Goal: Task Accomplishment & Management: Complete application form

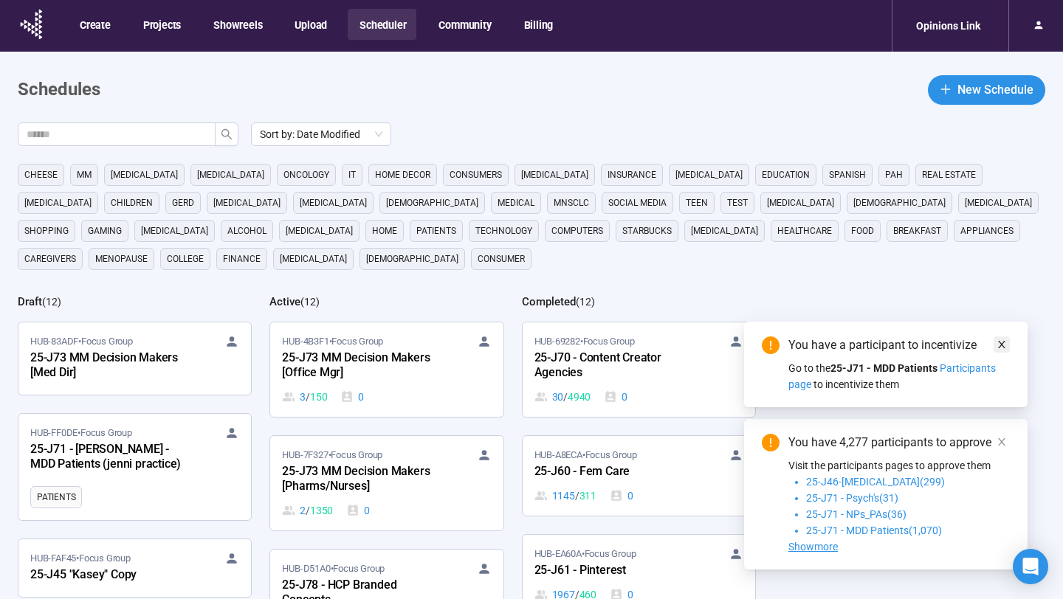
click at [1001, 343] on icon "close" at bounding box center [1001, 344] width 7 height 7
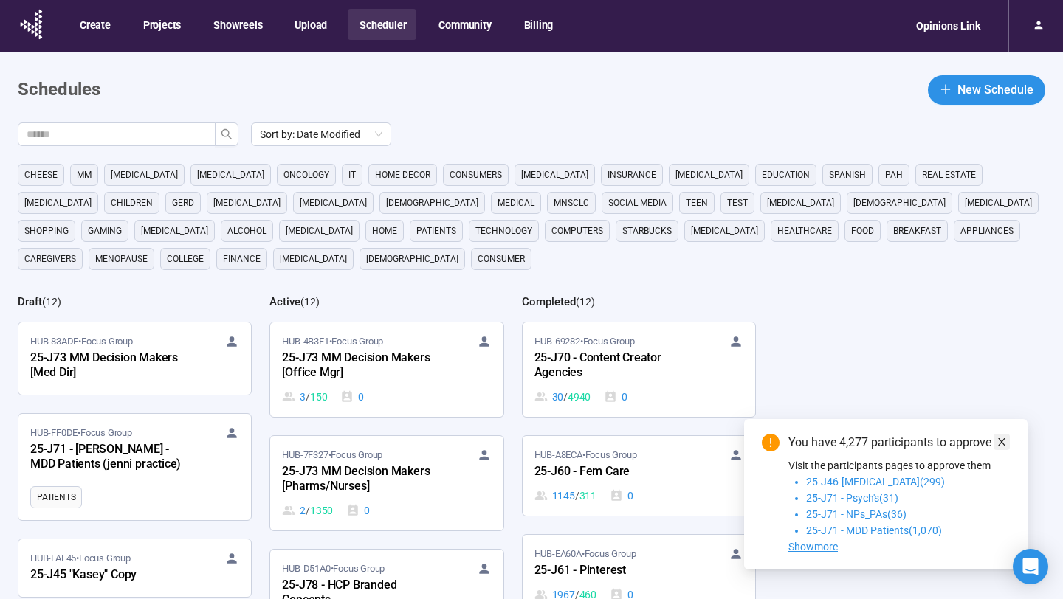
click at [1001, 434] on span at bounding box center [1001, 442] width 10 height 16
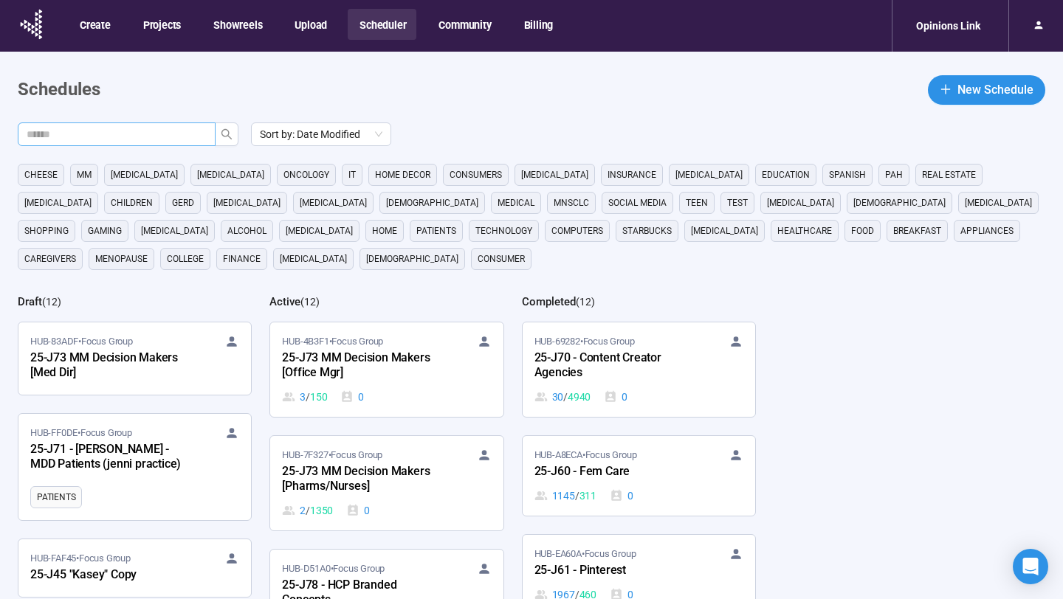
click at [165, 133] on input "text" at bounding box center [111, 134] width 168 height 16
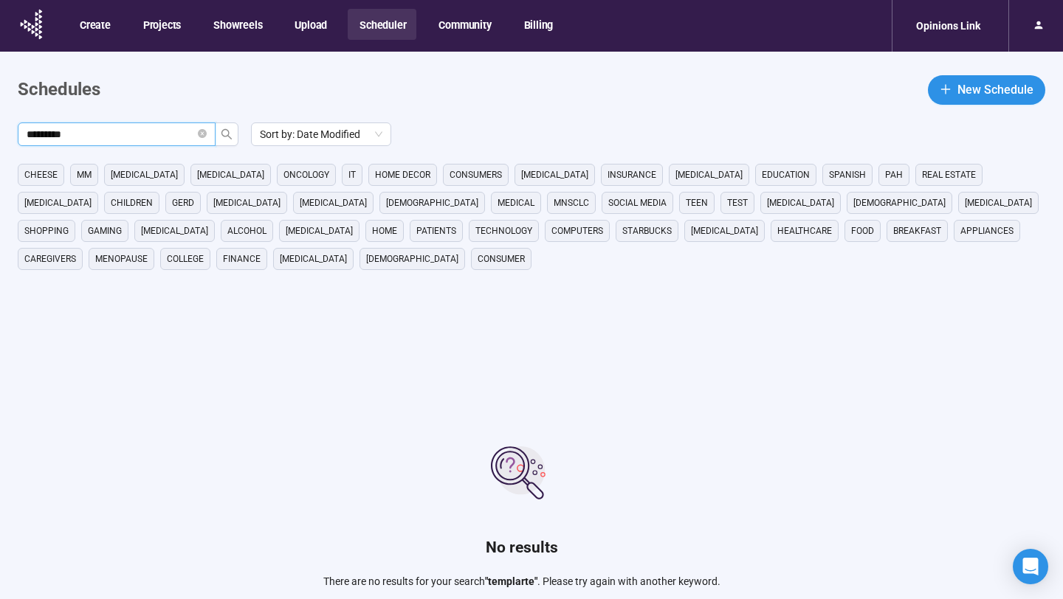
click at [63, 134] on input "*********" at bounding box center [111, 134] width 168 height 16
type input "********"
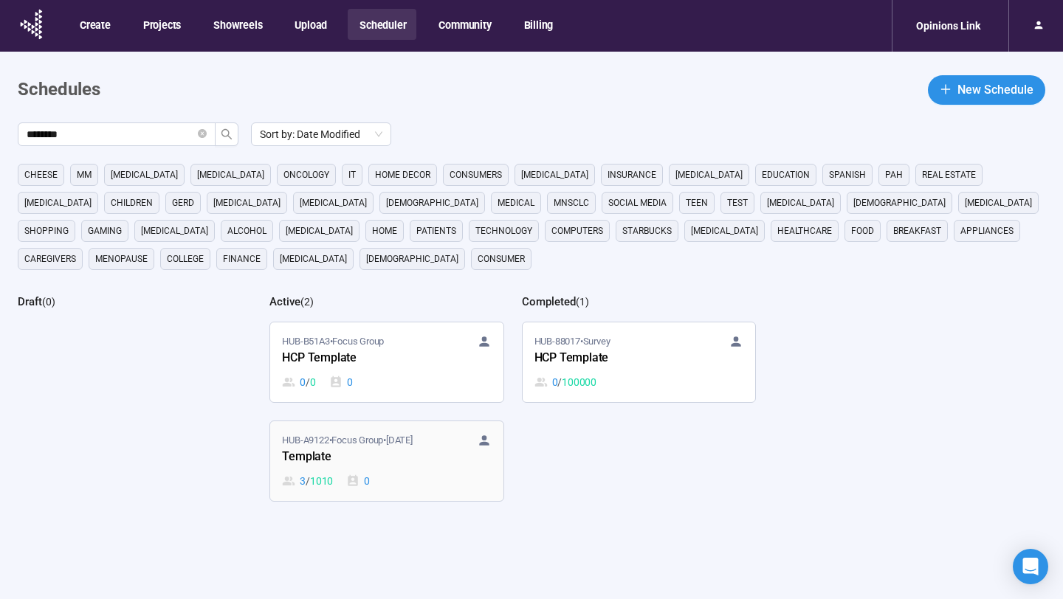
click at [388, 460] on div "Template" at bounding box center [363, 457] width 162 height 19
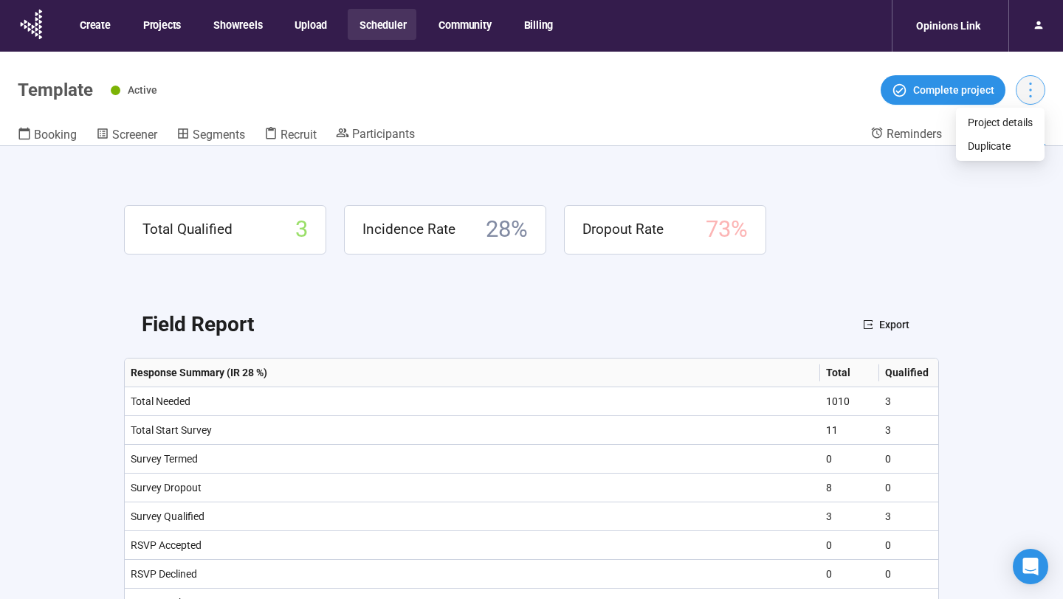
click at [1024, 89] on icon "more" at bounding box center [1030, 90] width 20 height 20
click at [1004, 145] on span "Duplicate" at bounding box center [1000, 146] width 65 height 16
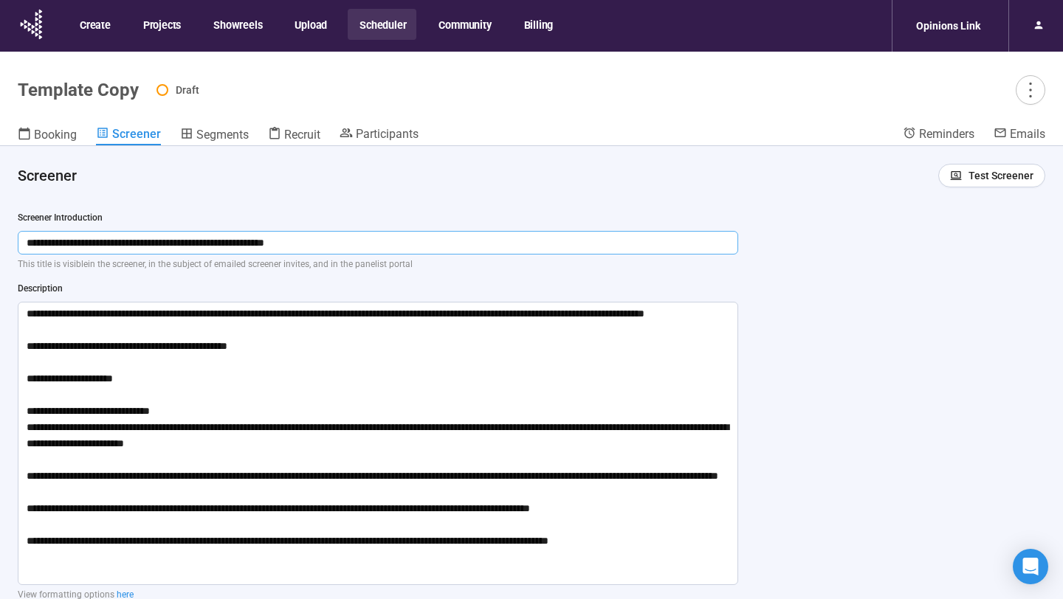
click at [353, 242] on input "**********" at bounding box center [378, 243] width 720 height 24
click at [391, 289] on div "Description" at bounding box center [378, 289] width 720 height 14
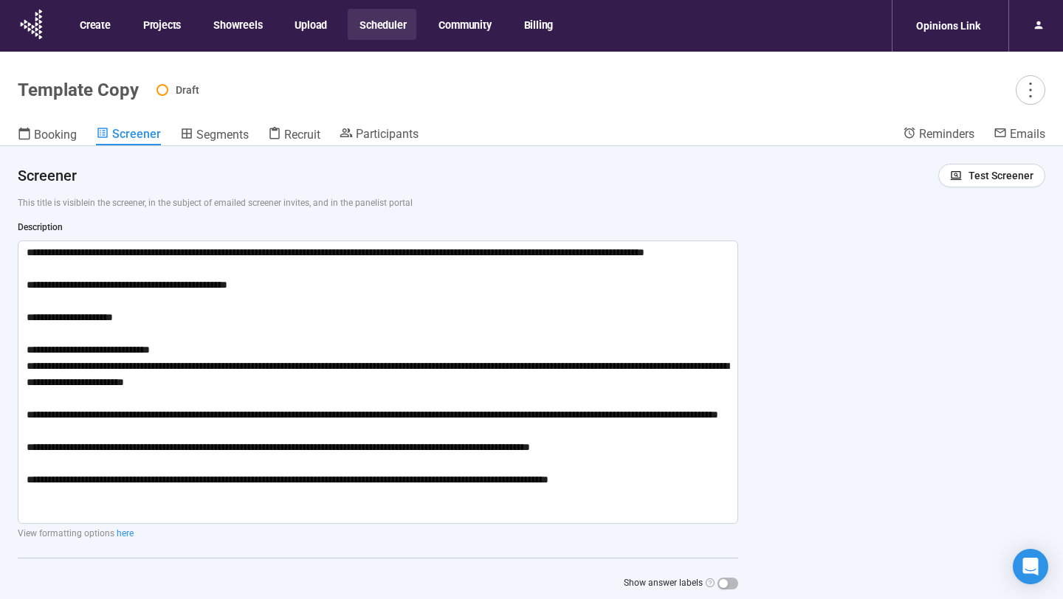
scroll to position [60, 0]
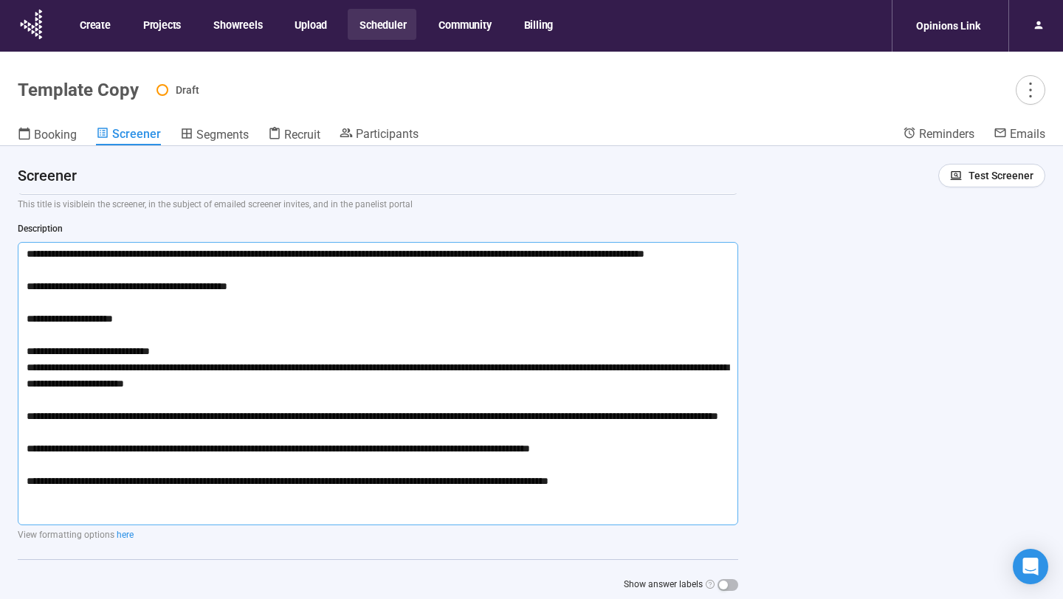
drag, startPoint x: 303, startPoint y: 303, endPoint x: 118, endPoint y: 306, distance: 184.5
click at [118, 306] on textarea "**********" at bounding box center [378, 383] width 720 height 283
type textarea "**********"
drag, startPoint x: 153, startPoint y: 334, endPoint x: 73, endPoint y: 334, distance: 79.7
click at [73, 334] on textarea "**********" at bounding box center [378, 383] width 720 height 283
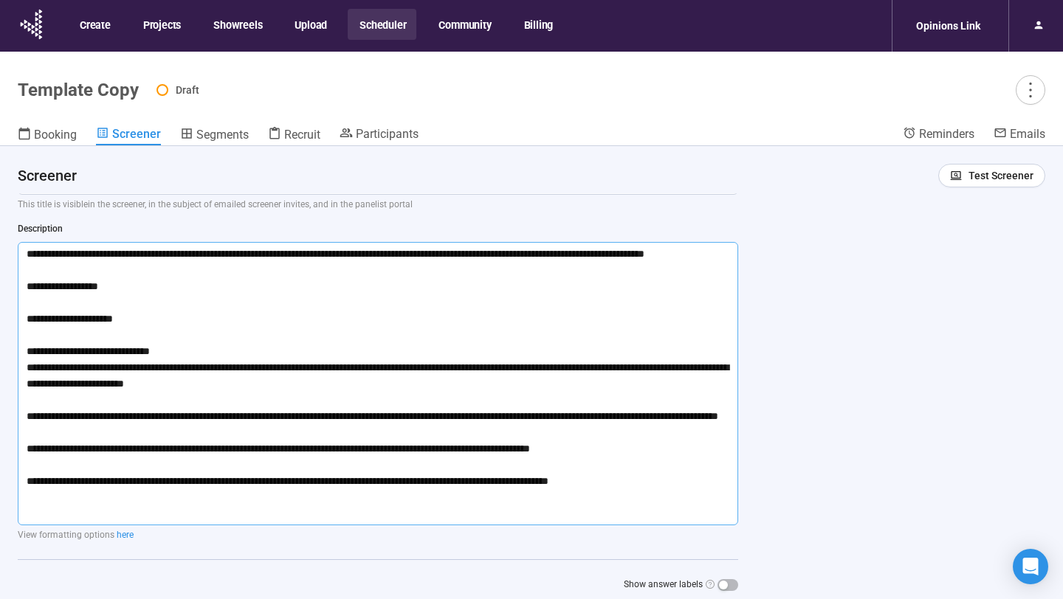
type textarea "**********"
drag, startPoint x: 599, startPoint y: 252, endPoint x: 453, endPoint y: 255, distance: 145.4
click at [453, 255] on textarea "**********" at bounding box center [378, 383] width 720 height 283
type textarea "**********"
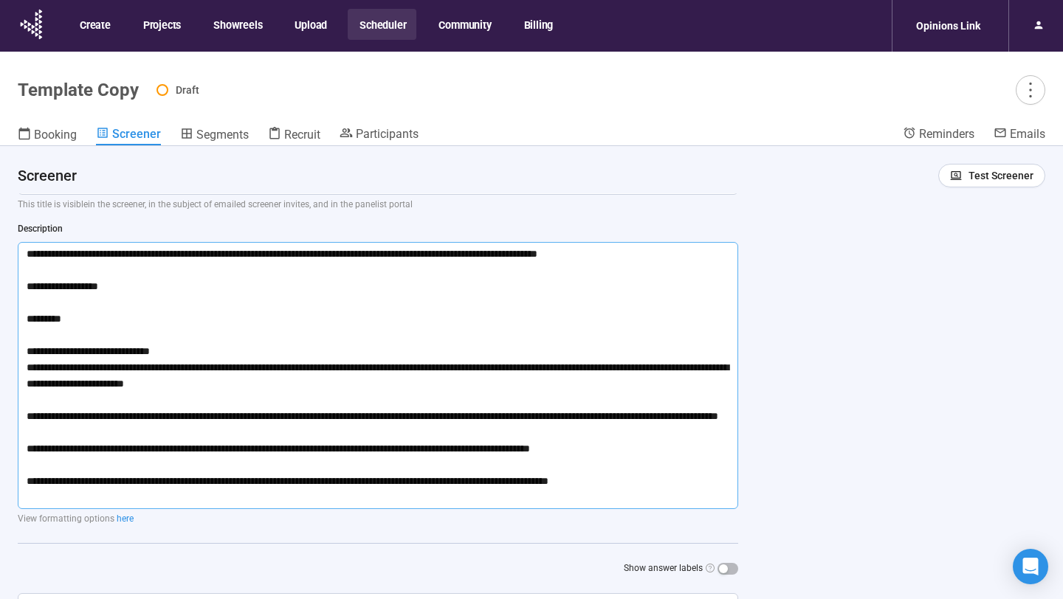
type textarea "**********"
click at [605, 292] on textarea "**********" at bounding box center [378, 375] width 720 height 267
click at [601, 323] on textarea "**********" at bounding box center [378, 375] width 720 height 267
drag, startPoint x: 663, startPoint y: 495, endPoint x: 25, endPoint y: 244, distance: 685.3
click at [25, 244] on textarea "**********" at bounding box center [378, 375] width 720 height 267
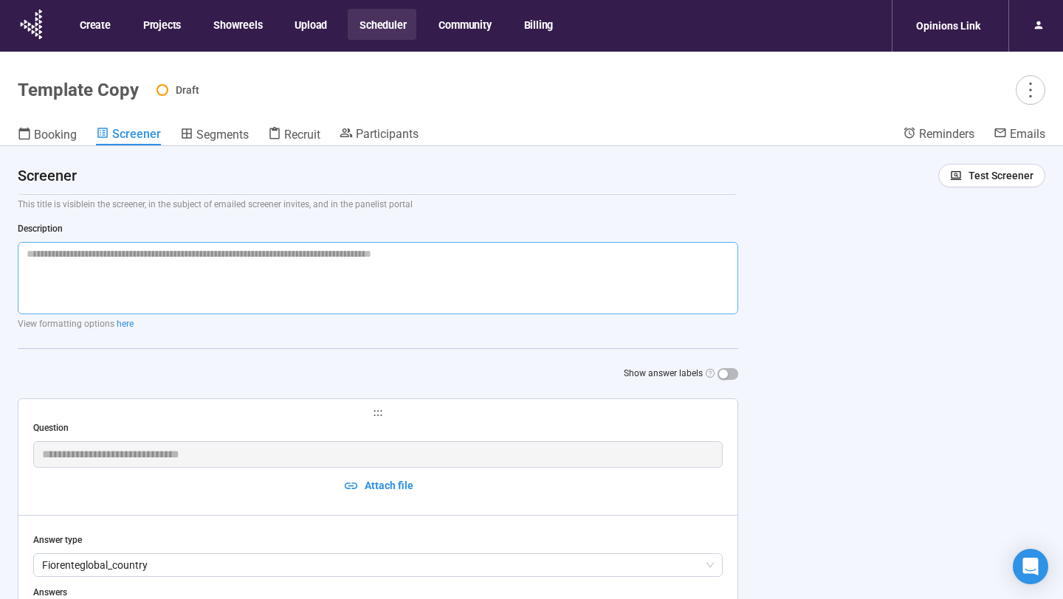
scroll to position [0, 0]
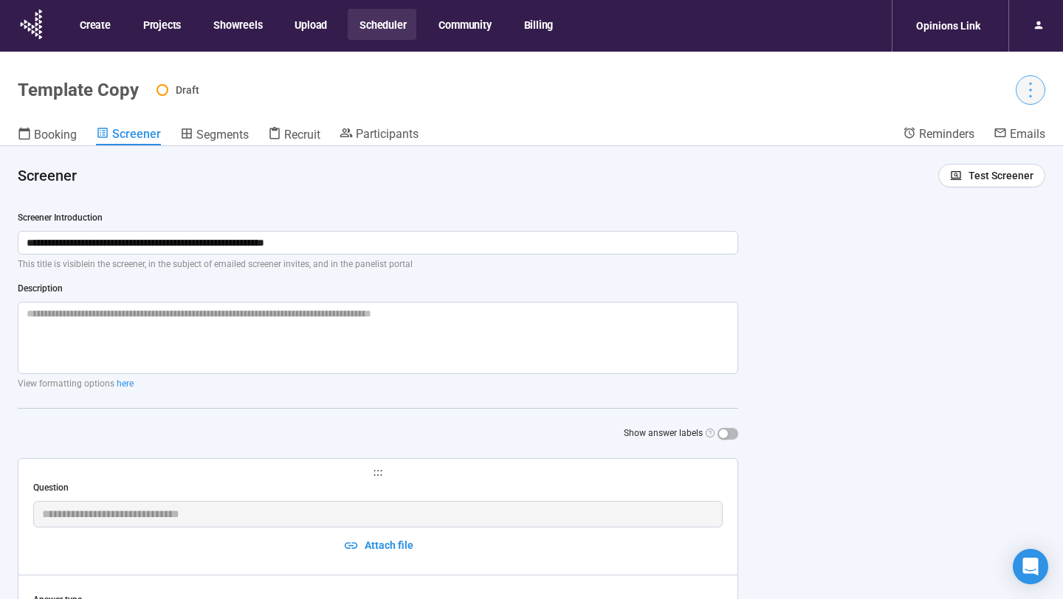
click at [1028, 90] on icon "more" at bounding box center [1030, 90] width 20 height 20
click at [1022, 98] on icon "more" at bounding box center [1030, 90] width 20 height 20
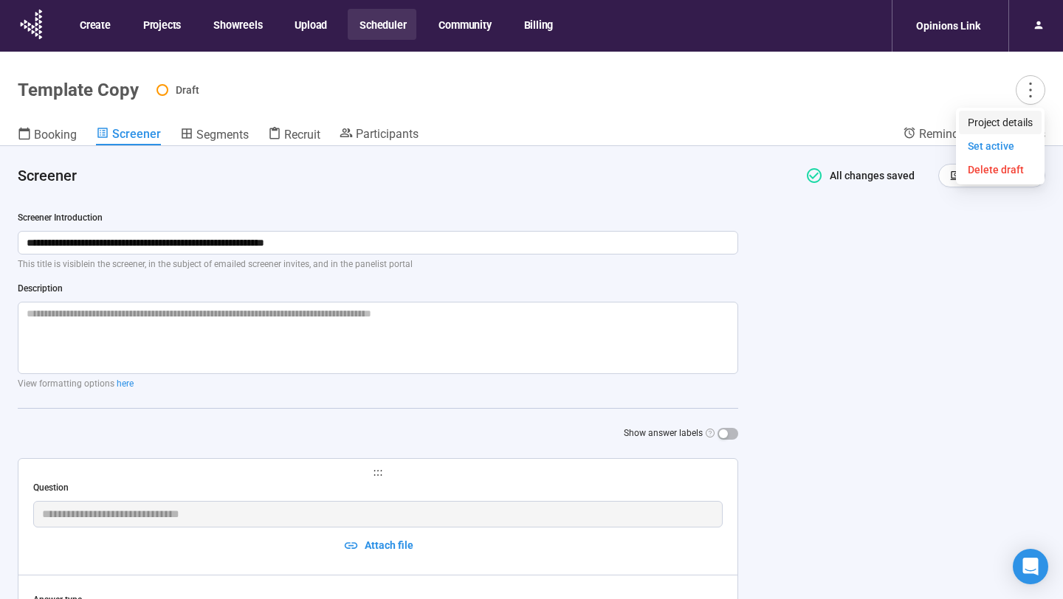
click at [1010, 123] on span "Project details" at bounding box center [1000, 122] width 65 height 16
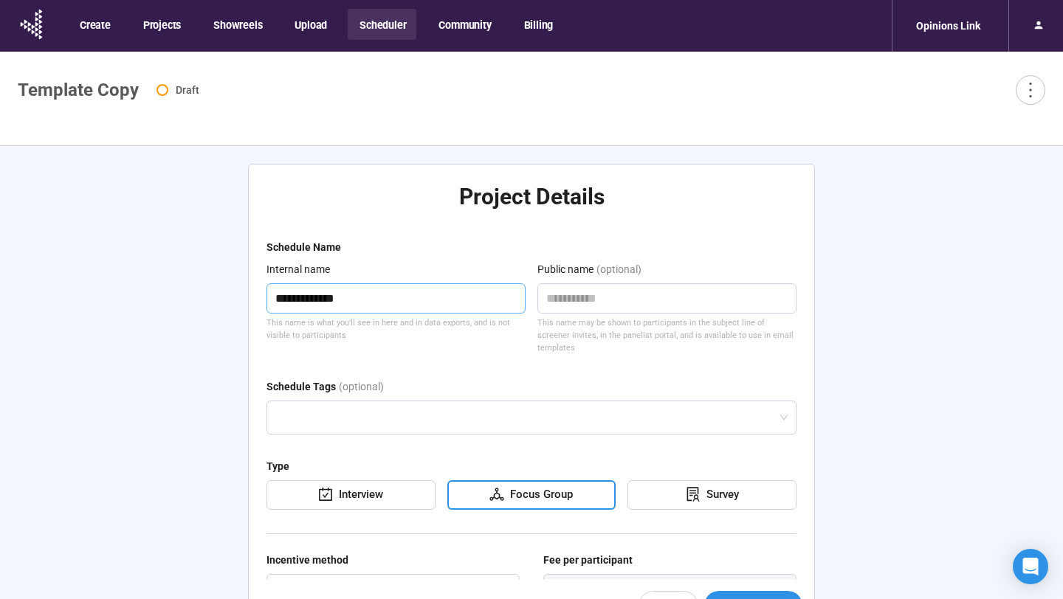
drag, startPoint x: 424, startPoint y: 303, endPoint x: 231, endPoint y: 301, distance: 192.6
click at [231, 301] on div "**********" at bounding box center [531, 398] width 602 height 505
type textarea "*"
type textarea "**"
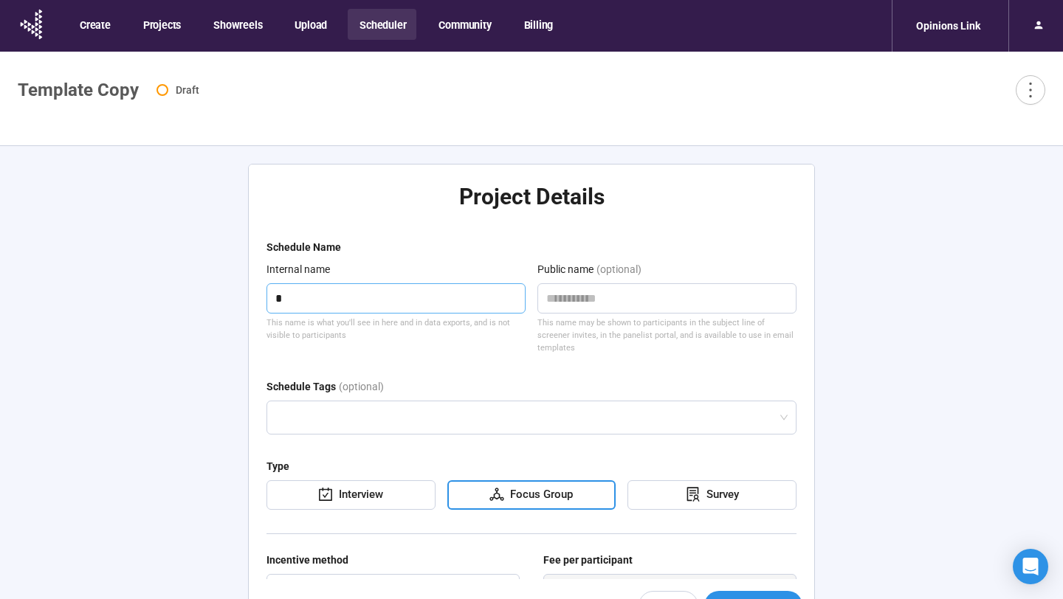
type textarea "**"
type textarea "***"
type textarea "****"
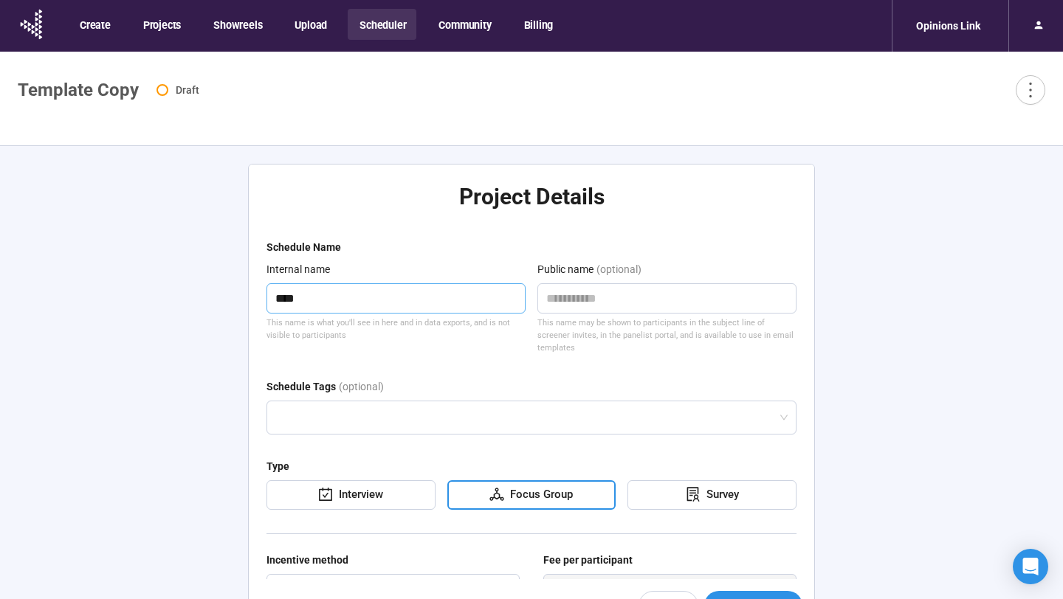
type textarea "*****"
type textarea "******"
type textarea "*******"
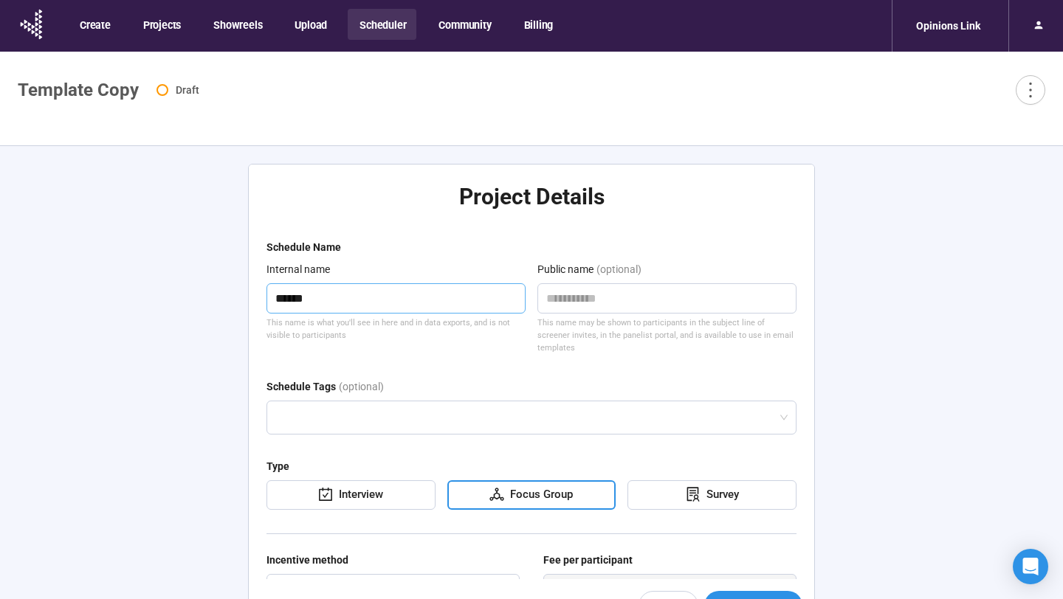
type textarea "*******"
type textarea "******"
type textarea "*******"
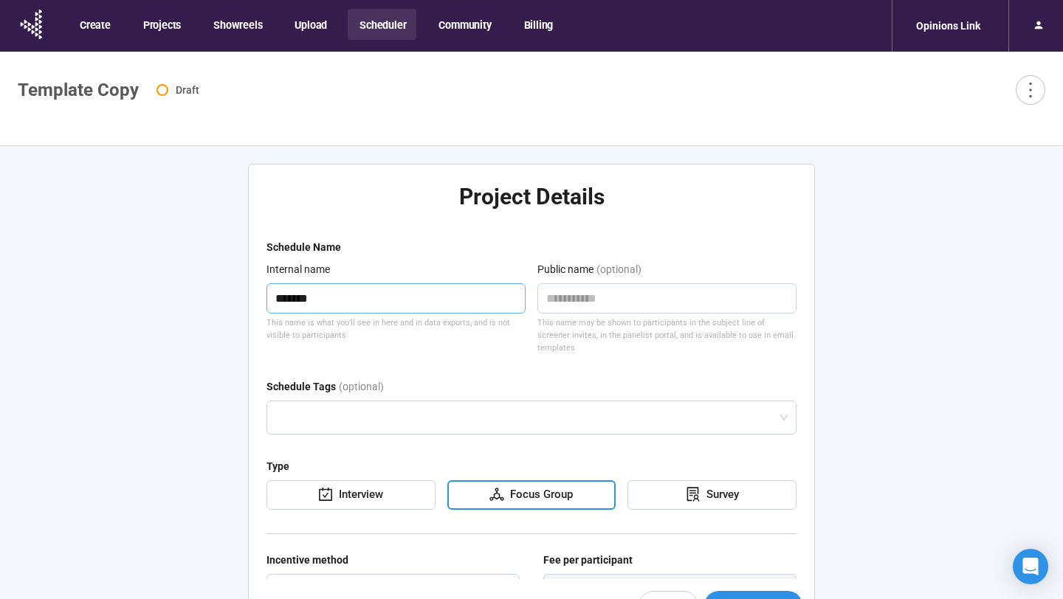
type textarea "*******"
type textarea "*********"
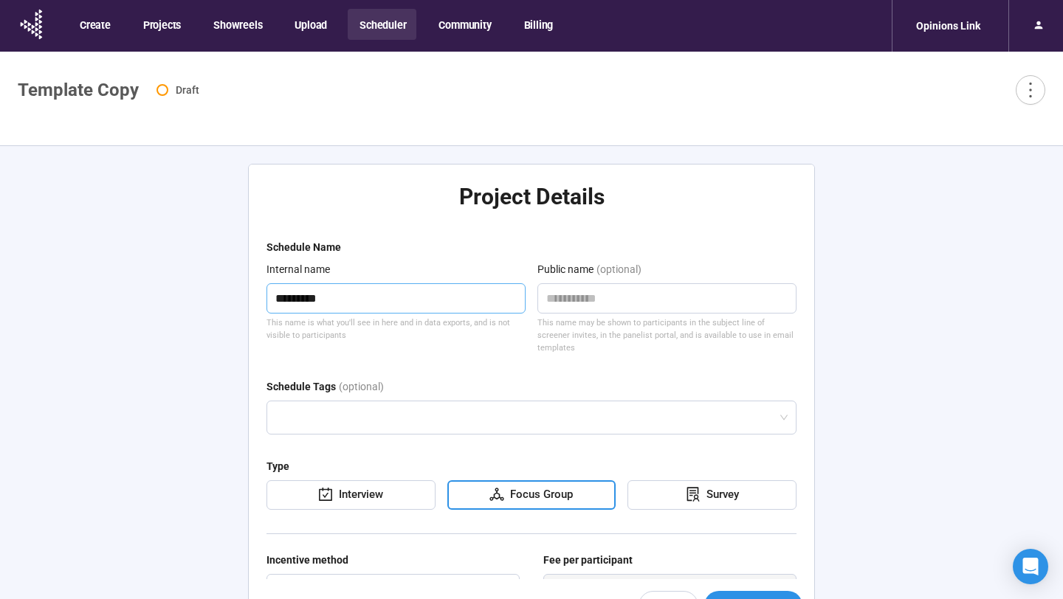
type textarea "*********"
type textarea "**********"
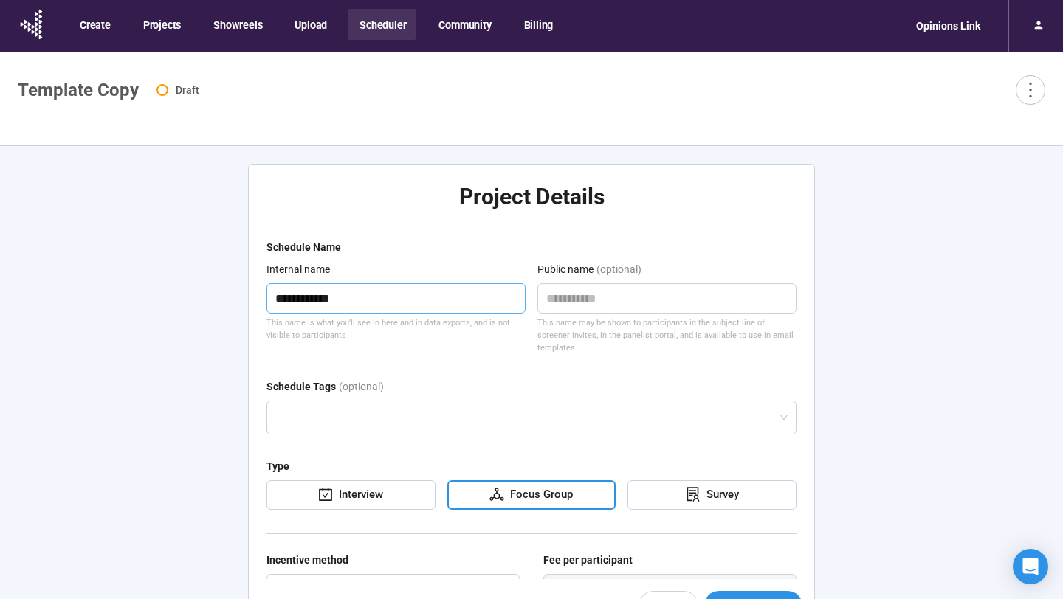
type textarea "**********"
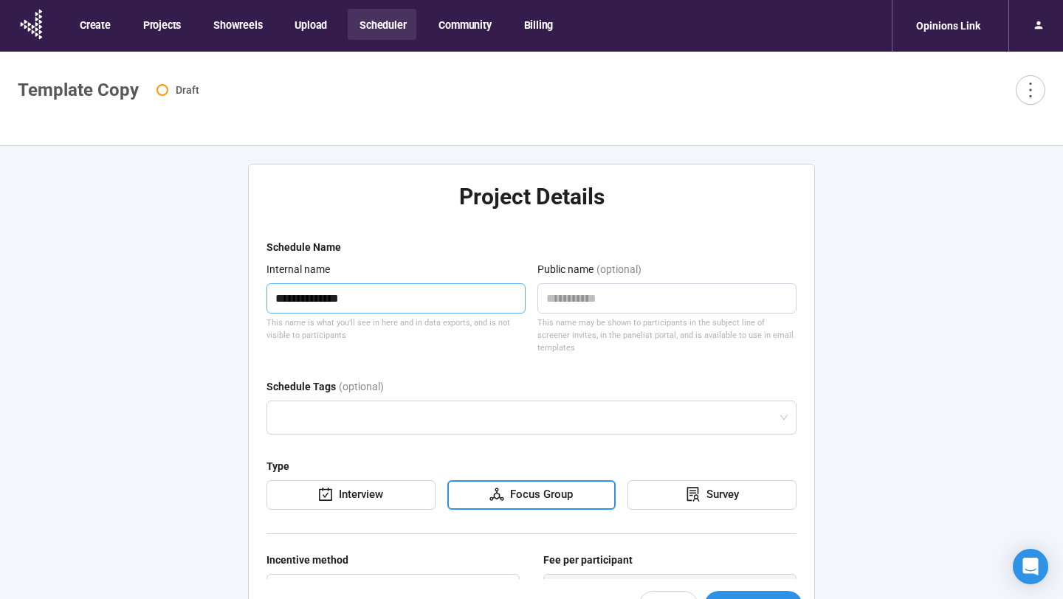
type textarea "**********"
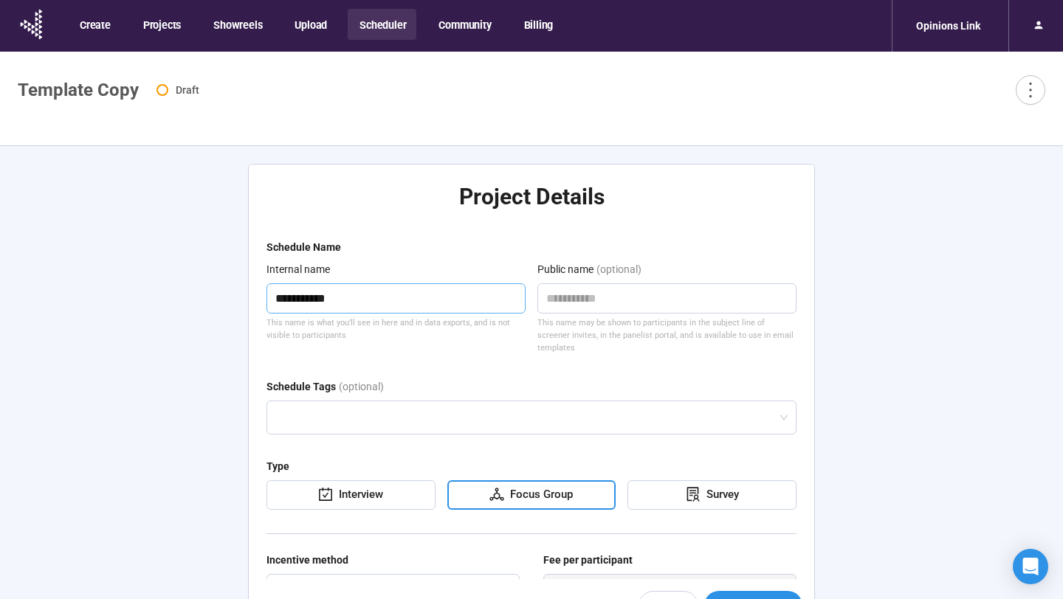
type textarea "*********"
type textarea "**********"
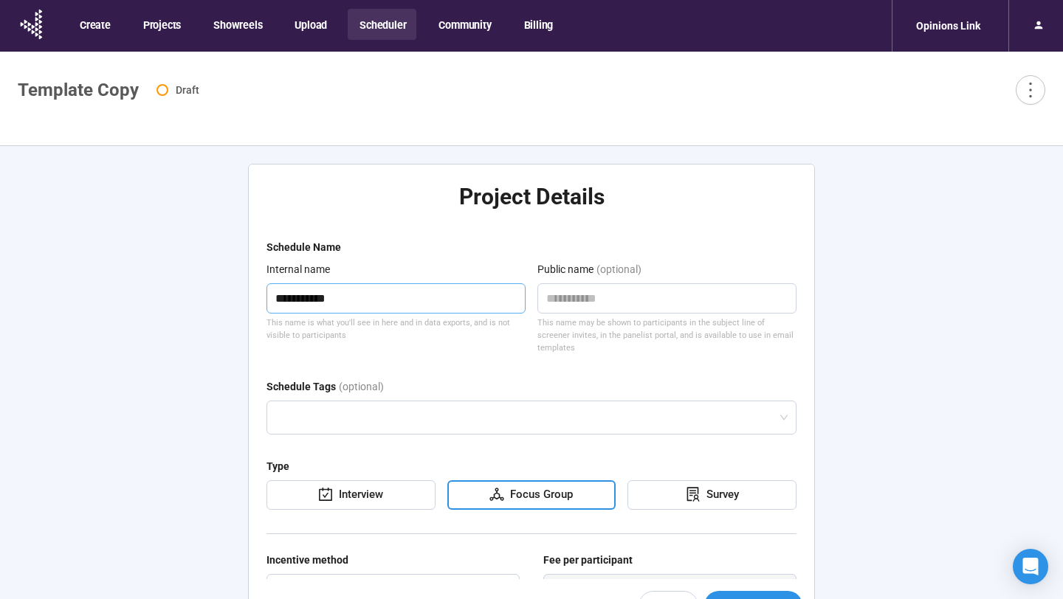
type textarea "**********"
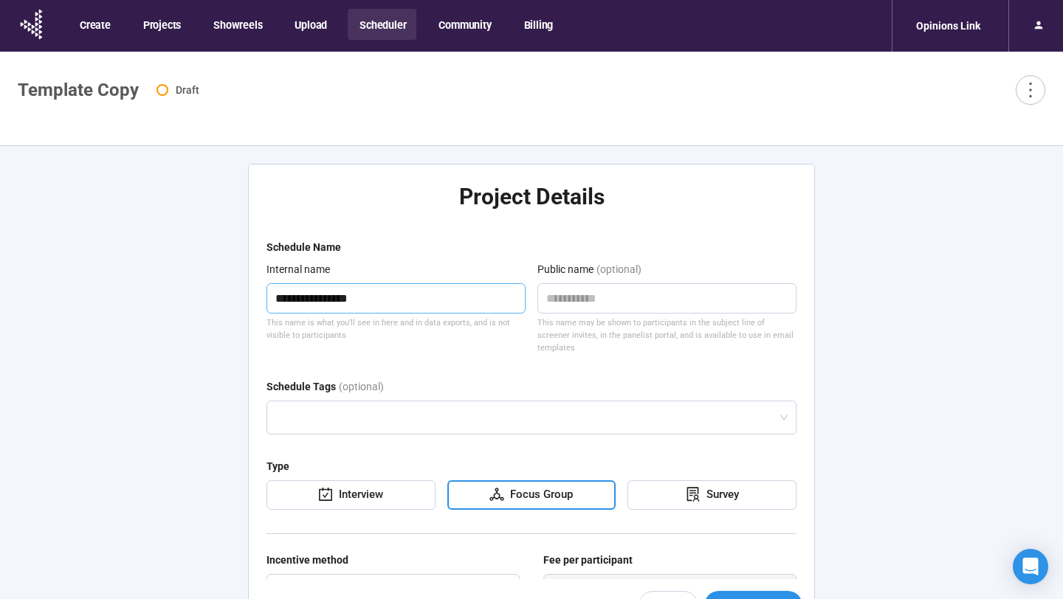
type textarea "**********"
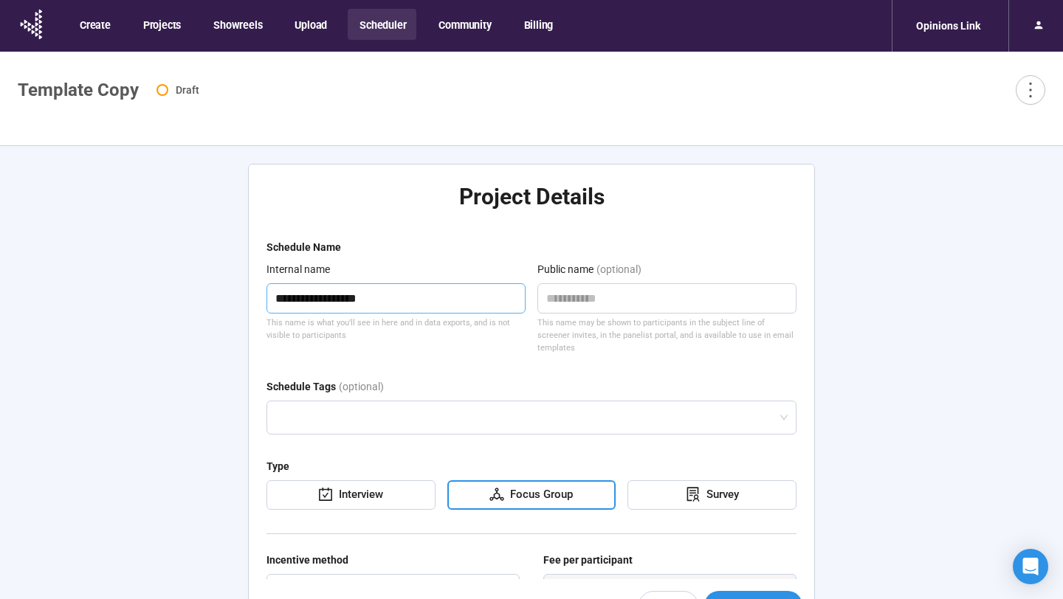
type textarea "**********"
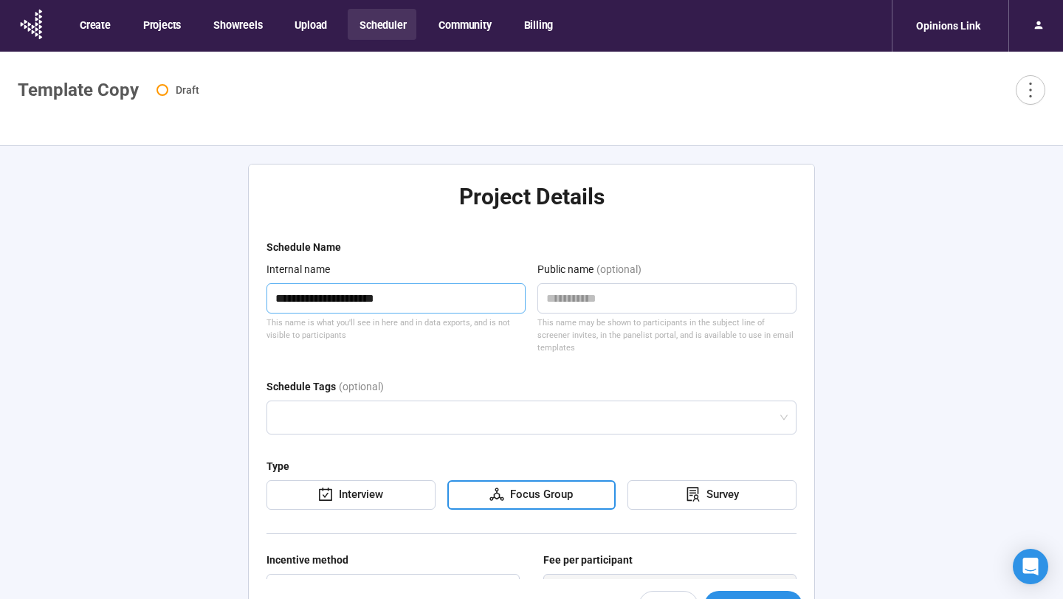
type textarea "**********"
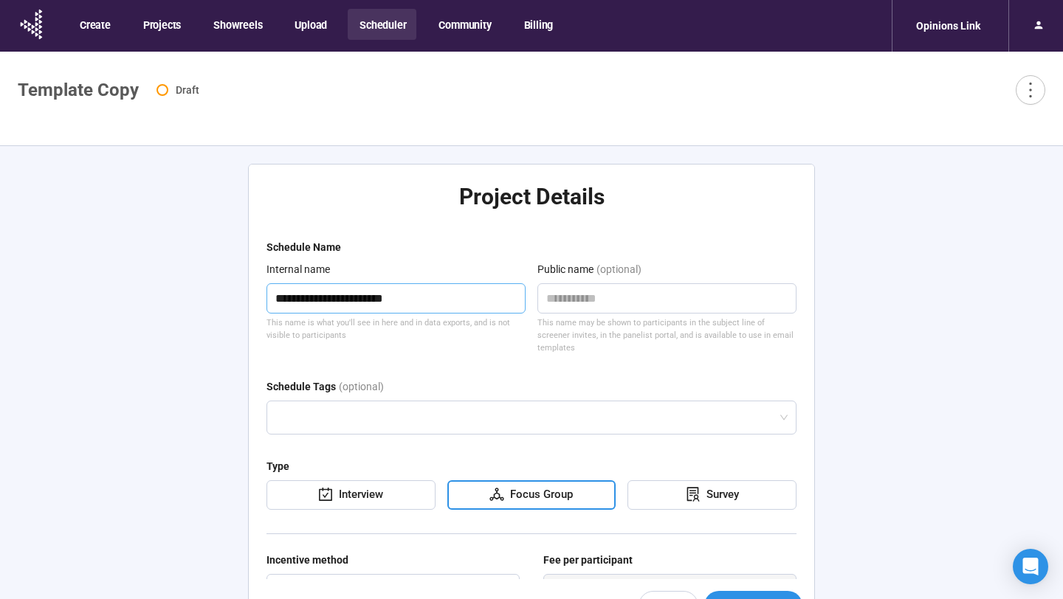
type textarea "**********"
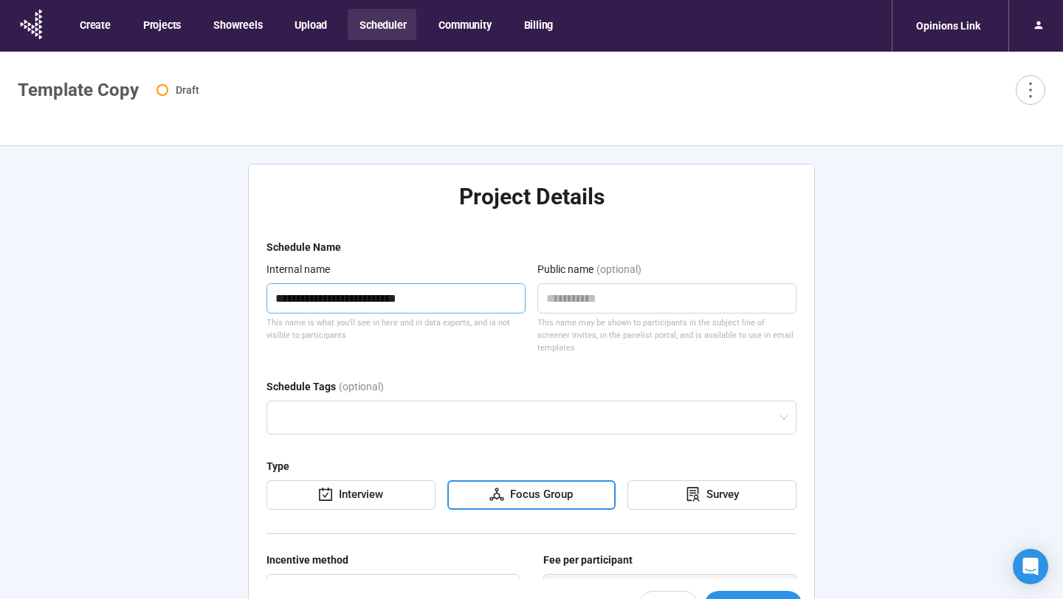
type textarea "**********"
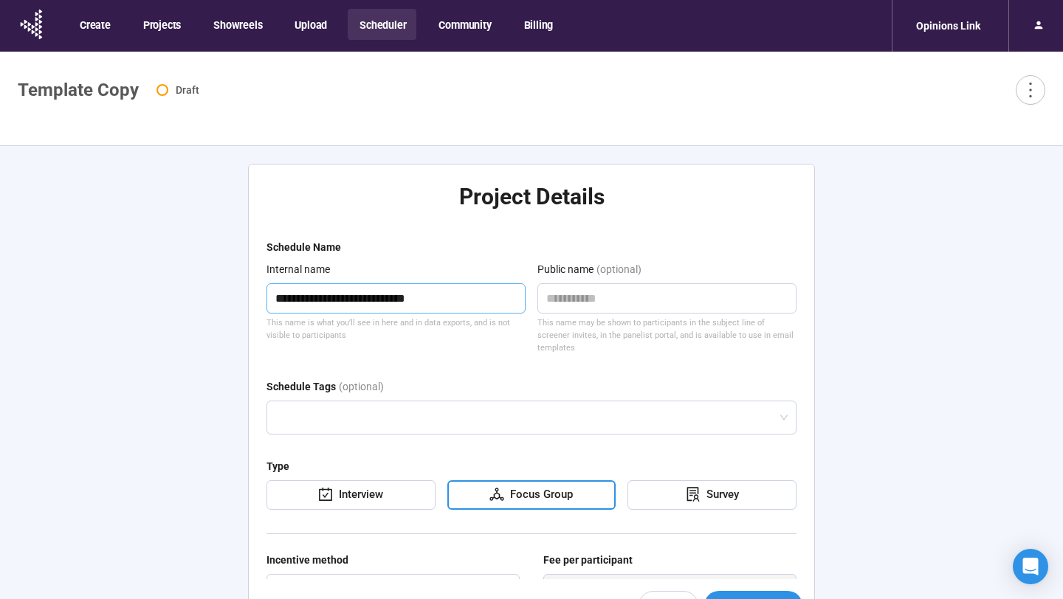
type textarea "**********"
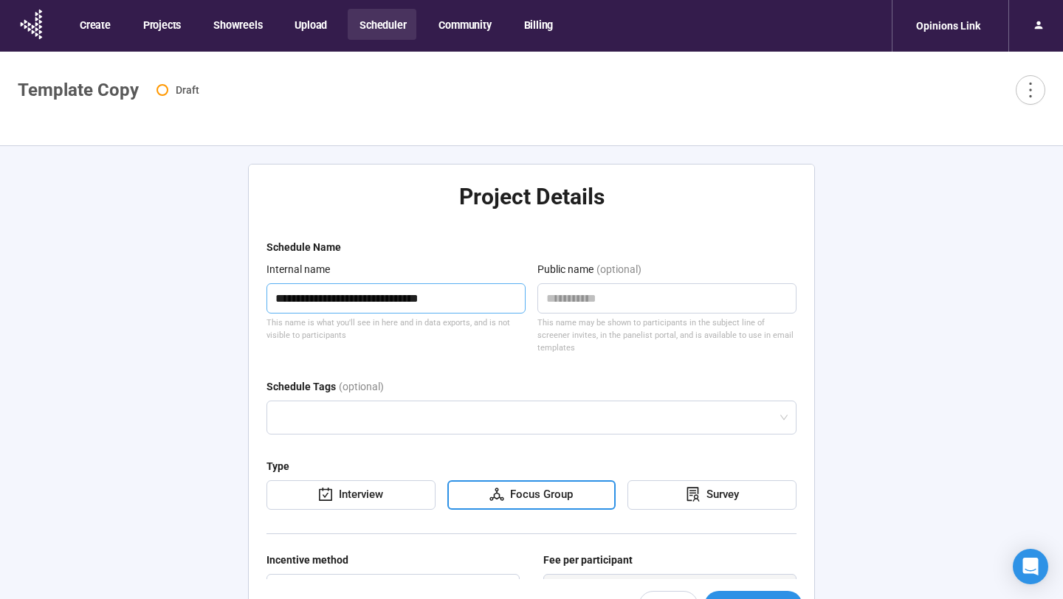
type textarea "**********"
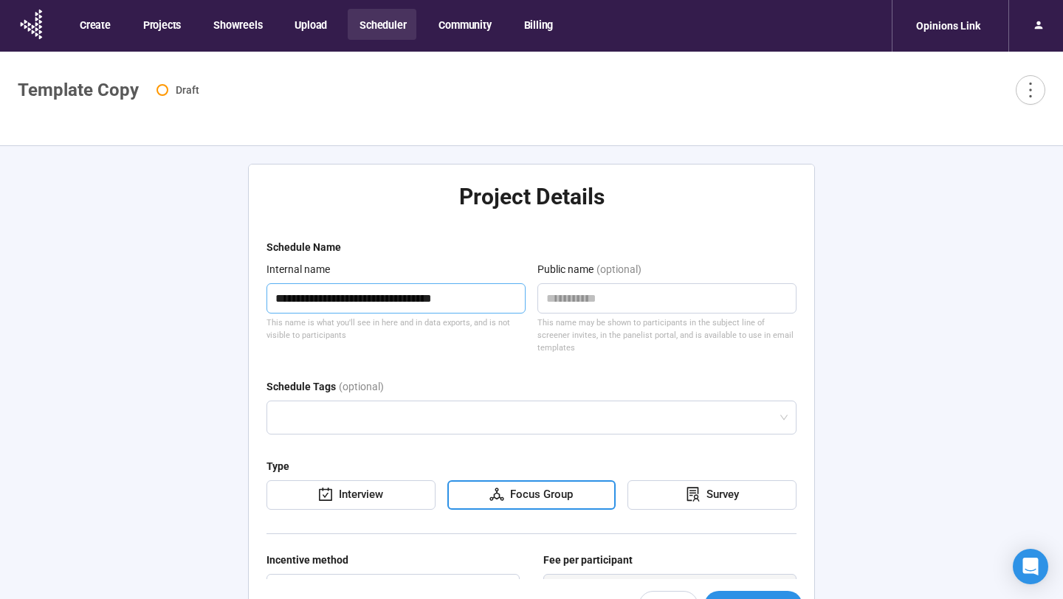
type textarea "**********"
click at [660, 346] on form "**********" at bounding box center [531, 531] width 530 height 585
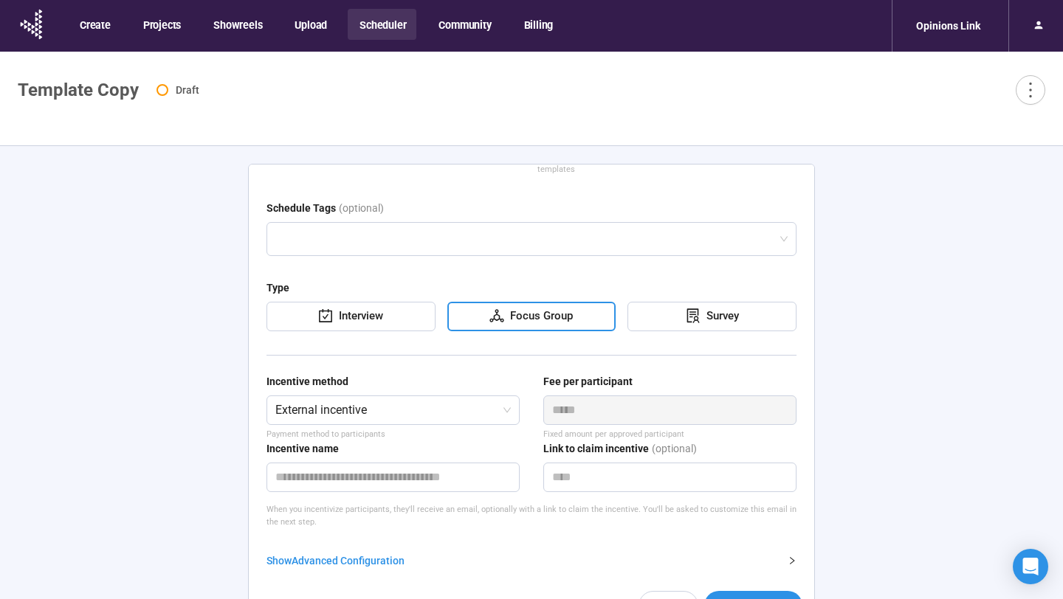
scroll to position [52, 0]
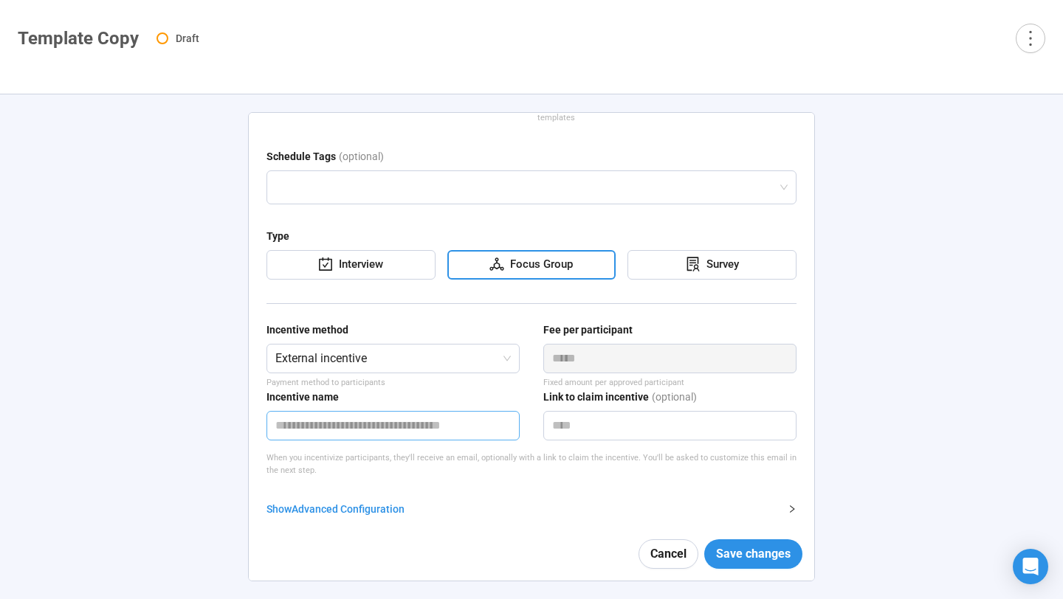
click at [399, 411] on input "text" at bounding box center [392, 426] width 253 height 30
type input "****"
click at [618, 514] on form "**********" at bounding box center [531, 301] width 530 height 585
click at [738, 552] on span "Save changes" at bounding box center [753, 554] width 75 height 18
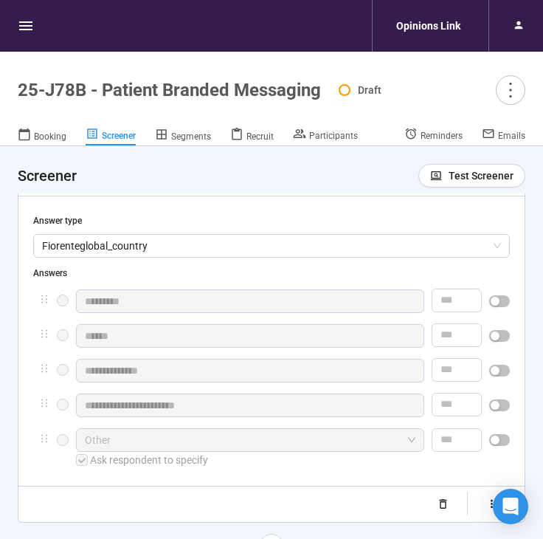
scroll to position [385, 0]
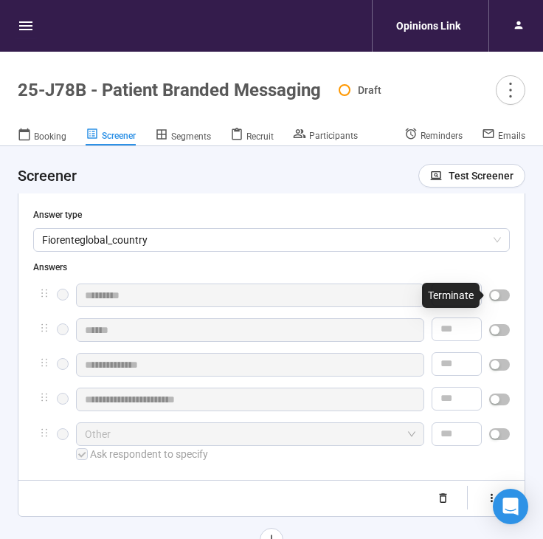
click at [493, 293] on div "button" at bounding box center [495, 295] width 9 height 9
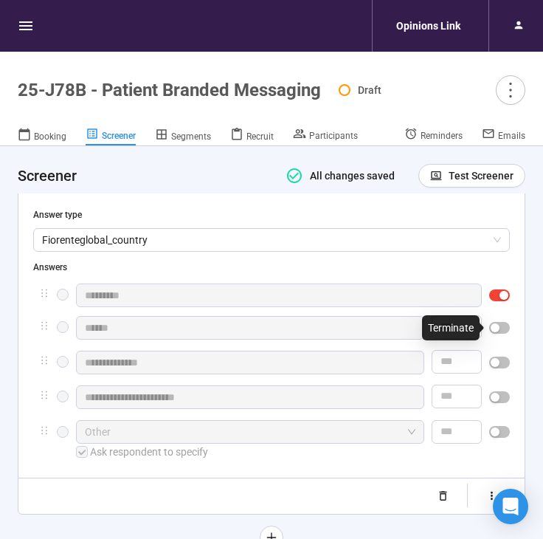
click at [500, 325] on button "button" at bounding box center [499, 328] width 21 height 12
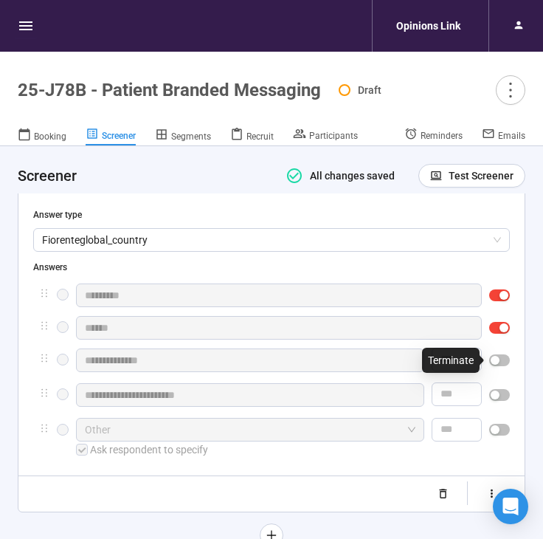
click at [500, 361] on button "button" at bounding box center [499, 360] width 21 height 12
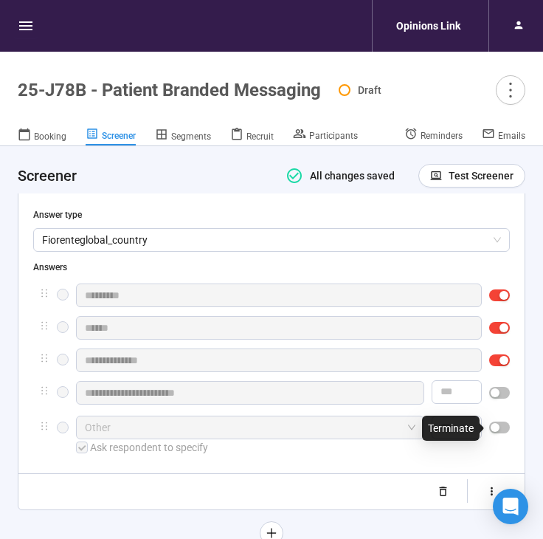
click at [503, 424] on span "button" at bounding box center [499, 427] width 21 height 12
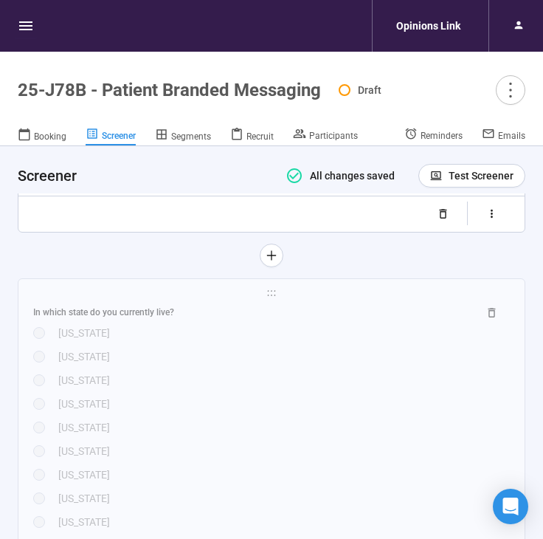
scroll to position [676, 0]
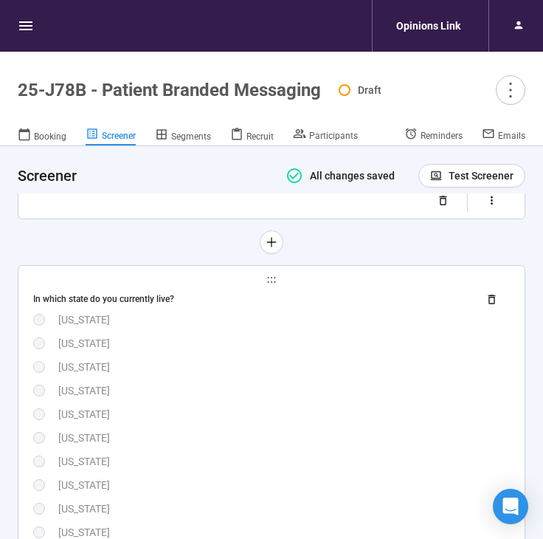
click at [415, 418] on div "[US_STATE]" at bounding box center [284, 414] width 452 height 16
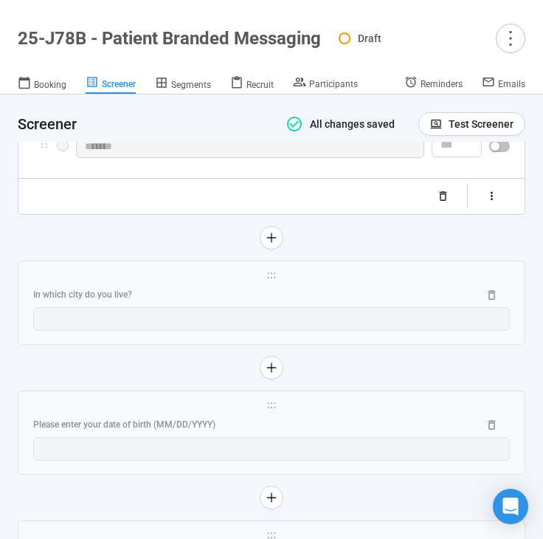
scroll to position [2411, 0]
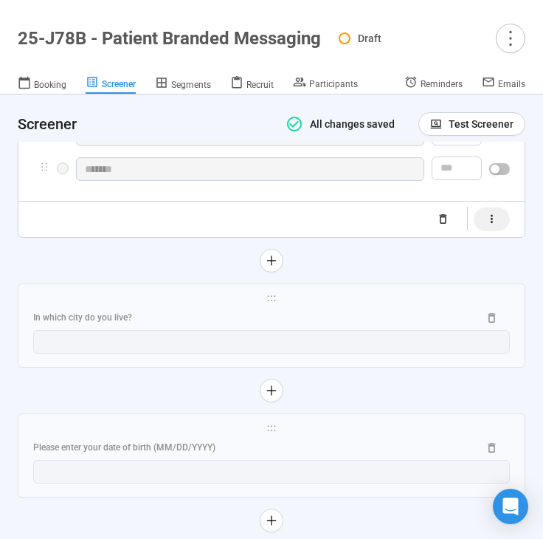
click at [494, 231] on button "button" at bounding box center [492, 219] width 36 height 24
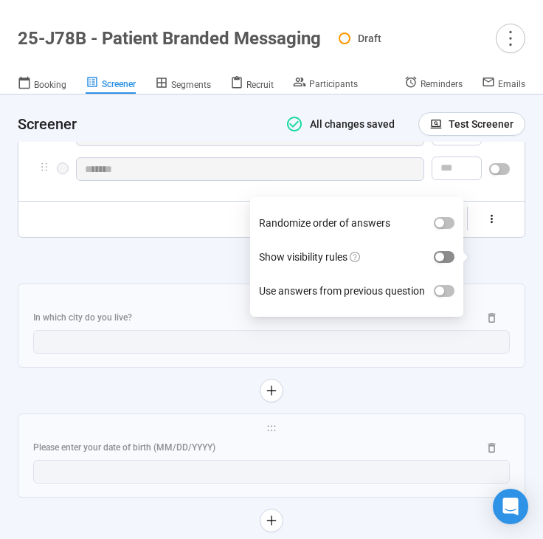
click at [453, 255] on span "button" at bounding box center [444, 257] width 21 height 12
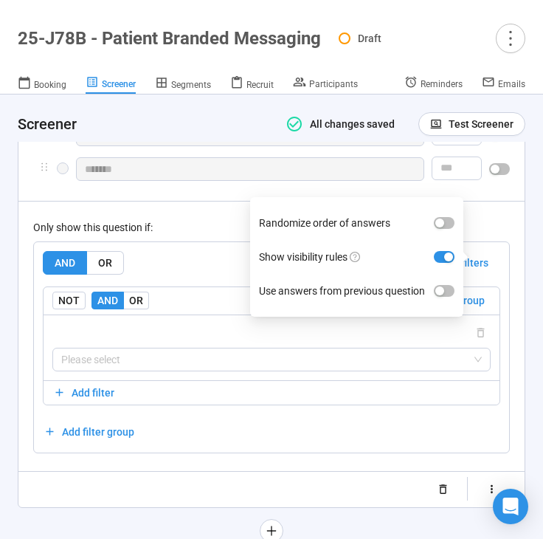
click at [214, 254] on div "Only show this question if: AND OR Delete all filters NOT AND OR Delete group P…" at bounding box center [271, 327] width 477 height 252
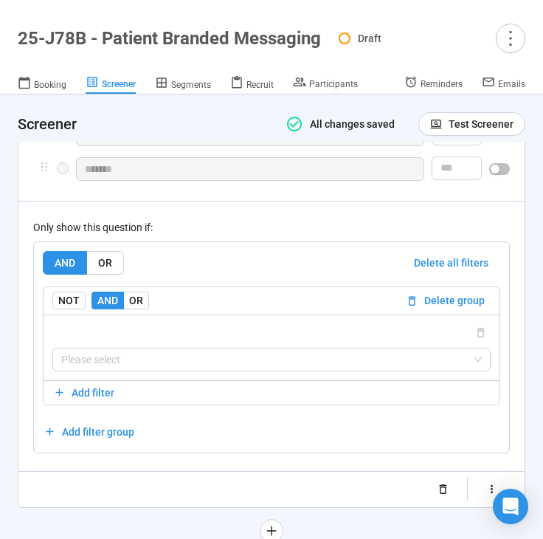
scroll to position [2509, 0]
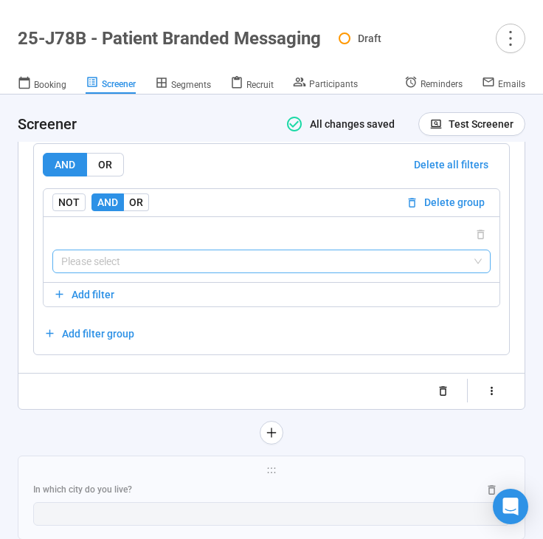
click at [166, 272] on input "search" at bounding box center [271, 261] width 421 height 22
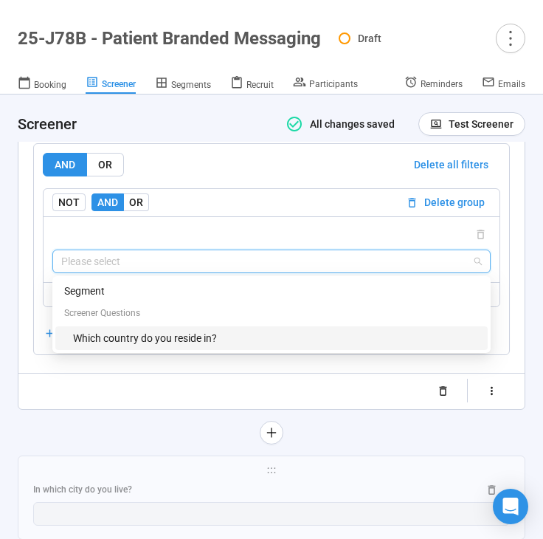
click at [148, 346] on div "Which country do you reside in?" at bounding box center [276, 338] width 406 height 16
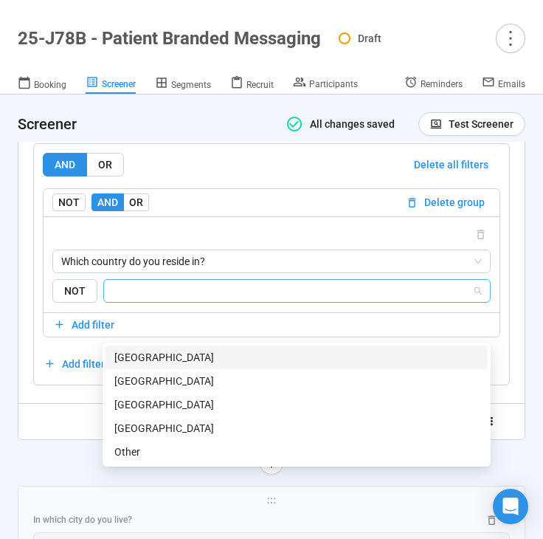
click at [180, 300] on input "search" at bounding box center [292, 291] width 359 height 18
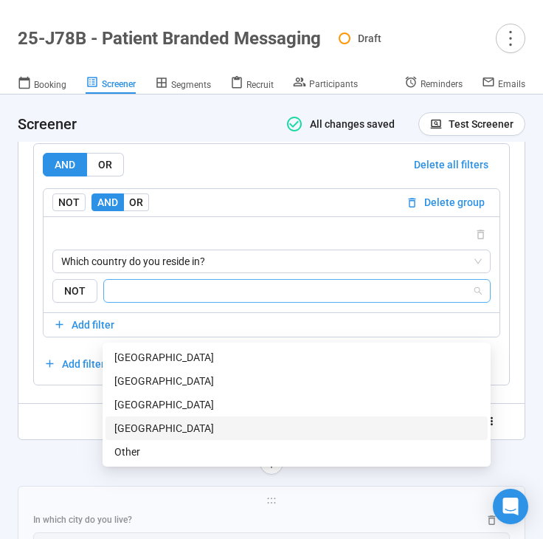
click at [167, 428] on div "[GEOGRAPHIC_DATA]" at bounding box center [296, 428] width 365 height 16
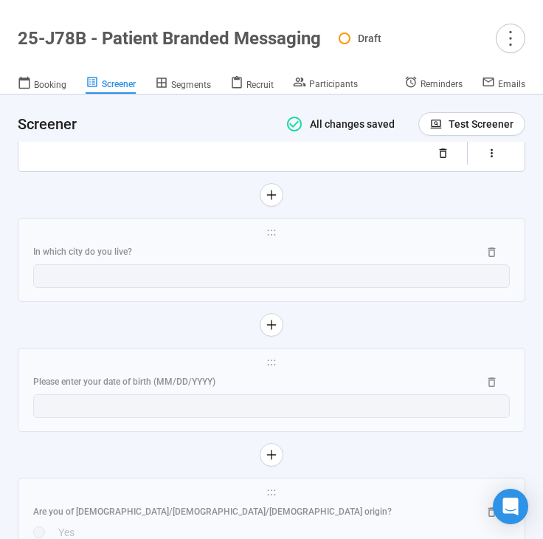
scroll to position [2778, 0]
click at [187, 258] on div "In which city do you live?" at bounding box center [249, 251] width 433 height 14
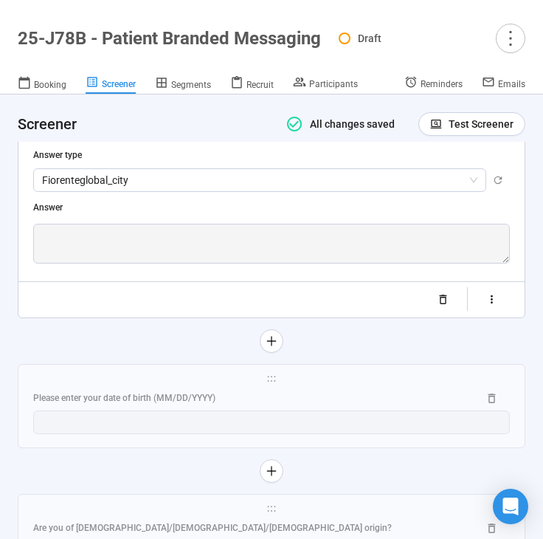
scroll to position [1933, 0]
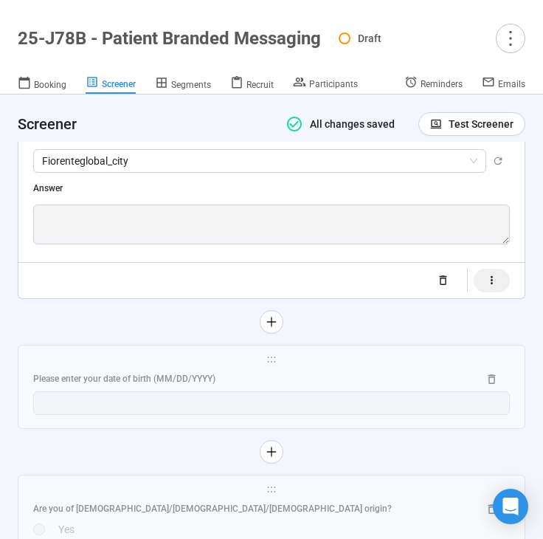
click at [495, 279] on icon "button" at bounding box center [492, 280] width 13 height 13
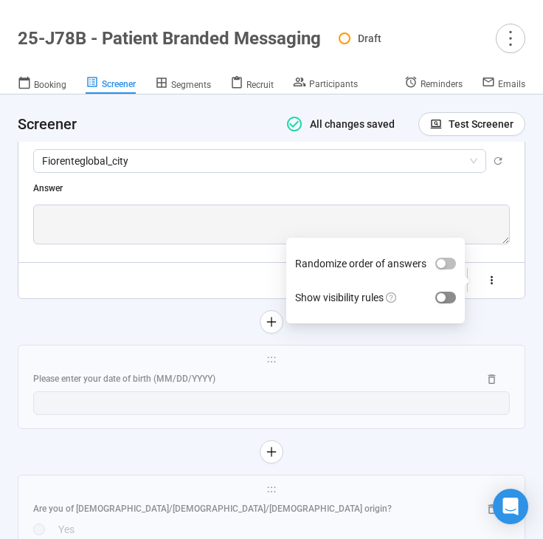
click at [444, 295] on div "button" at bounding box center [441, 297] width 9 height 9
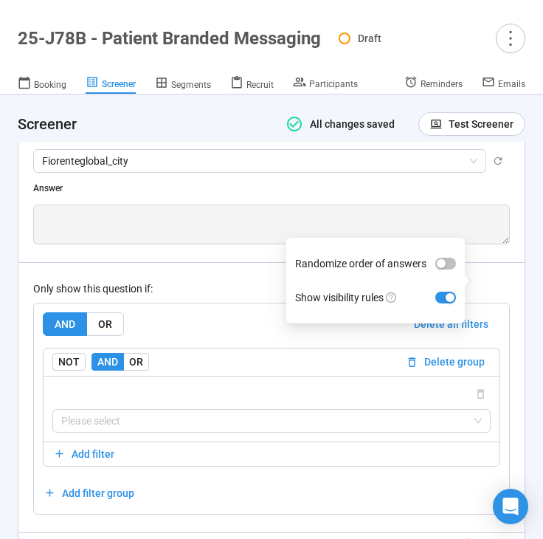
click at [230, 318] on div "AND OR Delete all filters" at bounding box center [272, 324] width 458 height 24
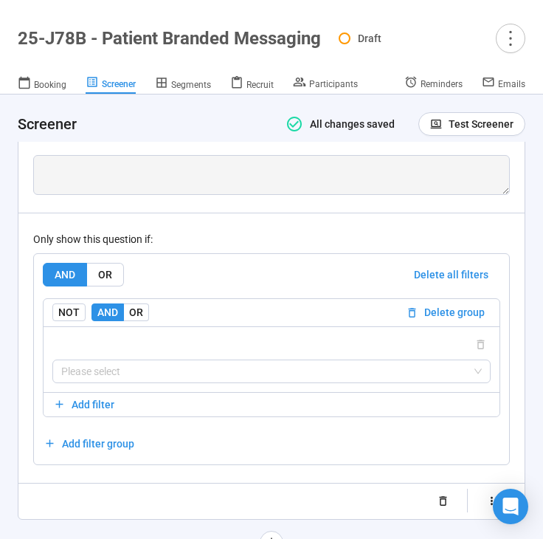
scroll to position [1990, 0]
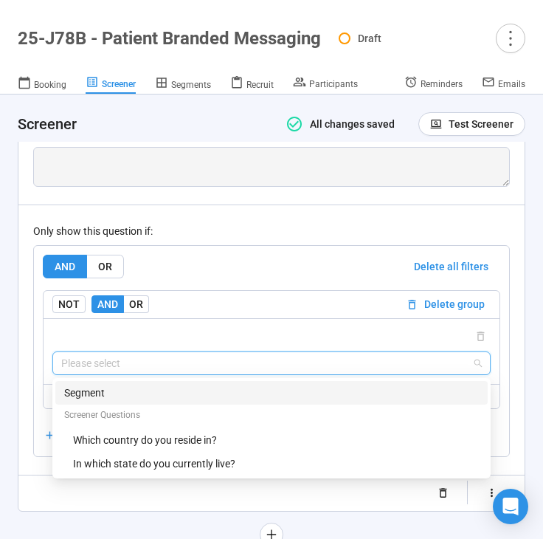
click at [187, 362] on input "search" at bounding box center [271, 363] width 421 height 22
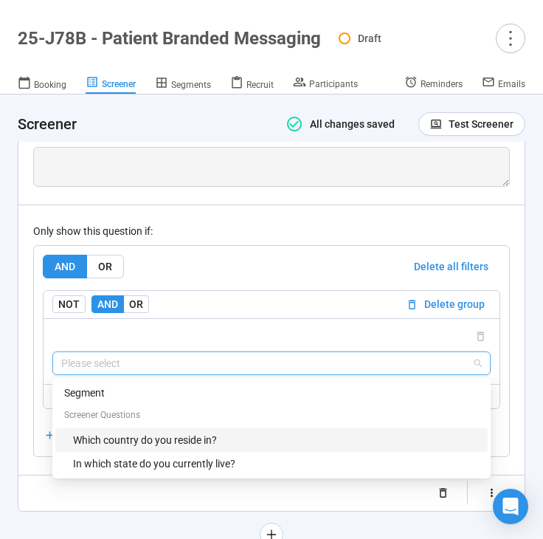
click at [169, 432] on div "Which country do you reside in?" at bounding box center [276, 440] width 406 height 16
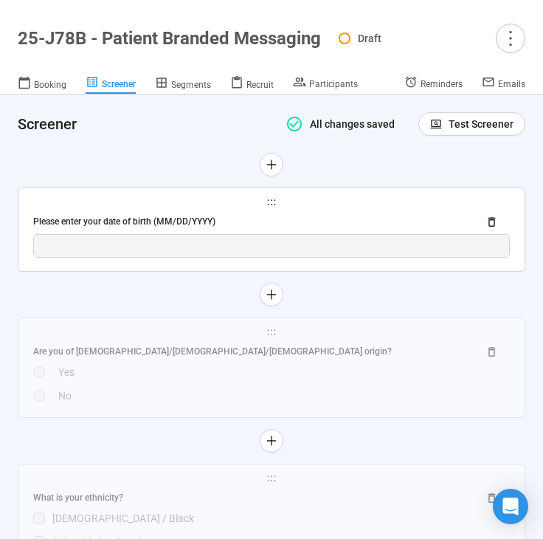
click at [338, 217] on div "Please enter your date of birth (MM/DD/YYYY)" at bounding box center [249, 222] width 433 height 14
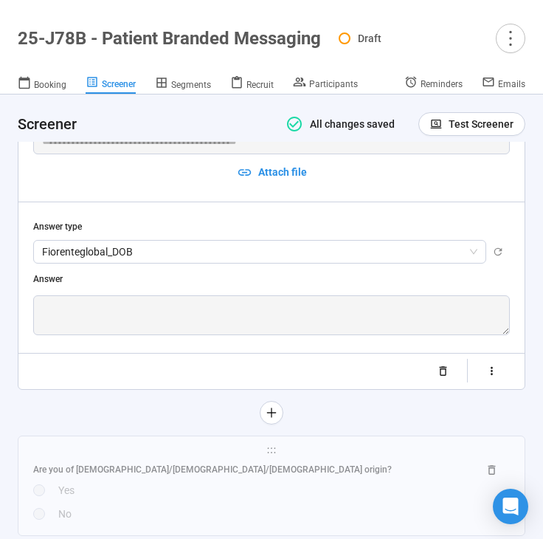
scroll to position [1962, 0]
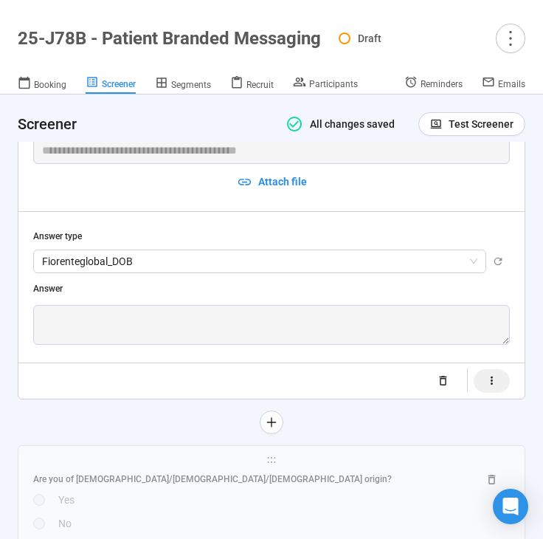
click at [486, 381] on icon "button" at bounding box center [492, 380] width 13 height 13
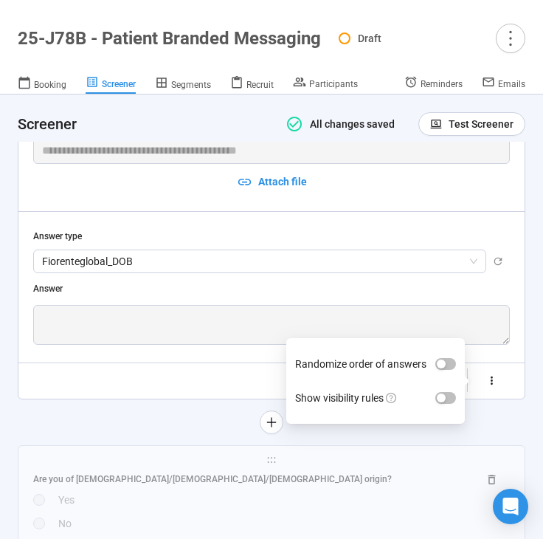
click at [445, 390] on label "Show visibility rules" at bounding box center [375, 398] width 161 height 34
click at [445, 392] on button "Show visibility rules" at bounding box center [445, 398] width 21 height 12
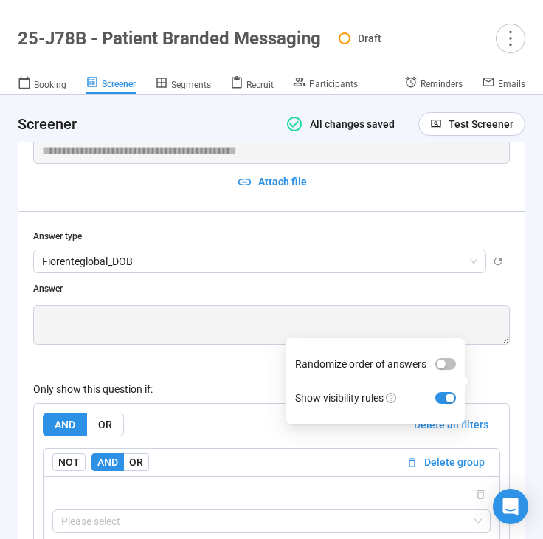
click at [243, 385] on div "Only show this question if:" at bounding box center [271, 389] width 477 height 16
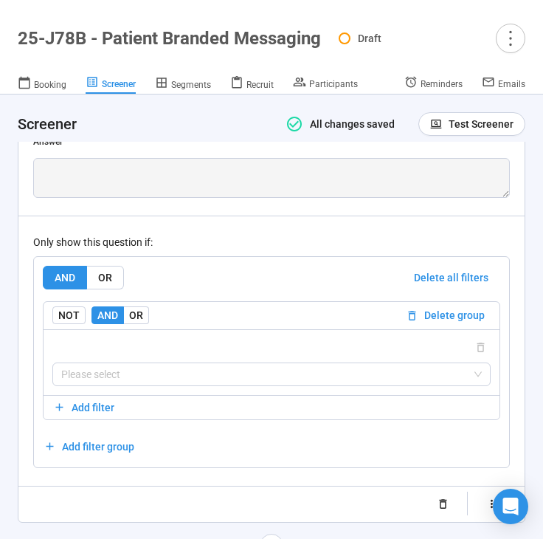
scroll to position [2110, 0]
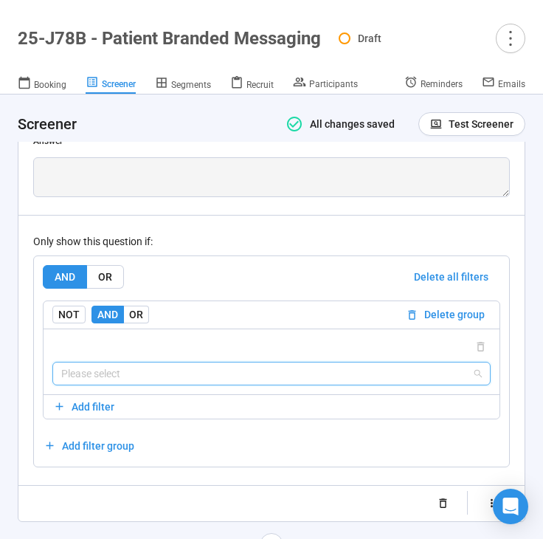
click at [225, 382] on input "search" at bounding box center [271, 373] width 421 height 22
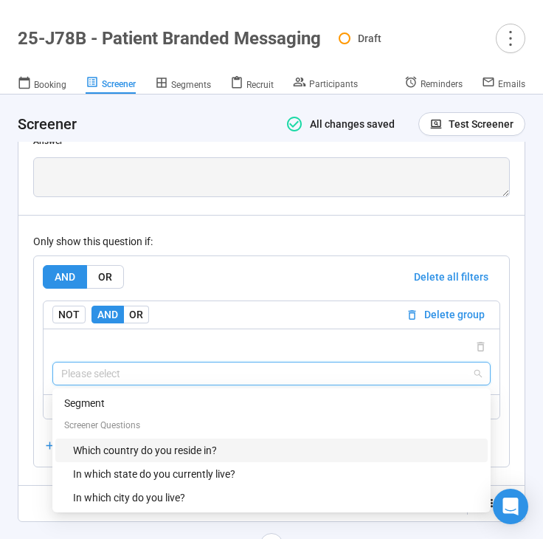
click at [193, 453] on div "Which country do you reside in?" at bounding box center [276, 450] width 406 height 16
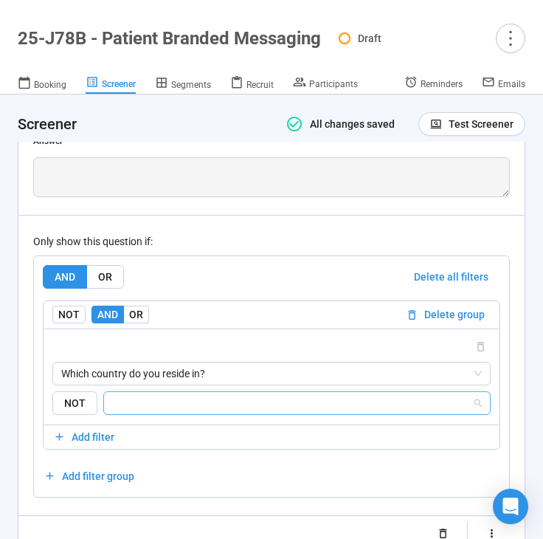
click at [203, 405] on input "search" at bounding box center [292, 403] width 359 height 18
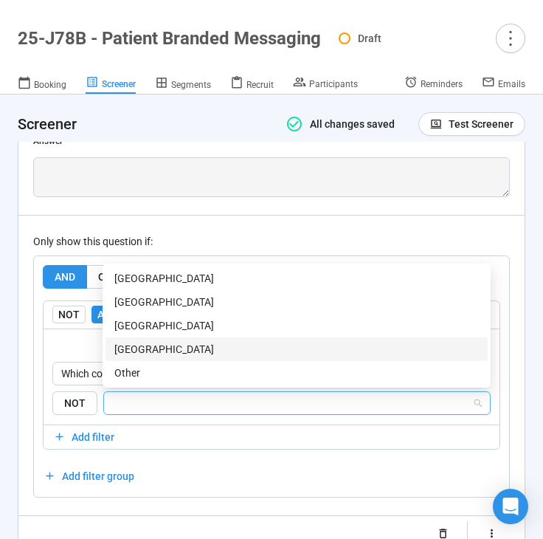
click at [213, 346] on div "[GEOGRAPHIC_DATA]" at bounding box center [296, 349] width 365 height 16
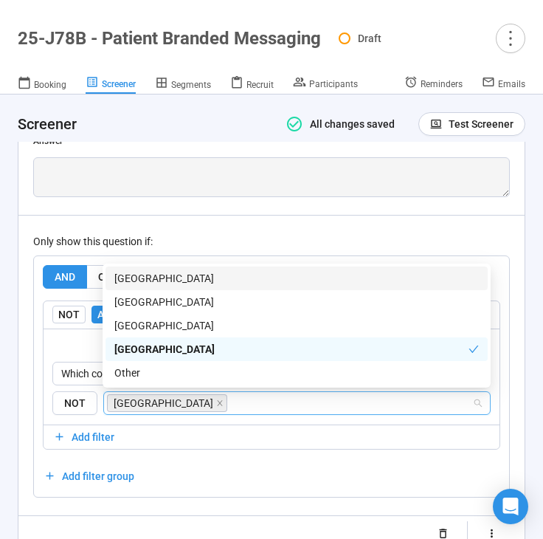
click at [257, 236] on div "Only show this question if:" at bounding box center [271, 241] width 477 height 16
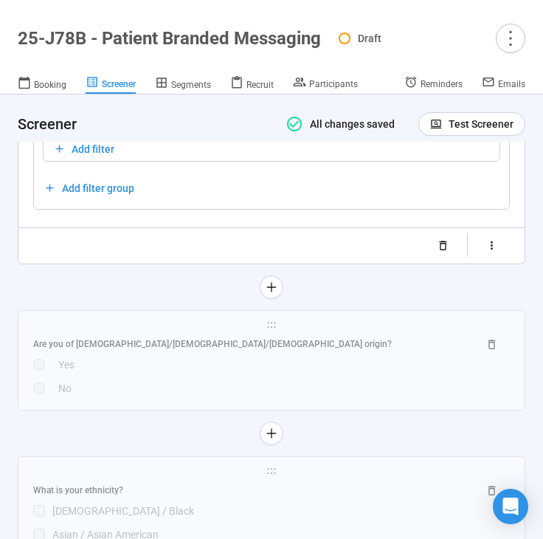
scroll to position [2401, 0]
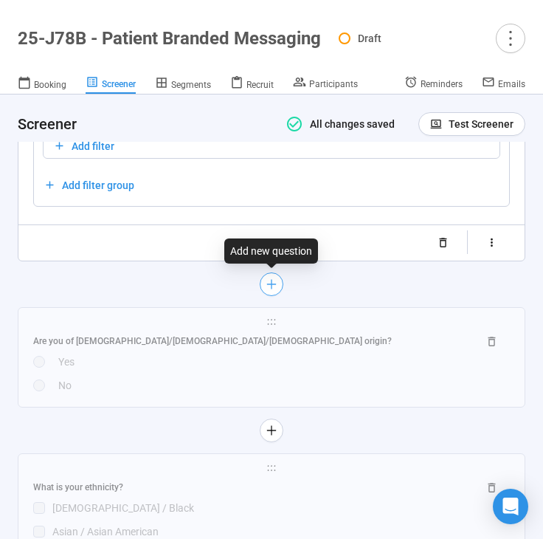
click at [272, 280] on icon "plus" at bounding box center [271, 284] width 1 height 10
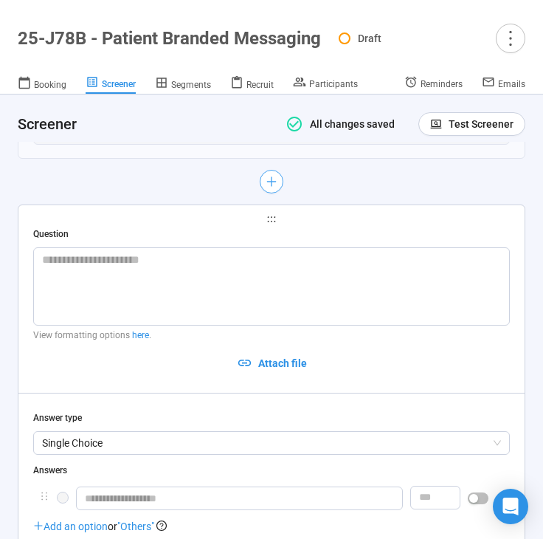
scroll to position [2009, 0]
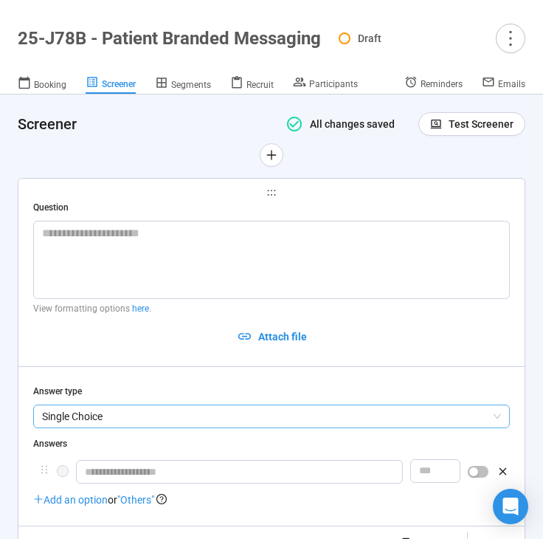
click at [87, 418] on span "Single Choice" at bounding box center [271, 416] width 459 height 22
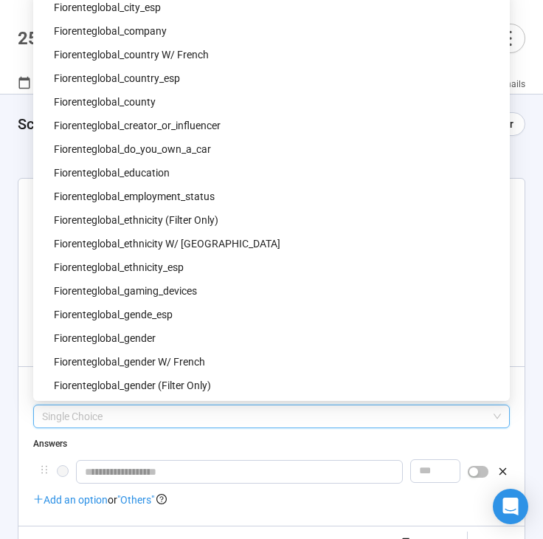
scroll to position [517, 0]
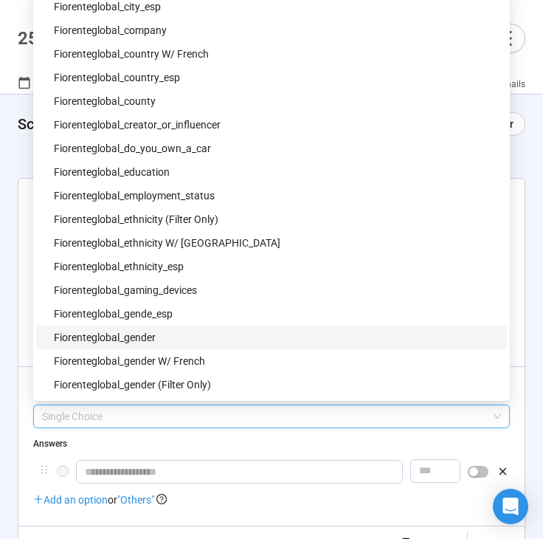
click at [134, 337] on div "fiorenteglobal_gender" at bounding box center [276, 337] width 444 height 16
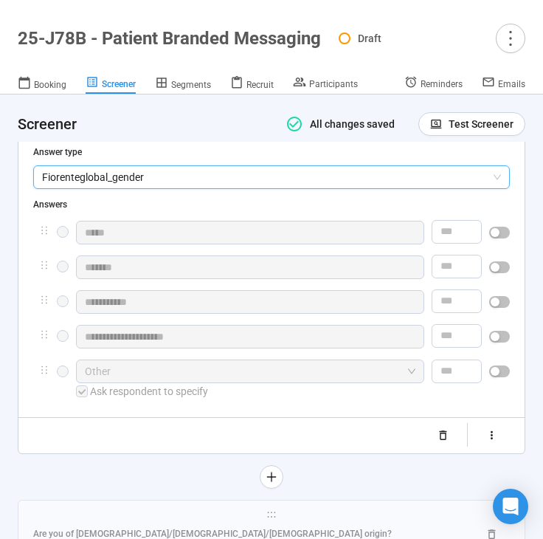
scroll to position [2197, 0]
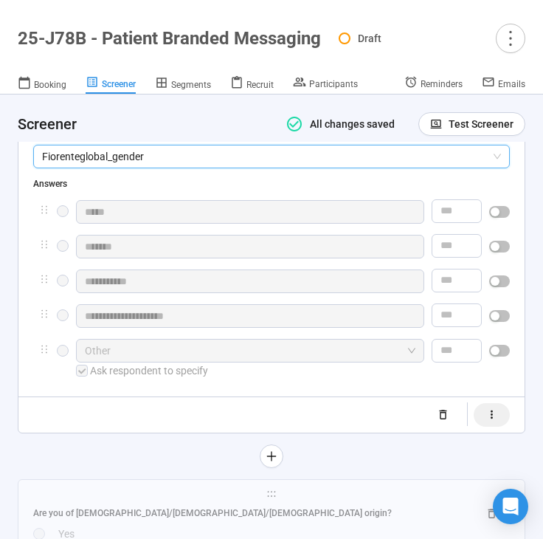
click at [494, 413] on icon "button" at bounding box center [492, 414] width 13 height 13
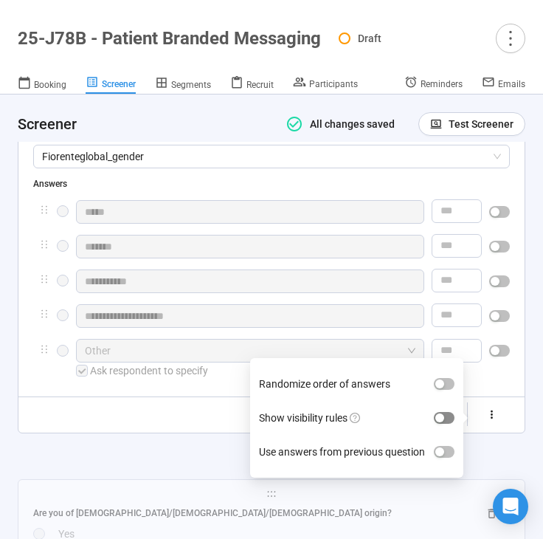
click at [454, 415] on span "button" at bounding box center [444, 418] width 21 height 12
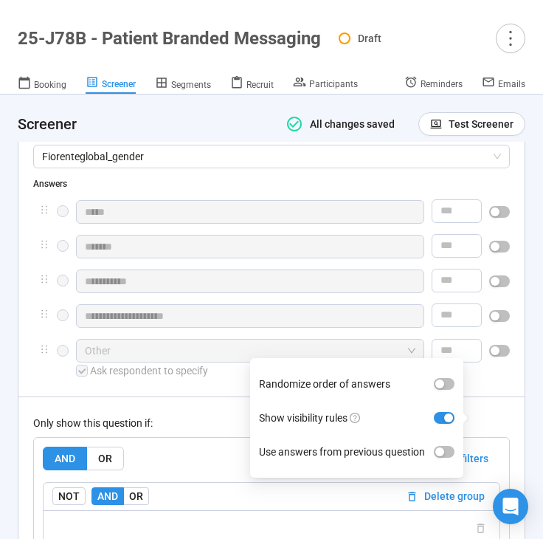
click at [228, 424] on div "Only show this question if:" at bounding box center [271, 423] width 477 height 16
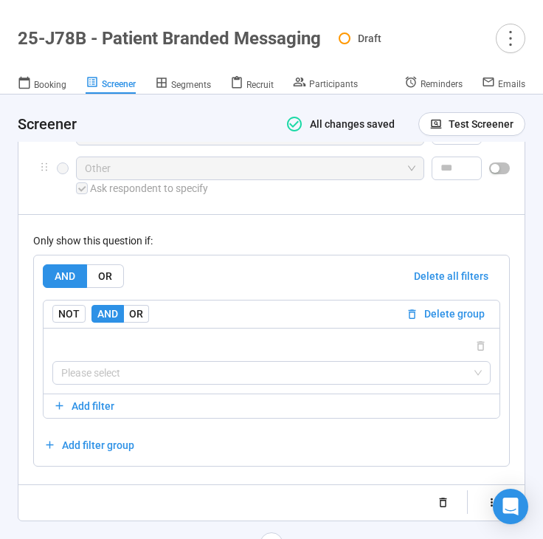
scroll to position [2398, 0]
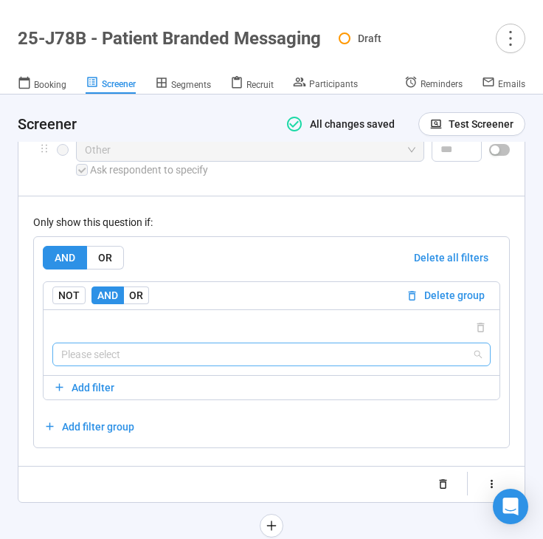
click at [228, 355] on input "search" at bounding box center [271, 354] width 421 height 22
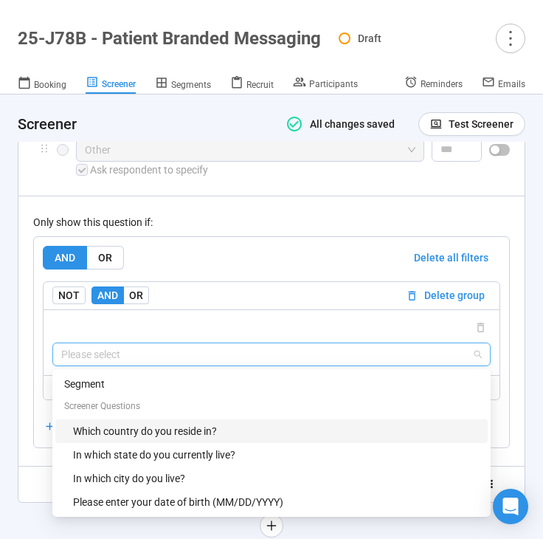
click at [189, 430] on div "Which country do you reside in?" at bounding box center [276, 431] width 406 height 16
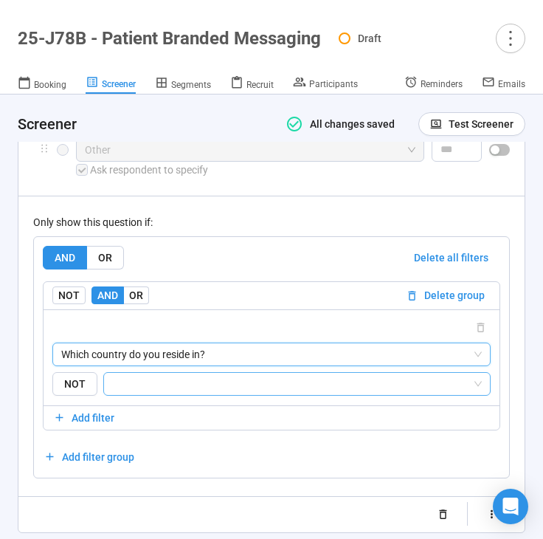
click at [203, 391] on input "search" at bounding box center [292, 384] width 359 height 18
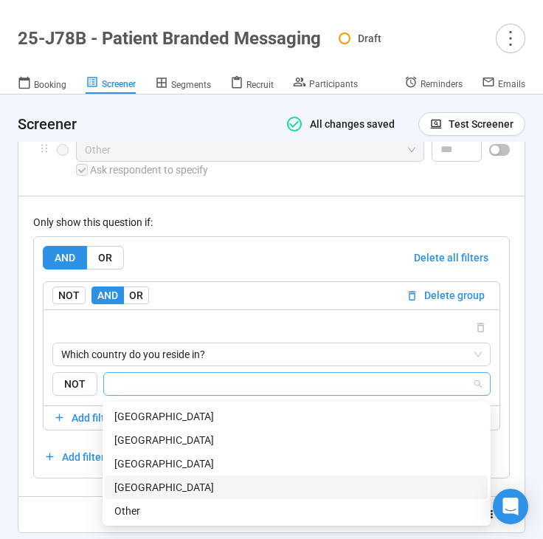
click at [182, 479] on div "[GEOGRAPHIC_DATA]" at bounding box center [296, 487] width 365 height 16
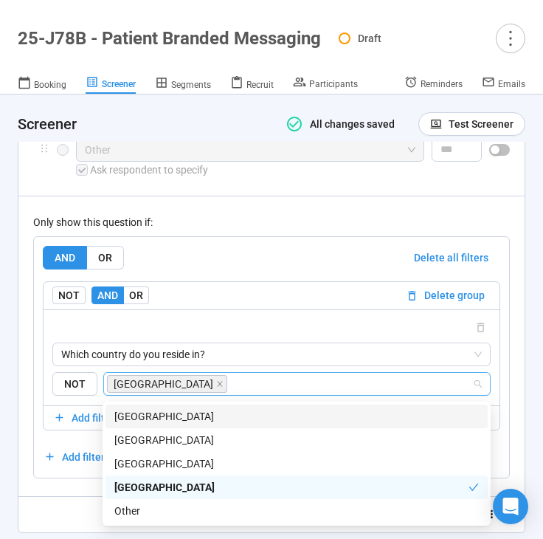
click at [283, 258] on div "AND OR Delete all filters" at bounding box center [272, 258] width 458 height 24
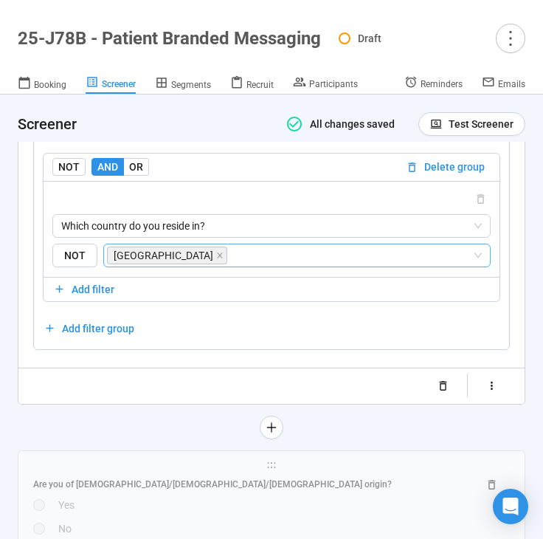
scroll to position [2530, 0]
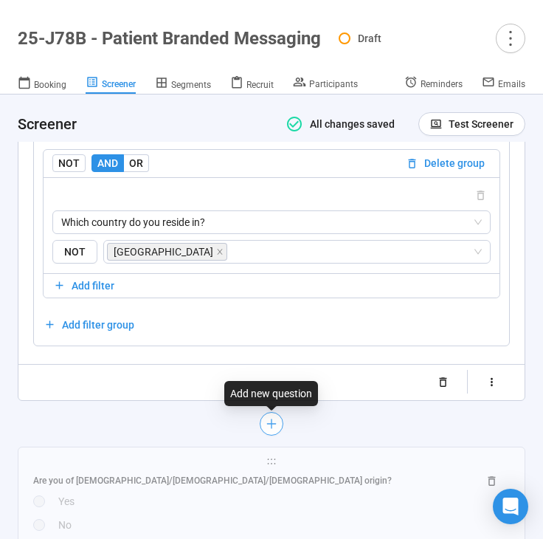
click at [272, 428] on icon "plus" at bounding box center [271, 423] width 1 height 10
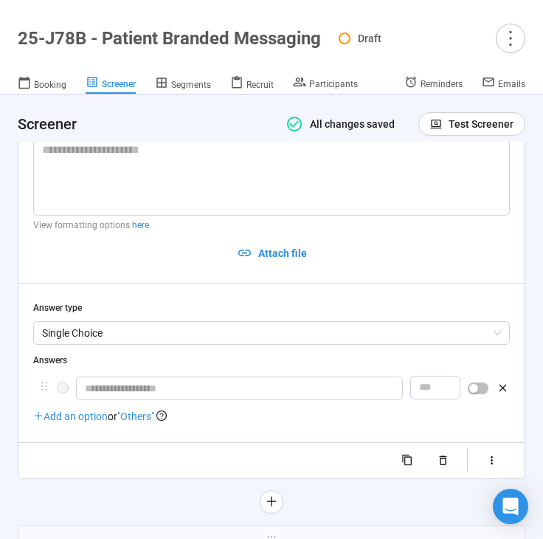
scroll to position [2283, 0]
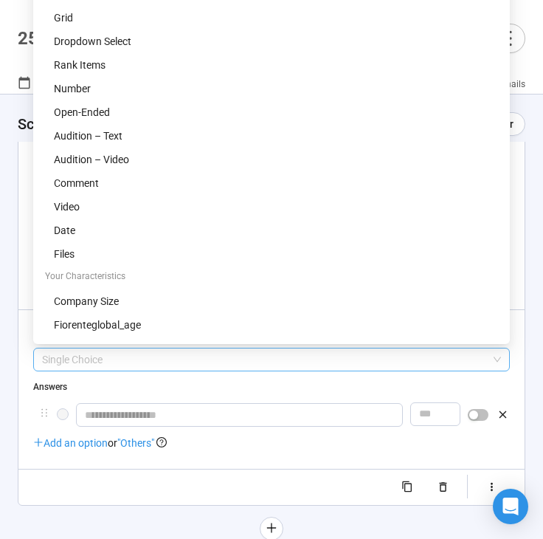
click at [179, 365] on span "Single Choice" at bounding box center [271, 359] width 459 height 22
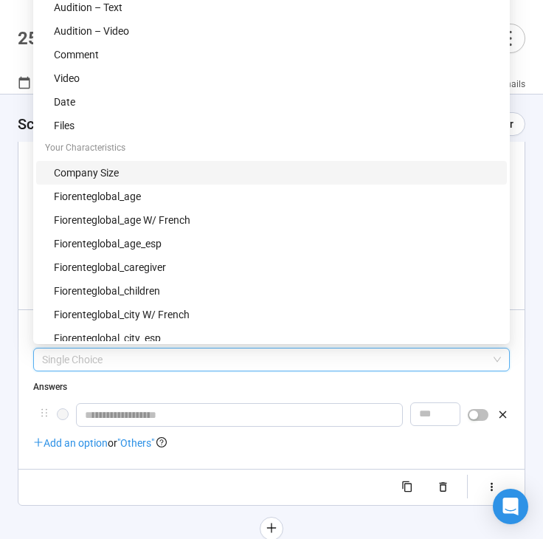
scroll to position [129, 0]
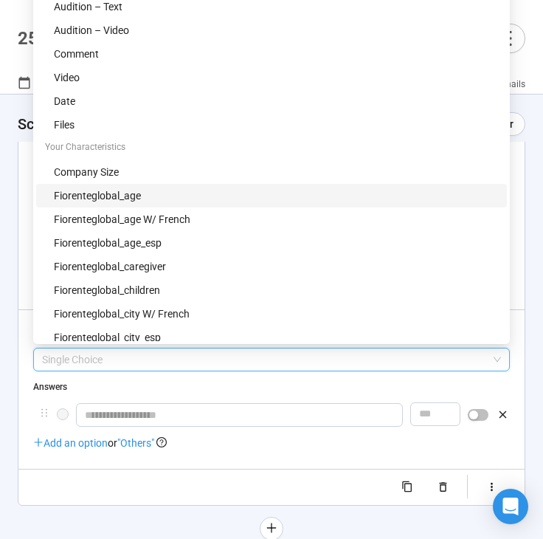
click at [178, 197] on div "fiorenteglobal_age" at bounding box center [276, 195] width 444 height 16
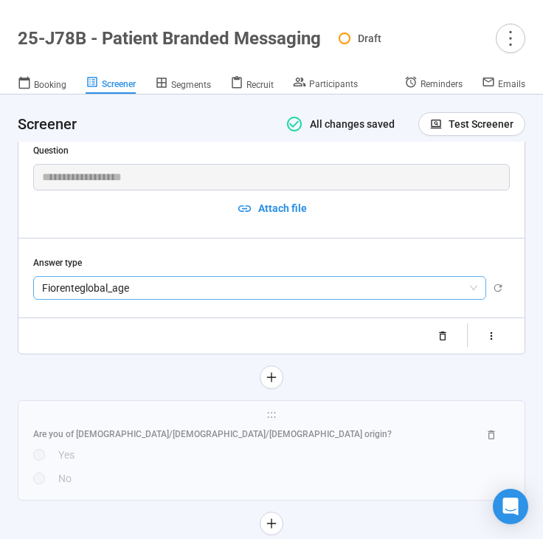
click at [469, 286] on span "fiorenteglobal_age" at bounding box center [259, 288] width 435 height 22
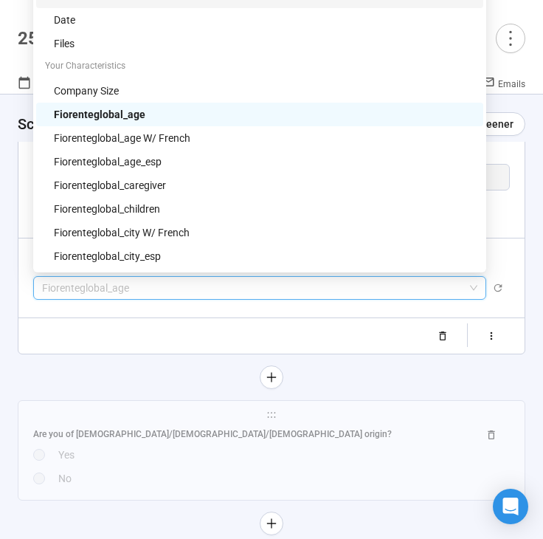
scroll to position [140, 0]
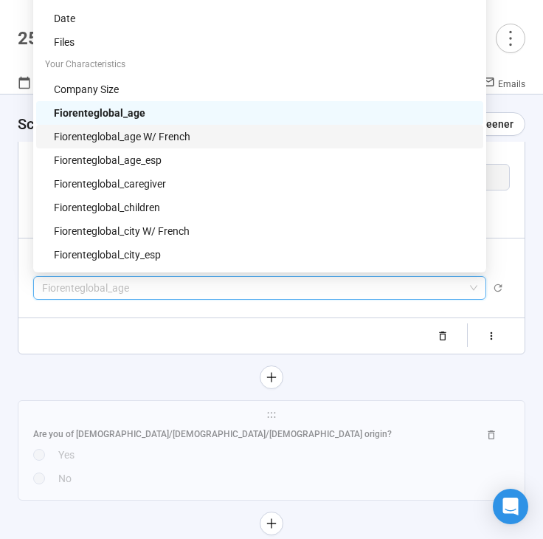
click at [260, 134] on div "fiorenteglobal_age w/ french" at bounding box center [264, 136] width 421 height 16
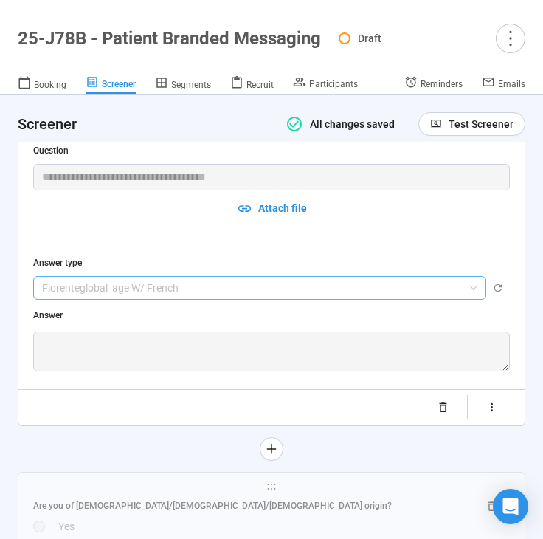
click at [426, 288] on span "fiorenteglobal_age w/ french" at bounding box center [259, 288] width 435 height 22
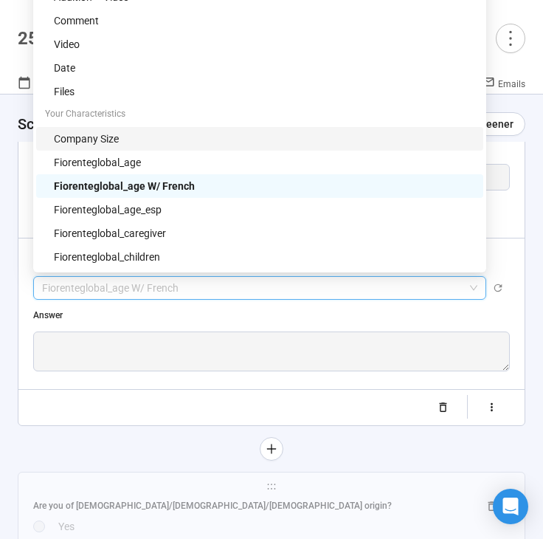
scroll to position [0, 0]
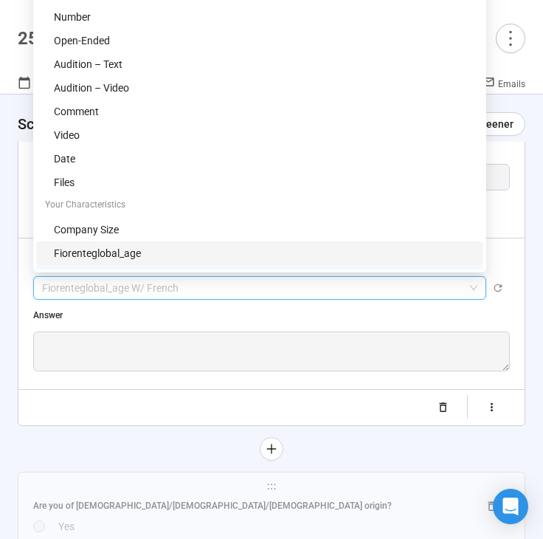
click at [274, 247] on div "fiorenteglobal_age" at bounding box center [264, 253] width 421 height 16
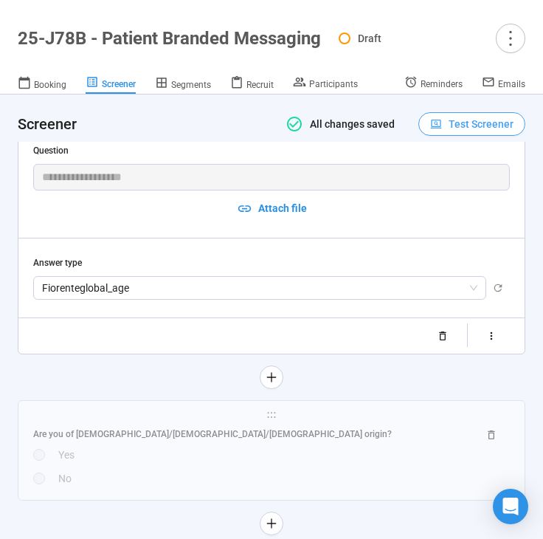
click at [467, 125] on span "Test Screener" at bounding box center [481, 124] width 65 height 16
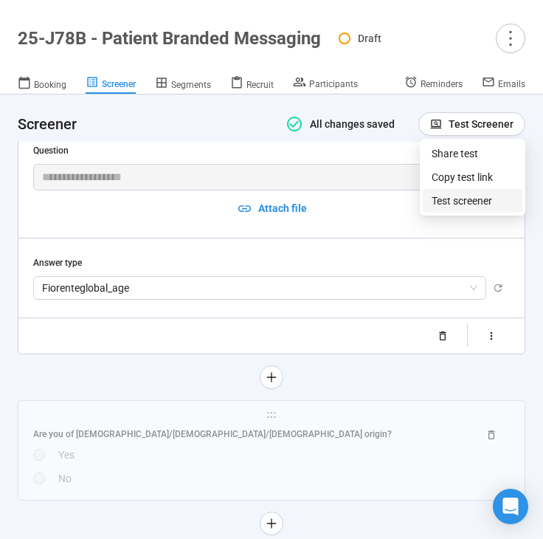
click at [451, 199] on link "Test screener" at bounding box center [462, 201] width 61 height 12
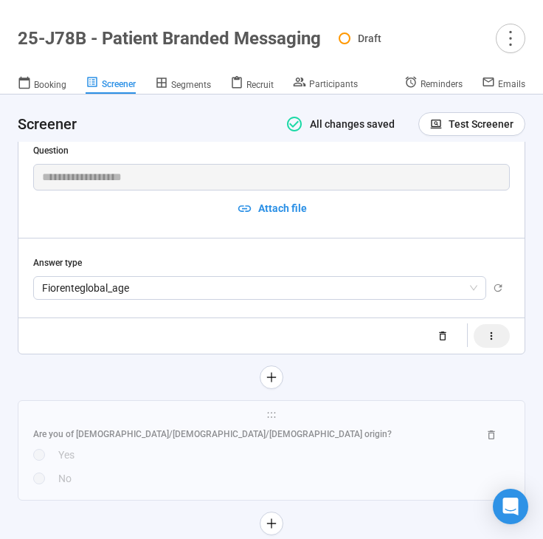
click at [483, 334] on button "button" at bounding box center [492, 336] width 36 height 24
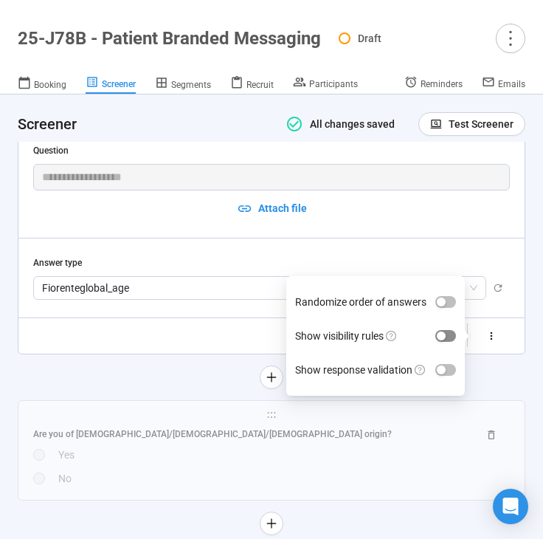
click at [438, 337] on div "button" at bounding box center [441, 335] width 9 height 9
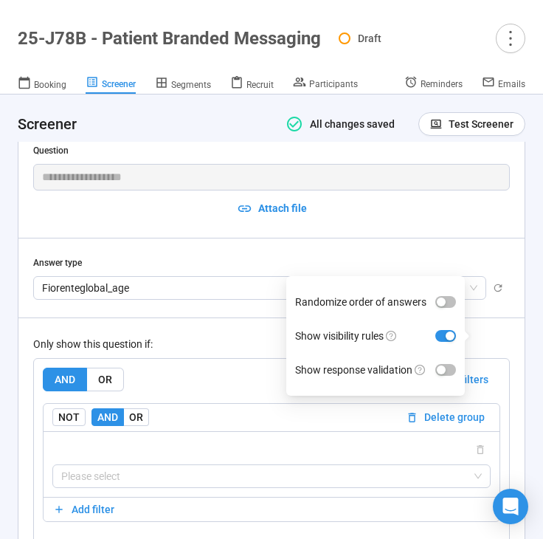
click at [213, 374] on div "AND OR Delete all filters" at bounding box center [272, 380] width 458 height 24
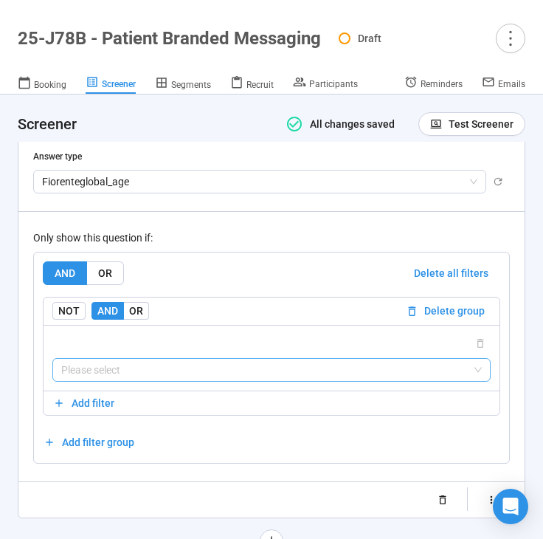
scroll to position [2404, 0]
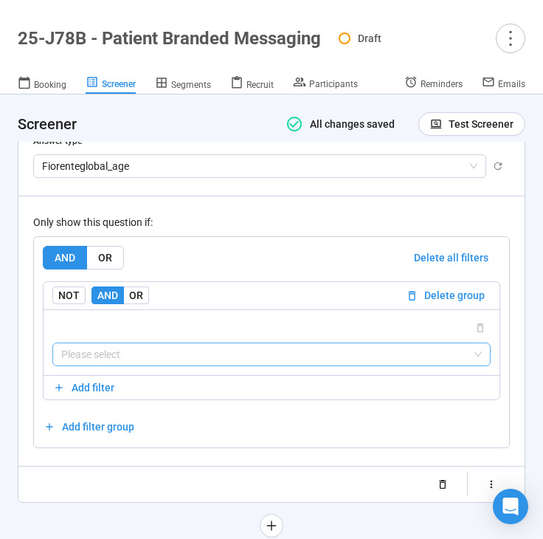
click at [210, 353] on input "search" at bounding box center [271, 354] width 421 height 22
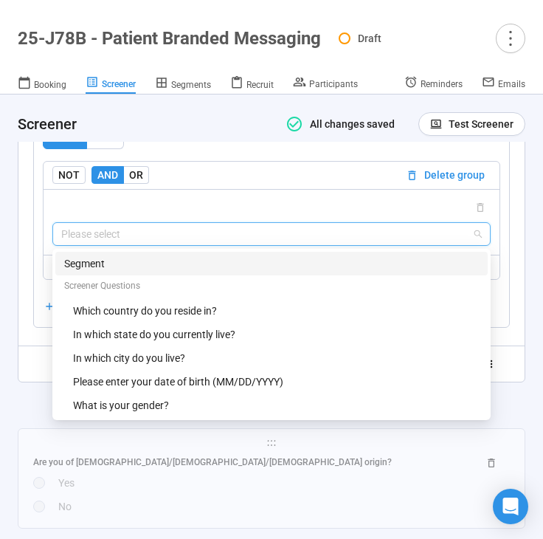
scroll to position [2528, 0]
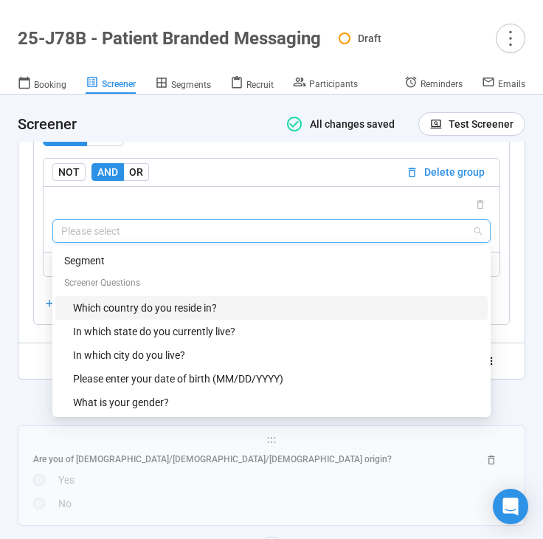
click at [210, 293] on div "Screener Questions" at bounding box center [271, 284] width 432 height 24
click at [202, 302] on div "Which country do you reside in?" at bounding box center [276, 308] width 406 height 16
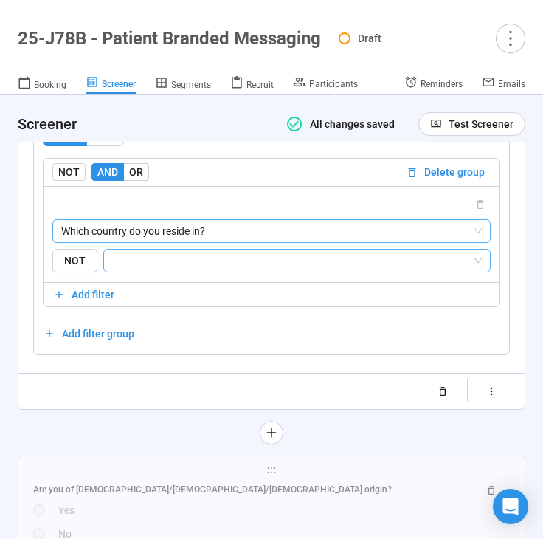
click at [212, 256] on input "search" at bounding box center [292, 261] width 359 height 18
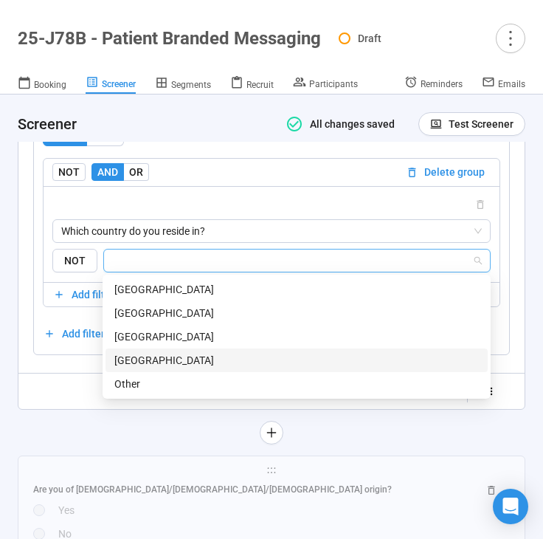
click at [181, 359] on div "[GEOGRAPHIC_DATA]" at bounding box center [296, 360] width 365 height 16
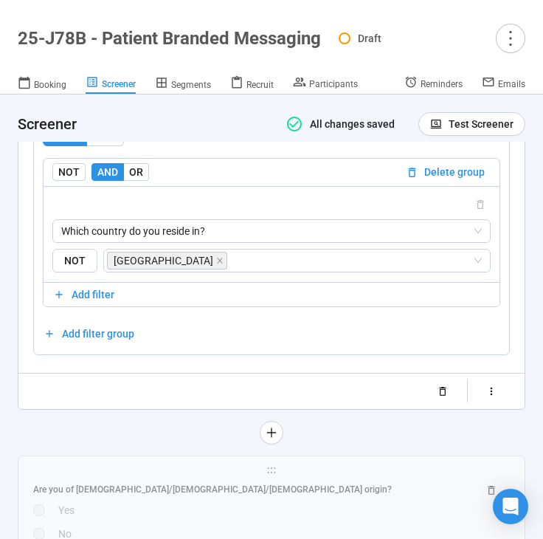
click at [52, 430] on div at bounding box center [272, 433] width 508 height 24
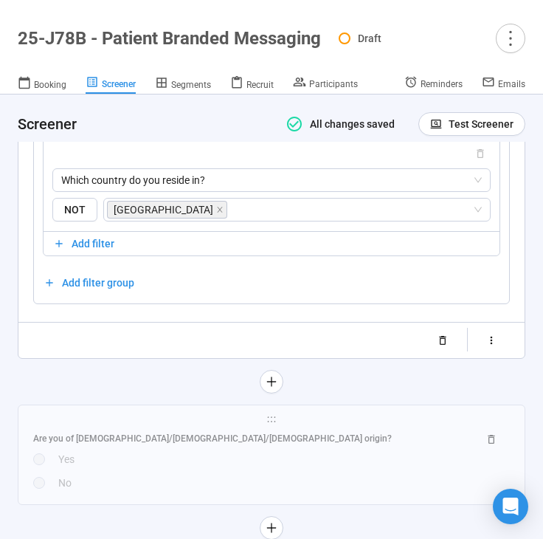
scroll to position [2589, 0]
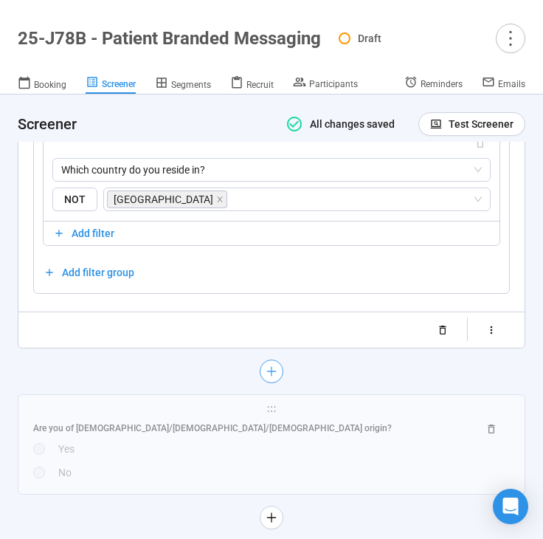
click at [272, 373] on icon "plus" at bounding box center [272, 371] width 12 height 12
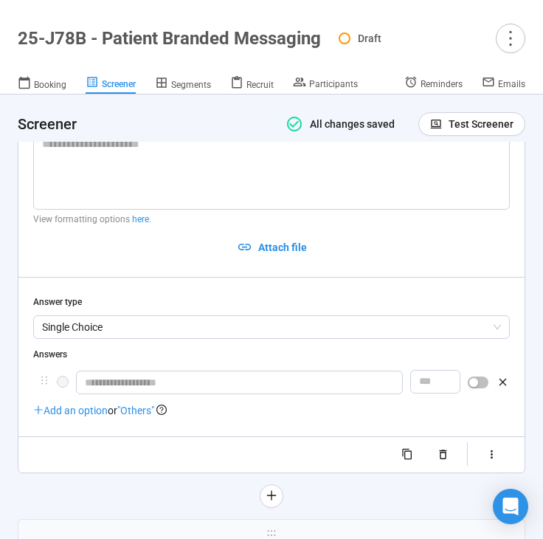
scroll to position [2439, 0]
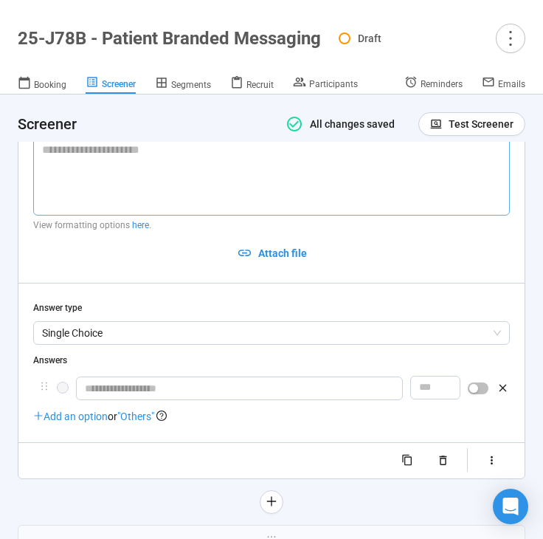
click at [94, 200] on textarea at bounding box center [271, 176] width 477 height 78
paste textarea "**********"
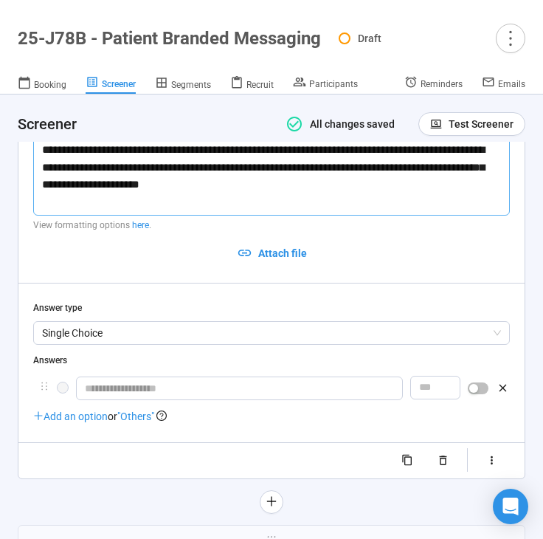
type textarea "**********"
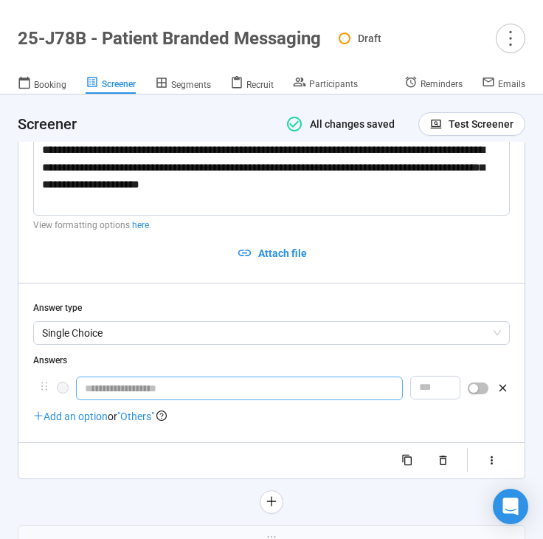
click at [128, 387] on input "text" at bounding box center [239, 388] width 327 height 24
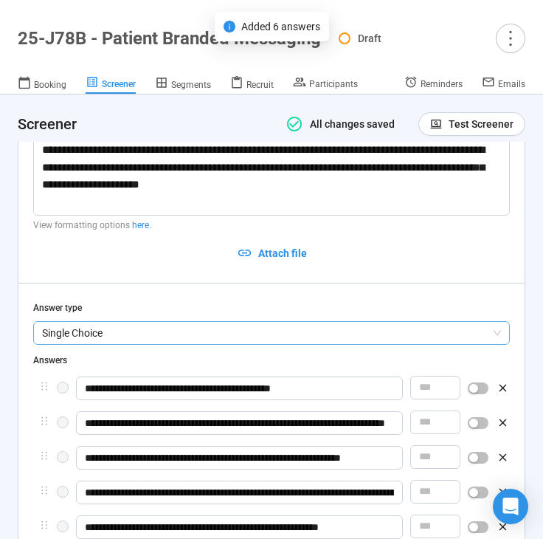
click at [136, 339] on span "Single Choice" at bounding box center [271, 333] width 459 height 22
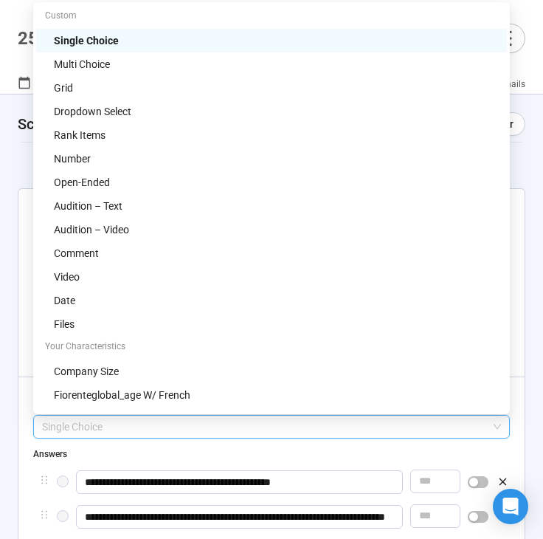
scroll to position [2342, 0]
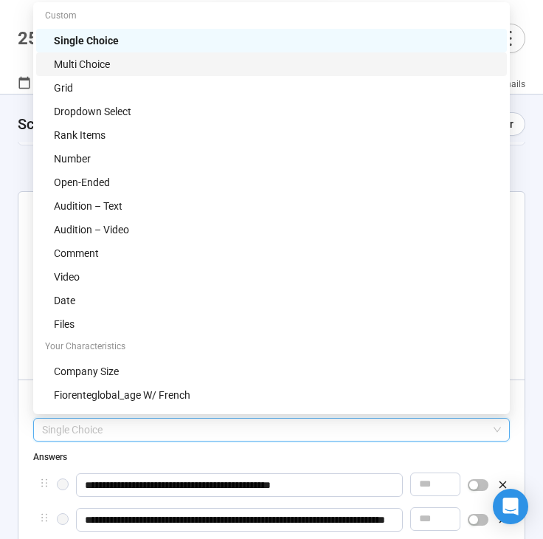
click at [111, 66] on div "Multi Choice" at bounding box center [276, 64] width 444 height 16
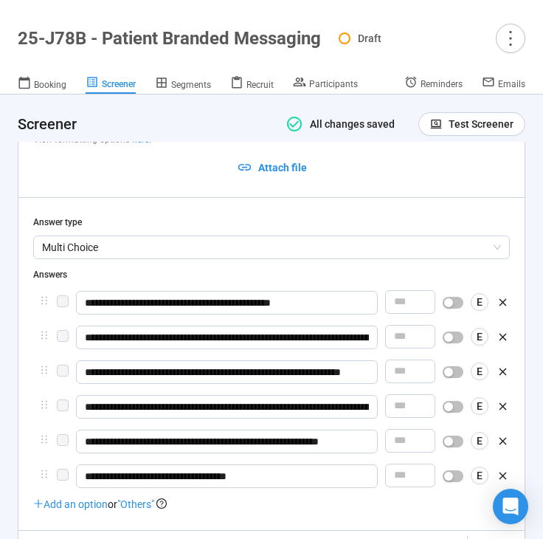
scroll to position [2542, 0]
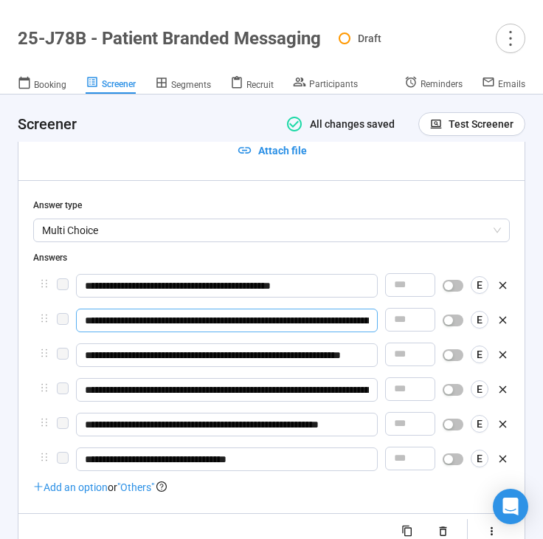
drag, startPoint x: 106, startPoint y: 323, endPoint x: 75, endPoint y: 323, distance: 31.7
click at [75, 323] on div "**********" at bounding box center [271, 321] width 477 height 26
type input "**********"
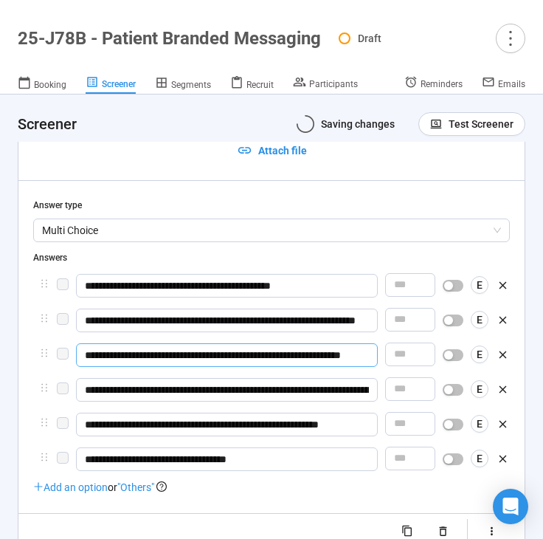
drag, startPoint x: 108, startPoint y: 354, endPoint x: 77, endPoint y: 354, distance: 31.0
click at [77, 354] on input "**********" at bounding box center [227, 355] width 302 height 24
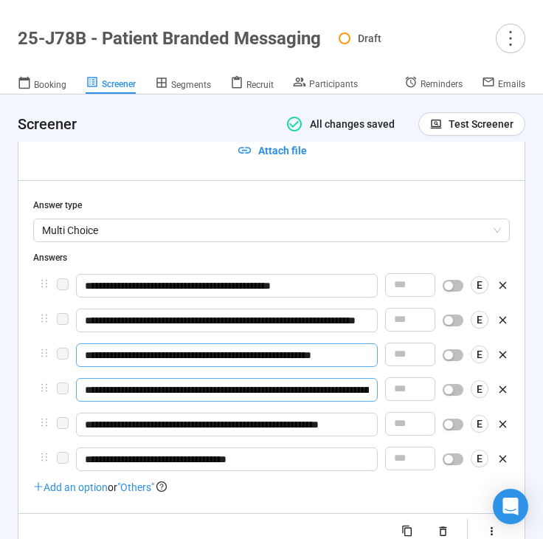
type input "**********"
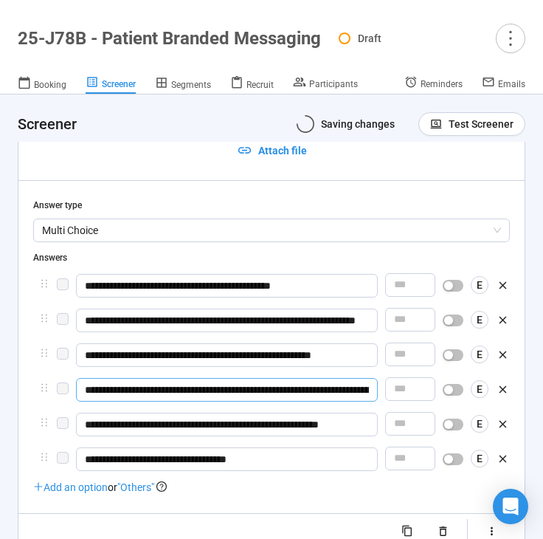
drag, startPoint x: 106, startPoint y: 388, endPoint x: 75, endPoint y: 387, distance: 31.7
click at [75, 387] on div "**********" at bounding box center [271, 391] width 477 height 26
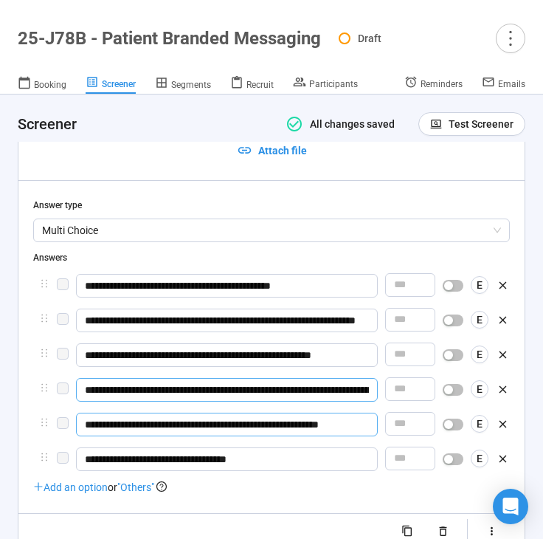
type input "**********"
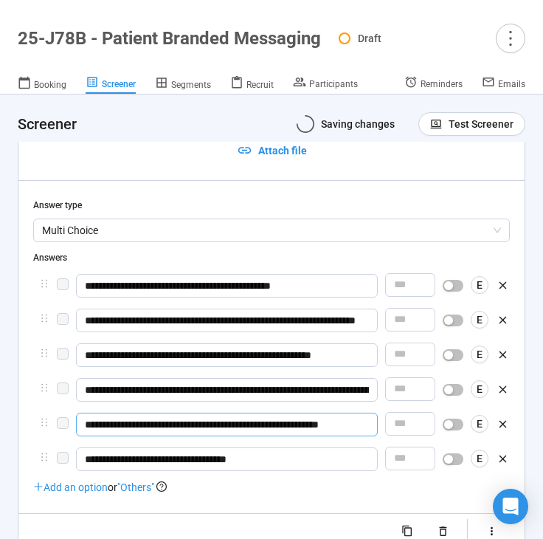
drag, startPoint x: 100, startPoint y: 429, endPoint x: 82, endPoint y: 429, distance: 17.7
click at [82, 429] on input "**********" at bounding box center [227, 425] width 302 height 24
type input "**********"
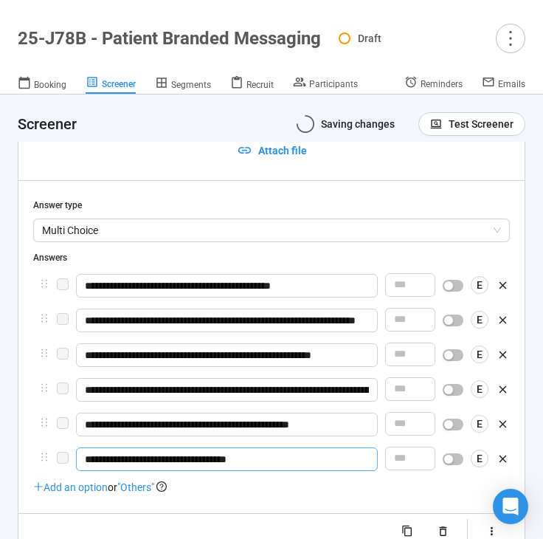
drag, startPoint x: 107, startPoint y: 466, endPoint x: 67, endPoint y: 465, distance: 39.9
click at [67, 466] on div "**********" at bounding box center [271, 460] width 477 height 26
click at [143, 488] on span ""Others"" at bounding box center [135, 487] width 37 height 12
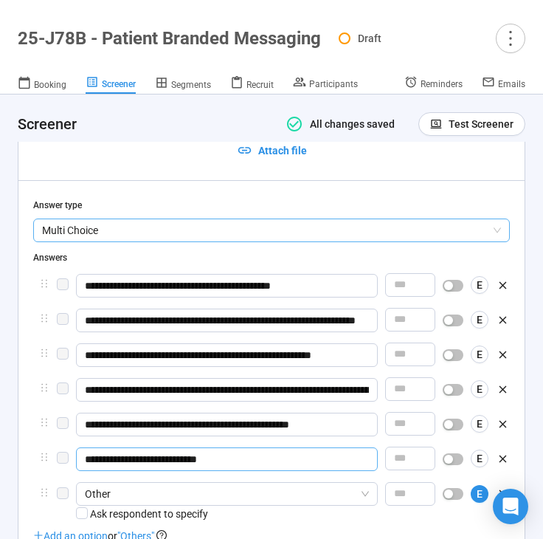
click at [170, 220] on span "Multi Choice" at bounding box center [271, 230] width 459 height 22
type input "**********"
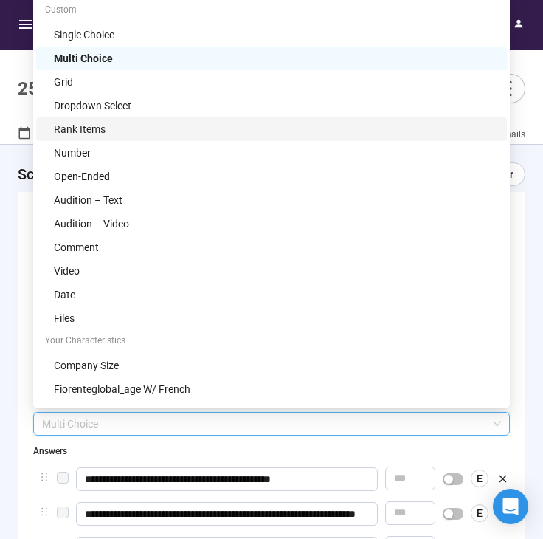
scroll to position [2, 0]
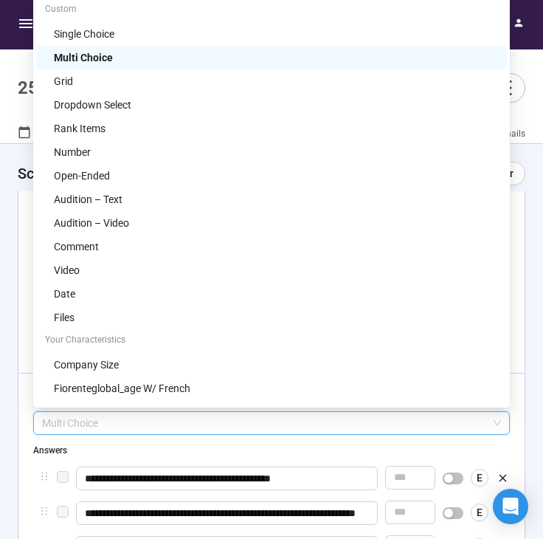
click at [146, 52] on div "Multi Choice" at bounding box center [276, 57] width 444 height 16
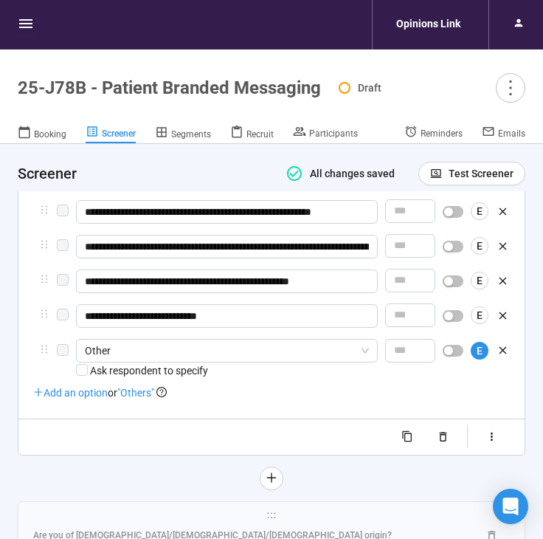
scroll to position [2744, 0]
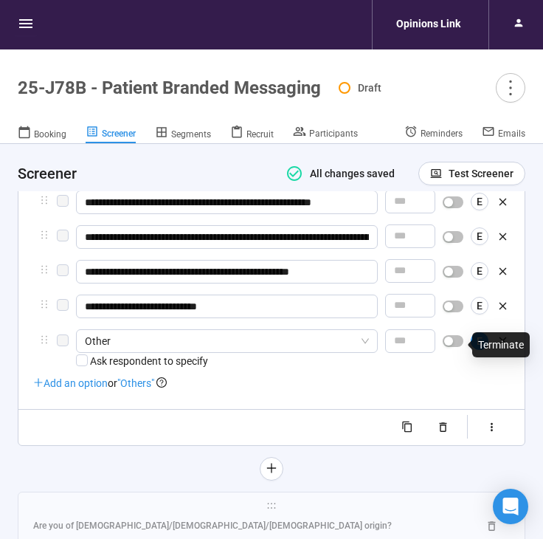
click at [476, 343] on div "Terminate" at bounding box center [501, 344] width 58 height 25
click at [481, 349] on span "E" at bounding box center [480, 341] width 6 height 16
click at [149, 388] on span ""Others"" at bounding box center [135, 383] width 37 height 12
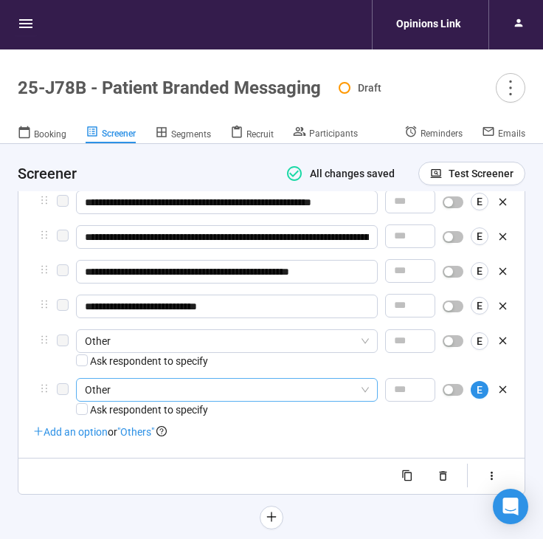
click at [134, 396] on span "Other" at bounding box center [227, 390] width 284 height 22
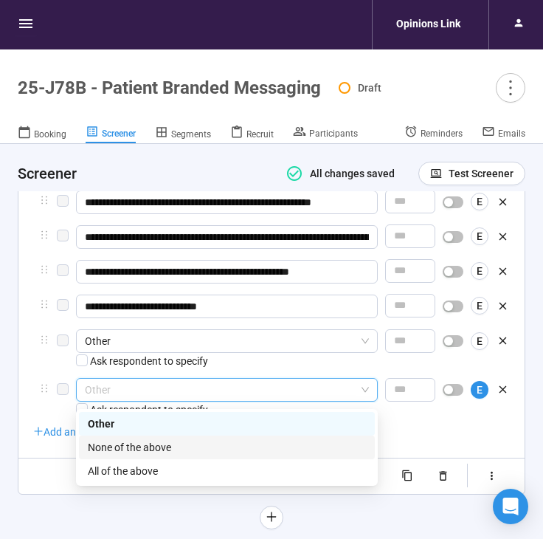
click at [127, 446] on div "None of the above" at bounding box center [227, 447] width 278 height 16
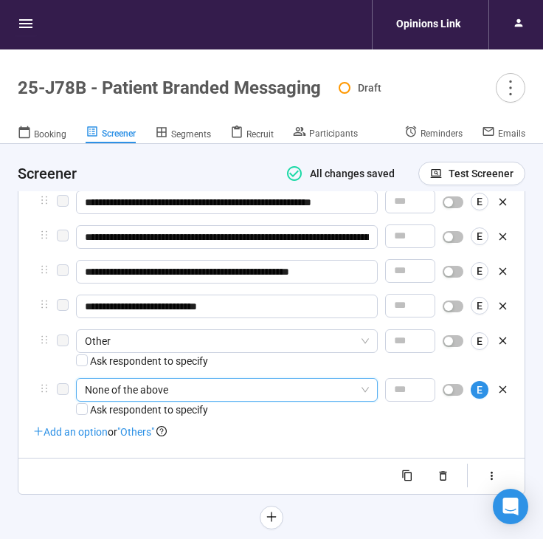
scroll to position [2797, 0]
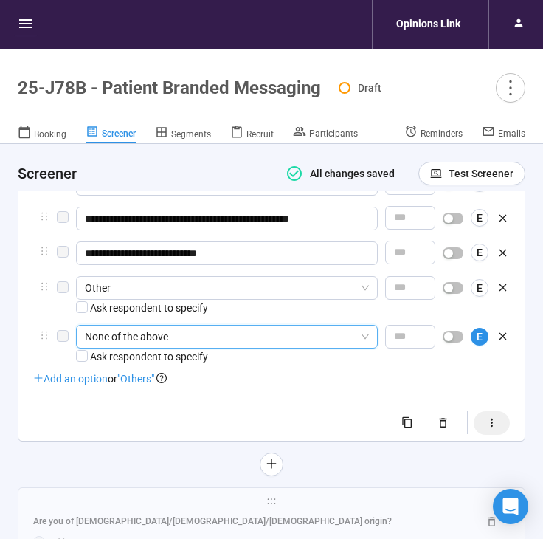
click at [492, 429] on icon "button" at bounding box center [492, 422] width 13 height 13
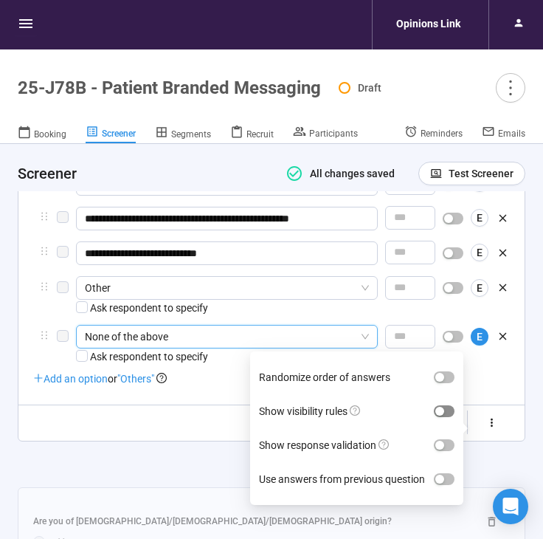
click at [439, 412] on div "button" at bounding box center [439, 411] width 9 height 9
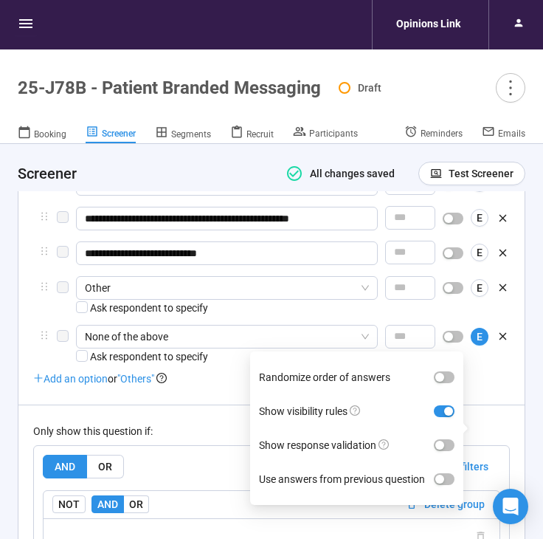
click at [193, 421] on div "Only show this question if: AND OR Delete all filters NOT AND OR Delete group P…" at bounding box center [271, 530] width 477 height 252
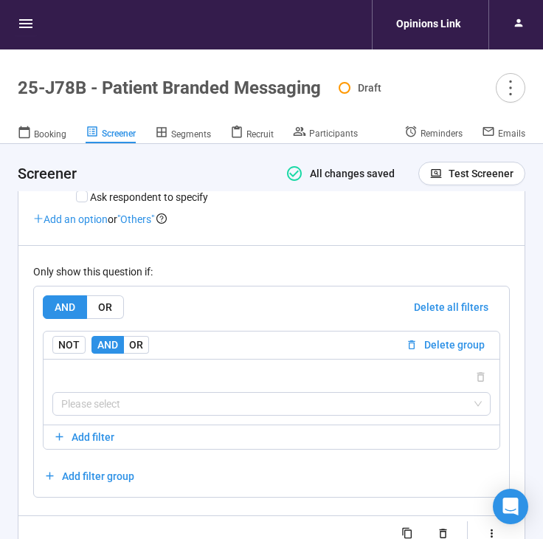
scroll to position [2959, 0]
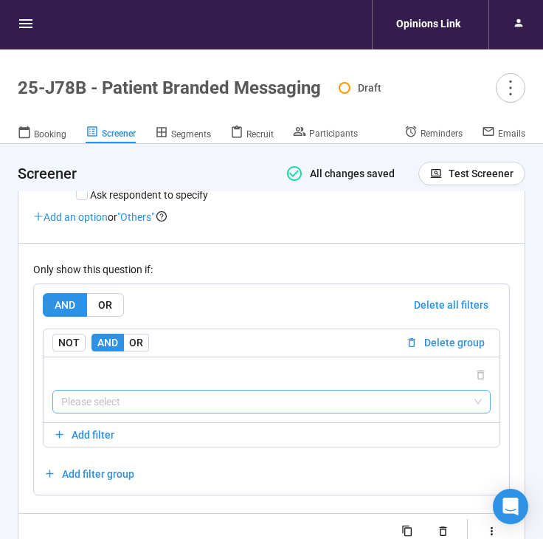
click at [187, 399] on input "search" at bounding box center [271, 401] width 421 height 22
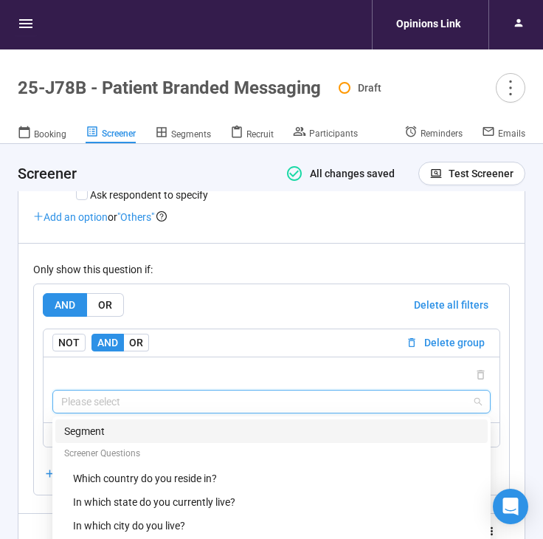
scroll to position [3081, 0]
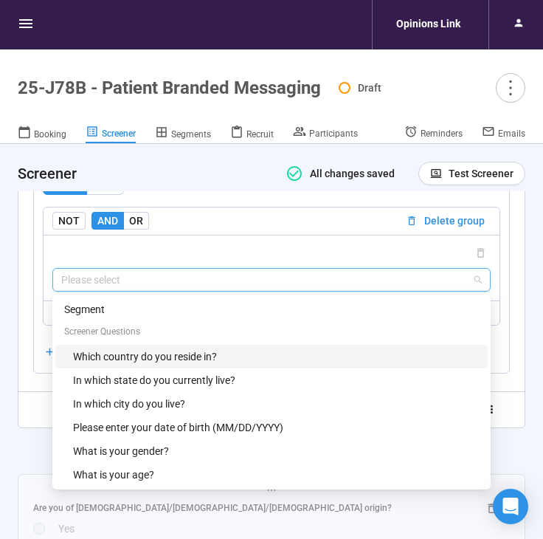
click at [186, 357] on div "Which country do you reside in?" at bounding box center [276, 356] width 406 height 16
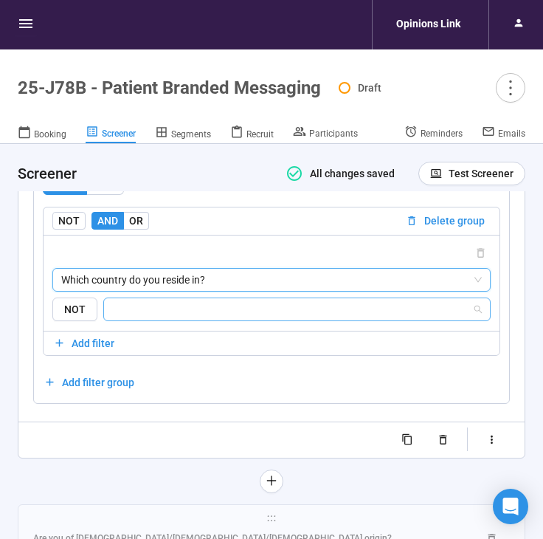
click at [196, 317] on input "search" at bounding box center [292, 309] width 359 height 18
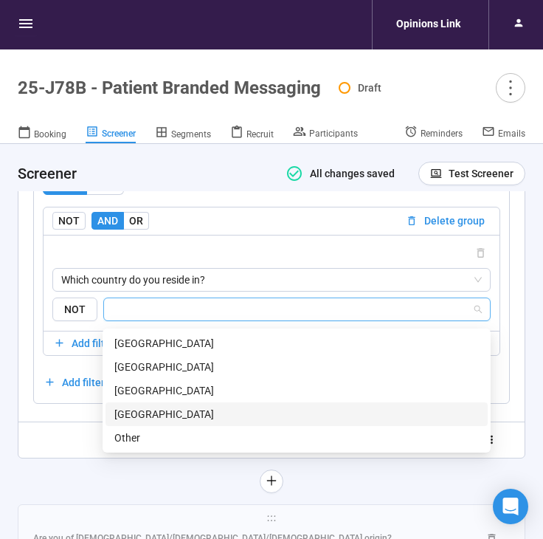
click at [185, 413] on div "[GEOGRAPHIC_DATA]" at bounding box center [296, 414] width 365 height 16
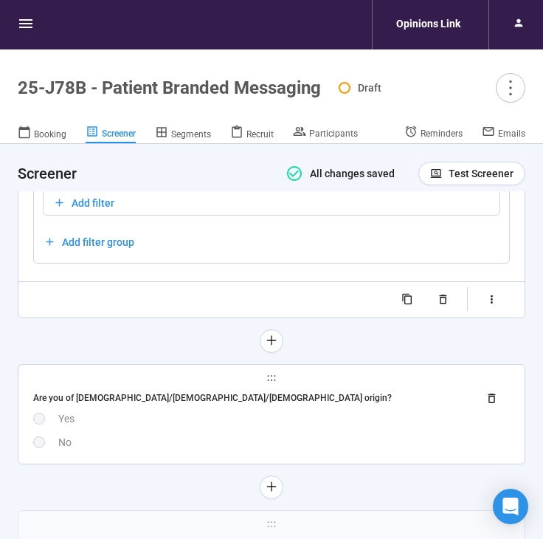
scroll to position [3233, 0]
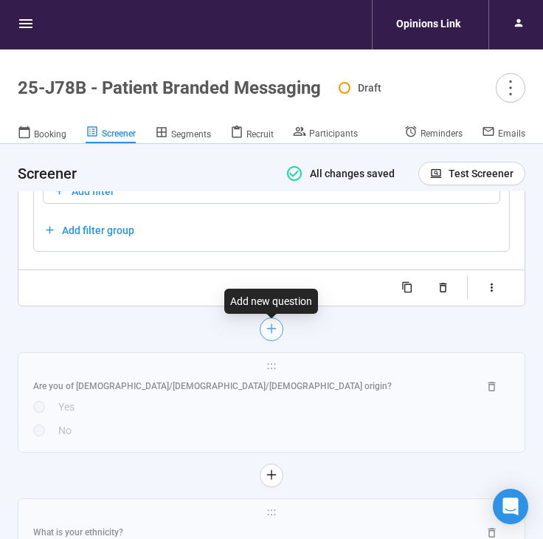
click at [270, 333] on icon "plus" at bounding box center [272, 329] width 12 height 12
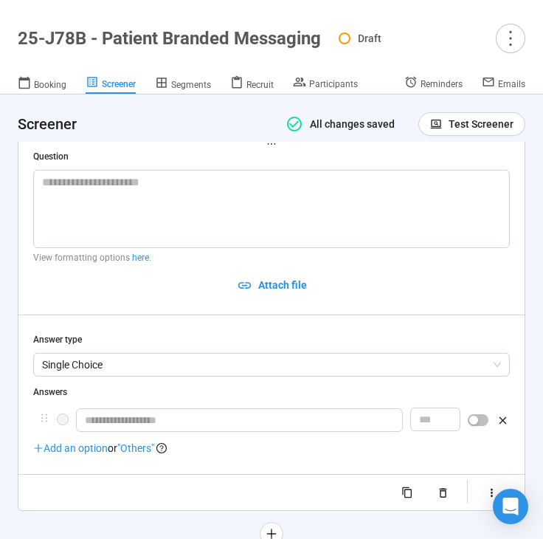
scroll to position [2717, 0]
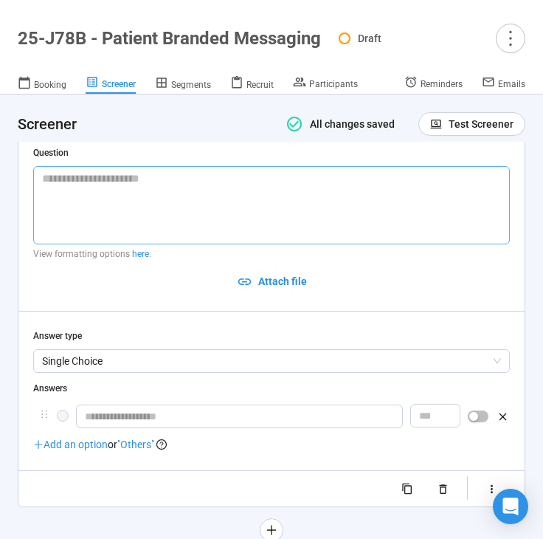
click at [103, 215] on textarea at bounding box center [271, 205] width 477 height 78
paste textarea "**********"
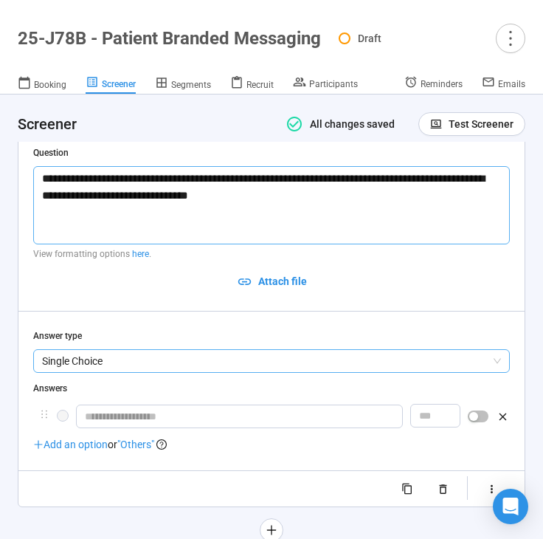
type textarea "**********"
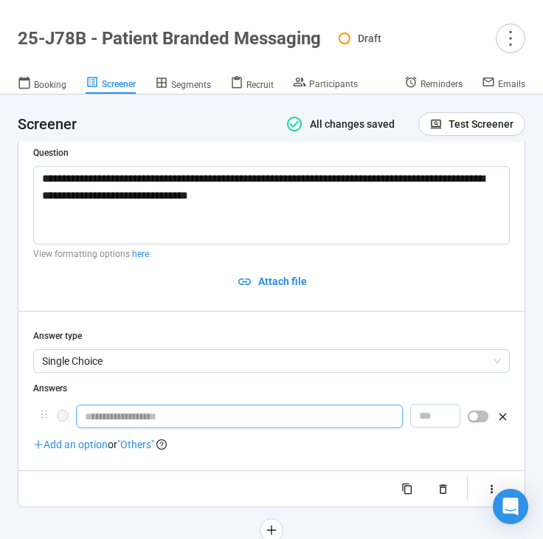
click at [137, 422] on input "text" at bounding box center [239, 416] width 327 height 24
type input "**********"
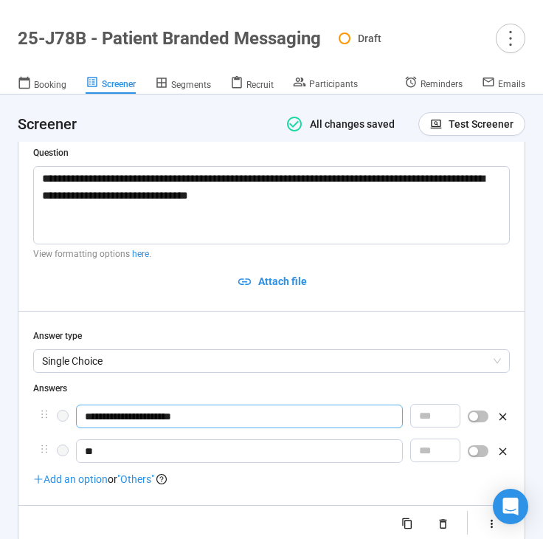
type input "*"
type input "**********"
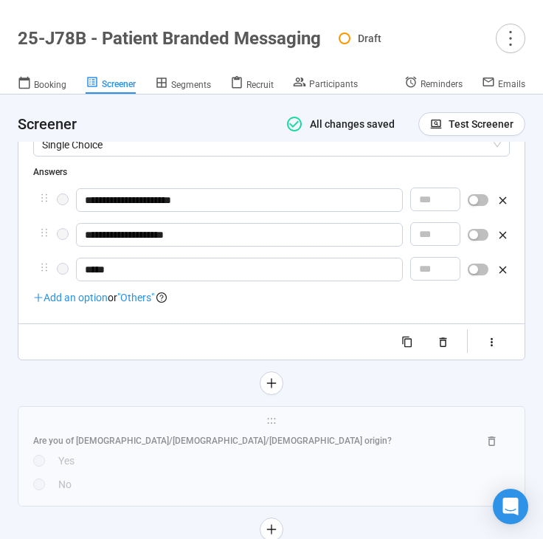
scroll to position [2941, 0]
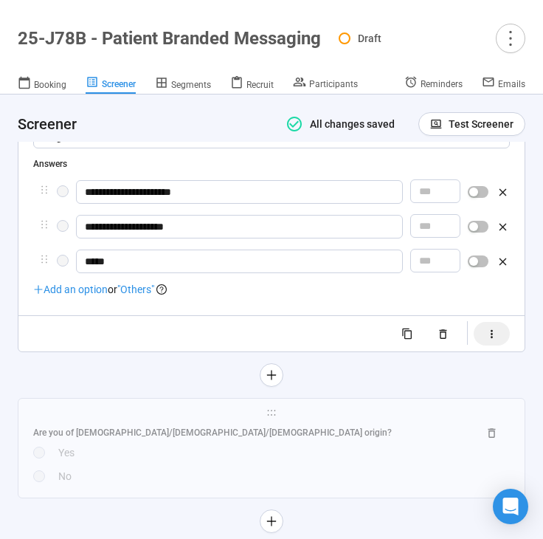
click at [488, 338] on icon "button" at bounding box center [492, 334] width 13 height 13
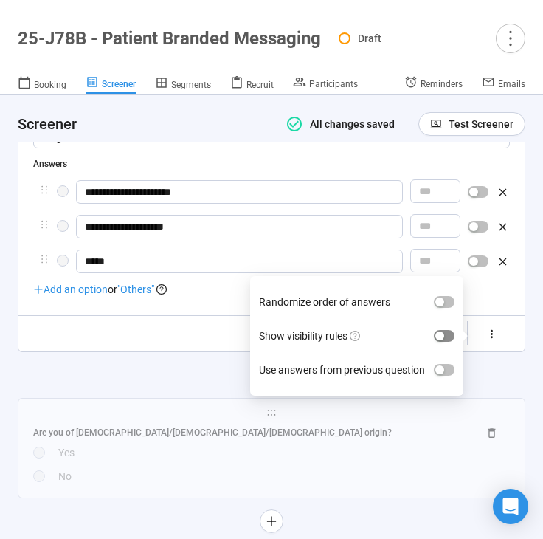
type input "*****"
click at [443, 340] on div "button" at bounding box center [439, 335] width 9 height 9
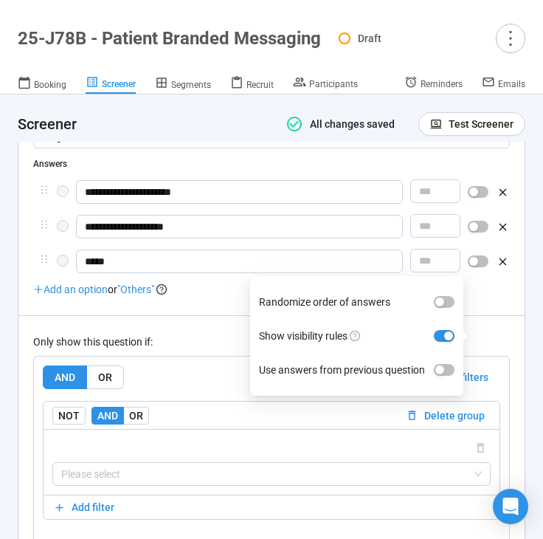
click at [174, 358] on div "Only show this question if: AND OR Delete all filters NOT AND OR Delete group P…" at bounding box center [271, 441] width 477 height 252
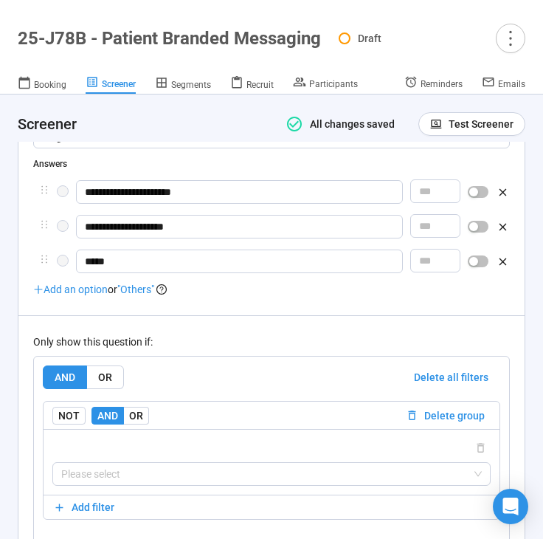
scroll to position [3095, 0]
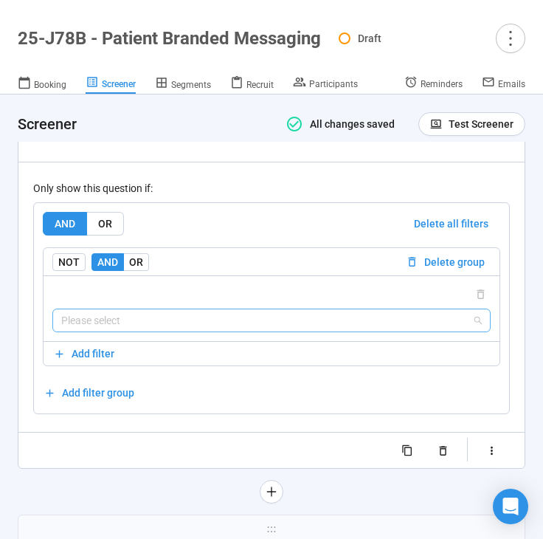
click at [166, 327] on input "search" at bounding box center [271, 320] width 421 height 22
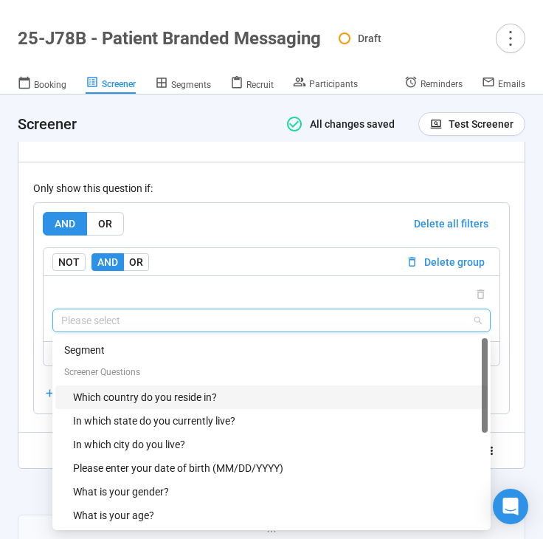
click at [159, 404] on div "Which country do you reside in?" at bounding box center [276, 397] width 406 height 16
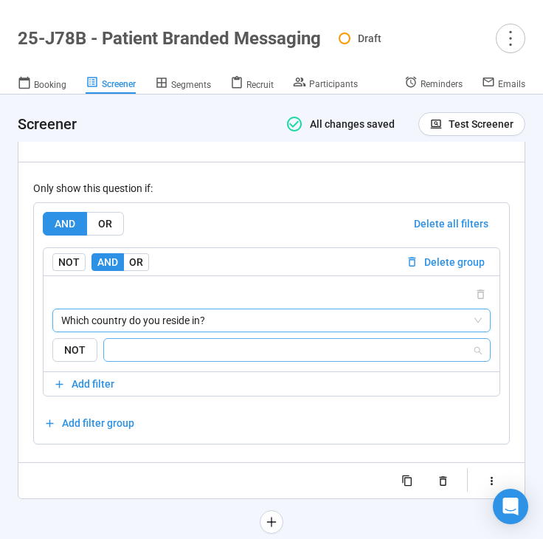
click at [173, 362] on div at bounding box center [296, 350] width 387 height 24
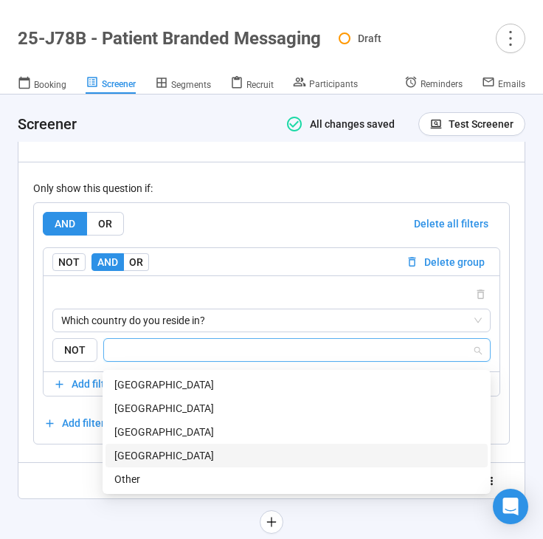
click at [163, 452] on div "[GEOGRAPHIC_DATA]" at bounding box center [296, 455] width 365 height 16
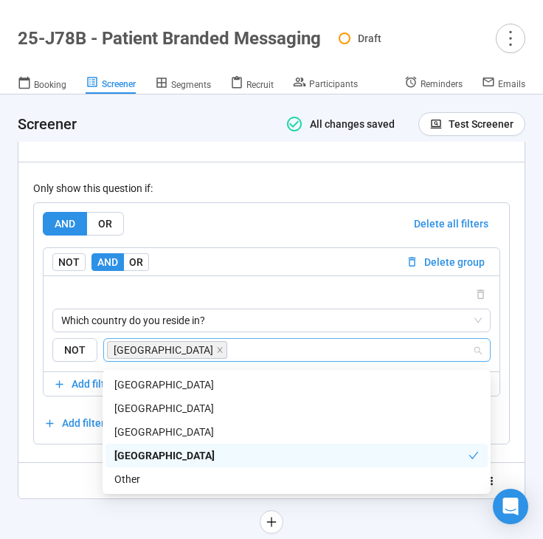
click at [46, 473] on div "**********" at bounding box center [271, 130] width 477 height 724
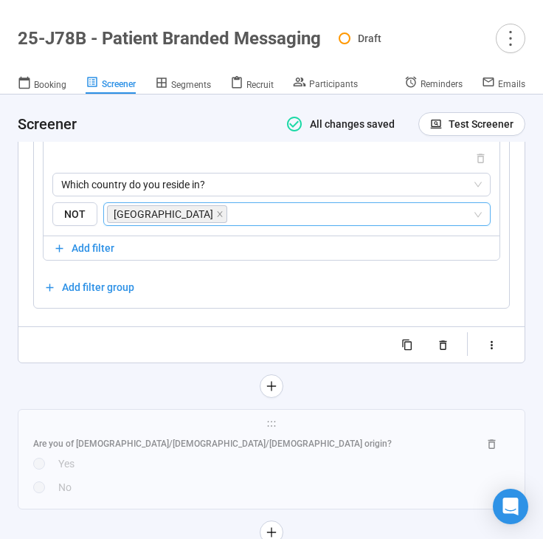
scroll to position [3256, 0]
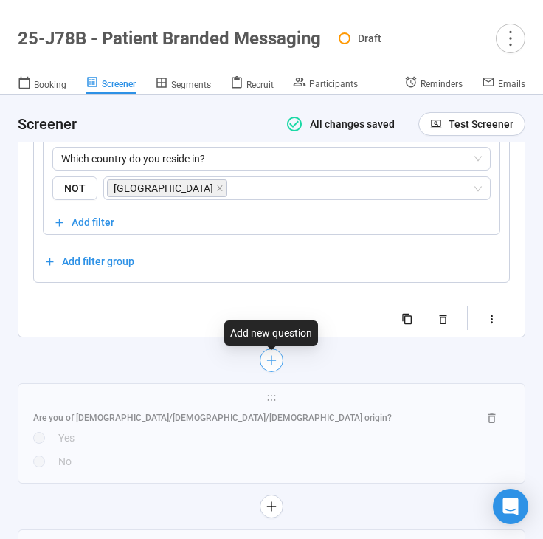
click at [272, 366] on icon "plus" at bounding box center [272, 360] width 12 height 12
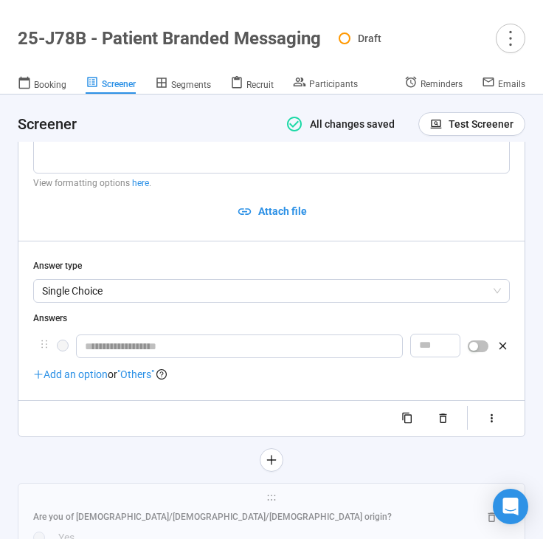
scroll to position [2922, 0]
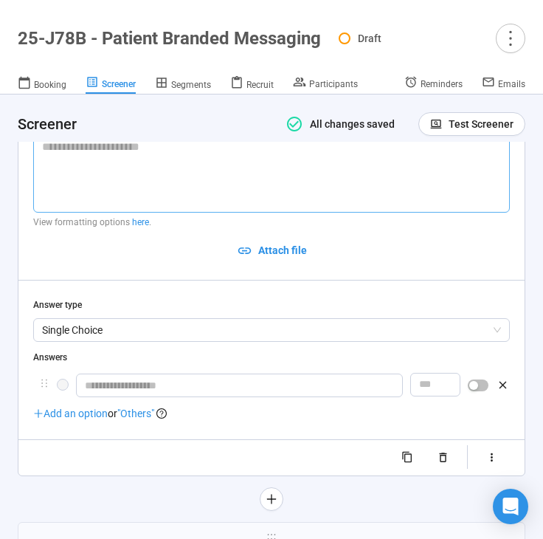
click at [94, 185] on textarea at bounding box center [271, 173] width 477 height 78
paste textarea "**********"
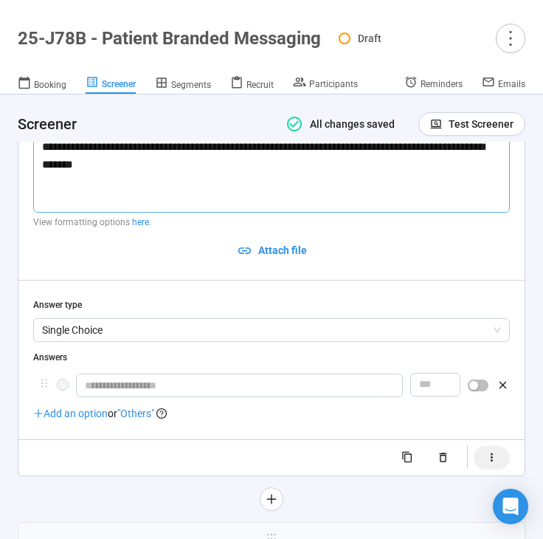
type textarea "**********"
click at [495, 468] on button "button" at bounding box center [492, 458] width 36 height 24
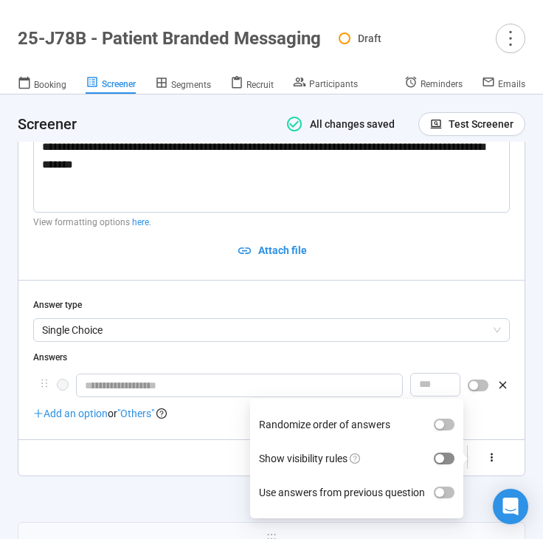
click at [444, 459] on div "button" at bounding box center [439, 458] width 9 height 9
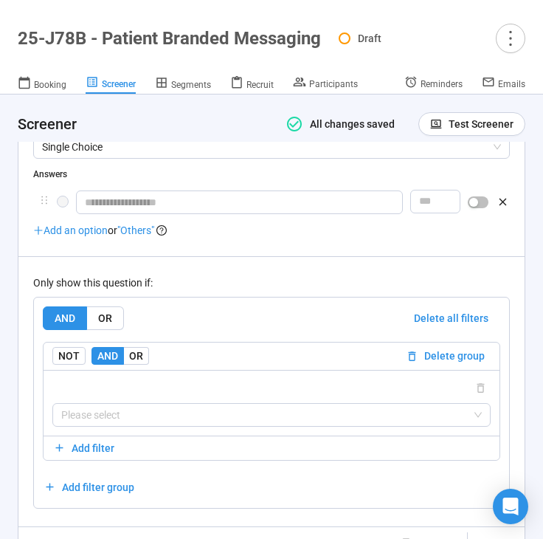
scroll to position [3106, 0]
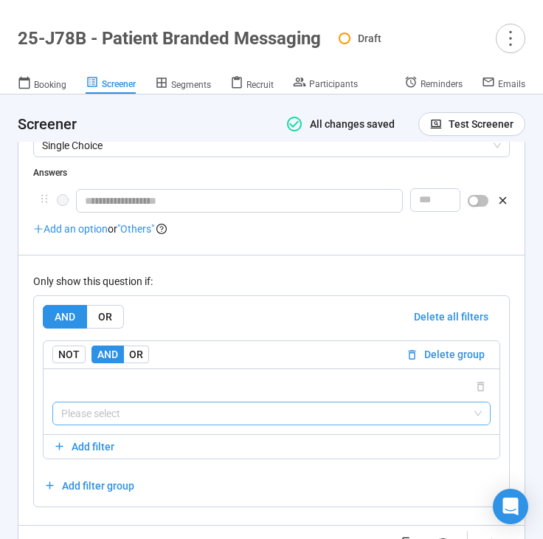
click at [207, 412] on input "search" at bounding box center [271, 413] width 421 height 22
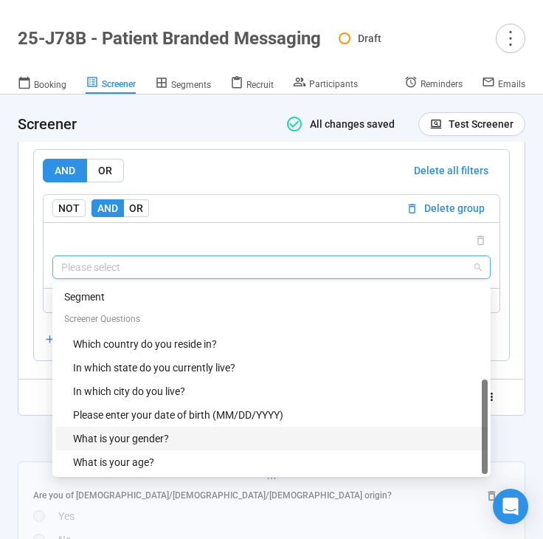
scroll to position [47, 0]
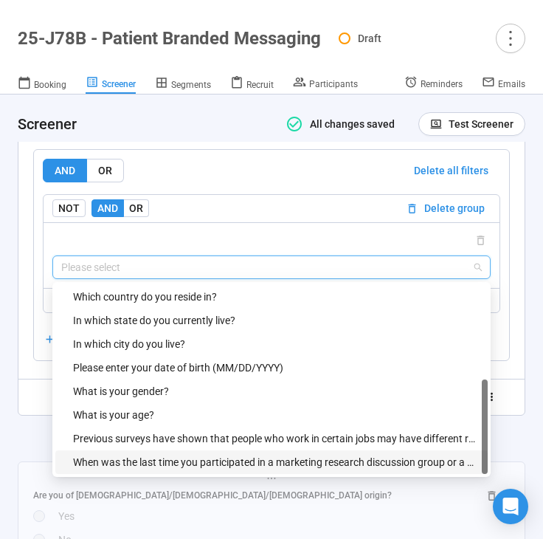
click at [194, 467] on div "When was the last time you participated in a marketing research discussion grou…" at bounding box center [276, 462] width 406 height 16
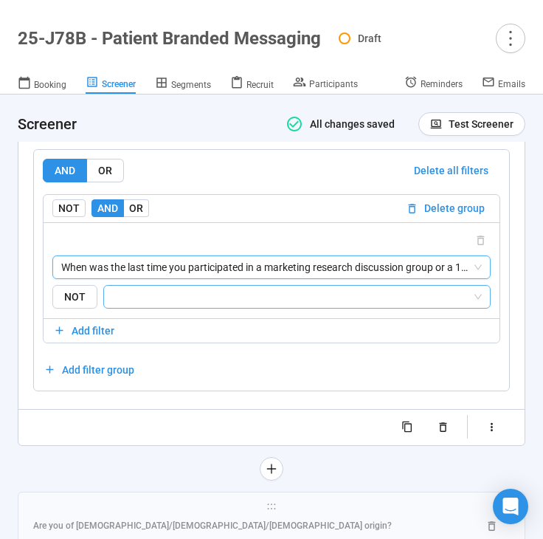
click at [225, 303] on input "search" at bounding box center [292, 297] width 359 height 18
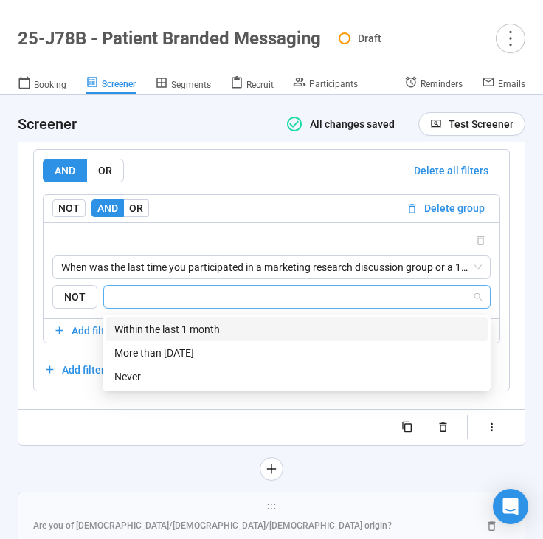
click at [208, 325] on div "Within the last 1 month" at bounding box center [296, 329] width 365 height 16
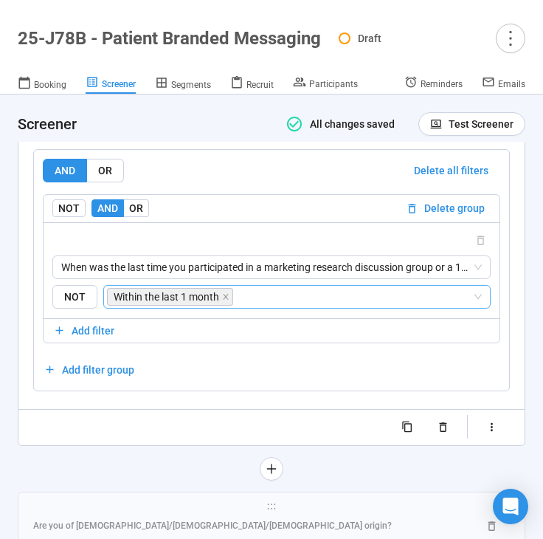
click at [108, 444] on div "**********" at bounding box center [271, 103] width 506 height 683
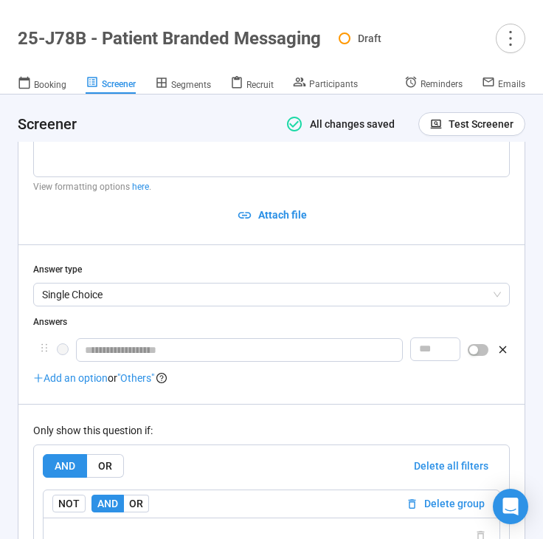
scroll to position [2953, 0]
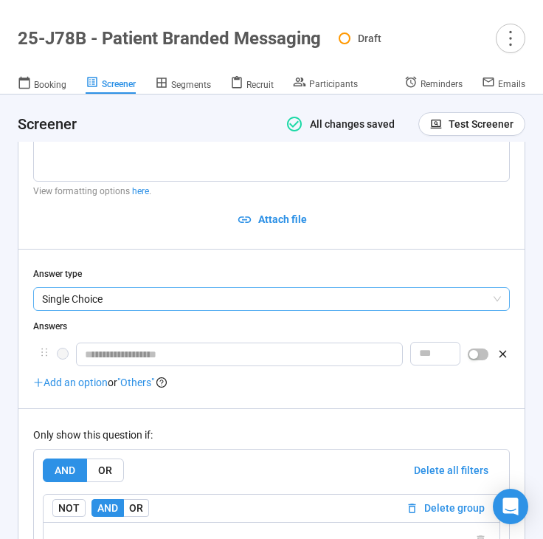
click at [162, 309] on span "Single Choice" at bounding box center [271, 299] width 459 height 22
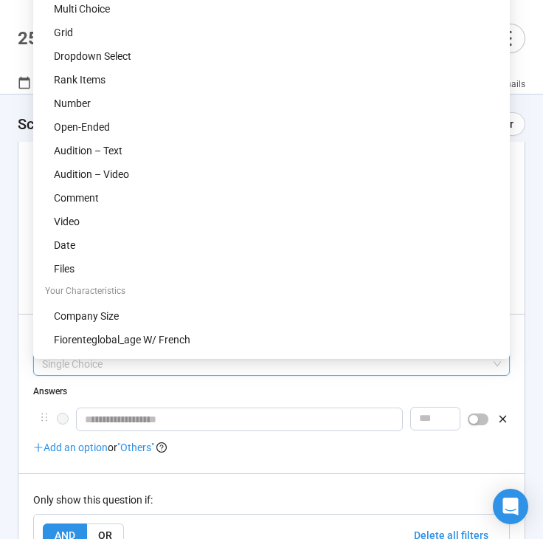
scroll to position [2881, 0]
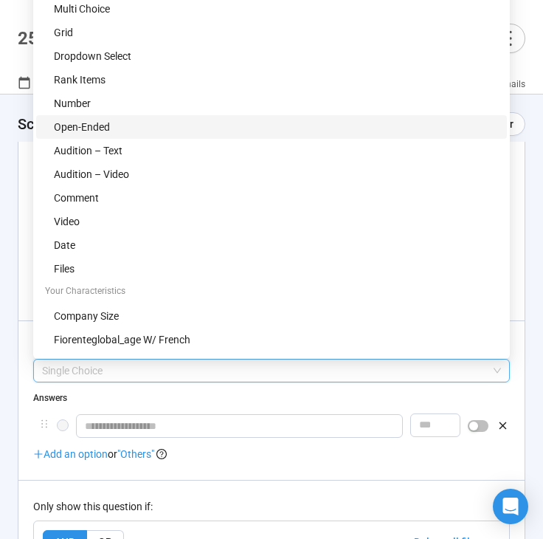
click at [170, 127] on div "Open-Ended" at bounding box center [276, 127] width 444 height 16
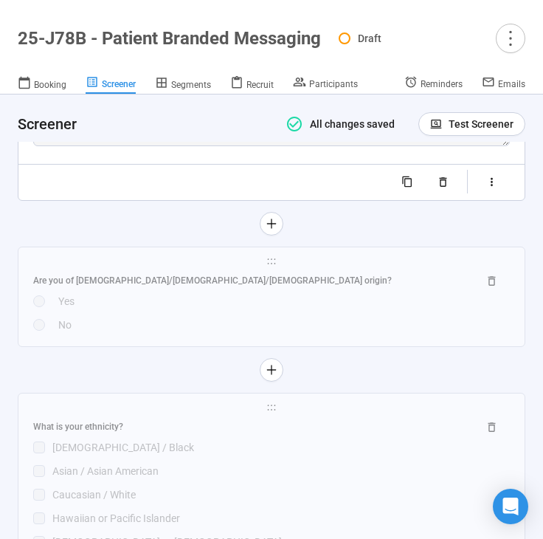
scroll to position [3202, 0]
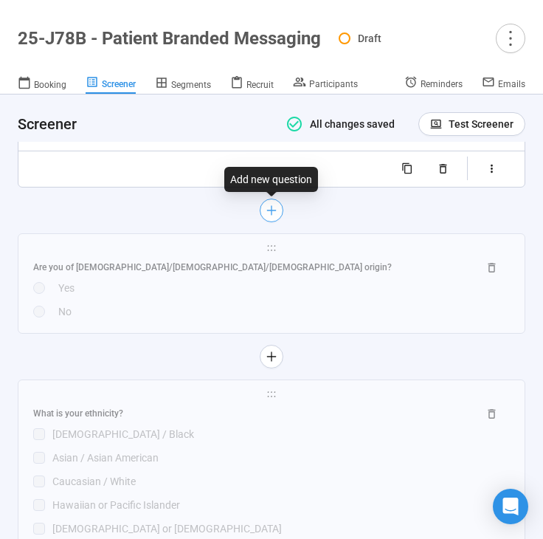
click at [269, 216] on icon "plus" at bounding box center [272, 210] width 12 height 12
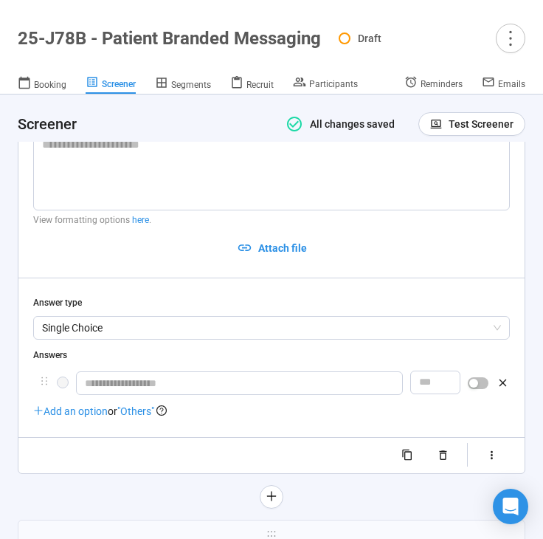
scroll to position [3056, 0]
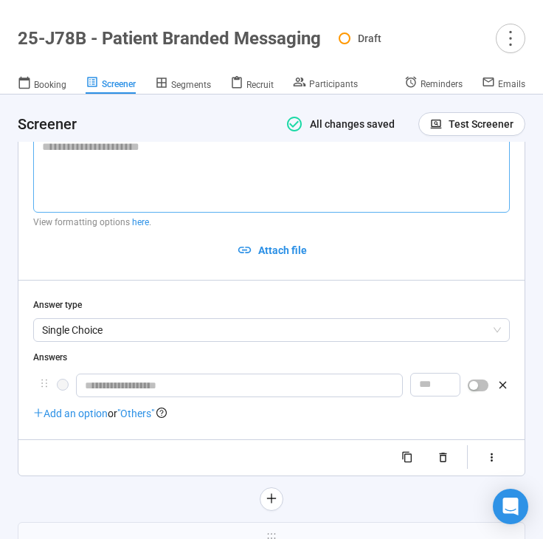
click at [179, 168] on textarea at bounding box center [271, 173] width 477 height 78
type textarea "*"
type textarea "**"
type textarea "***"
type textarea "****"
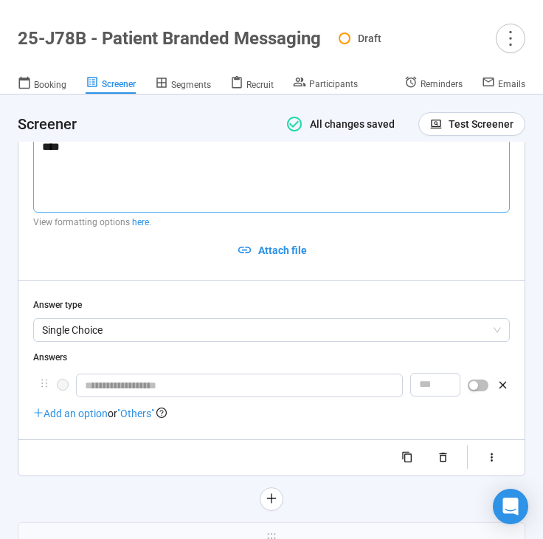
type textarea "****"
type textarea "******"
type textarea "*******"
type textarea "********"
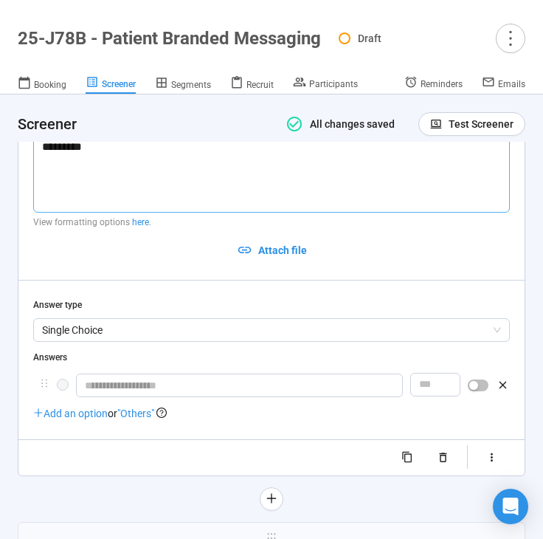
type textarea "**********"
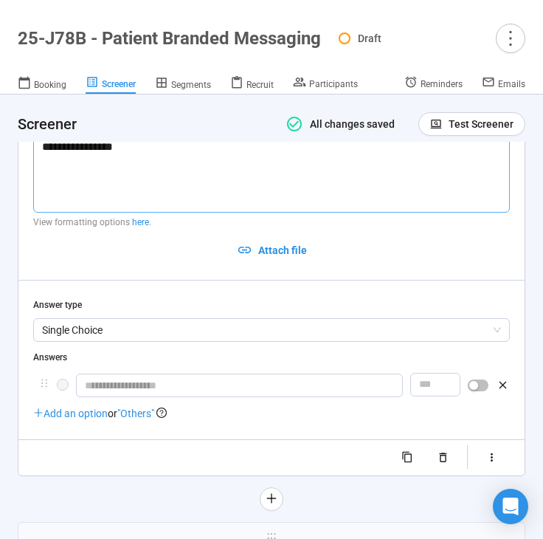
type textarea "**********"
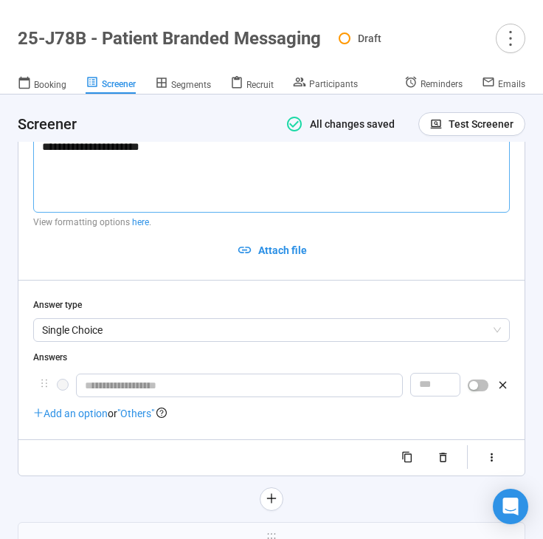
type textarea "**********"
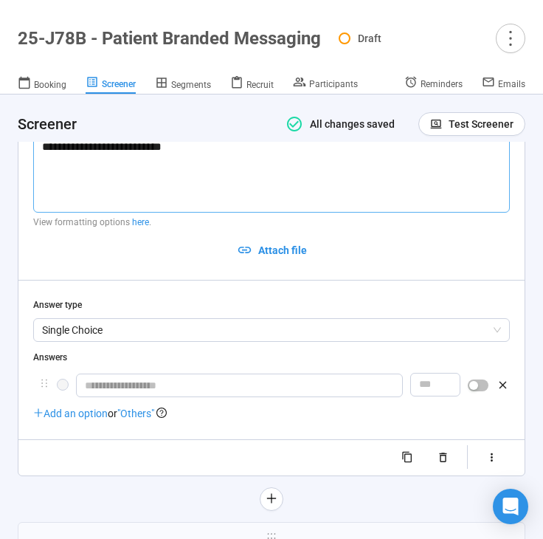
type textarea "**********"
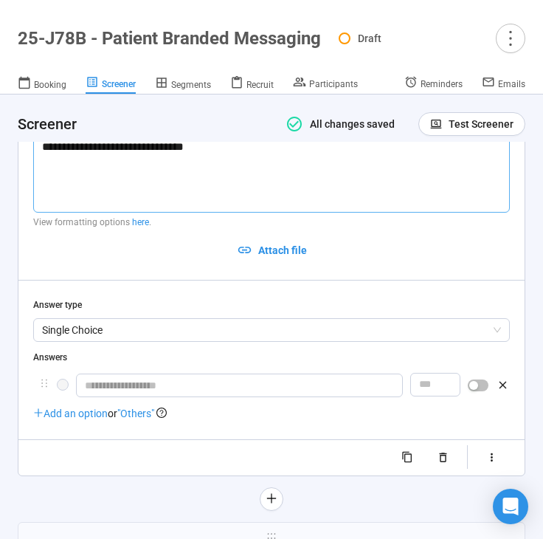
type textarea "**********"
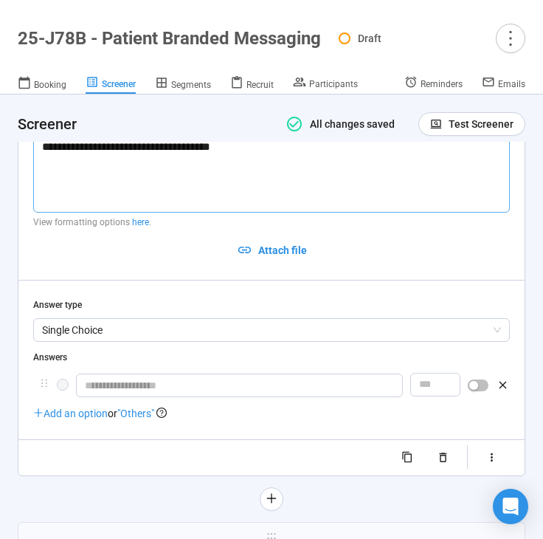
type textarea "**********"
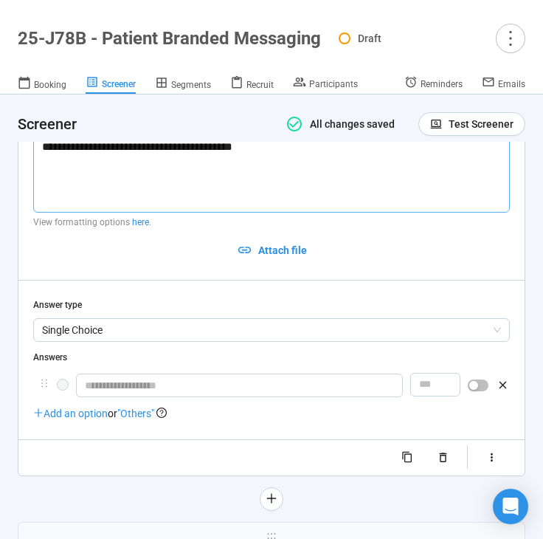
type textarea "**********"
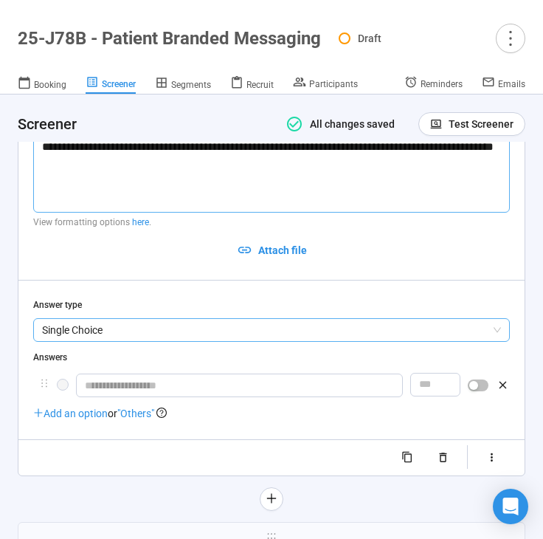
click at [127, 332] on span "Single Choice" at bounding box center [271, 330] width 459 height 22
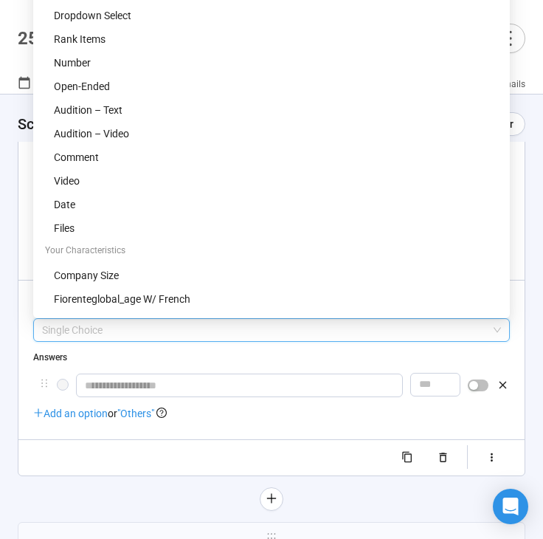
scroll to position [3012, 0]
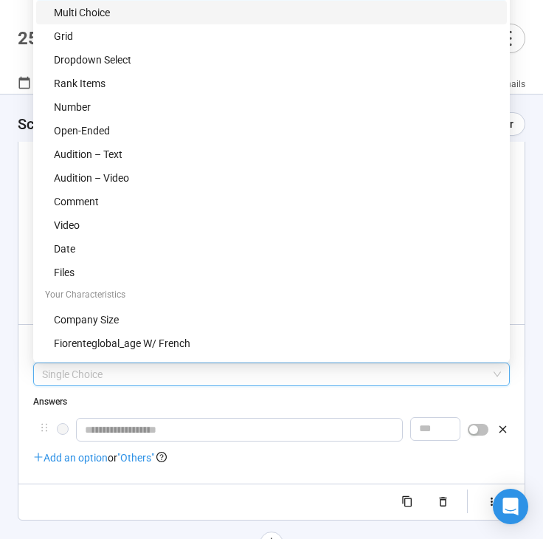
click at [157, 15] on div "Multi Choice" at bounding box center [276, 12] width 444 height 16
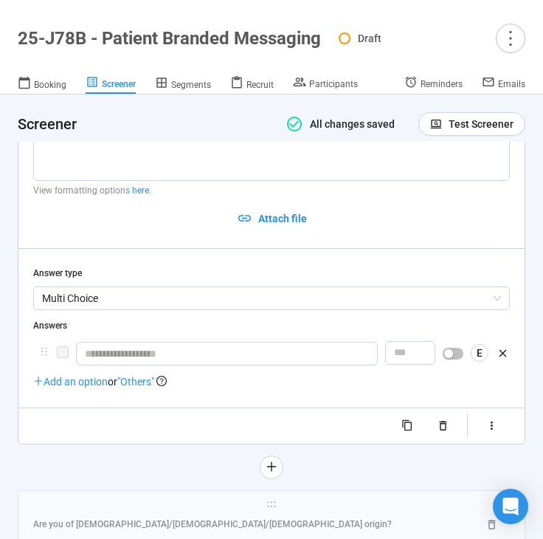
scroll to position [3091, 0]
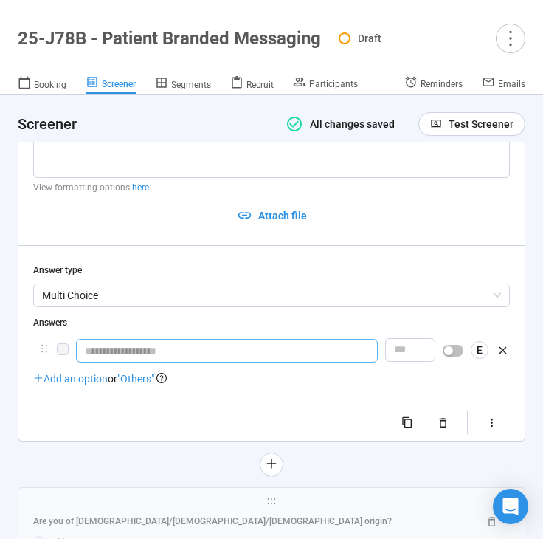
click at [151, 359] on input "text" at bounding box center [227, 351] width 302 height 24
click at [145, 349] on input "text" at bounding box center [227, 351] width 302 height 24
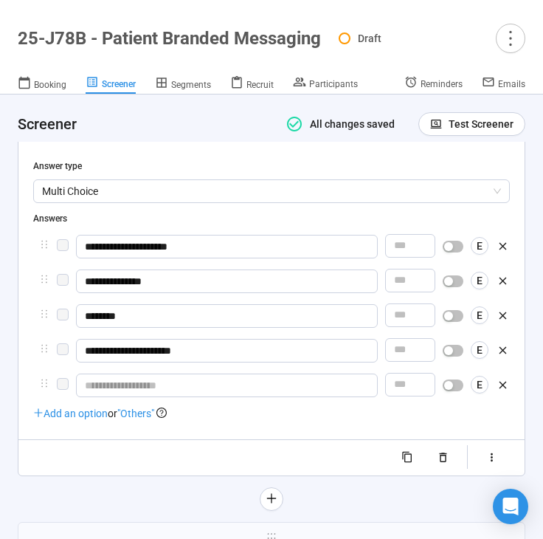
scroll to position [3229, 0]
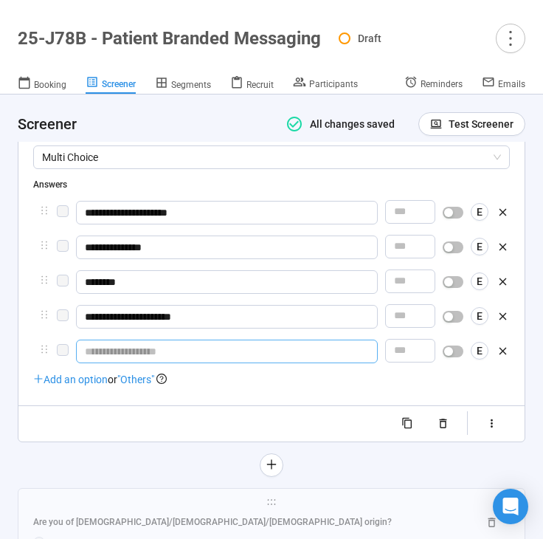
click at [193, 356] on input "text" at bounding box center [227, 351] width 302 height 24
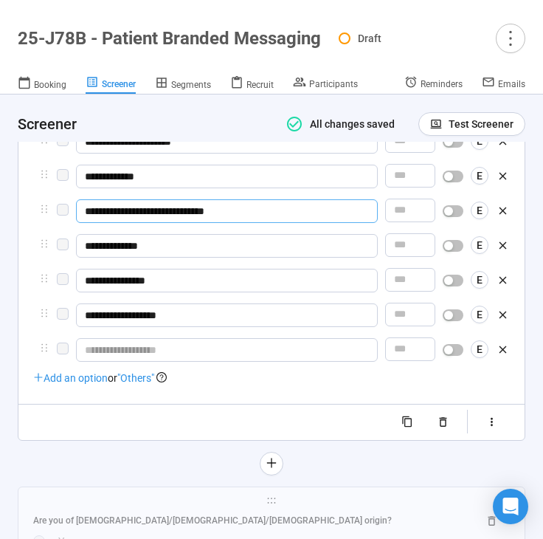
scroll to position [3421, 0]
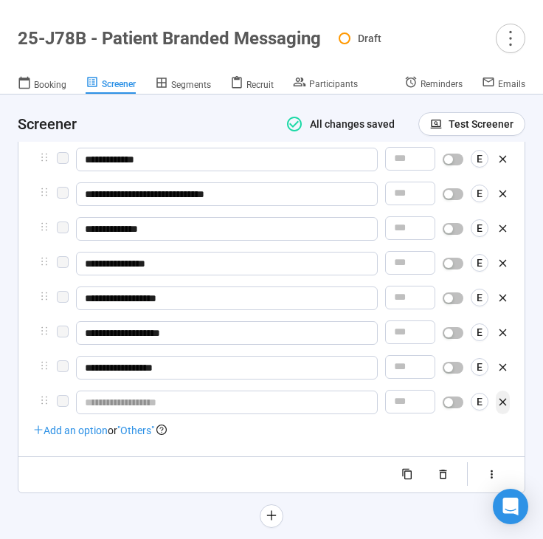
click at [502, 406] on icon "button" at bounding box center [503, 402] width 7 height 7
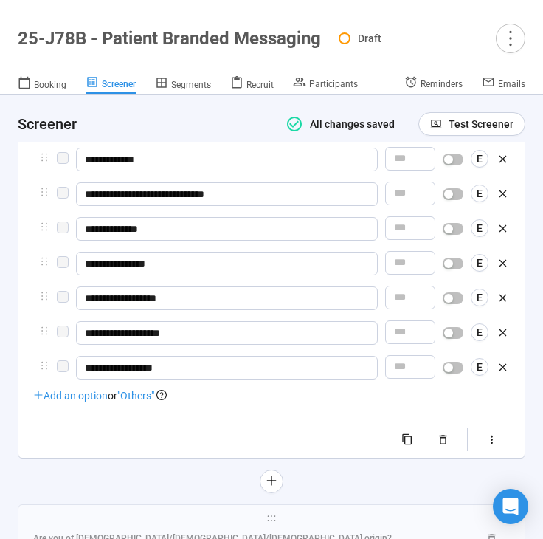
click at [146, 401] on span ""Others"" at bounding box center [135, 396] width 37 height 12
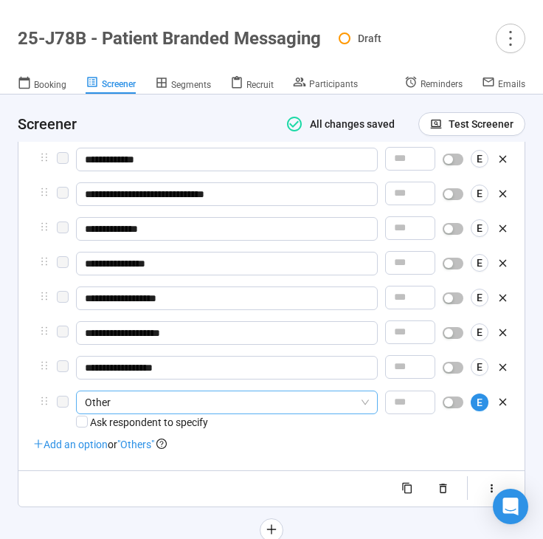
click at [137, 402] on span "Other" at bounding box center [227, 402] width 284 height 22
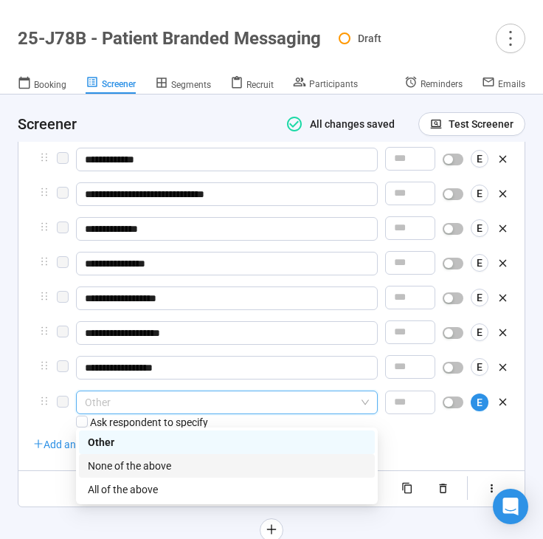
click at [142, 465] on div "None of the above" at bounding box center [227, 466] width 278 height 16
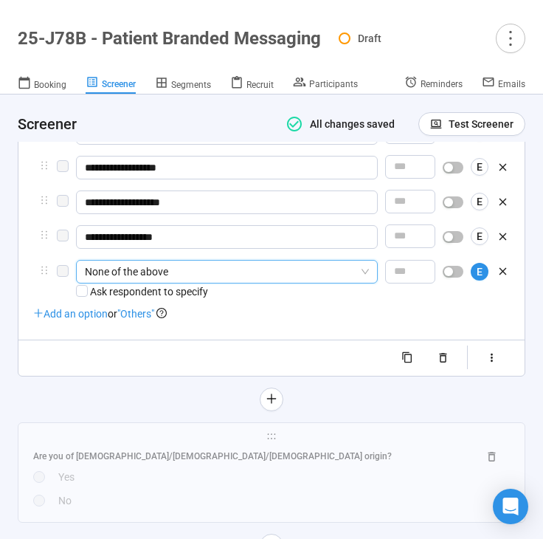
scroll to position [3577, 0]
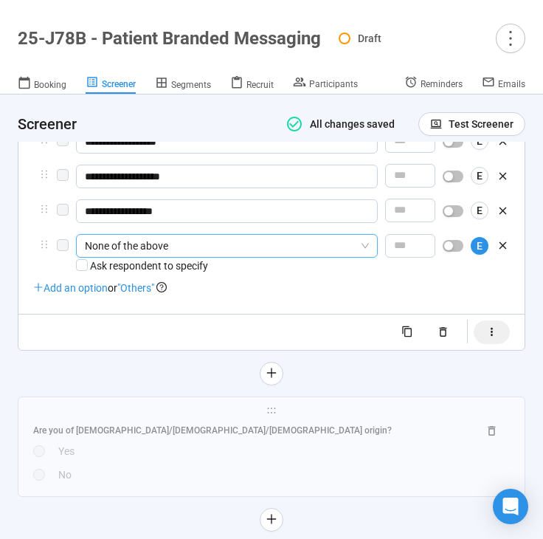
click at [486, 338] on icon "button" at bounding box center [492, 331] width 13 height 13
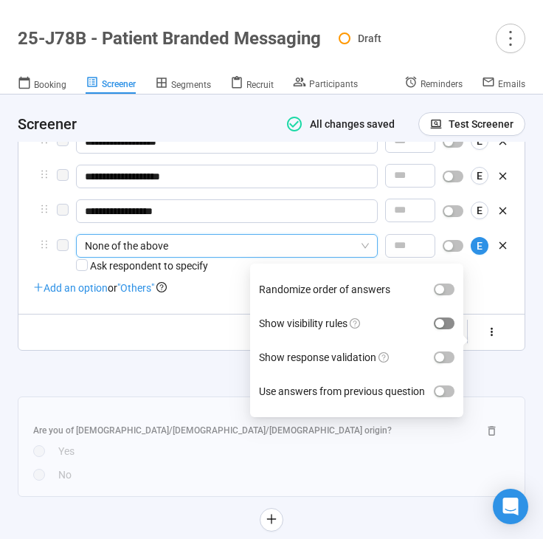
click at [442, 324] on div "button" at bounding box center [439, 323] width 9 height 9
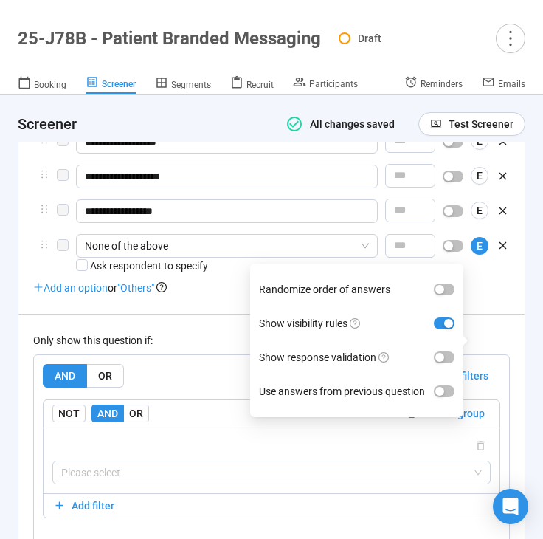
click at [193, 345] on div "Only show this question if:" at bounding box center [271, 340] width 477 height 16
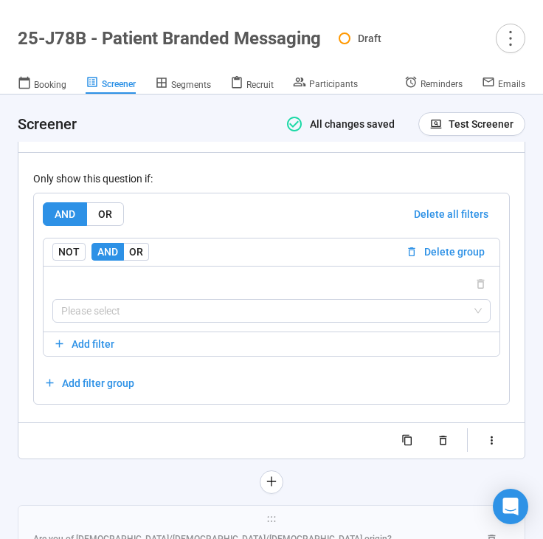
scroll to position [3743, 0]
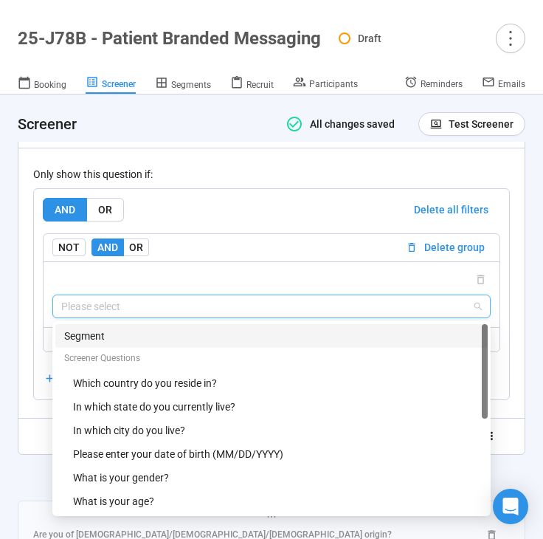
click at [179, 317] on input "search" at bounding box center [271, 306] width 421 height 22
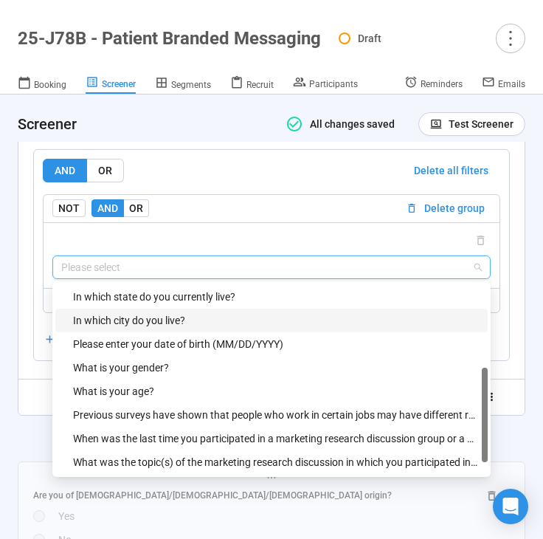
scroll to position [0, 0]
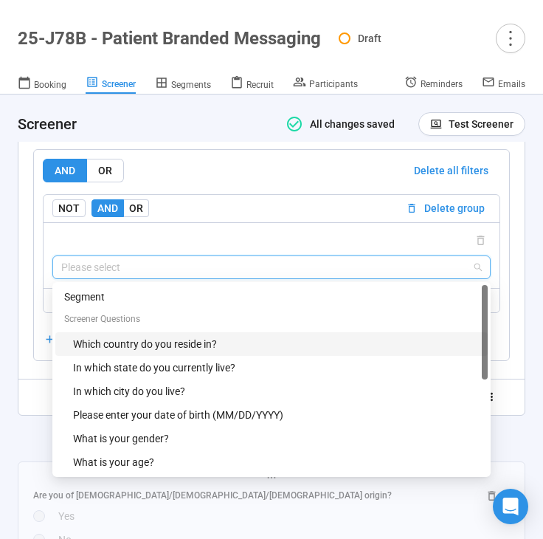
click at [185, 352] on div "Which country do you reside in?" at bounding box center [276, 344] width 406 height 16
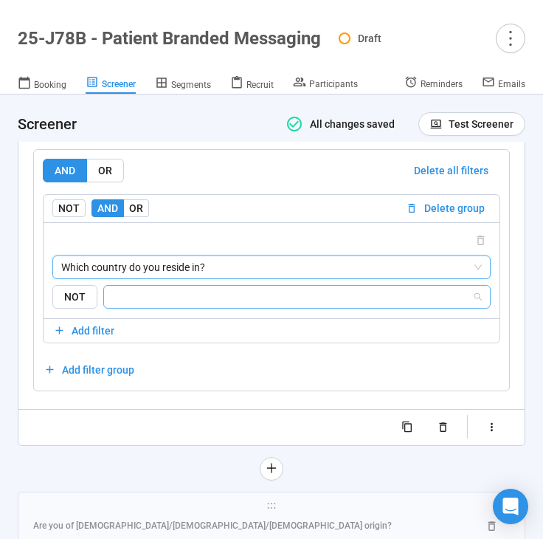
click at [209, 306] on input "search" at bounding box center [292, 297] width 359 height 18
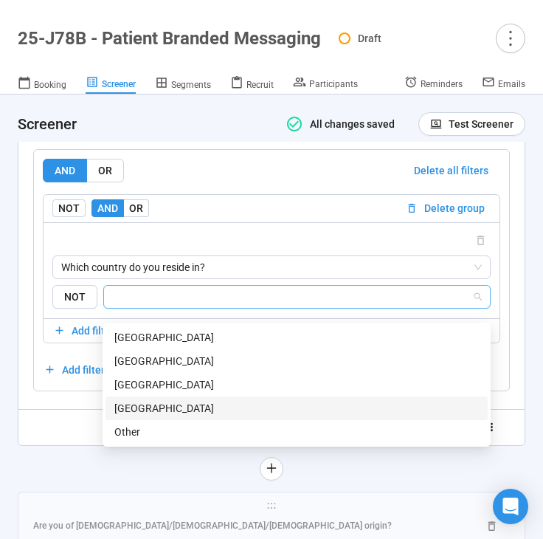
click at [183, 400] on div "[GEOGRAPHIC_DATA]" at bounding box center [296, 408] width 365 height 16
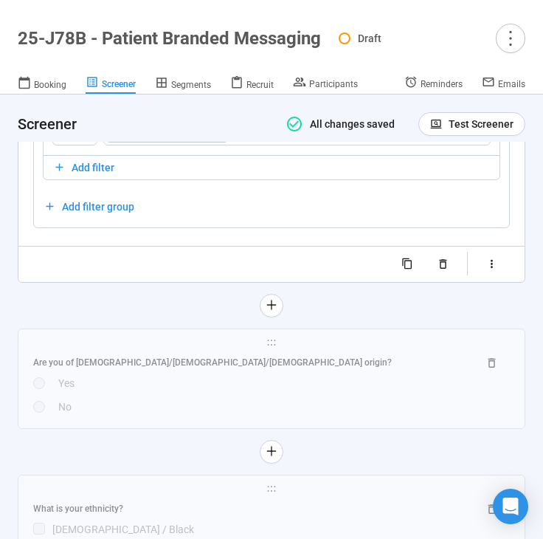
scroll to position [3946, 0]
click at [264, 317] on button "button" at bounding box center [272, 305] width 24 height 24
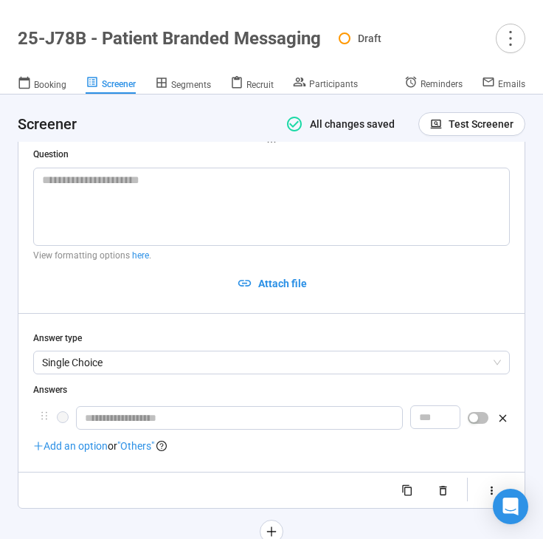
scroll to position [3409, 0]
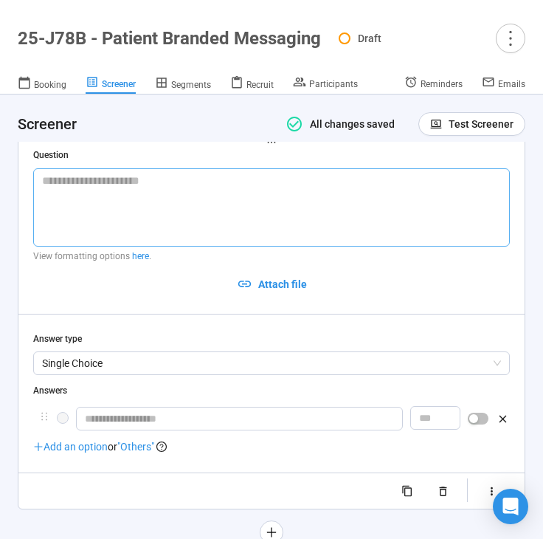
click at [92, 214] on textarea at bounding box center [271, 207] width 477 height 78
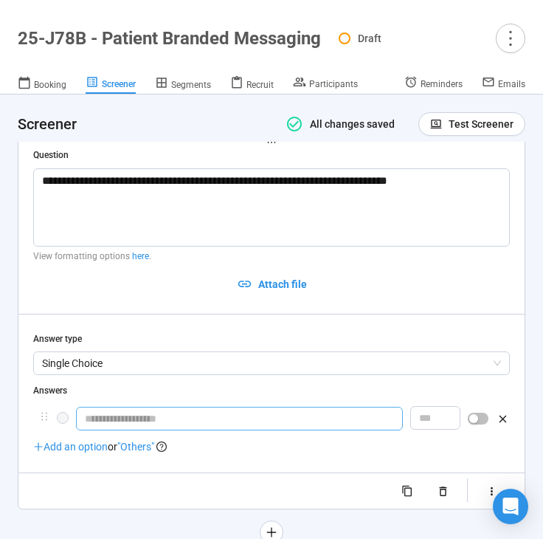
click at [132, 430] on input "text" at bounding box center [239, 419] width 327 height 24
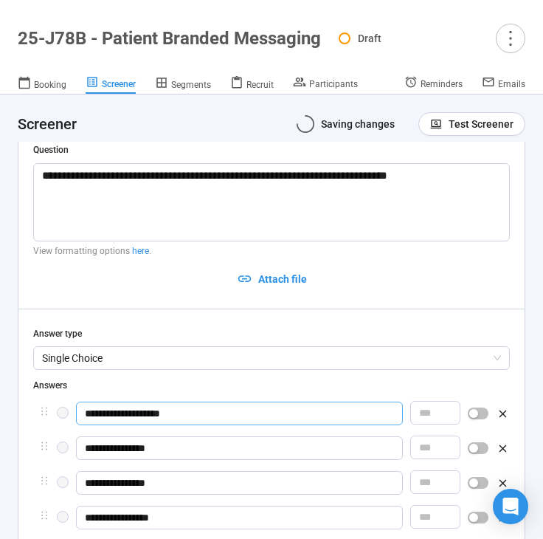
scroll to position [3660, 0]
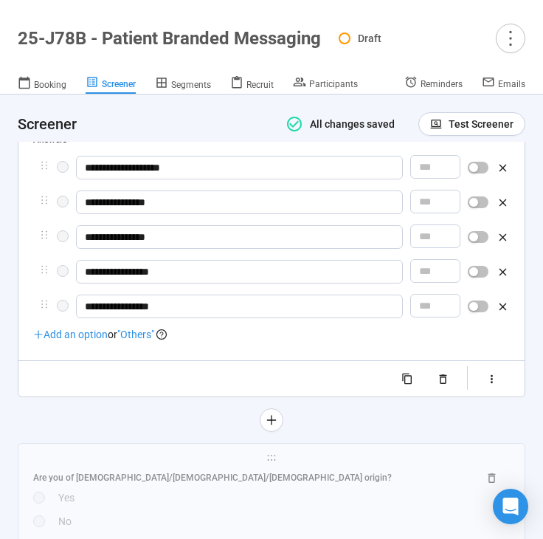
click at [475, 172] on div "button" at bounding box center [473, 167] width 9 height 9
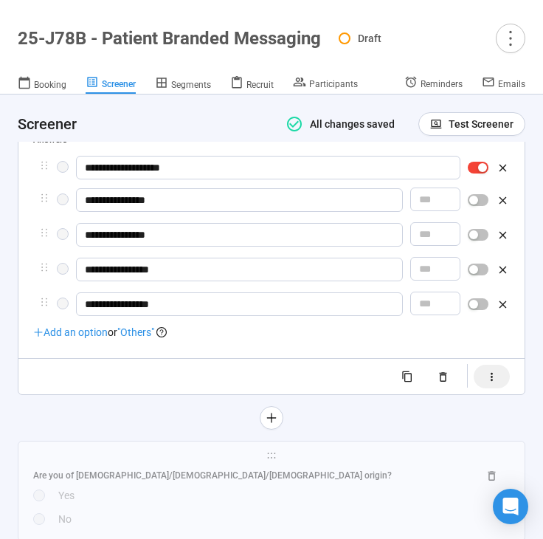
click at [497, 383] on icon "button" at bounding box center [492, 376] width 13 height 13
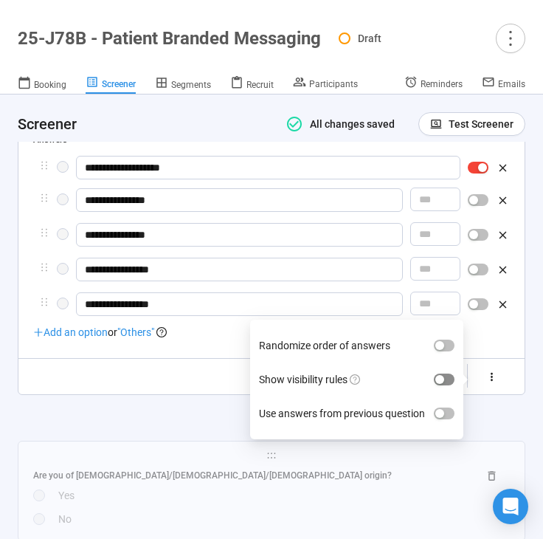
click at [453, 385] on span "button" at bounding box center [444, 379] width 21 height 12
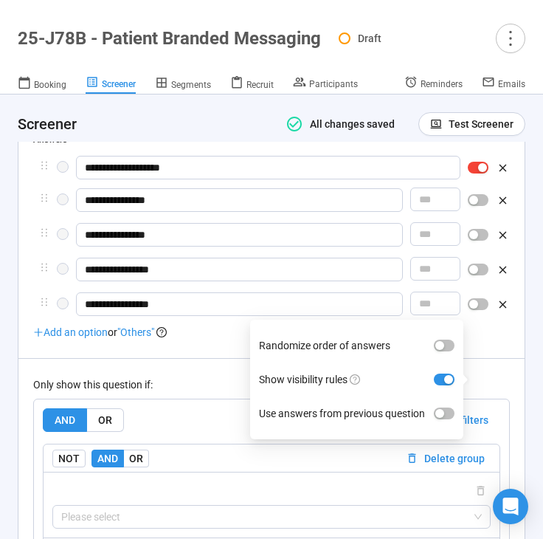
click at [235, 359] on div at bounding box center [271, 358] width 506 height 1
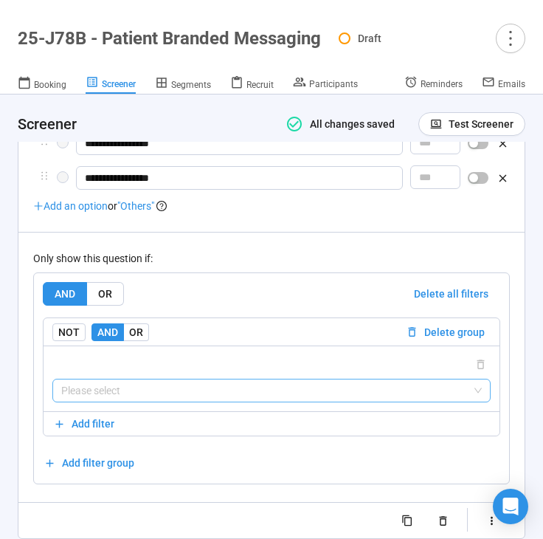
click at [194, 401] on input "search" at bounding box center [271, 390] width 421 height 22
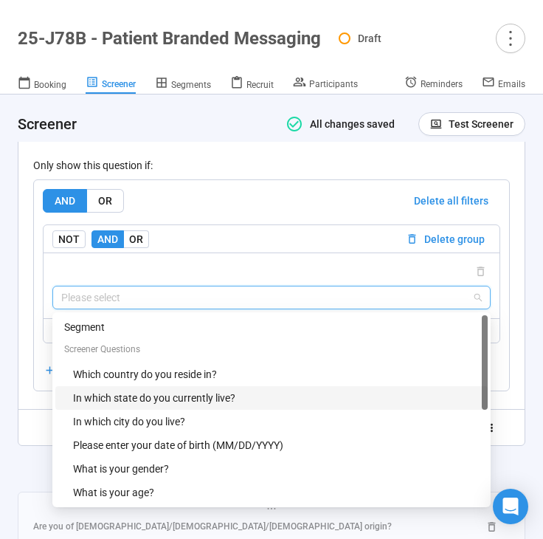
scroll to position [94, 0]
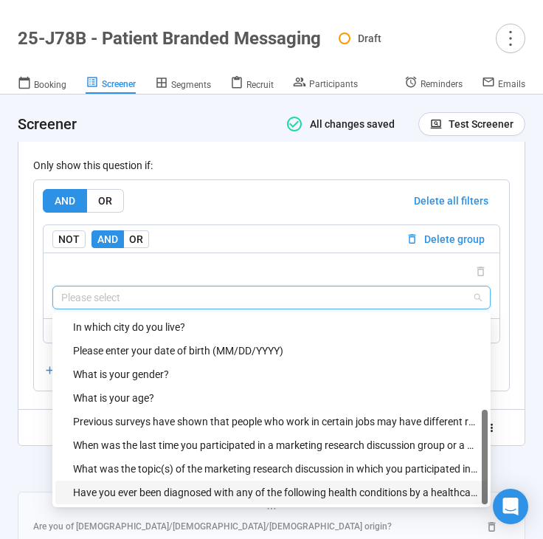
click at [191, 500] on div "Have you ever been diagnosed with any of the following health conditions by a h…" at bounding box center [276, 492] width 406 height 16
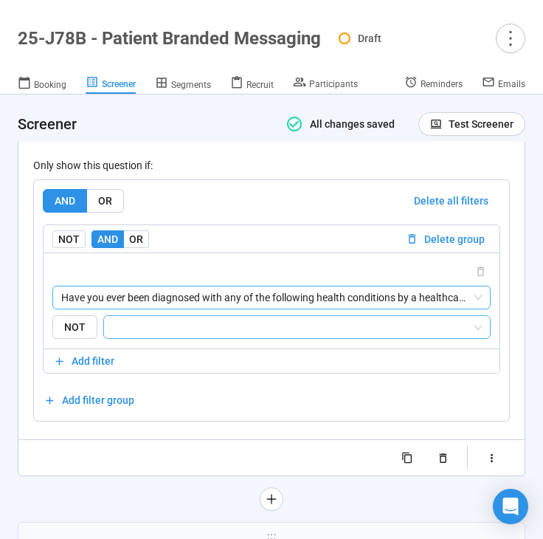
click at [236, 336] on input "search" at bounding box center [292, 327] width 359 height 18
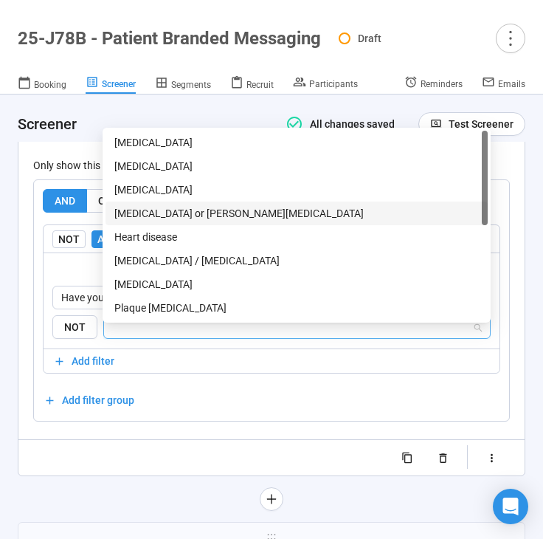
click at [234, 216] on div "[MEDICAL_DATA] or [PERSON_NAME][MEDICAL_DATA]" at bounding box center [296, 213] width 365 height 16
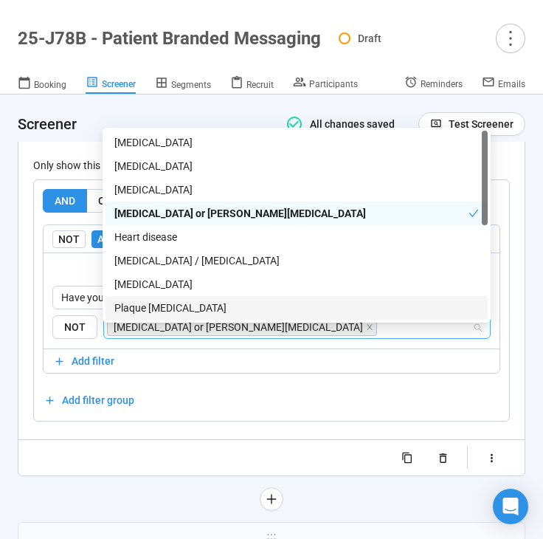
click at [115, 469] on div "Randomize order of answers Show visibility rules Use answers from previous ques…" at bounding box center [271, 458] width 477 height 24
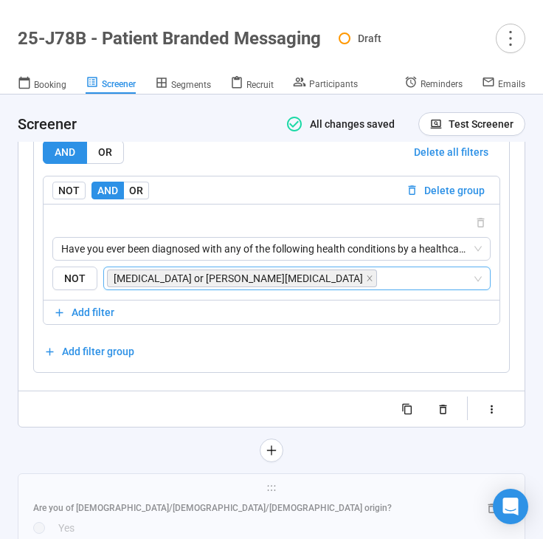
scroll to position [3929, 0]
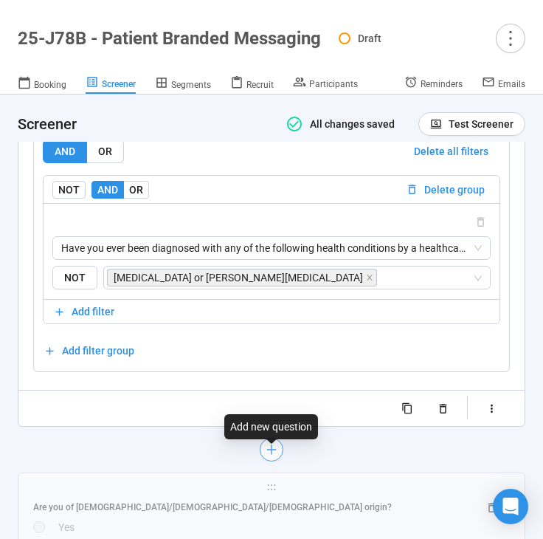
click at [270, 455] on icon "plus" at bounding box center [272, 450] width 12 height 12
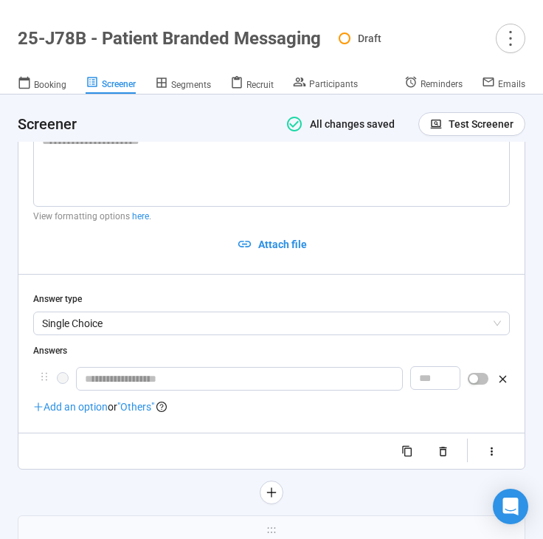
scroll to position [3664, 0]
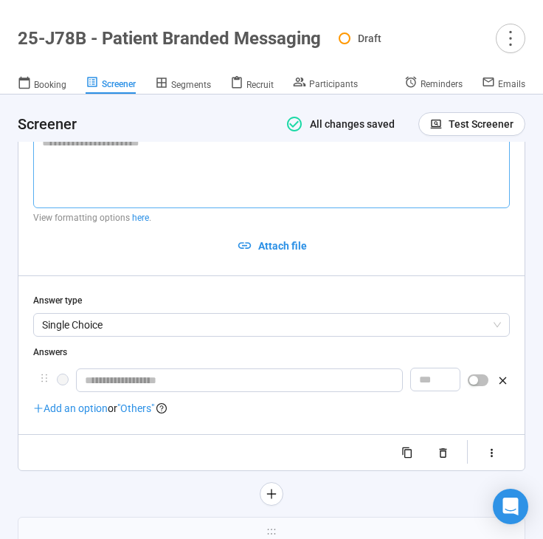
click at [209, 161] on textarea at bounding box center [271, 169] width 477 height 78
paste textarea "**********"
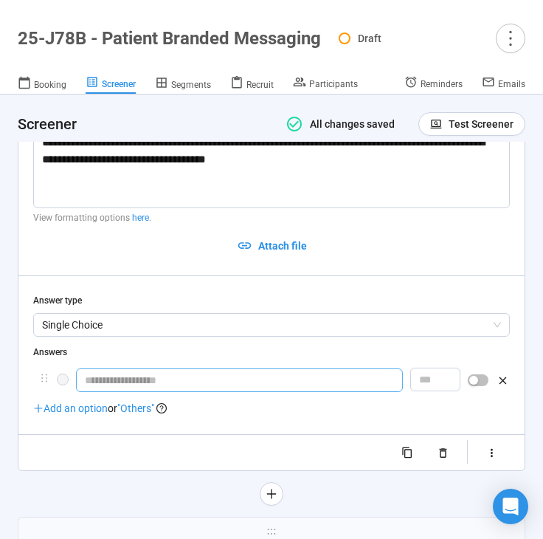
click at [188, 379] on input "text" at bounding box center [239, 380] width 327 height 24
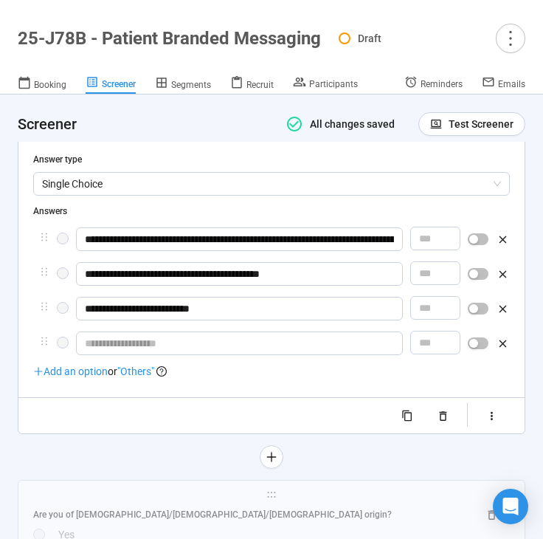
scroll to position [3807, 0]
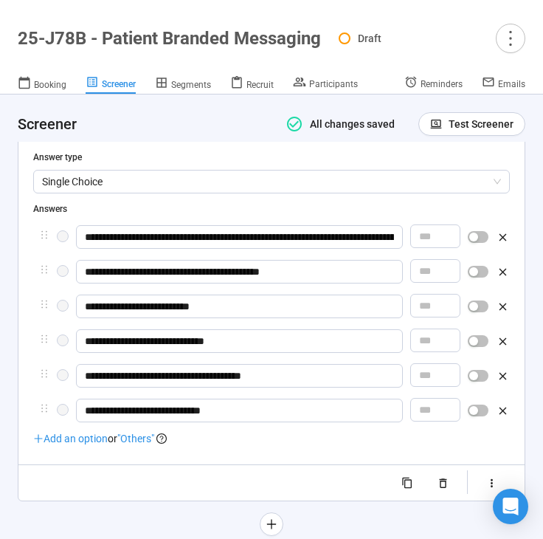
click at [142, 444] on span ""Others"" at bounding box center [135, 438] width 37 height 12
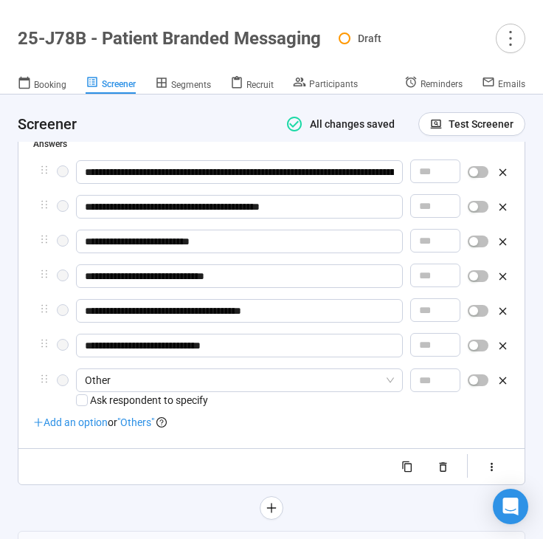
scroll to position [3906, 0]
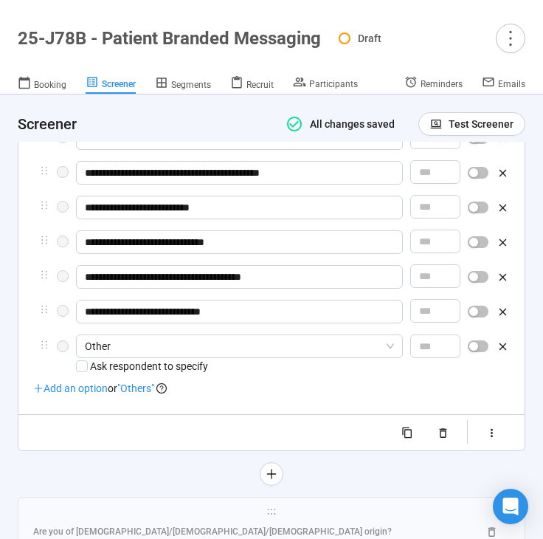
click at [142, 394] on span ""Others"" at bounding box center [135, 388] width 37 height 12
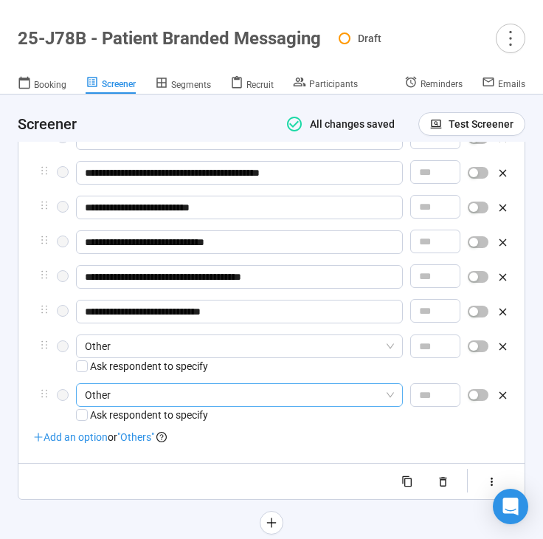
click at [178, 406] on span "Other" at bounding box center [239, 395] width 309 height 22
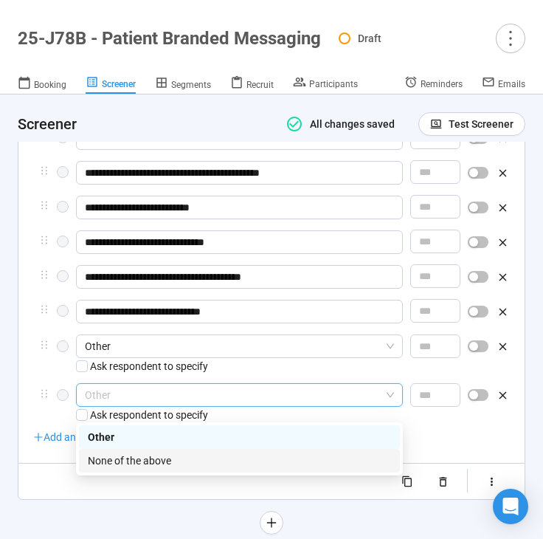
click at [165, 460] on div "None of the above" at bounding box center [239, 460] width 303 height 16
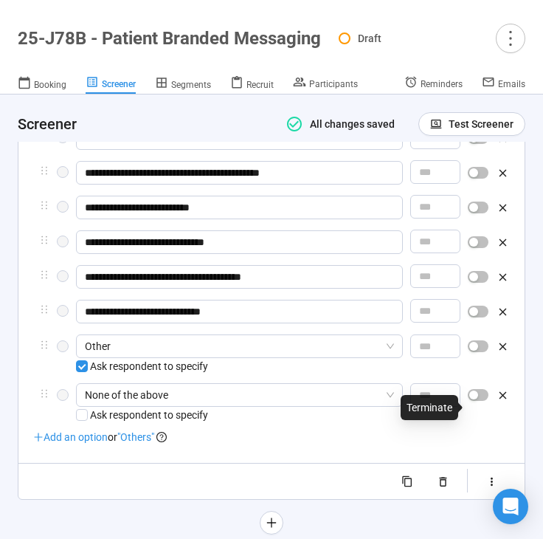
click at [480, 401] on span "button" at bounding box center [478, 395] width 21 height 12
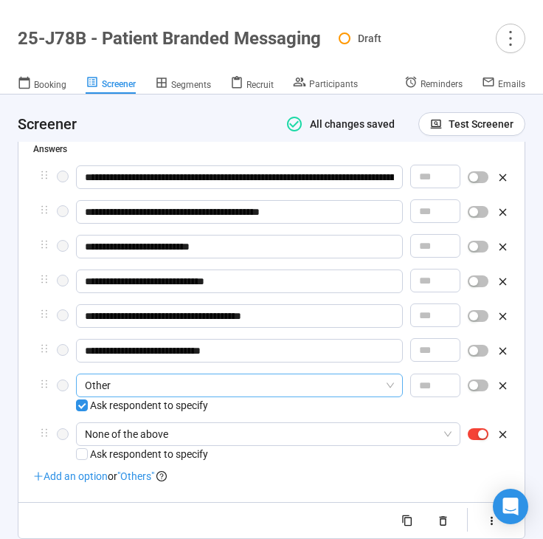
scroll to position [3862, 0]
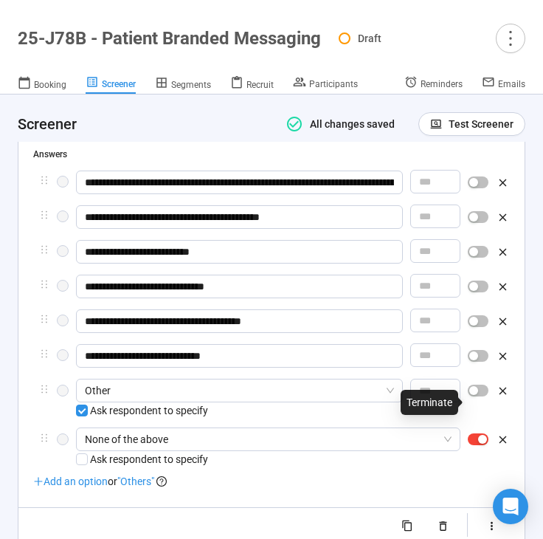
click at [478, 396] on button "button" at bounding box center [478, 391] width 21 height 12
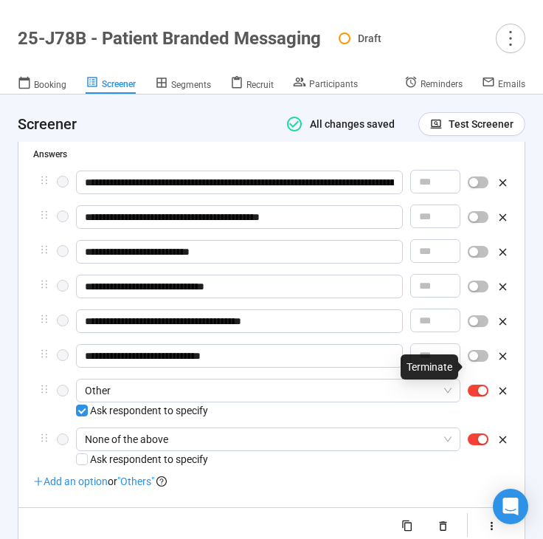
click at [473, 360] on div "button" at bounding box center [473, 355] width 9 height 9
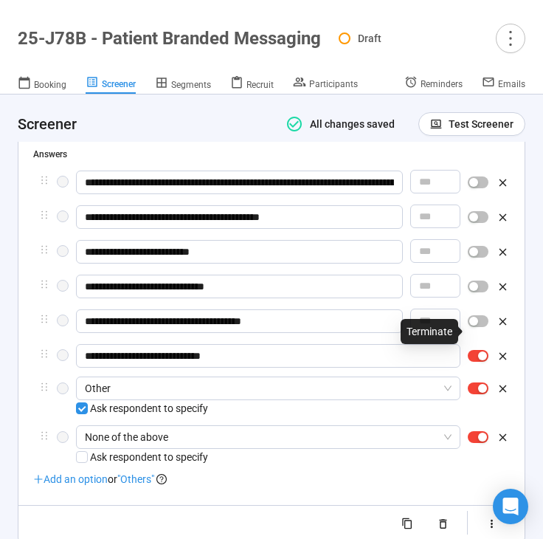
click at [472, 325] on div "button" at bounding box center [473, 321] width 9 height 9
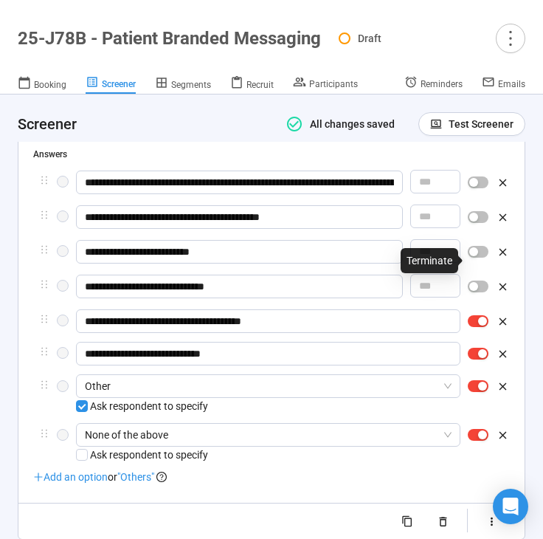
click at [474, 256] on div "button" at bounding box center [473, 251] width 9 height 9
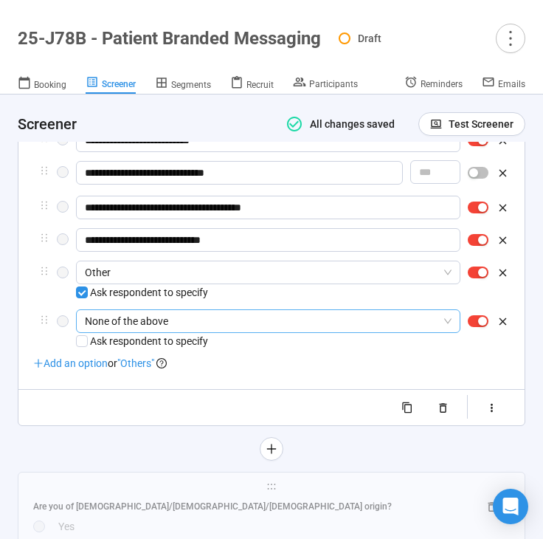
scroll to position [4014, 0]
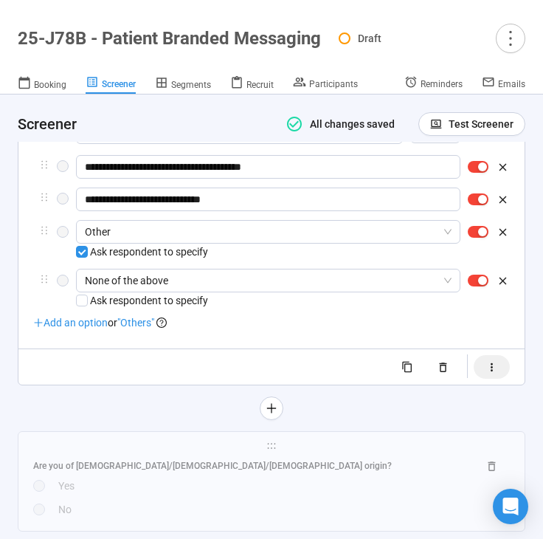
click at [489, 373] on icon "button" at bounding box center [492, 367] width 13 height 13
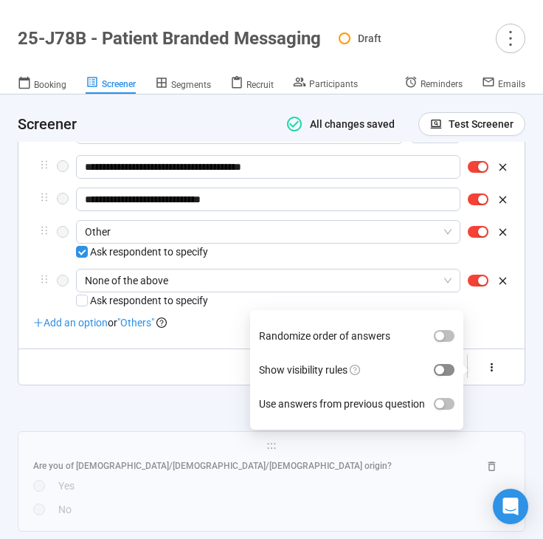
click at [442, 374] on div "button" at bounding box center [439, 369] width 9 height 9
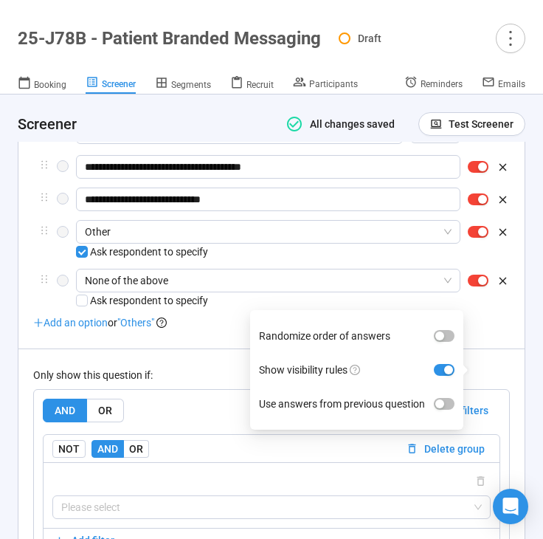
click at [182, 381] on div "Only show this question if:" at bounding box center [271, 375] width 477 height 16
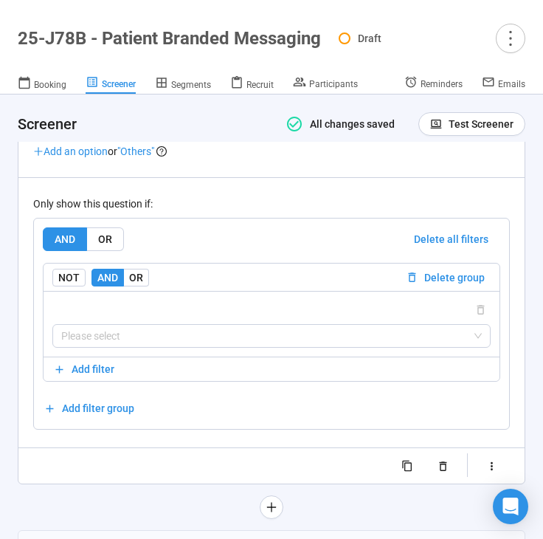
scroll to position [4207, 0]
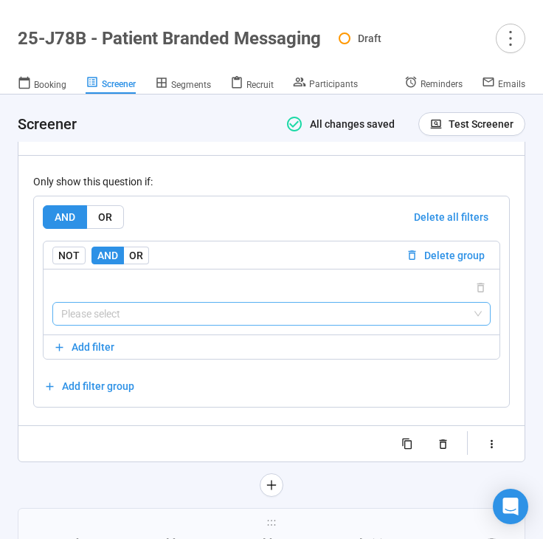
click at [178, 325] on input "search" at bounding box center [271, 314] width 421 height 22
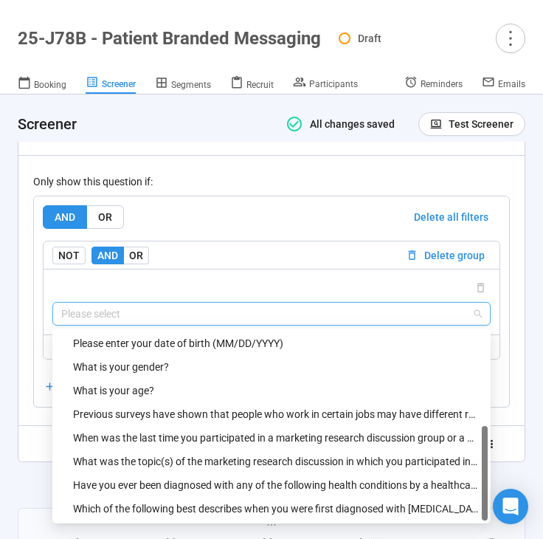
scroll to position [4227, 0]
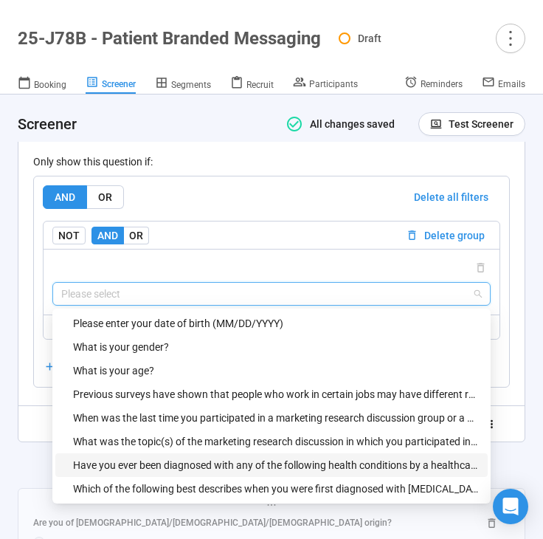
click at [173, 473] on div "Have you ever been diagnosed with any of the following health conditions by a h…" at bounding box center [276, 465] width 406 height 16
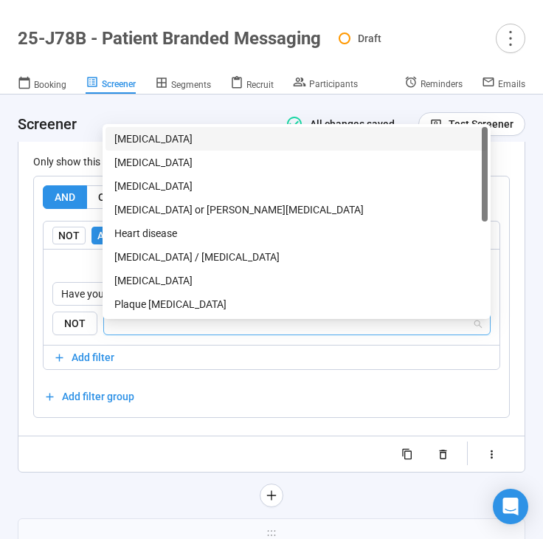
click at [201, 332] on input "search" at bounding box center [292, 323] width 359 height 18
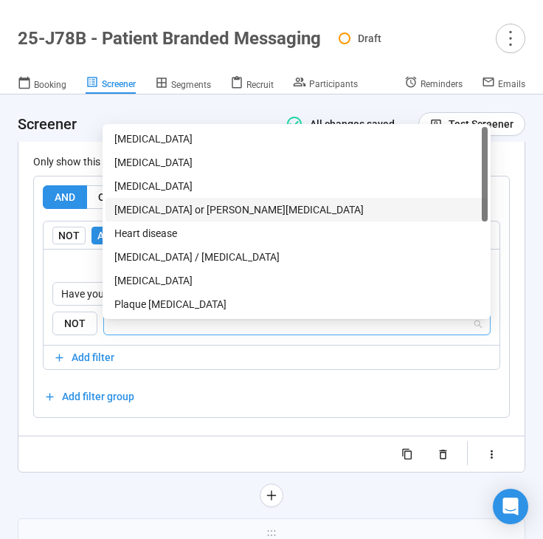
click at [216, 213] on div "[MEDICAL_DATA] or [PERSON_NAME][MEDICAL_DATA]" at bounding box center [296, 209] width 365 height 16
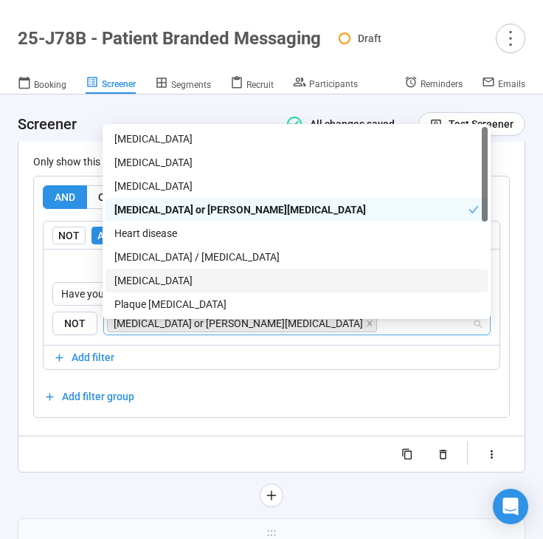
click at [92, 507] on div at bounding box center [272, 495] width 508 height 24
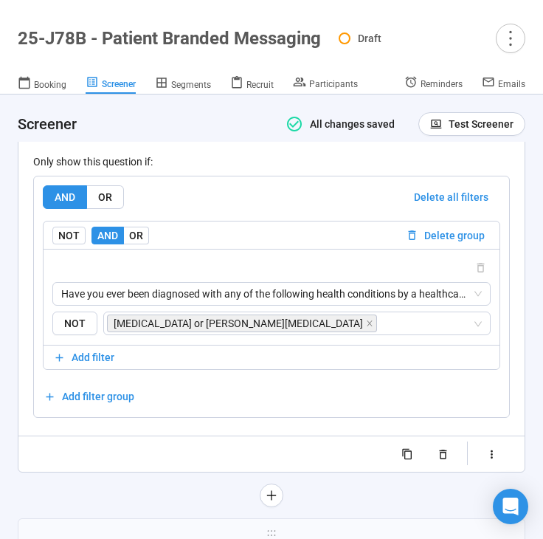
scroll to position [4335, 0]
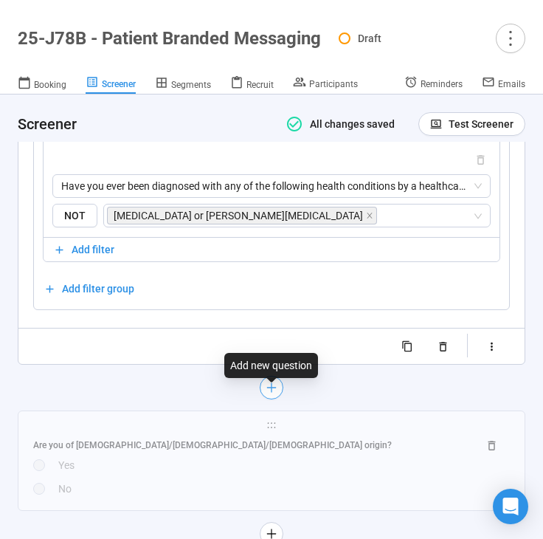
click at [269, 393] on icon "plus" at bounding box center [272, 388] width 12 height 12
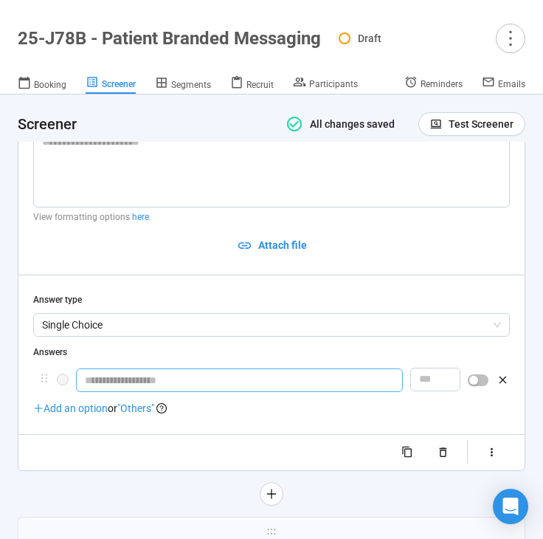
scroll to position [3972, 0]
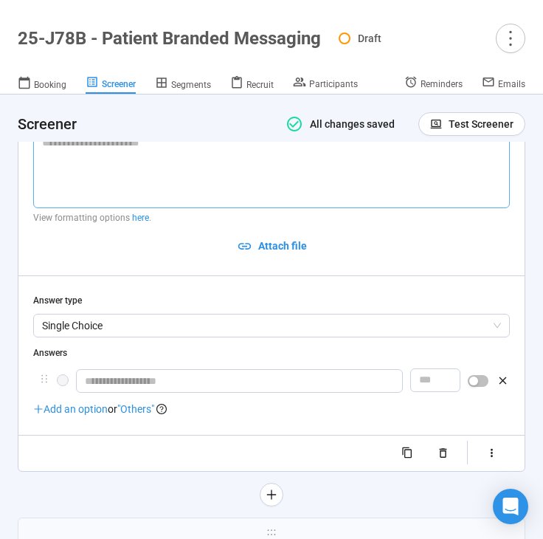
click at [230, 194] on textarea at bounding box center [271, 169] width 477 height 78
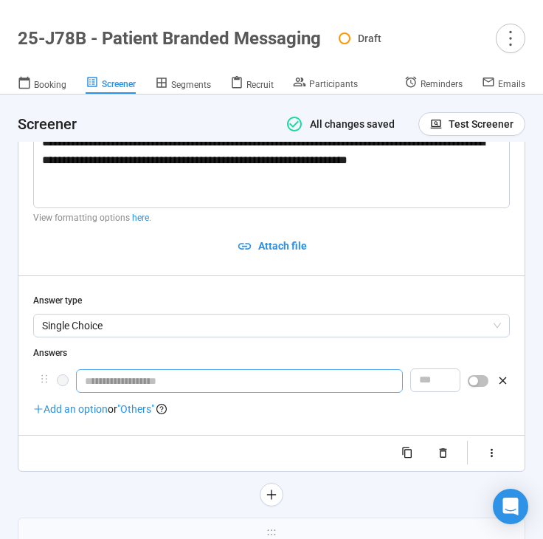
click at [169, 389] on input "text" at bounding box center [239, 381] width 327 height 24
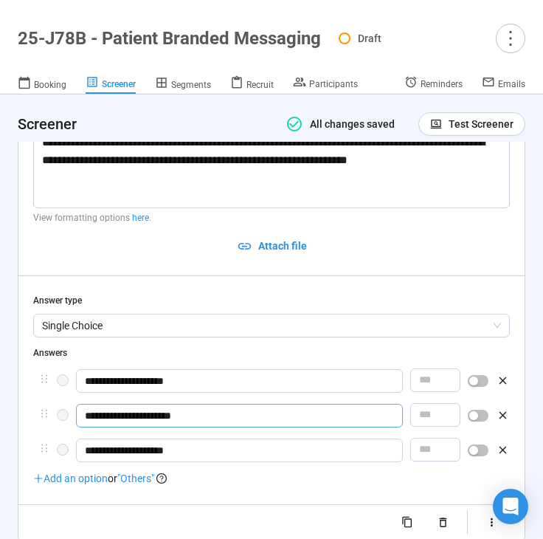
click at [164, 427] on input "**********" at bounding box center [239, 416] width 327 height 24
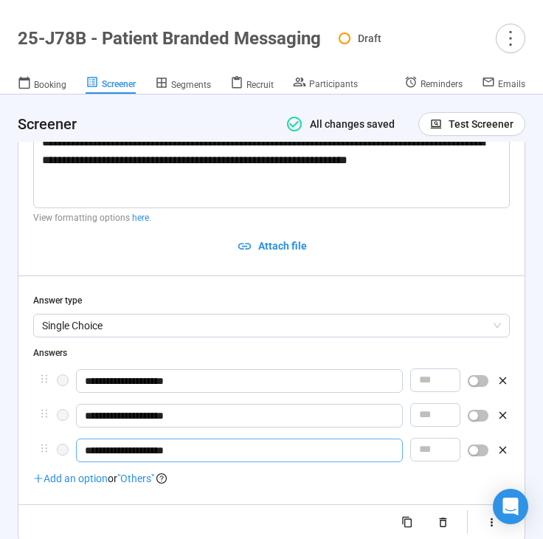
click at [208, 457] on input "**********" at bounding box center [239, 450] width 327 height 24
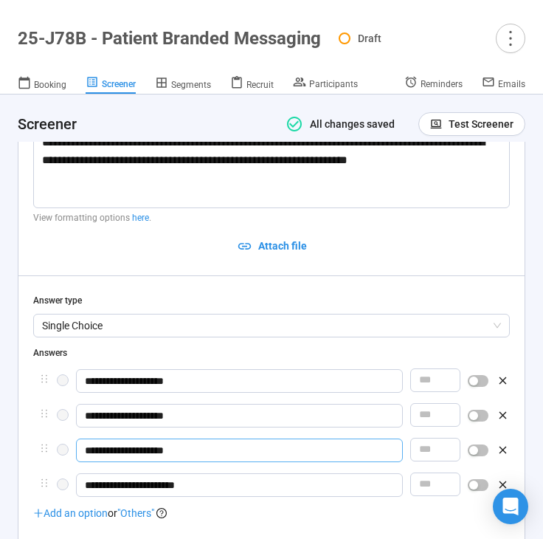
click at [211, 449] on input "**********" at bounding box center [239, 450] width 327 height 24
click at [479, 387] on span "button" at bounding box center [478, 381] width 21 height 12
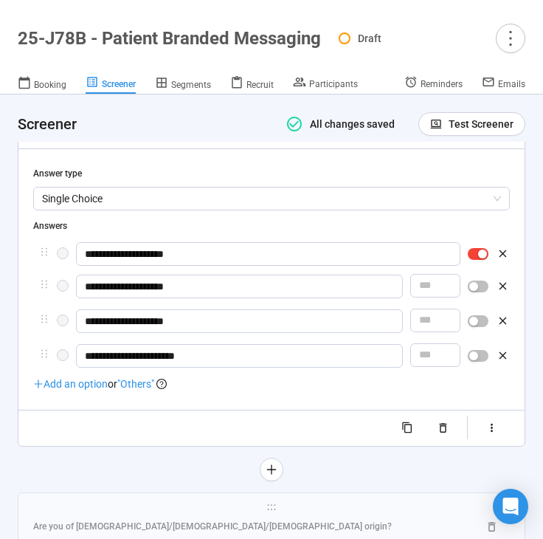
scroll to position [4109, 0]
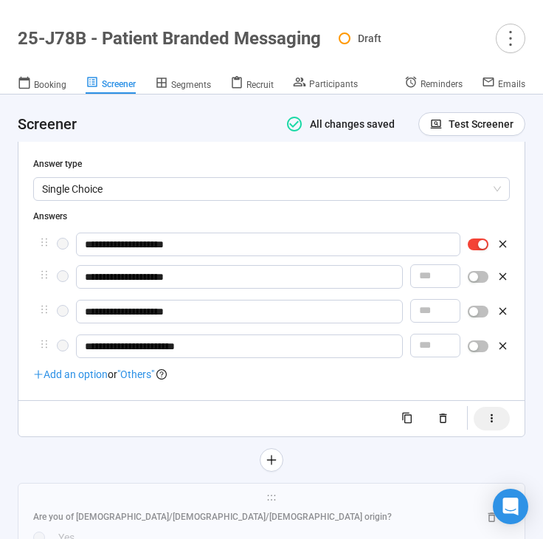
click at [490, 430] on button "button" at bounding box center [492, 419] width 36 height 24
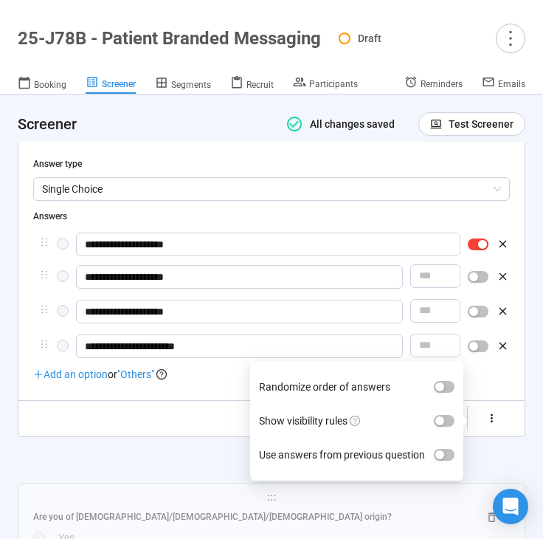
click at [429, 427] on label "Show visibility rules" at bounding box center [357, 421] width 196 height 34
click at [434, 427] on button "Show visibility rules" at bounding box center [444, 421] width 21 height 12
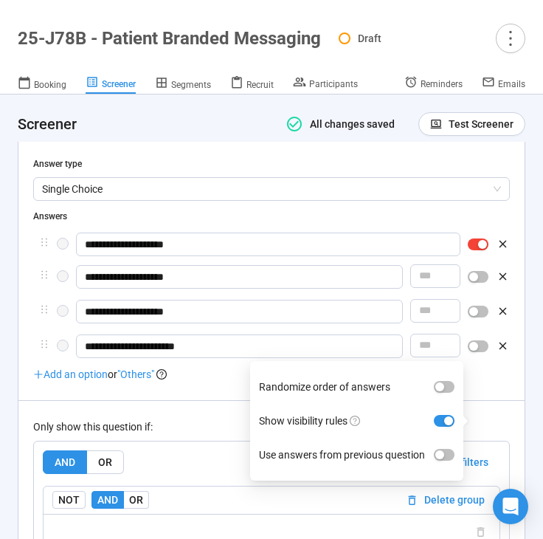
click at [97, 434] on div "Only show this question if:" at bounding box center [271, 426] width 477 height 16
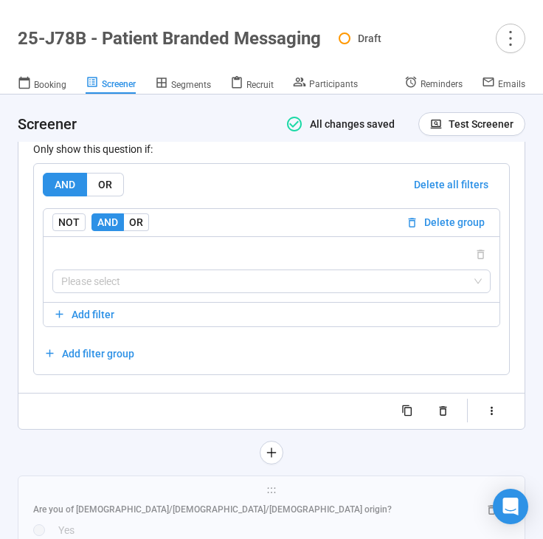
scroll to position [4385, 0]
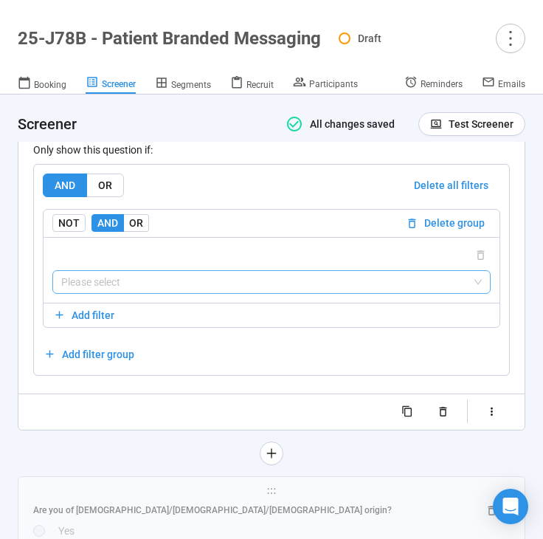
click at [207, 293] on input "search" at bounding box center [271, 282] width 421 height 22
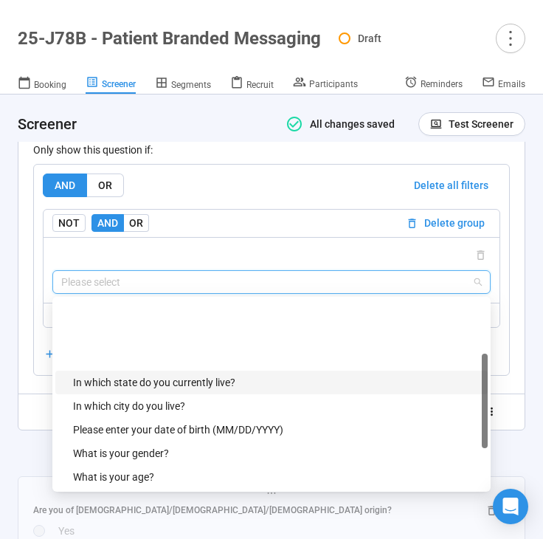
scroll to position [142, 0]
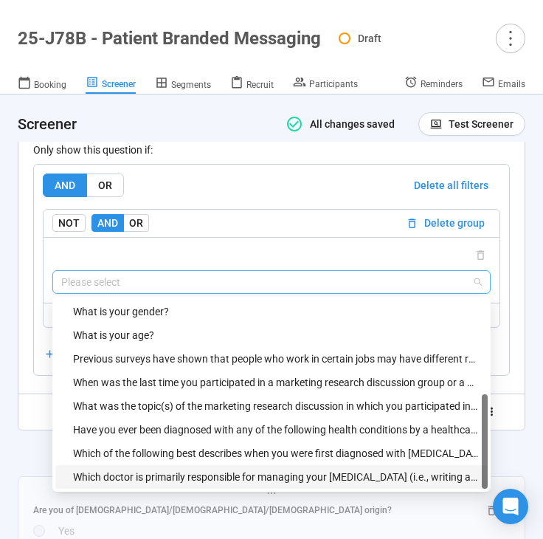
click at [147, 480] on div "Which doctor is primarily responsible for managing your [MEDICAL_DATA] (i.e., w…" at bounding box center [276, 477] width 406 height 16
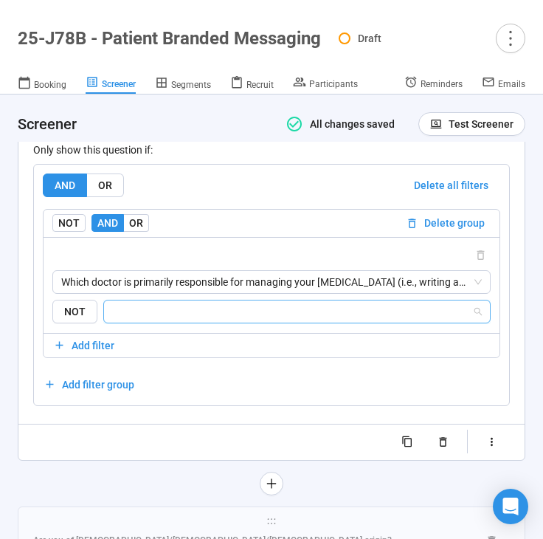
click at [206, 315] on input "search" at bounding box center [292, 312] width 359 height 18
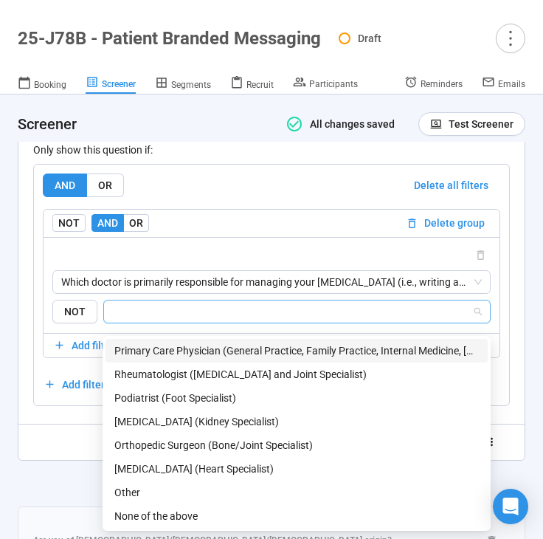
click at [205, 344] on div "Primary Care Physician (General Practice, Family Practice, Internal Medicine, […" at bounding box center [296, 350] width 365 height 16
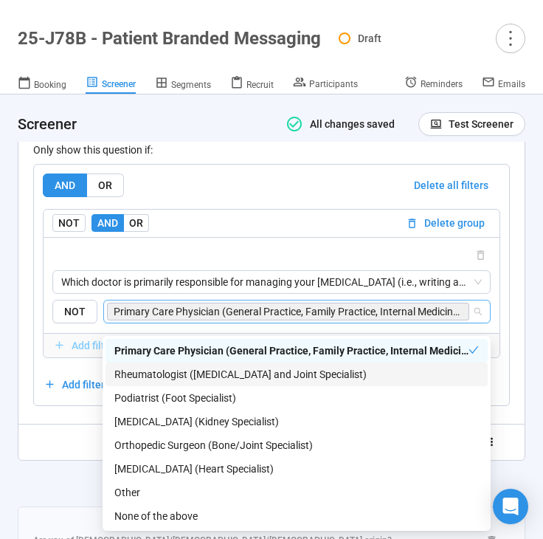
click at [196, 371] on div "Rheumatologist ([MEDICAL_DATA] and Joint Specialist)" at bounding box center [296, 374] width 365 height 16
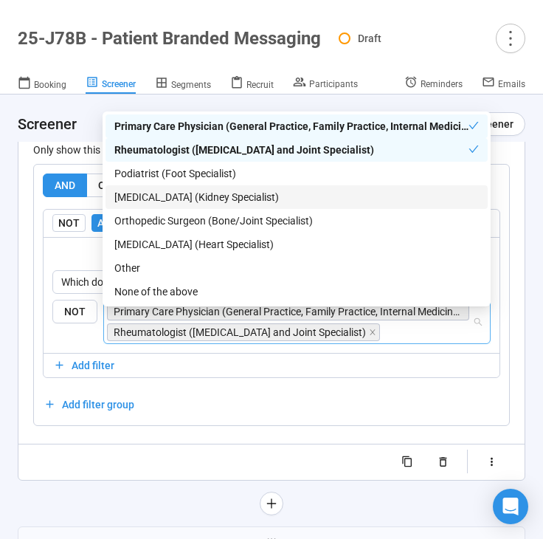
click at [196, 199] on div "[MEDICAL_DATA] (Kidney Specialist)" at bounding box center [296, 197] width 365 height 16
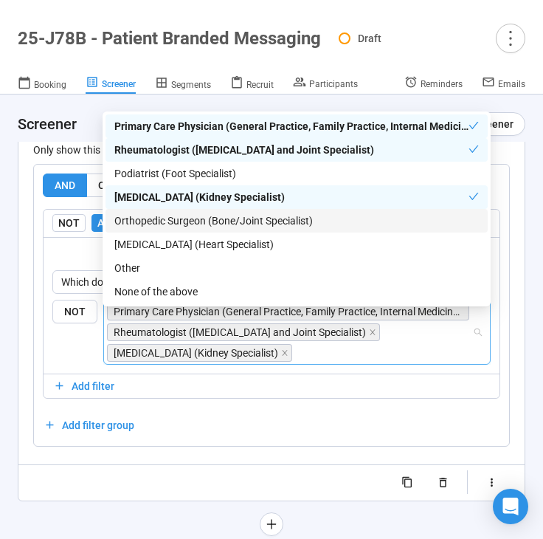
click at [24, 486] on div "**********" at bounding box center [271, 87] width 506 height 825
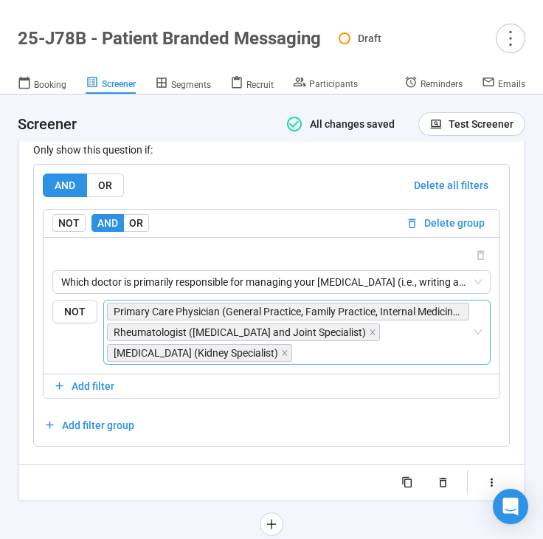
click at [21, 382] on div "**********" at bounding box center [271, 87] width 506 height 825
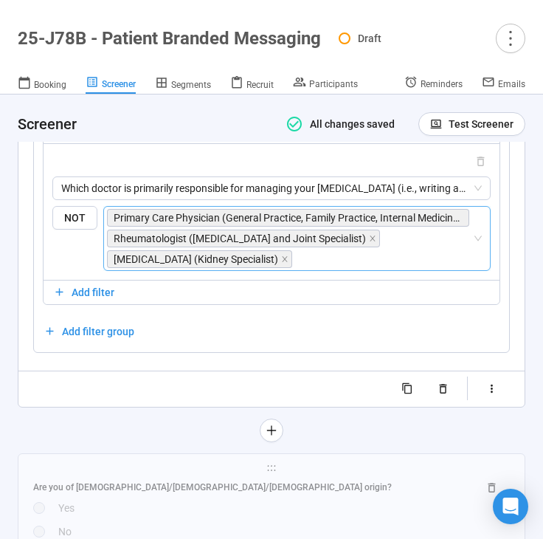
scroll to position [4482, 0]
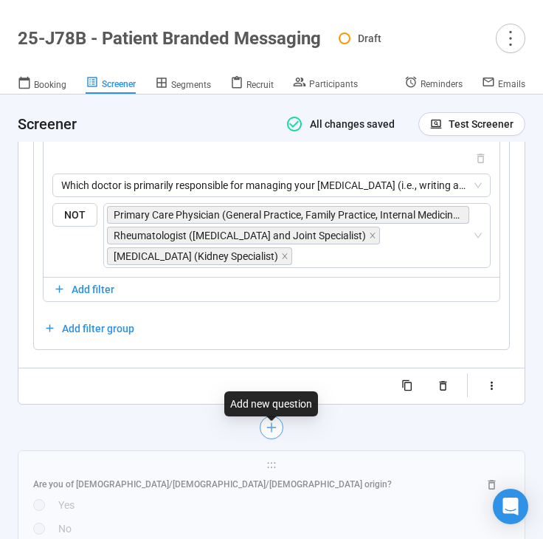
click at [271, 430] on button "button" at bounding box center [272, 428] width 24 height 24
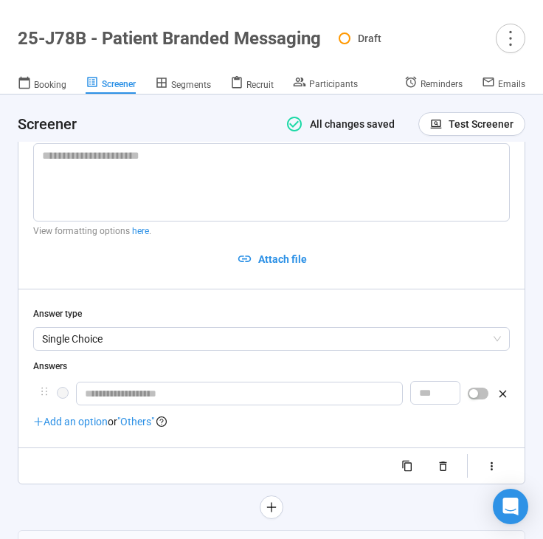
scroll to position [4170, 0]
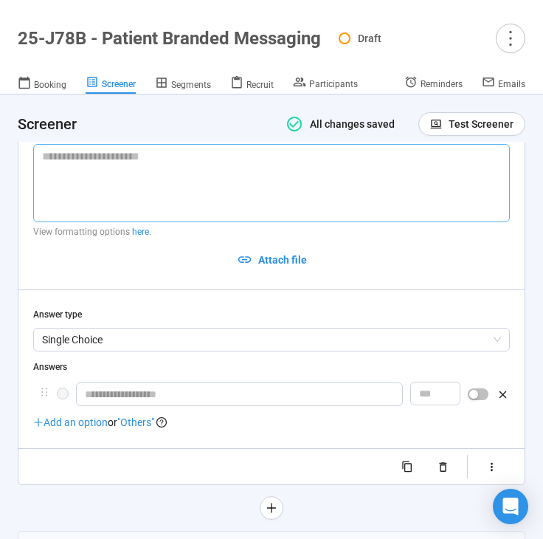
click at [190, 196] on textarea at bounding box center [271, 183] width 477 height 78
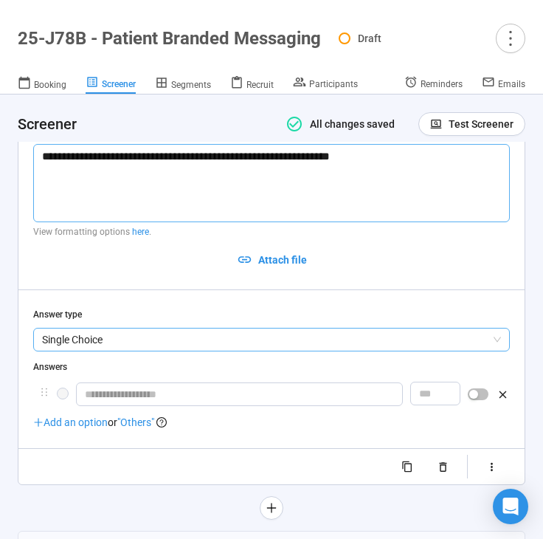
click at [151, 328] on span "Single Choice" at bounding box center [271, 339] width 459 height 22
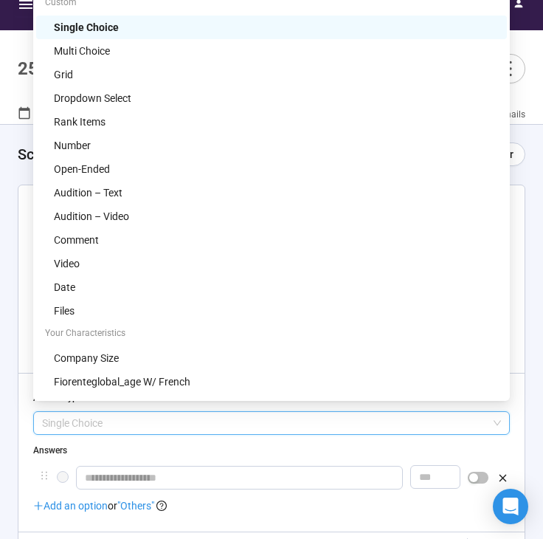
scroll to position [21, 0]
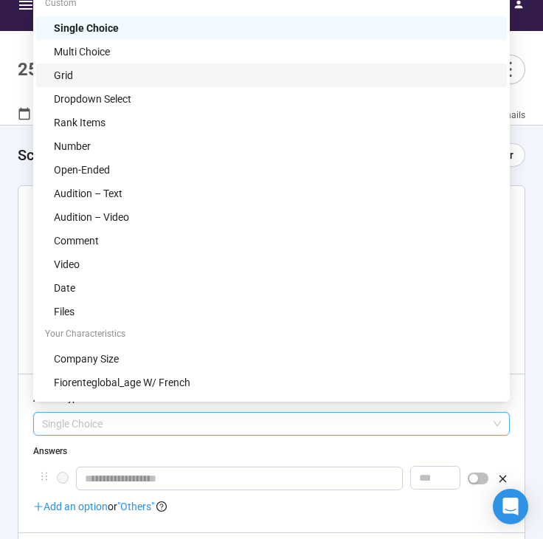
click at [173, 75] on div "Grid" at bounding box center [276, 75] width 444 height 16
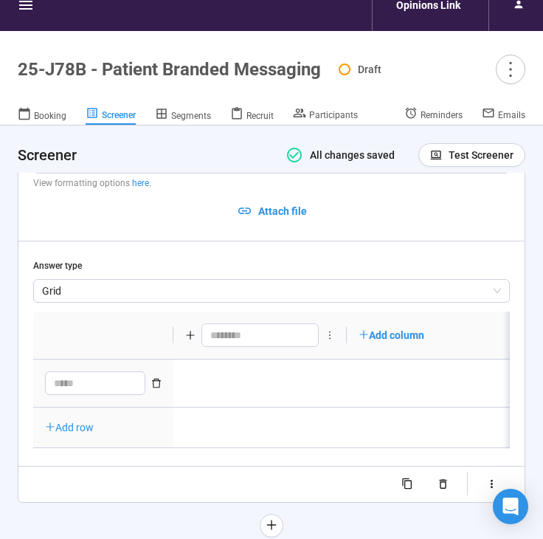
scroll to position [4257, 0]
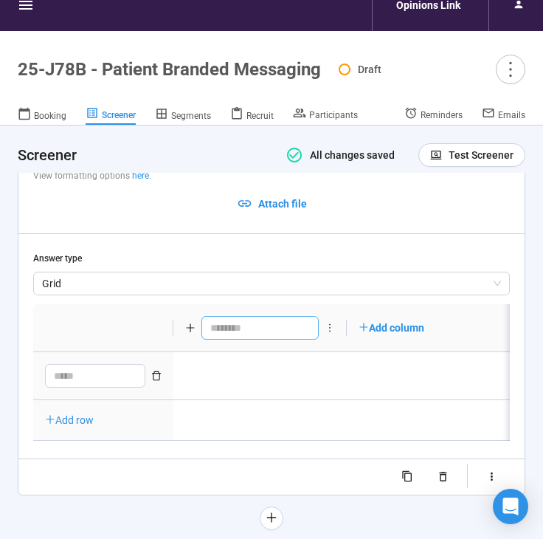
click at [220, 323] on input "text" at bounding box center [259, 328] width 117 height 24
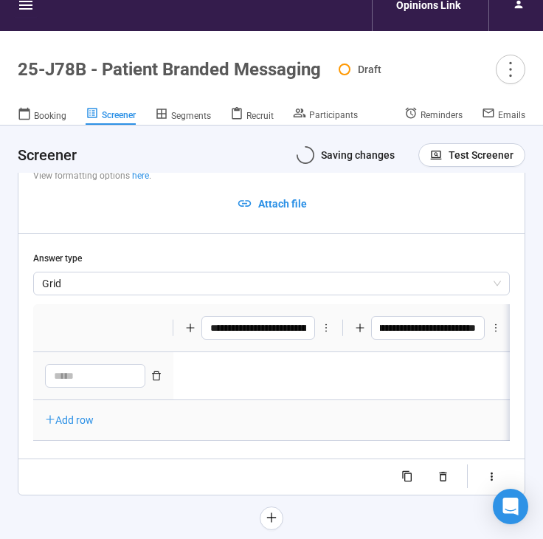
scroll to position [0, 322]
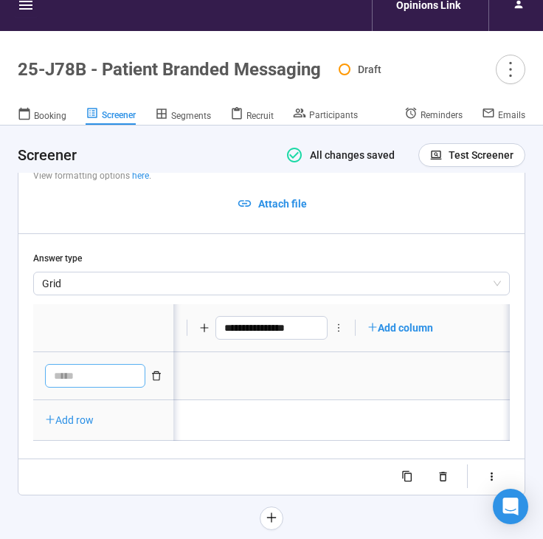
click at [77, 366] on textarea at bounding box center [95, 376] width 100 height 24
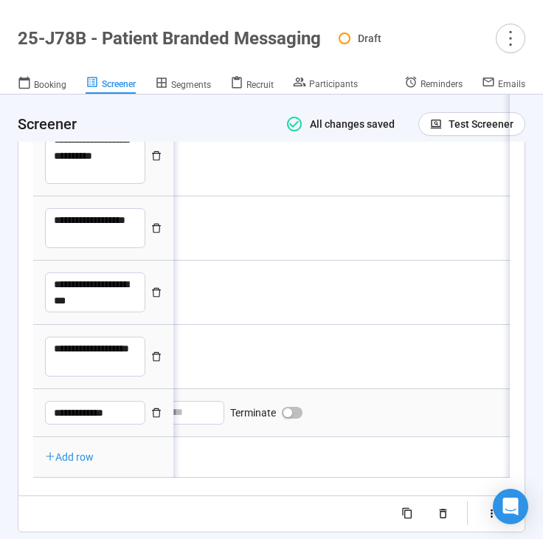
scroll to position [0, 0]
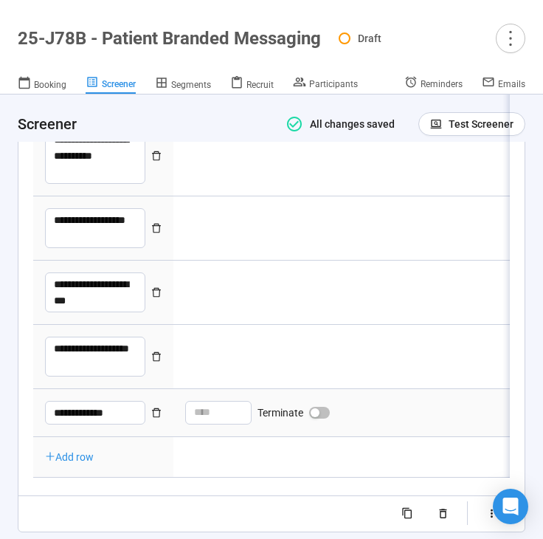
click at [320, 407] on span "button" at bounding box center [319, 413] width 21 height 12
click at [318, 288] on div "button" at bounding box center [315, 292] width 9 height 9
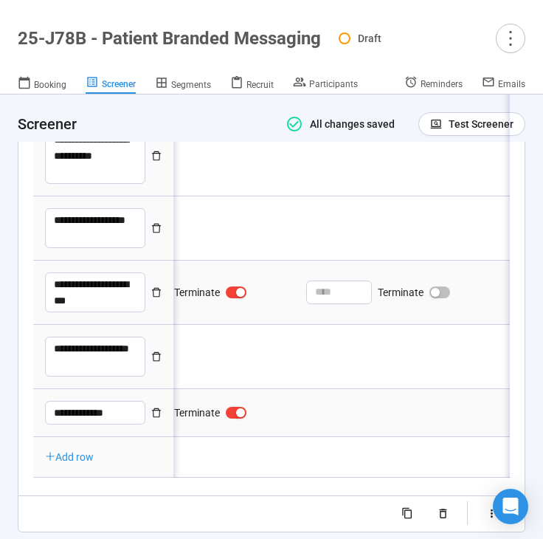
scroll to position [0, 48]
click at [440, 286] on button "Terminate" at bounding box center [439, 292] width 21 height 12
click at [439, 408] on div "button" at bounding box center [434, 412] width 9 height 9
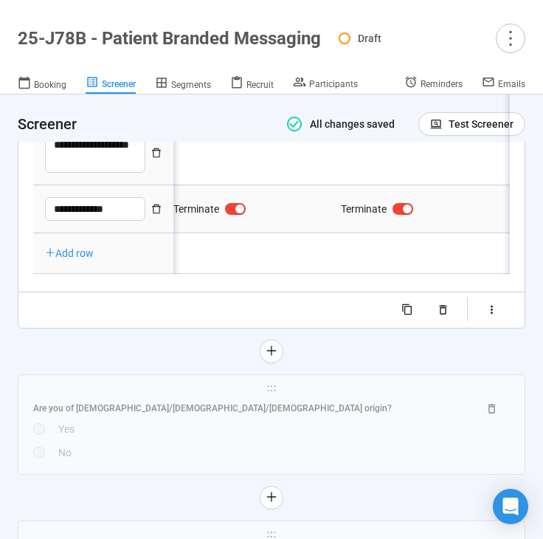
scroll to position [4746, 0]
click at [494, 304] on icon "button" at bounding box center [492, 309] width 13 height 13
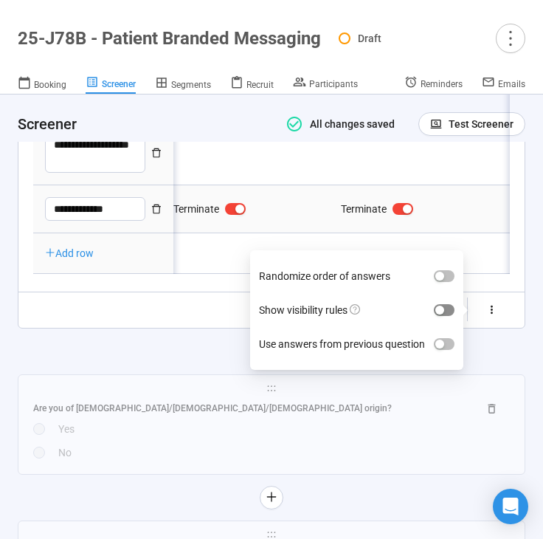
click at [448, 304] on span "button" at bounding box center [444, 310] width 21 height 12
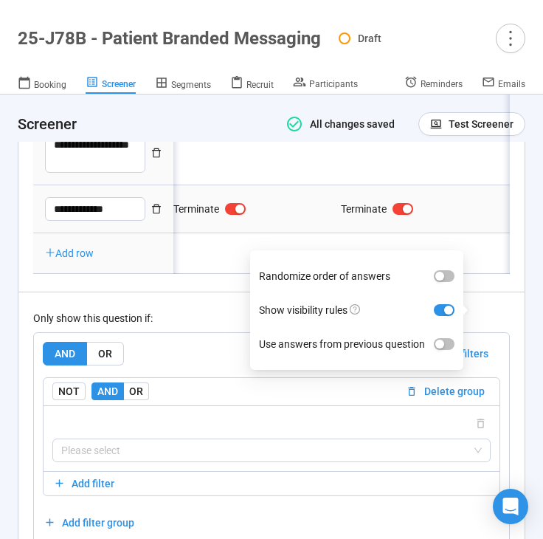
click at [203, 320] on div "Only show this question if: AND OR Delete all filters NOT AND OR Delete group P…" at bounding box center [271, 418] width 477 height 252
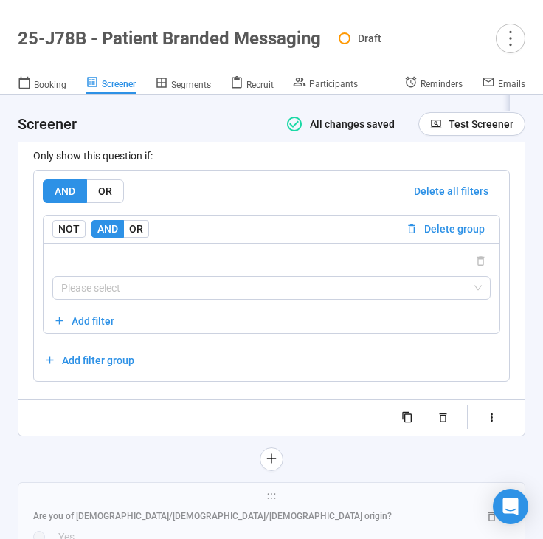
scroll to position [4924, 0]
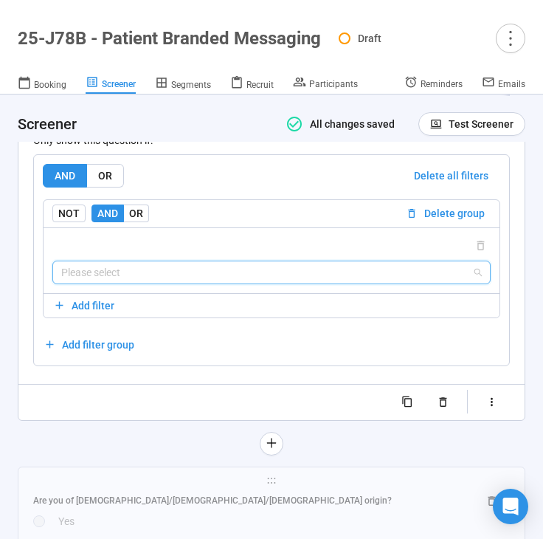
click at [191, 266] on input "search" at bounding box center [271, 272] width 421 height 22
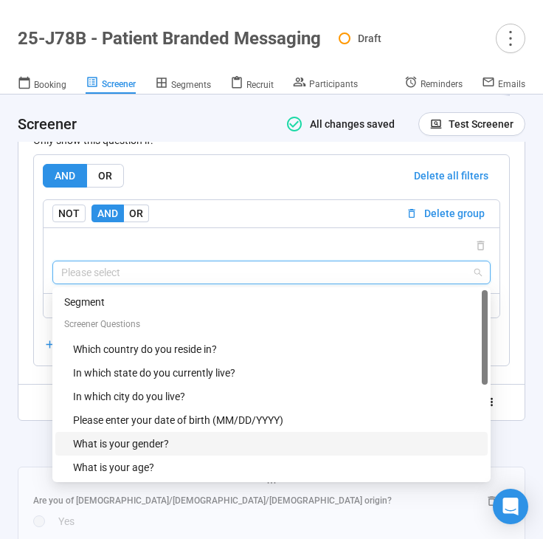
scroll to position [165, 0]
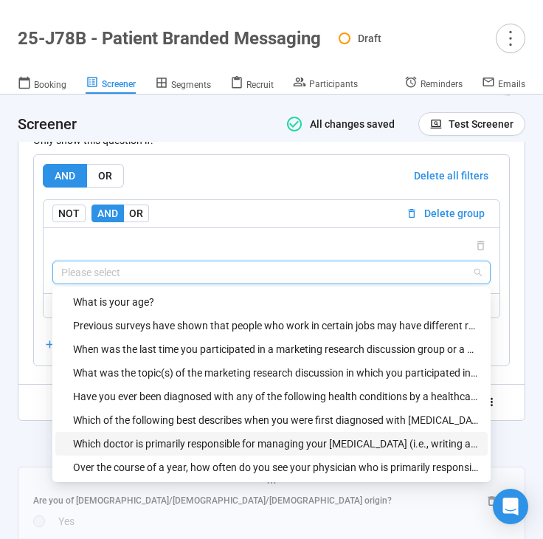
click at [172, 437] on div "Which doctor is primarily responsible for managing your [MEDICAL_DATA] (i.e., w…" at bounding box center [276, 443] width 406 height 16
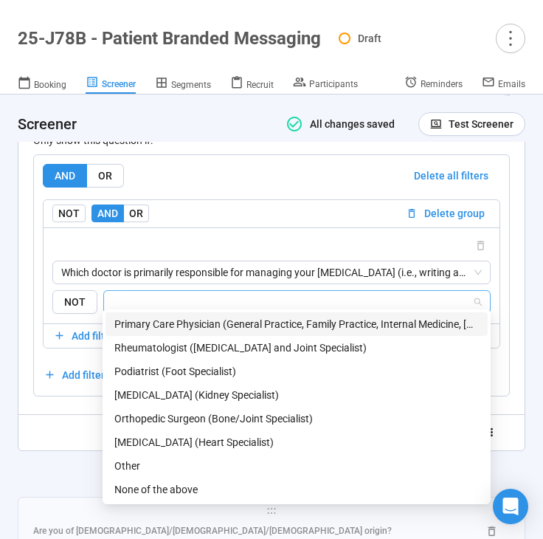
click at [211, 296] on input "search" at bounding box center [292, 302] width 359 height 18
click at [205, 325] on div "Primary Care Physician (General Practice, Family Practice, Internal Medicine, […" at bounding box center [296, 324] width 365 height 16
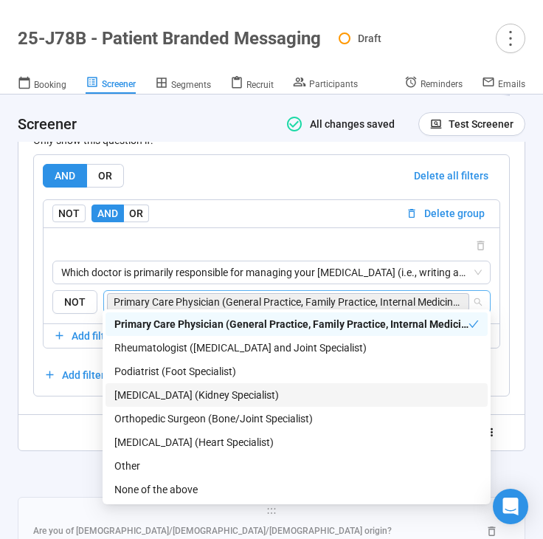
click at [177, 387] on div "[MEDICAL_DATA] (Kidney Specialist)" at bounding box center [296, 395] width 365 height 16
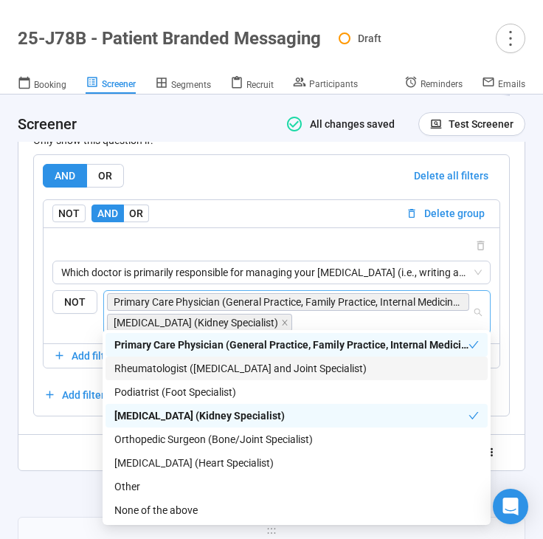
click at [185, 368] on div "Rheumatologist ([MEDICAL_DATA] and Joint Specialist)" at bounding box center [296, 368] width 365 height 16
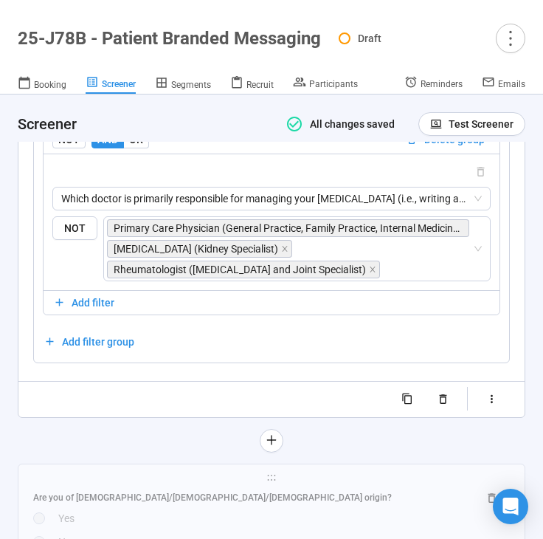
scroll to position [4999, 0]
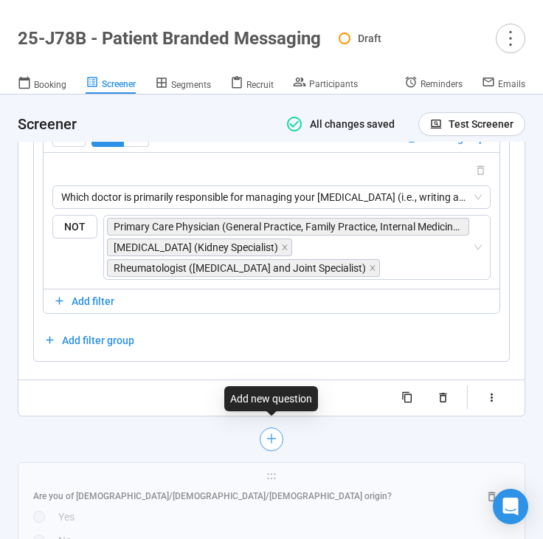
click at [273, 440] on button "button" at bounding box center [272, 439] width 24 height 24
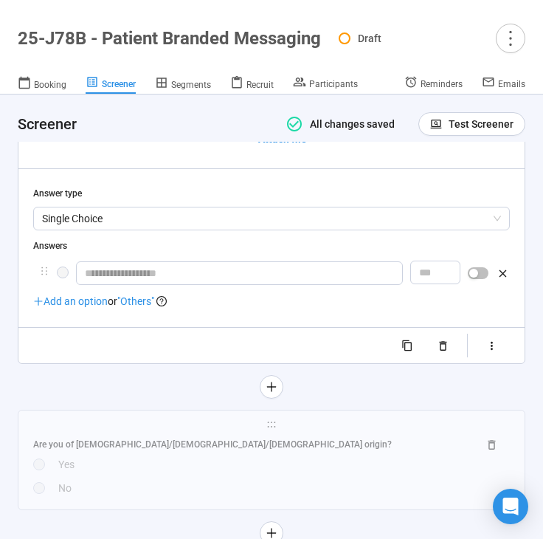
scroll to position [4878, 0]
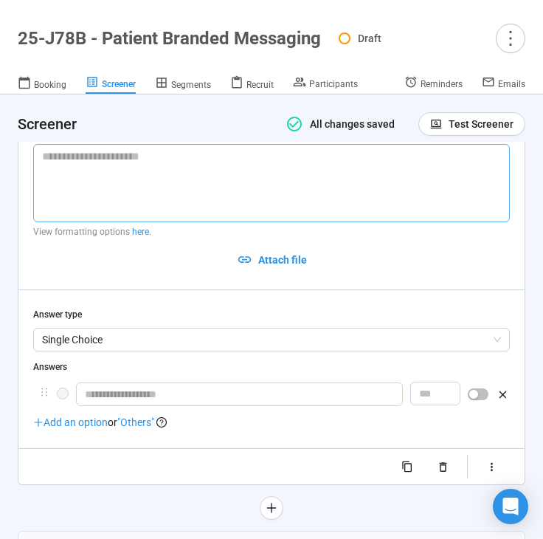
click at [115, 179] on textarea at bounding box center [271, 183] width 477 height 78
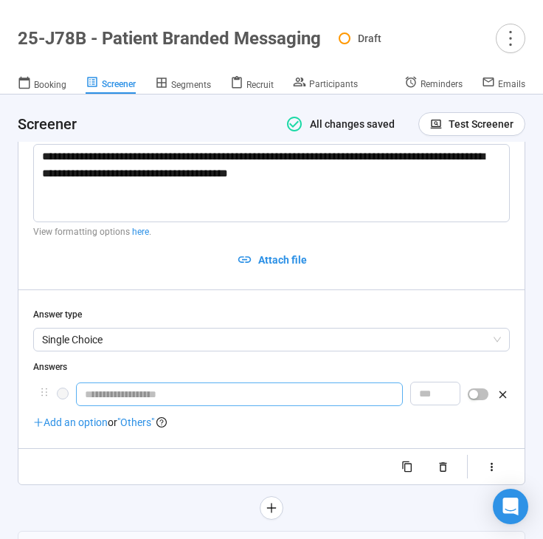
click at [165, 383] on input "text" at bounding box center [239, 394] width 327 height 24
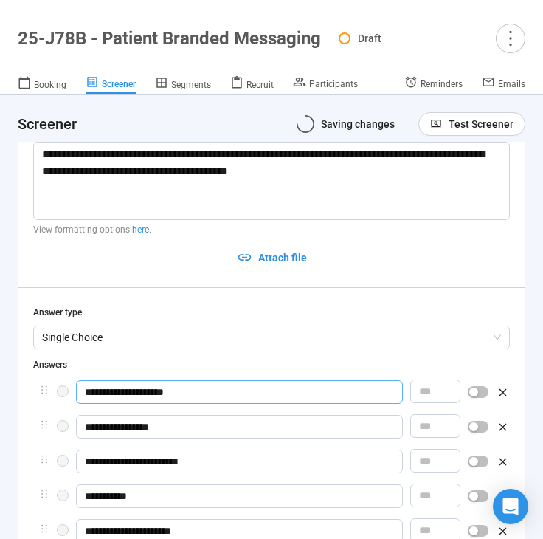
scroll to position [5126, 0]
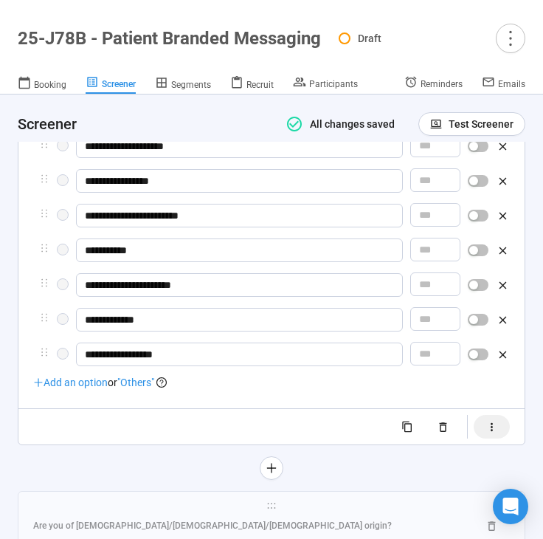
click at [492, 426] on icon "button" at bounding box center [492, 427] width 13 height 13
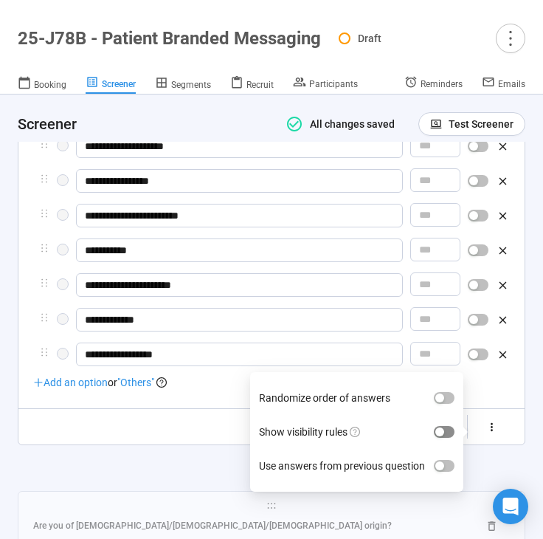
click at [453, 426] on span "button" at bounding box center [444, 432] width 21 height 12
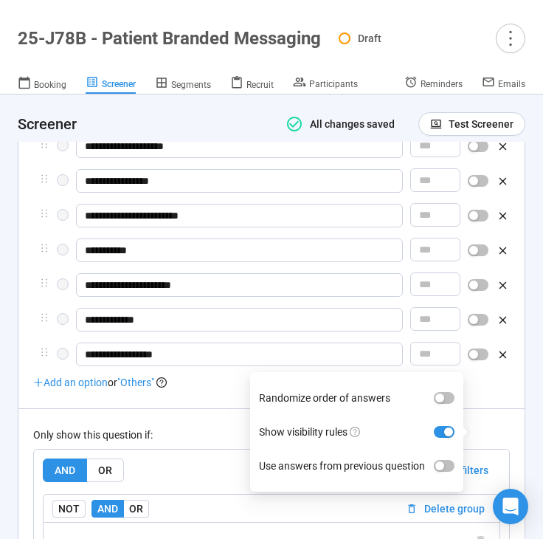
click at [221, 419] on div "Only show this question if: AND OR Delete all filters NOT AND OR Delete group P…" at bounding box center [271, 534] width 477 height 252
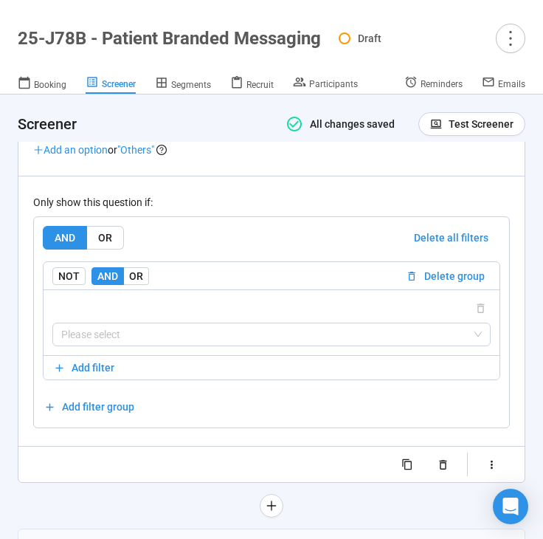
scroll to position [5361, 0]
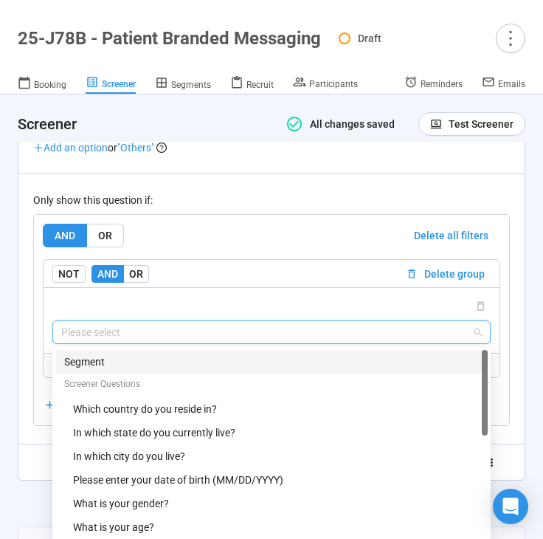
click at [249, 331] on input "search" at bounding box center [271, 332] width 421 height 22
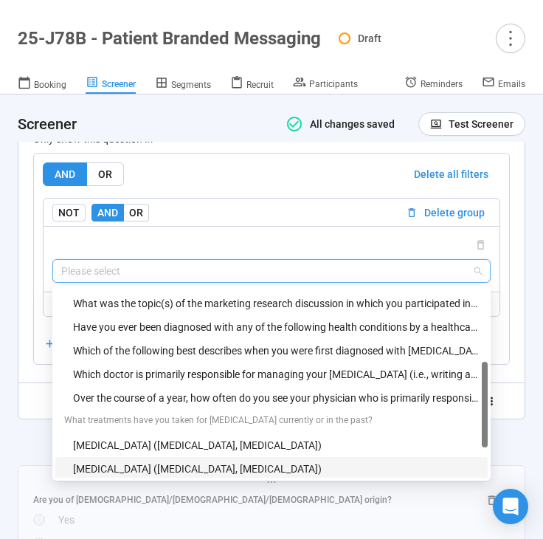
scroll to position [232, 0]
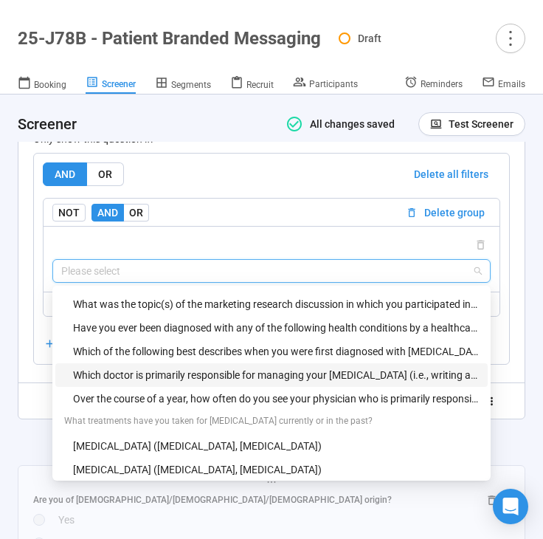
click at [227, 373] on div "Which doctor is primarily responsible for managing your [MEDICAL_DATA] (i.e., w…" at bounding box center [276, 375] width 406 height 16
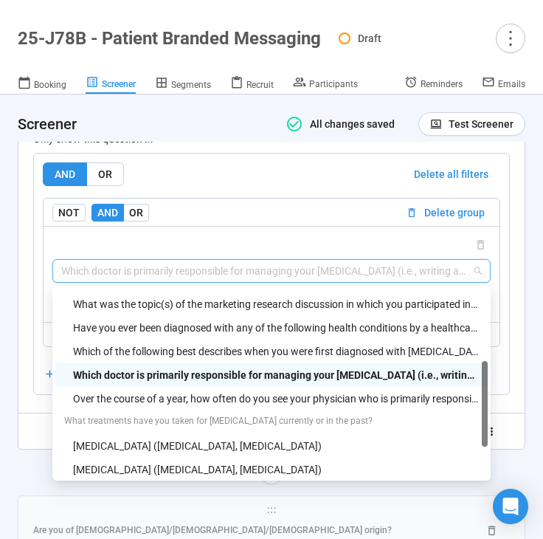
click at [266, 269] on span "Which doctor is primarily responsible for managing your [MEDICAL_DATA] (i.e., w…" at bounding box center [271, 271] width 421 height 22
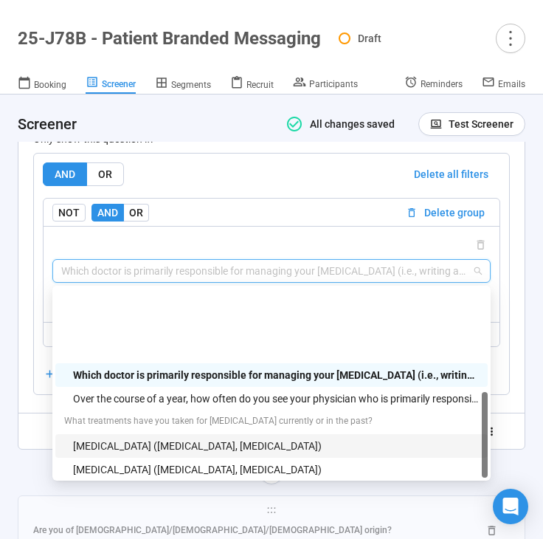
scroll to position [331, 0]
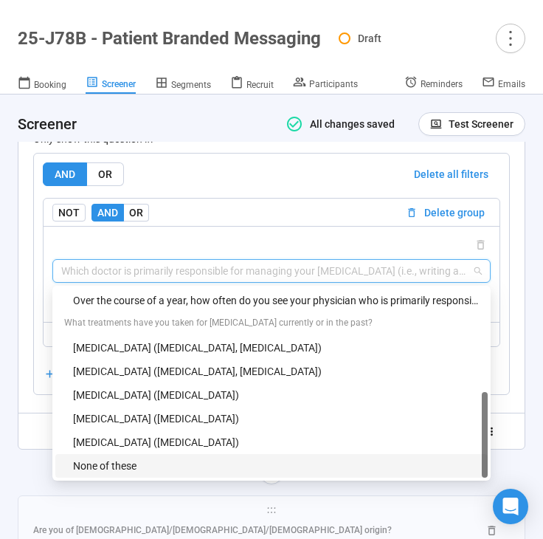
click at [185, 465] on div "None of these" at bounding box center [276, 466] width 406 height 16
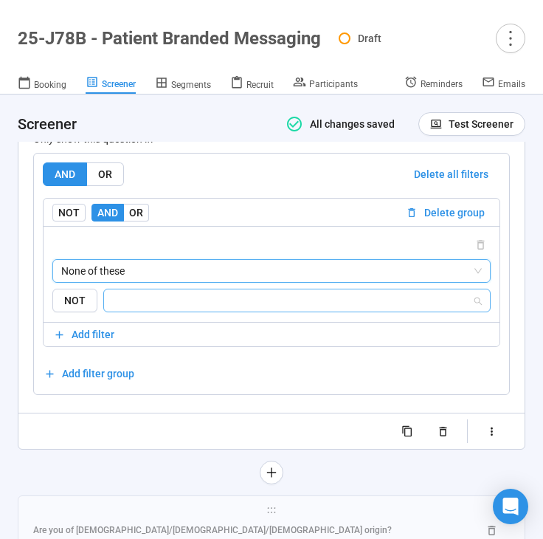
click at [221, 303] on input "search" at bounding box center [292, 301] width 359 height 18
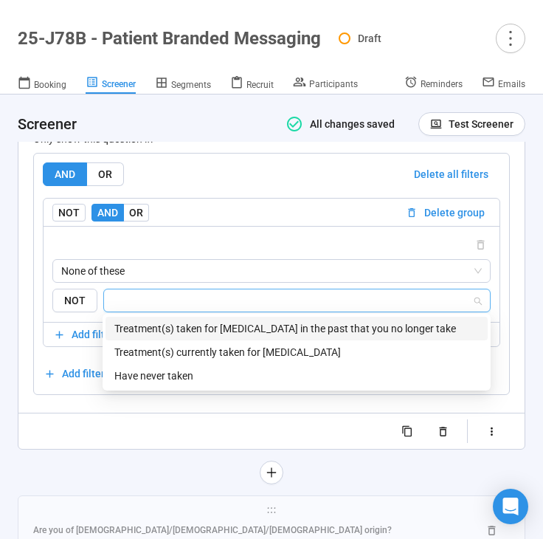
click at [233, 325] on div "Treatment(s) taken for [MEDICAL_DATA] in the past that you no longer take" at bounding box center [296, 328] width 365 height 16
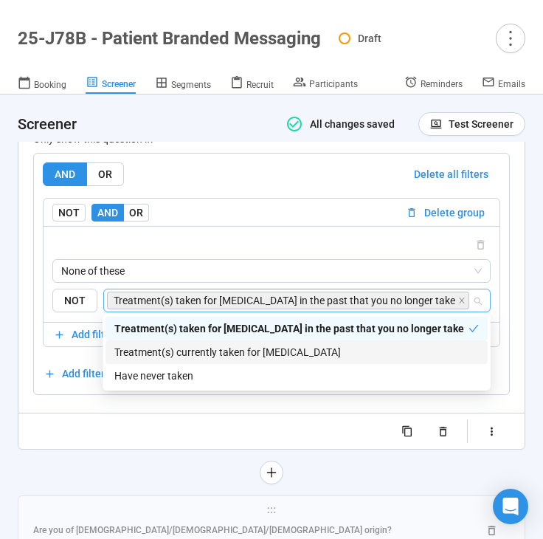
click at [231, 345] on div "Treatment(s) currently taken for [MEDICAL_DATA]" at bounding box center [296, 352] width 365 height 16
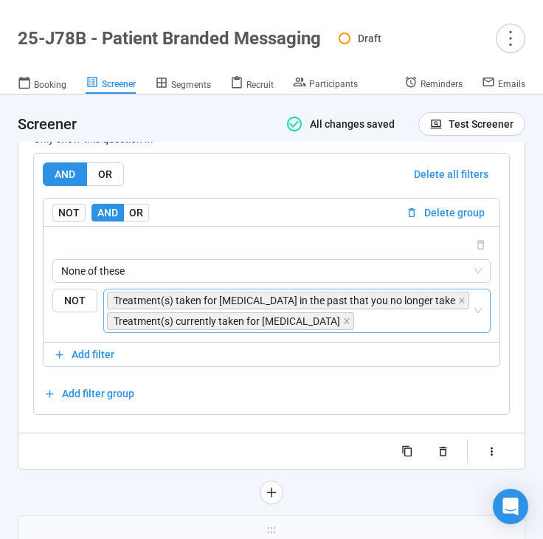
click at [173, 463] on div "**********" at bounding box center [271, 13] width 506 height 911
click at [89, 297] on span "NOT" at bounding box center [74, 301] width 45 height 24
click at [132, 485] on div at bounding box center [272, 492] width 508 height 24
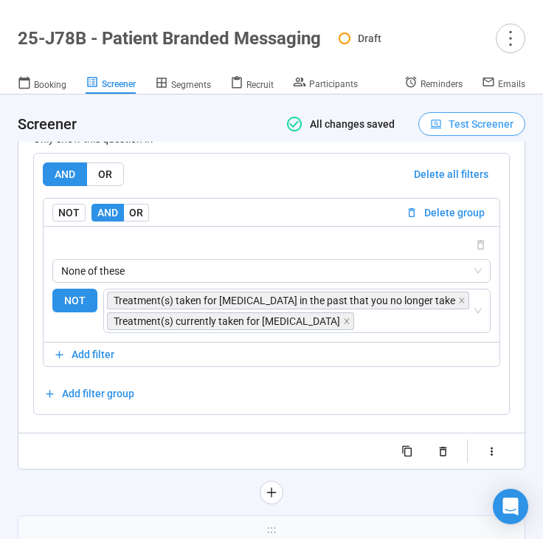
click at [470, 120] on span "Test Screener" at bounding box center [481, 124] width 65 height 16
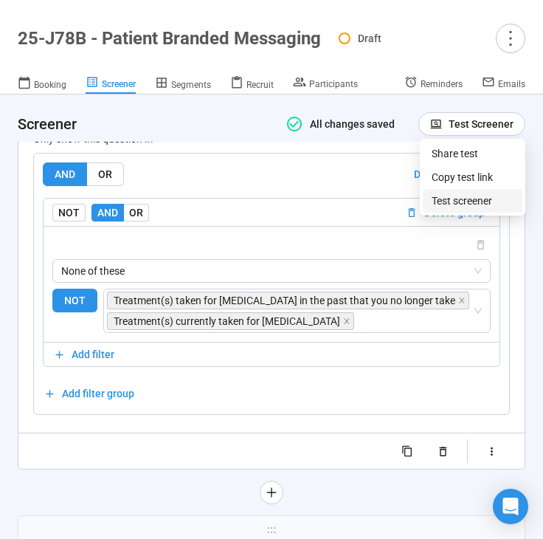
click at [455, 199] on link "Test screener" at bounding box center [462, 201] width 61 height 12
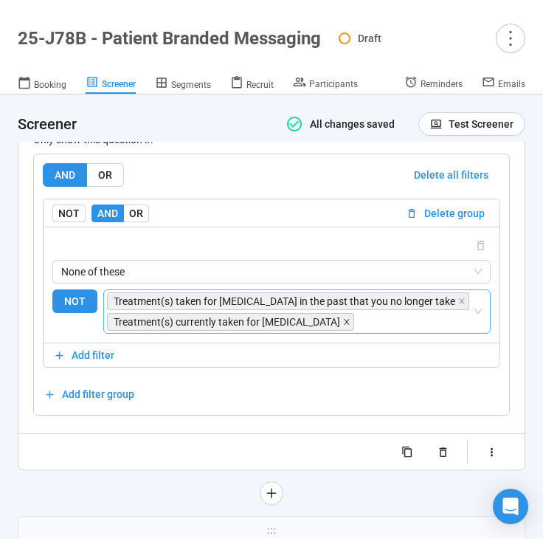
scroll to position [5437, 0]
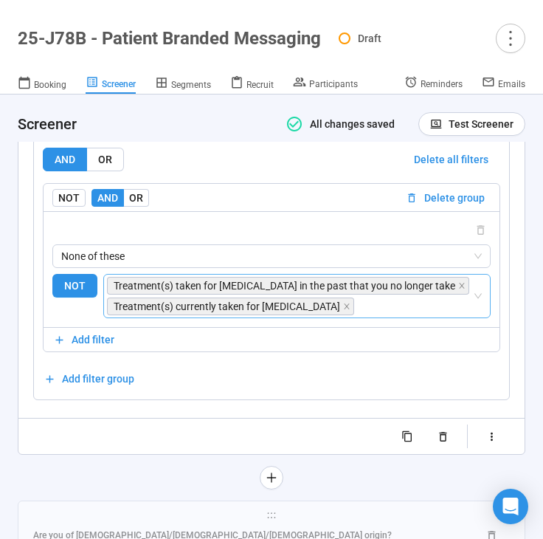
click at [84, 285] on span "NOT" at bounding box center [74, 286] width 45 height 24
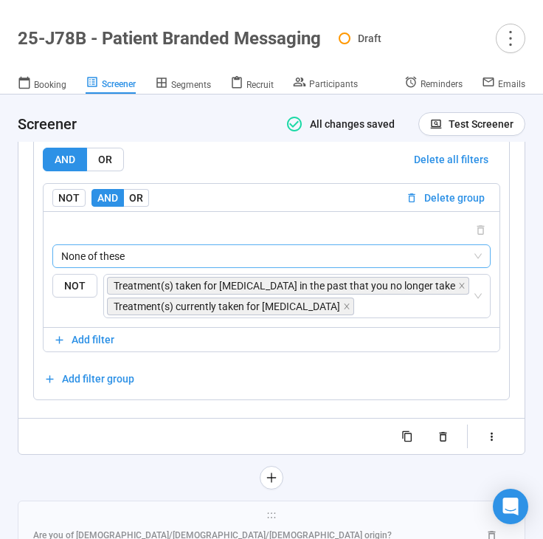
click at [334, 256] on span "None of these" at bounding box center [271, 256] width 421 height 22
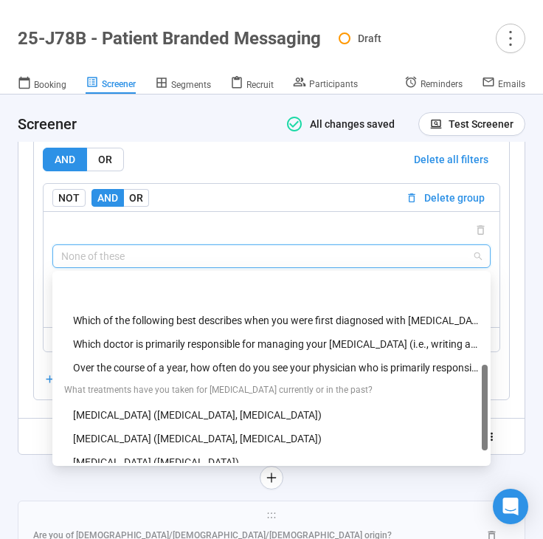
scroll to position [235, 0]
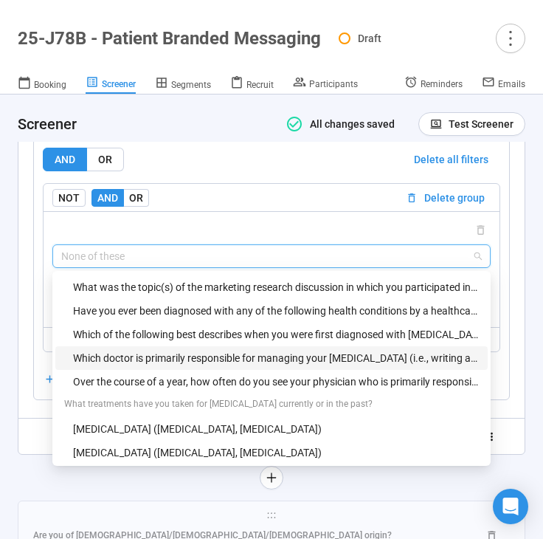
click at [250, 357] on div "Which doctor is primarily responsible for managing your [MEDICAL_DATA] (i.e., w…" at bounding box center [276, 358] width 406 height 16
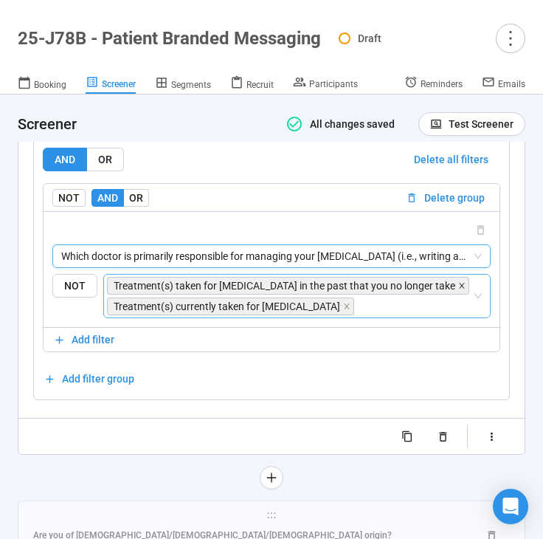
click at [459, 284] on icon "close" at bounding box center [461, 285] width 5 height 5
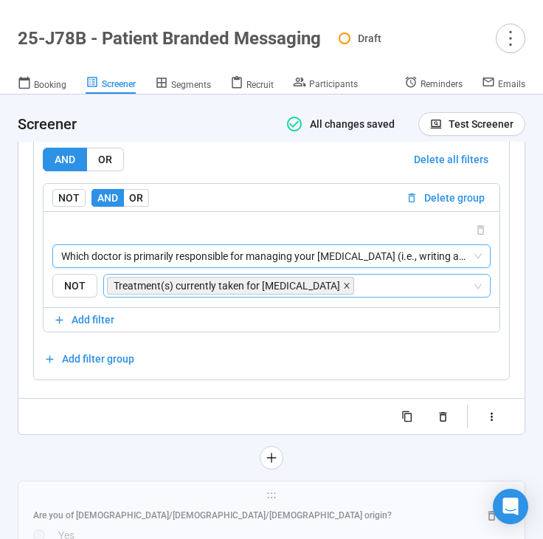
click at [343, 282] on icon "close" at bounding box center [346, 285] width 7 height 7
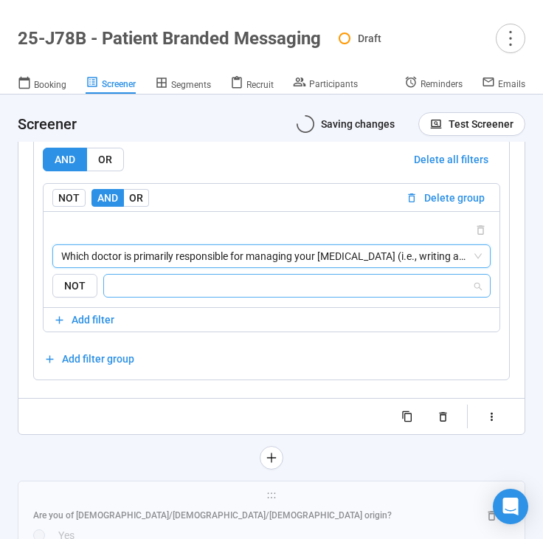
click at [303, 280] on input "search" at bounding box center [292, 286] width 359 height 18
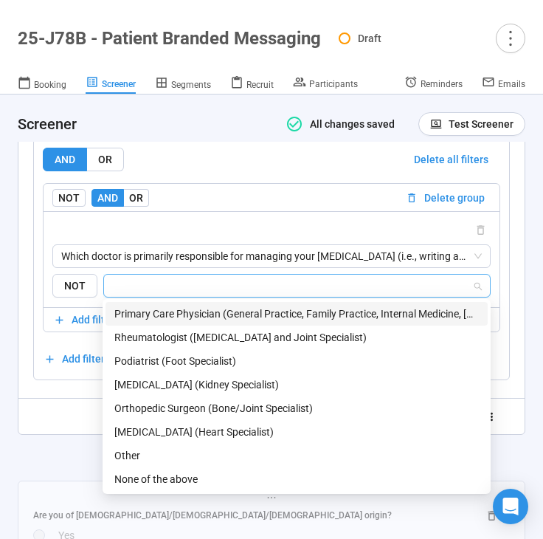
click at [283, 314] on div "Primary Care Physician (General Practice, Family Practice, Internal Medicine, […" at bounding box center [296, 314] width 365 height 16
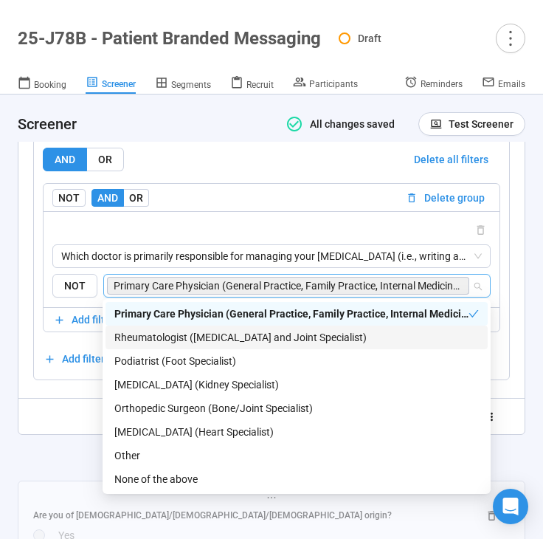
click at [277, 342] on div "Rheumatologist ([MEDICAL_DATA] and Joint Specialist)" at bounding box center [296, 337] width 365 height 16
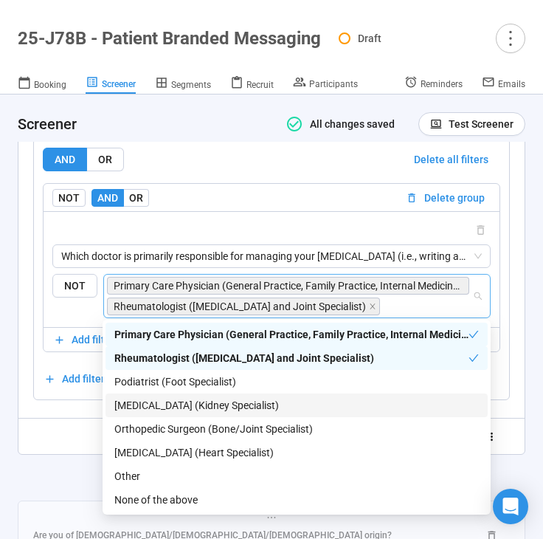
click at [256, 405] on div "[MEDICAL_DATA] (Kidney Specialist)" at bounding box center [296, 405] width 365 height 16
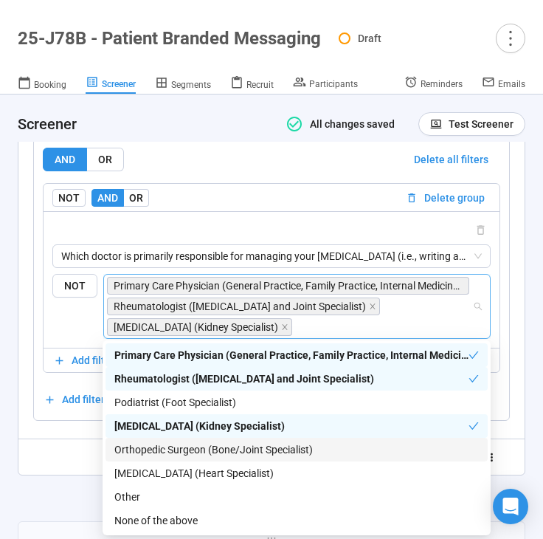
click at [59, 471] on div "**********" at bounding box center [271, 8] width 506 height 931
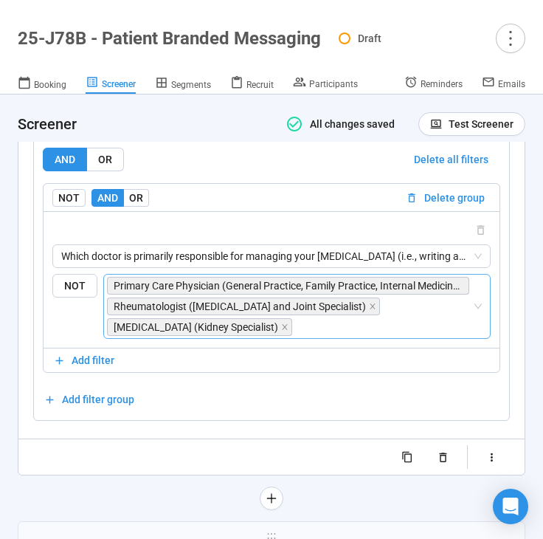
scroll to position [5582, 0]
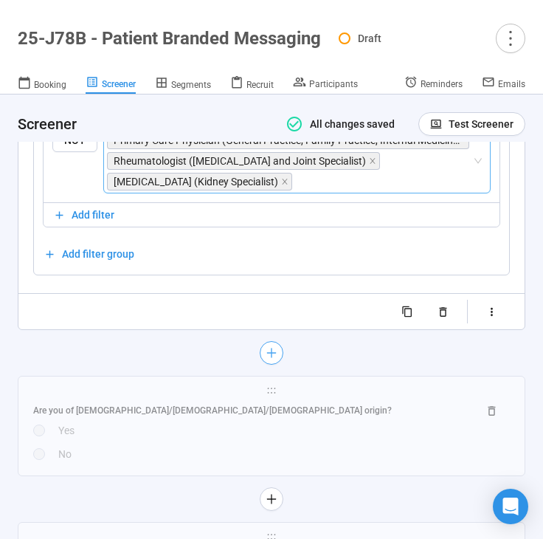
click at [271, 354] on icon "plus" at bounding box center [271, 353] width 1 height 10
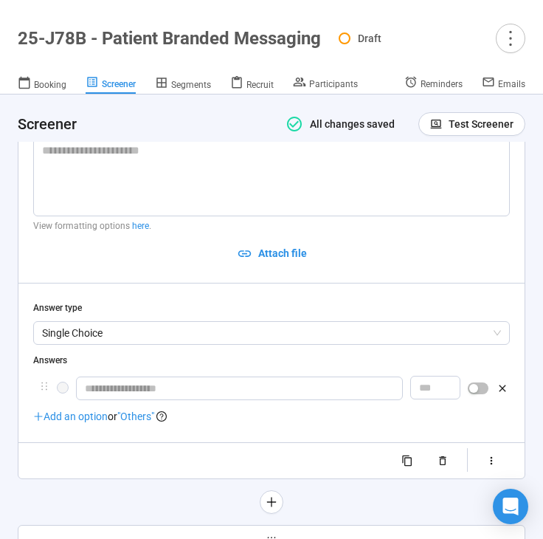
scroll to position [5147, 0]
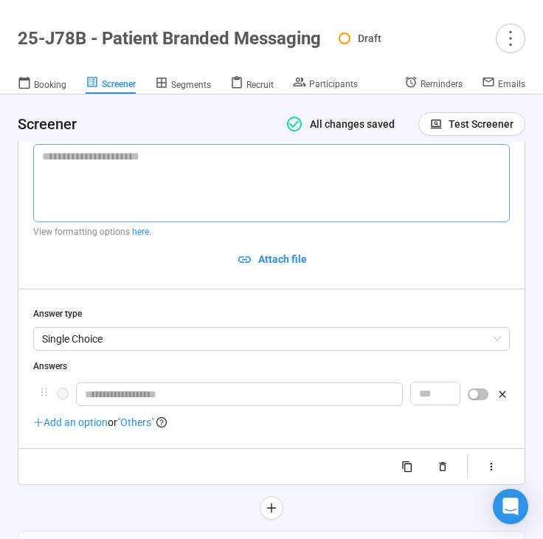
click at [114, 171] on textarea at bounding box center [271, 183] width 477 height 78
paste textarea "**********"
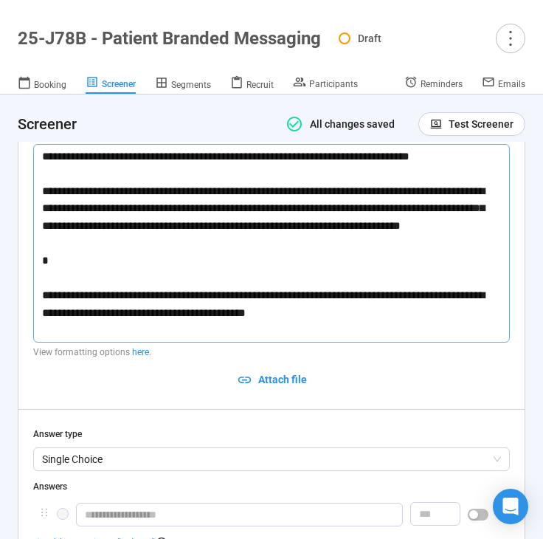
click at [95, 297] on textarea "**********" at bounding box center [271, 243] width 477 height 199
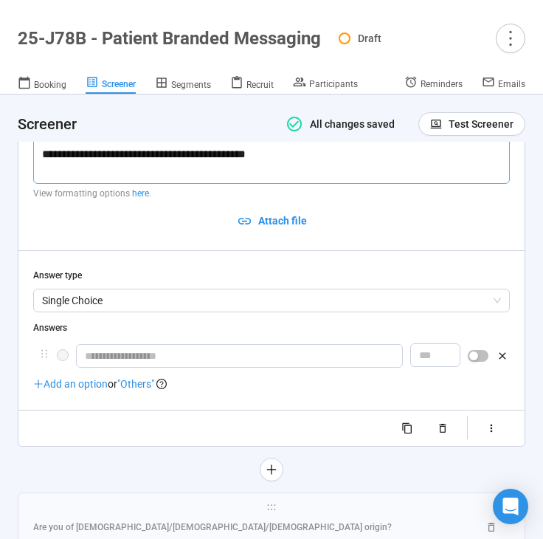
scroll to position [5287, 0]
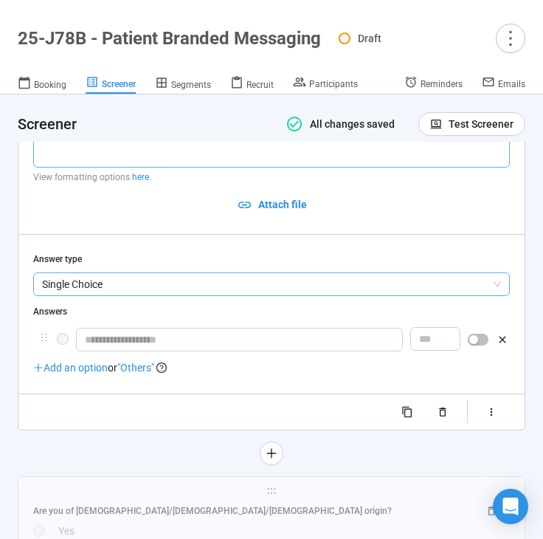
click at [163, 286] on span "Single Choice" at bounding box center [271, 284] width 459 height 22
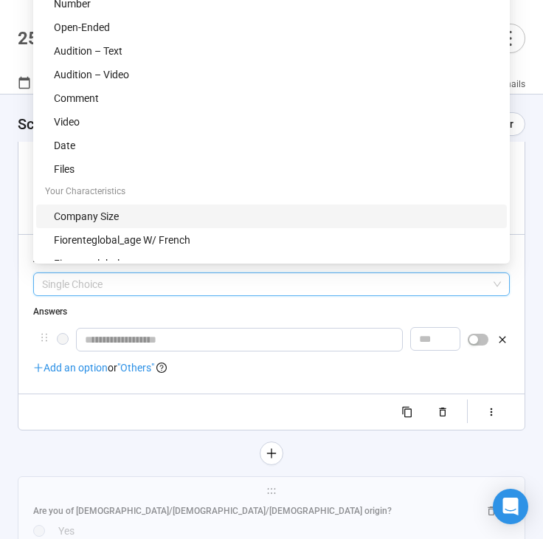
scroll to position [0, 0]
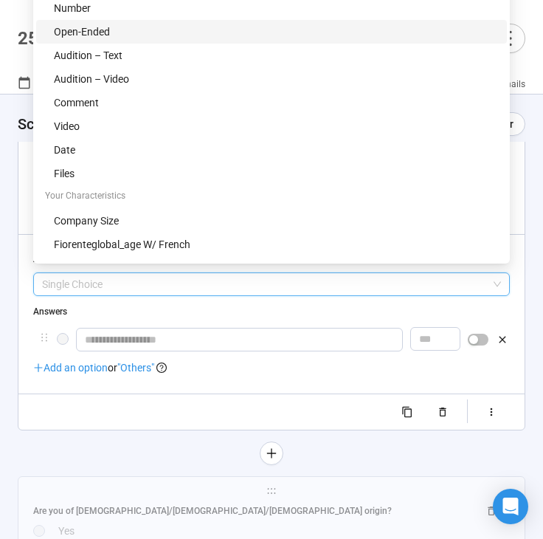
click at [193, 32] on div "Open-Ended" at bounding box center [276, 32] width 444 height 16
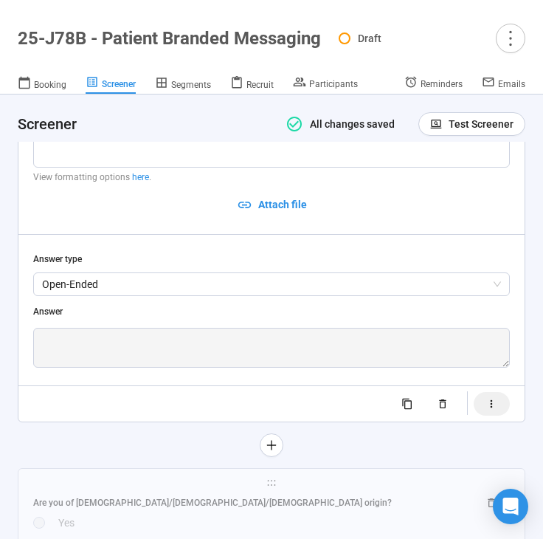
click at [496, 398] on icon "button" at bounding box center [492, 404] width 13 height 13
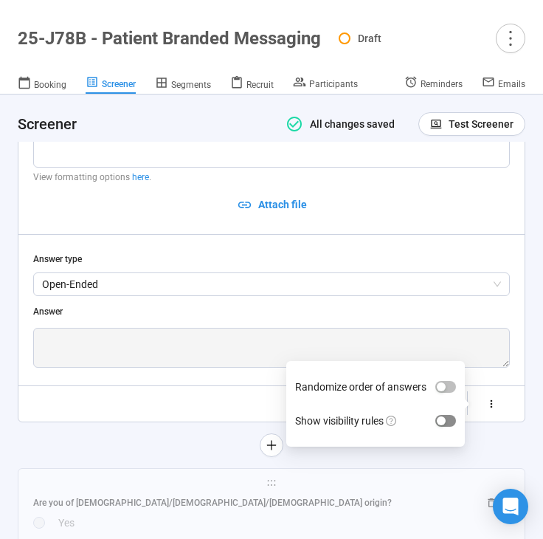
click at [446, 415] on button "Show visibility rules" at bounding box center [445, 421] width 21 height 12
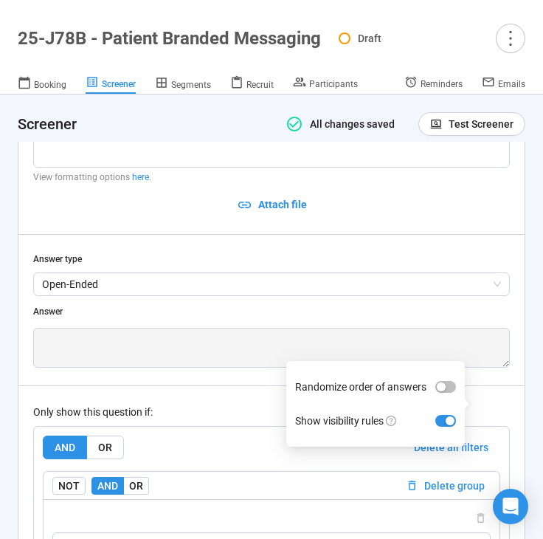
click at [212, 393] on div "Only show this question if: AND OR Delete all filters NOT AND OR Delete group P…" at bounding box center [271, 511] width 477 height 252
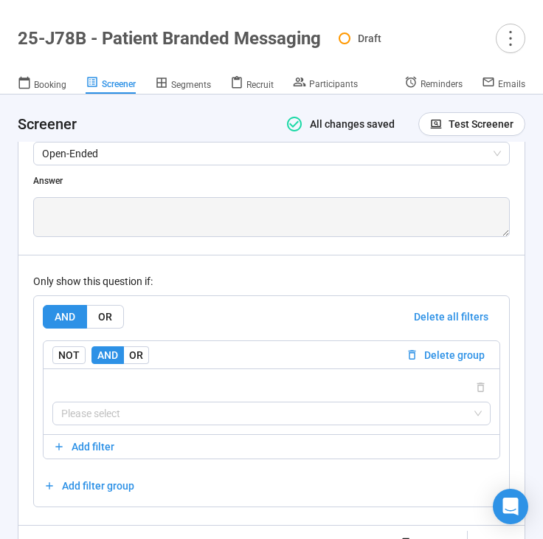
scroll to position [5470, 0]
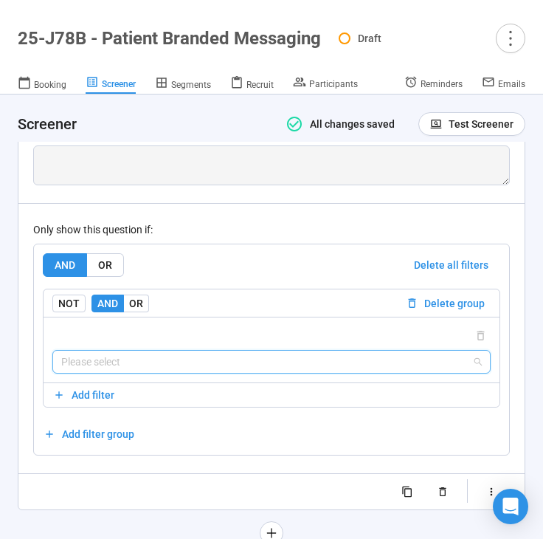
click at [214, 360] on input "search" at bounding box center [271, 362] width 421 height 22
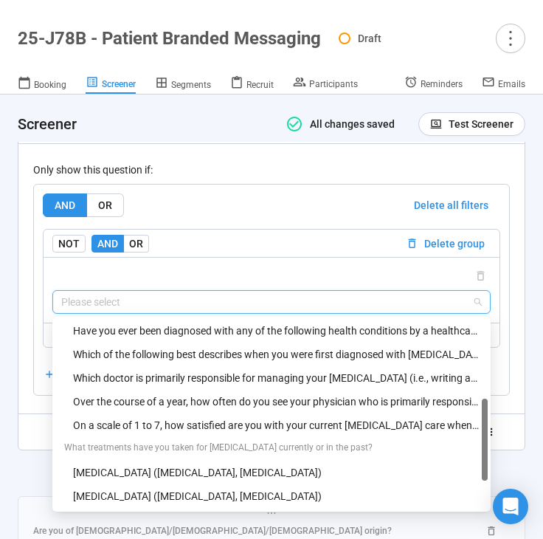
scroll to position [256, 0]
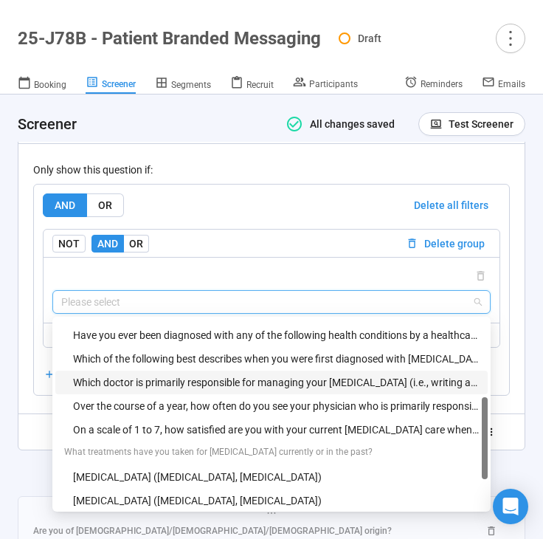
click at [230, 376] on div "Which doctor is primarily responsible for managing your [MEDICAL_DATA] (i.e., w…" at bounding box center [276, 382] width 406 height 16
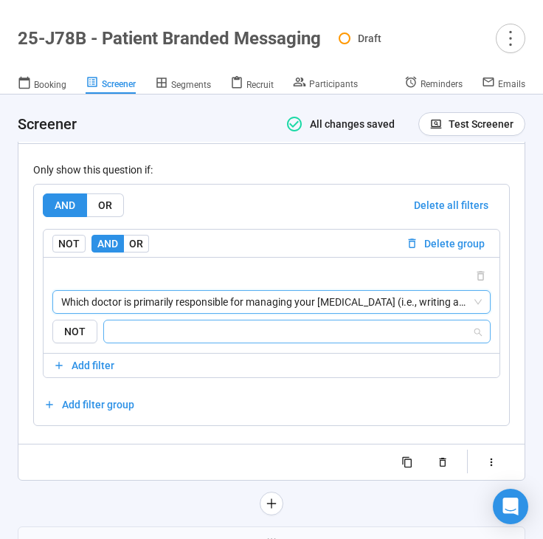
click at [232, 325] on input "search" at bounding box center [292, 332] width 359 height 18
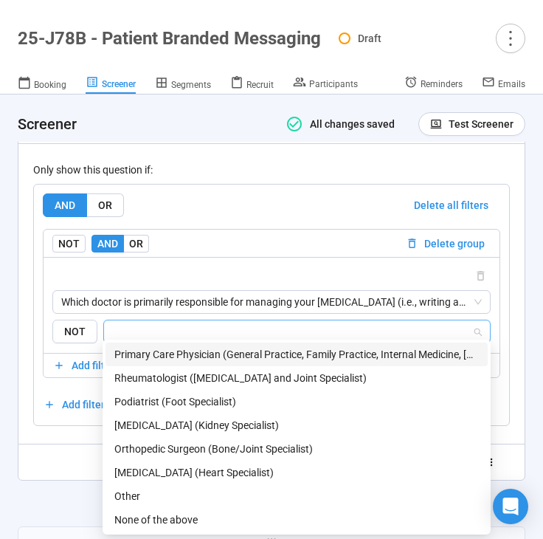
click at [228, 350] on div "Primary Care Physician (General Practice, Family Practice, Internal Medicine, […" at bounding box center [296, 354] width 365 height 16
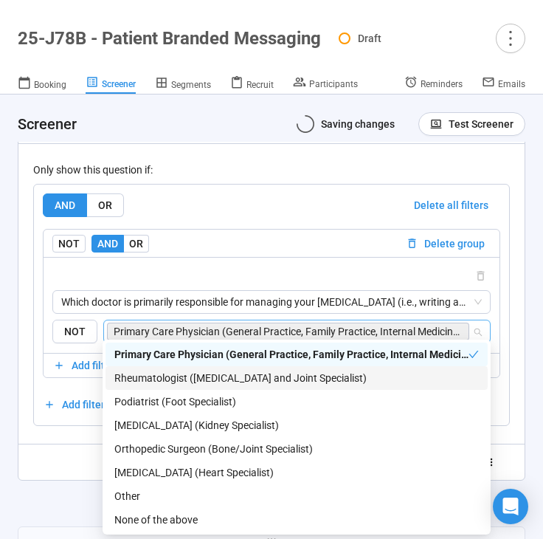
click at [222, 379] on div "Rheumatologist ([MEDICAL_DATA] and Joint Specialist)" at bounding box center [296, 378] width 365 height 16
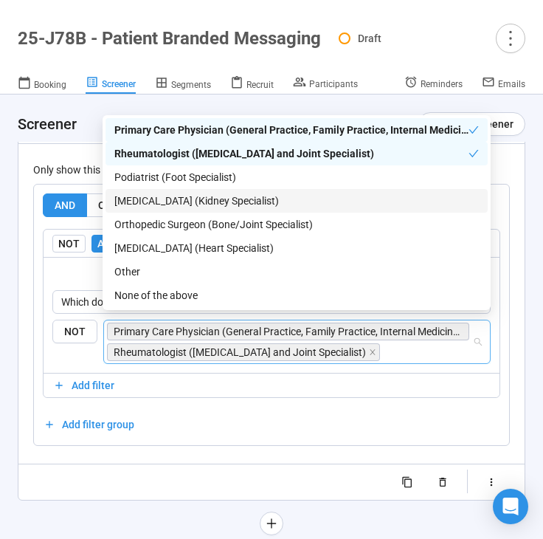
click at [245, 202] on div "[MEDICAL_DATA] (Kidney Specialist)" at bounding box center [296, 201] width 365 height 16
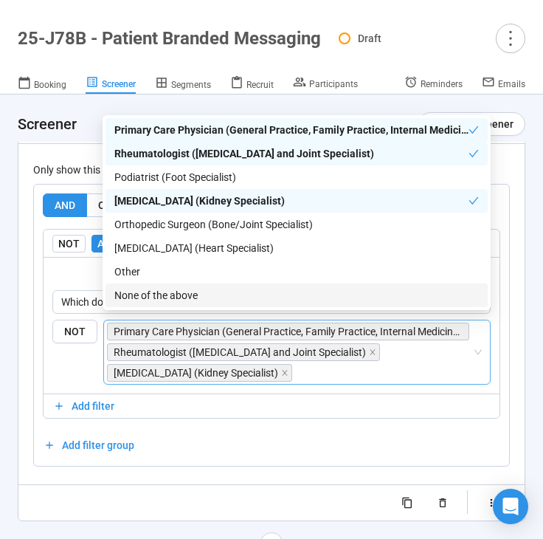
click at [21, 483] on div "**********" at bounding box center [271, 120] width 506 height 801
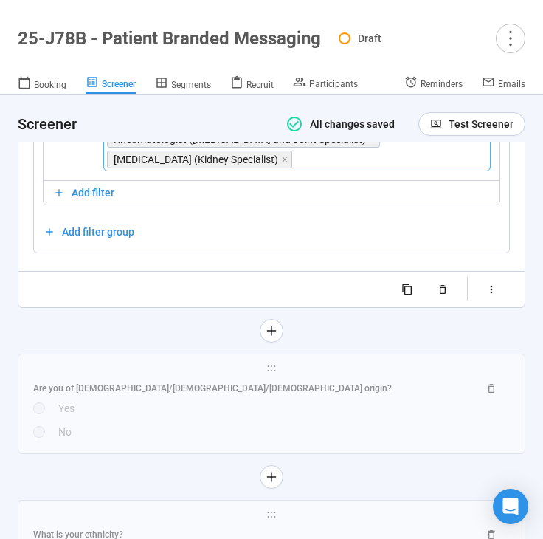
scroll to position [5753, 0]
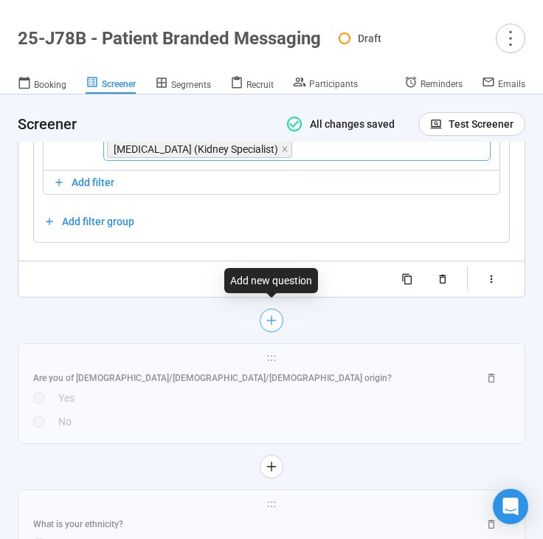
click at [272, 317] on icon "plus" at bounding box center [272, 320] width 12 height 12
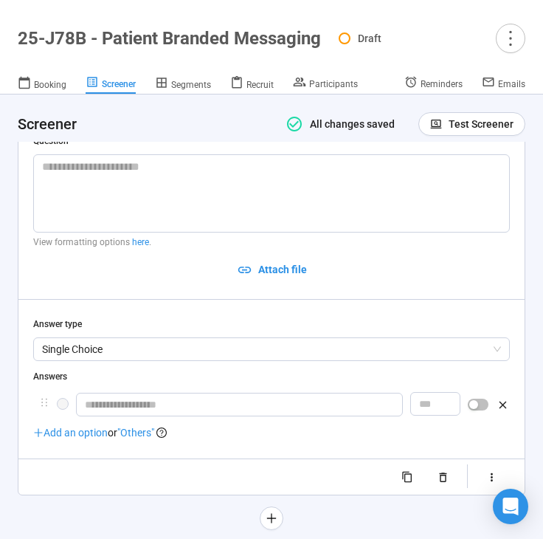
scroll to position [5323, 0]
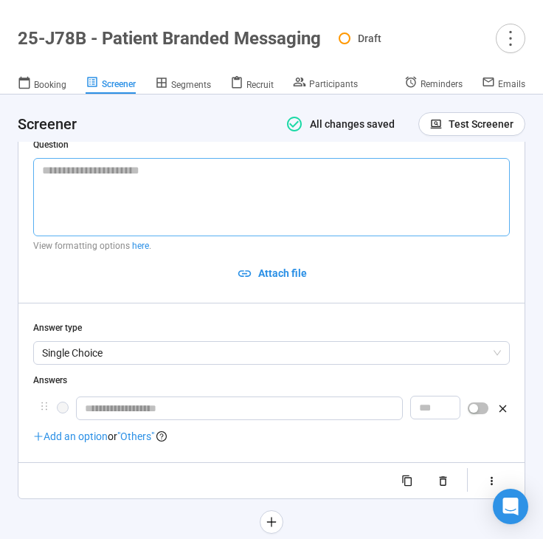
click at [62, 196] on textarea at bounding box center [271, 197] width 477 height 78
paste textarea "**********"
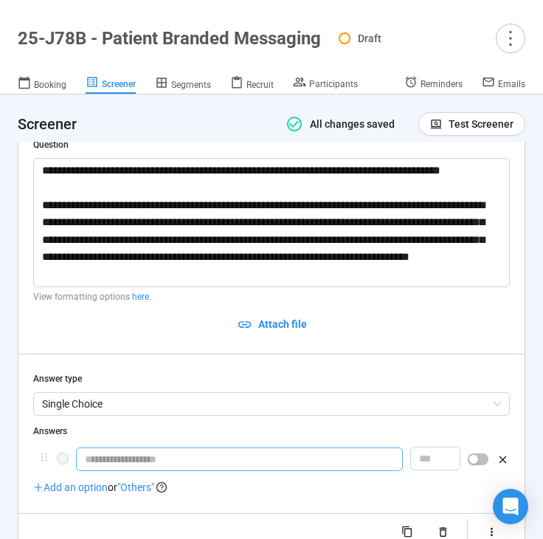
click at [156, 450] on input "text" at bounding box center [239, 459] width 327 height 24
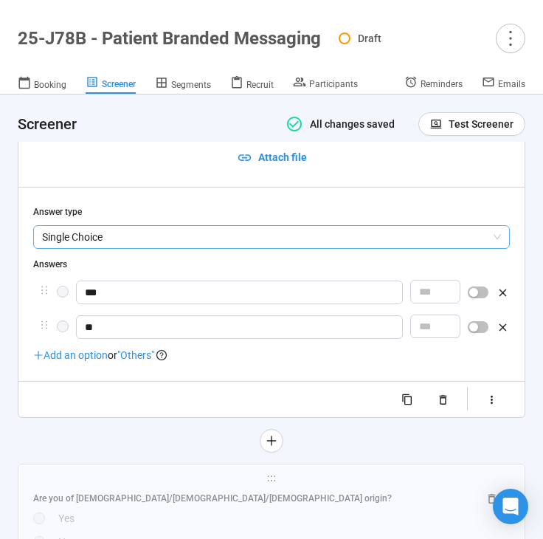
scroll to position [5504, 0]
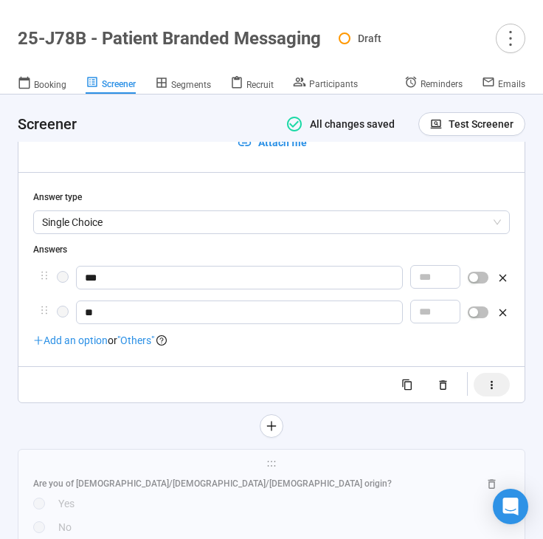
click at [492, 387] on button "button" at bounding box center [492, 385] width 36 height 24
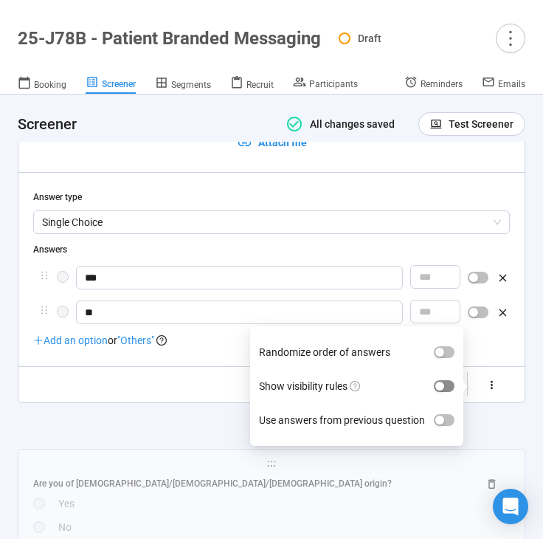
click at [444, 382] on div "button" at bounding box center [439, 386] width 9 height 9
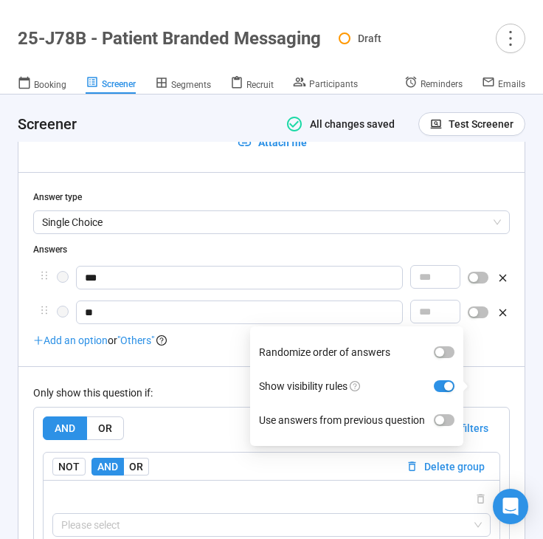
click at [183, 372] on div "Only show this question if: AND OR Delete all filters NOT AND OR Delete group P…" at bounding box center [271, 492] width 477 height 252
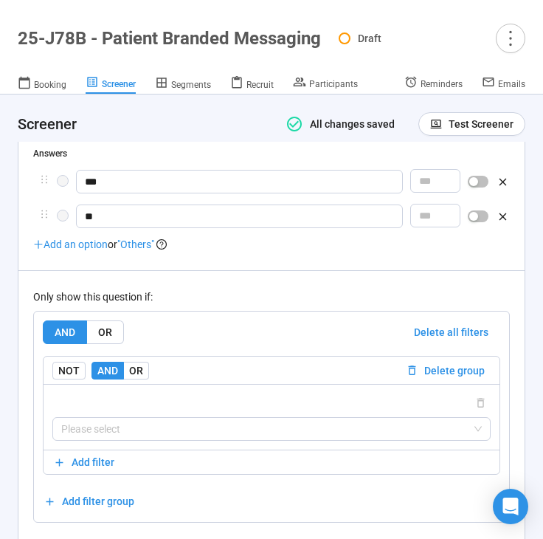
scroll to position [5620, 0]
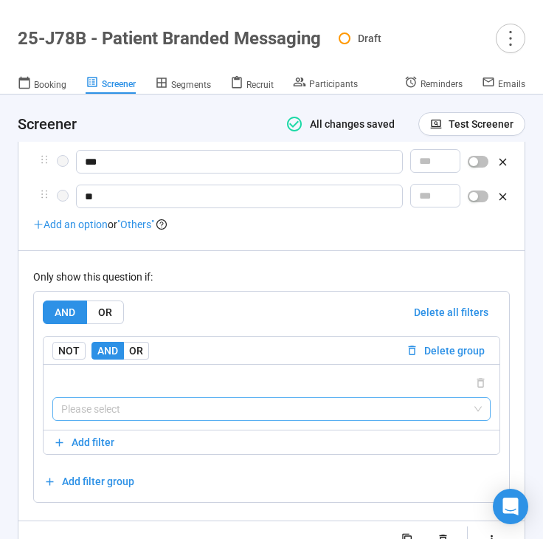
click at [162, 401] on input "search" at bounding box center [271, 409] width 421 height 22
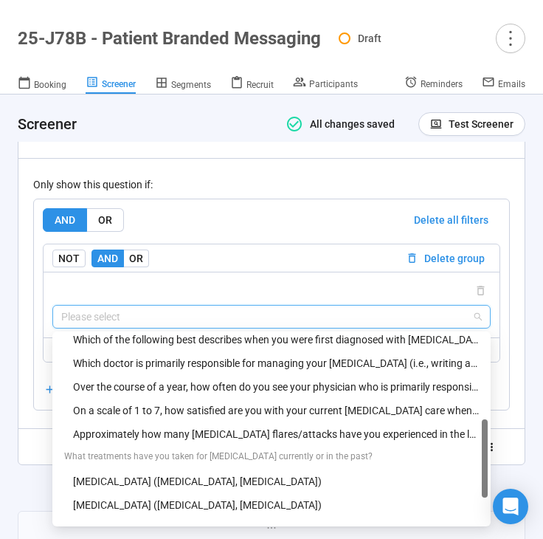
scroll to position [288, 0]
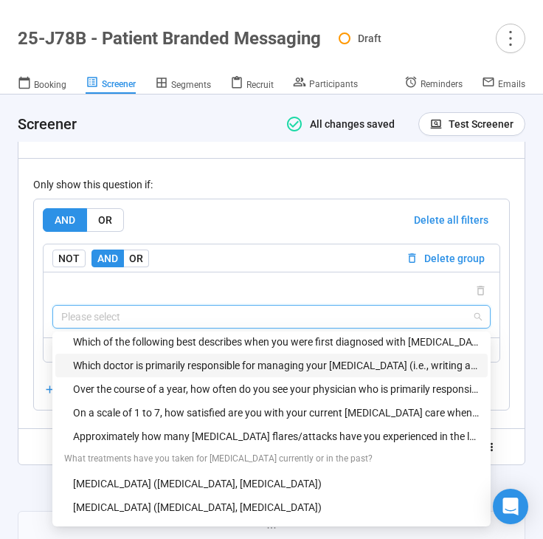
click at [220, 362] on div "Which doctor is primarily responsible for managing your [MEDICAL_DATA] (i.e., w…" at bounding box center [276, 365] width 406 height 16
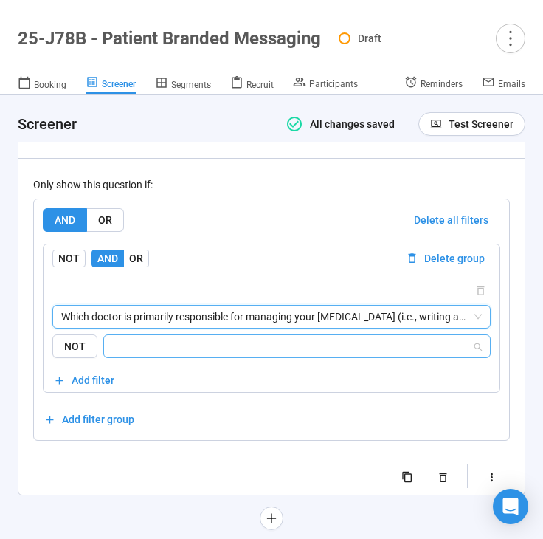
click at [217, 337] on input "search" at bounding box center [292, 346] width 359 height 18
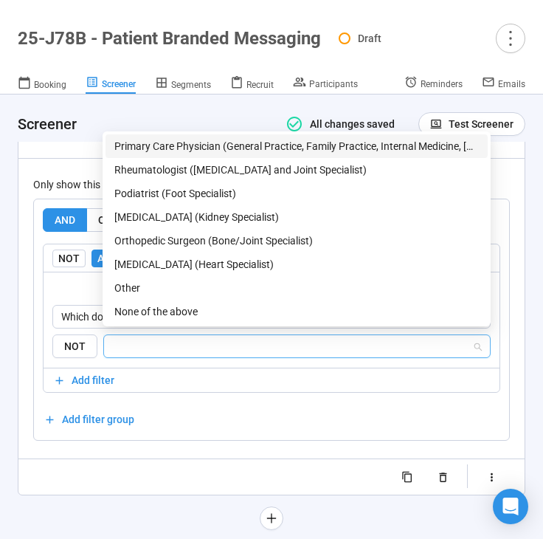
click at [227, 151] on div "Primary Care Physician (General Practice, Family Practice, Internal Medicine, […" at bounding box center [296, 146] width 365 height 16
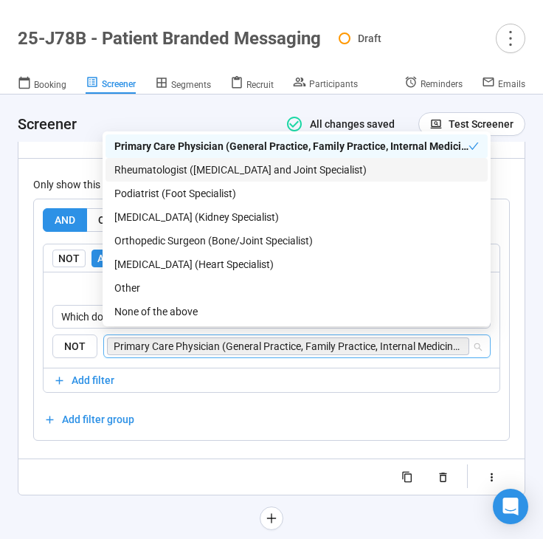
click at [225, 172] on div "Rheumatologist ([MEDICAL_DATA] and Joint Specialist)" at bounding box center [296, 170] width 365 height 16
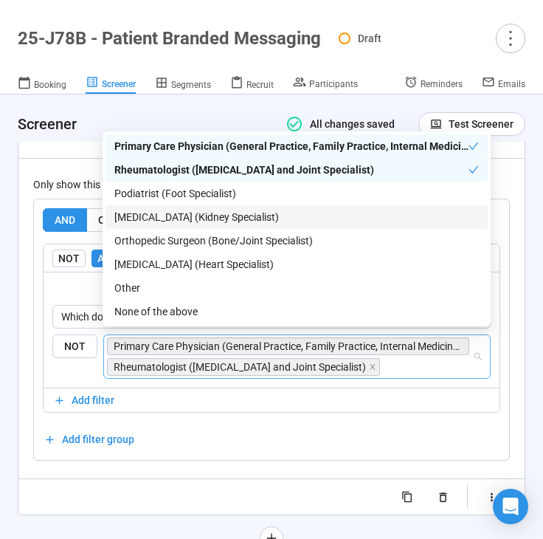
click at [218, 218] on div "[MEDICAL_DATA] (Kidney Specialist)" at bounding box center [296, 217] width 365 height 16
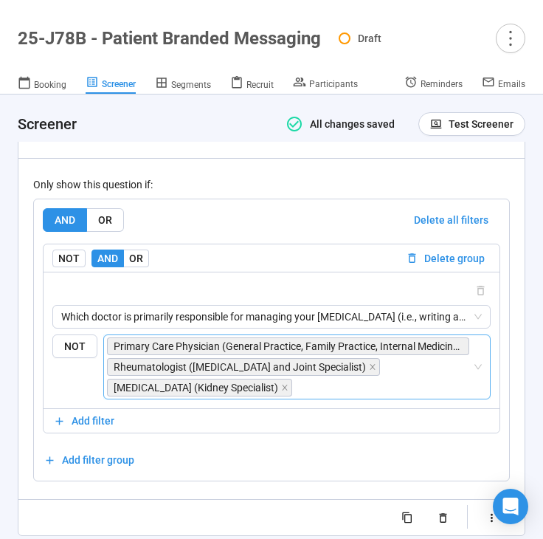
click at [100, 506] on div "Randomize order of answers Show visibility rules Use answers from previous ques…" at bounding box center [271, 518] width 477 height 24
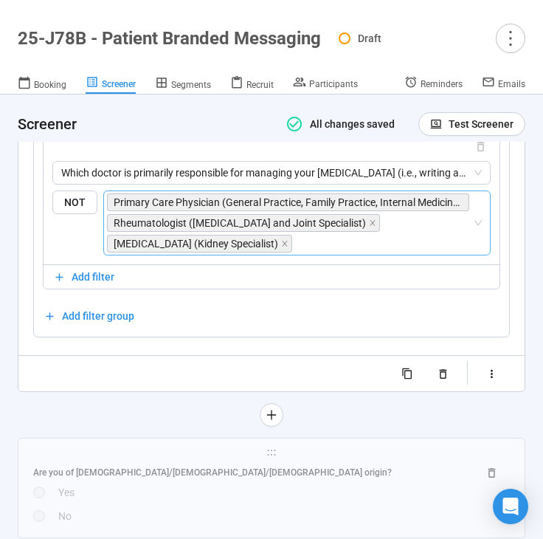
scroll to position [5857, 0]
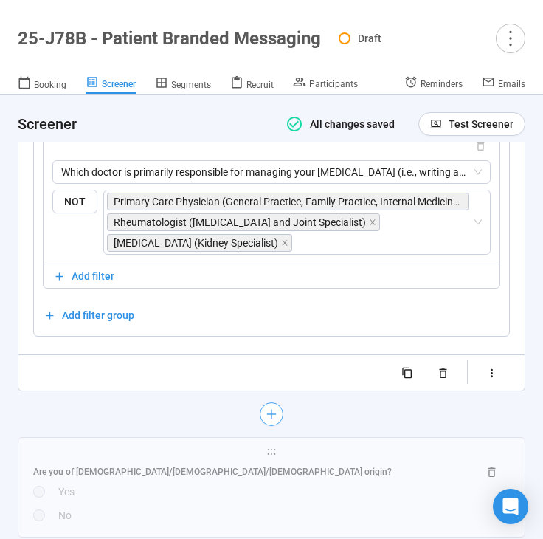
click at [272, 409] on icon "plus" at bounding box center [271, 414] width 1 height 10
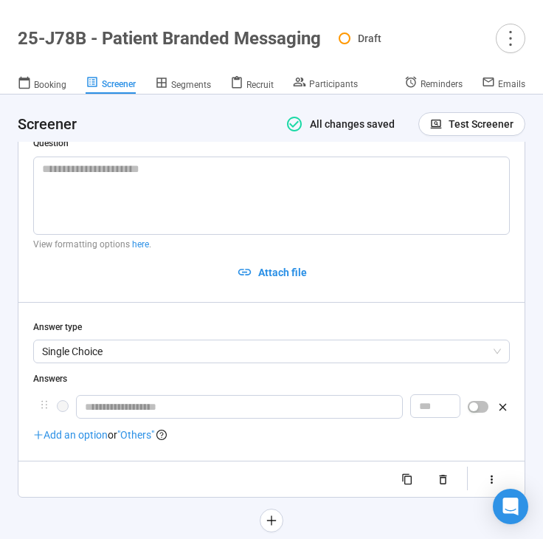
scroll to position [5529, 0]
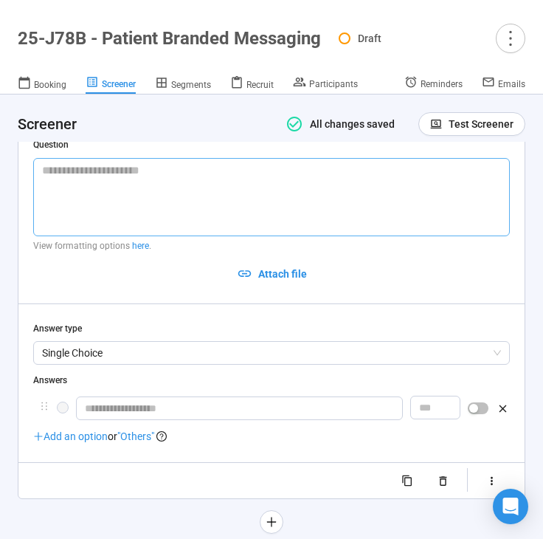
click at [108, 177] on textarea at bounding box center [271, 197] width 477 height 78
paste textarea "**********"
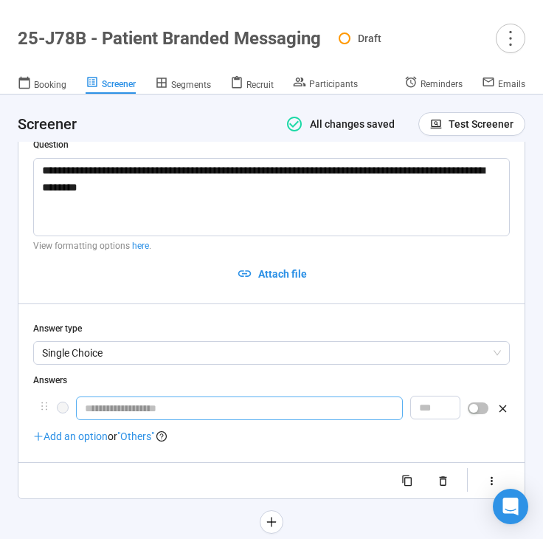
click at [160, 398] on input "text" at bounding box center [239, 408] width 327 height 24
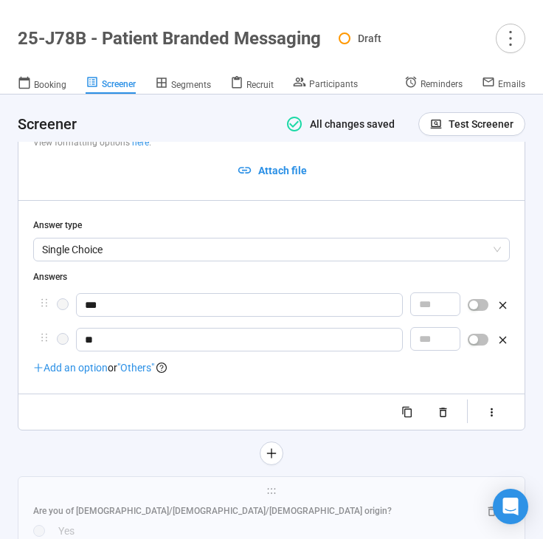
scroll to position [5658, 0]
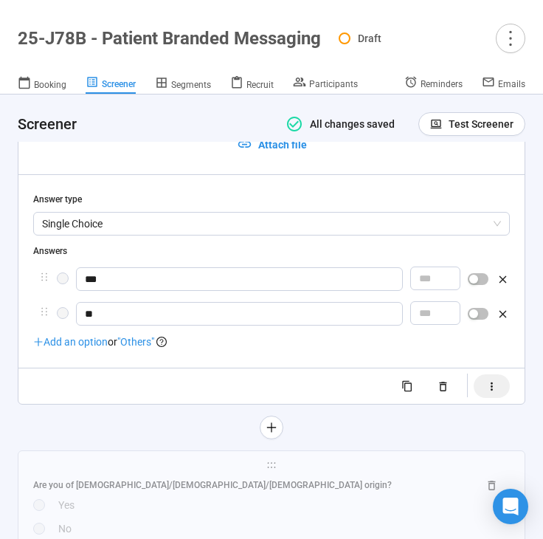
click at [495, 380] on icon "button" at bounding box center [492, 386] width 13 height 13
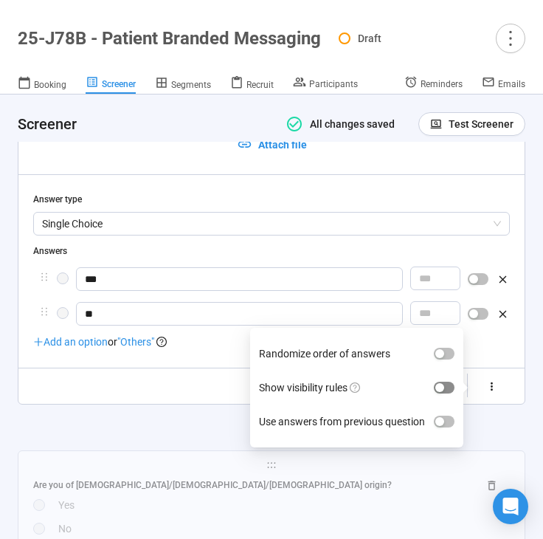
click at [435, 382] on span "button" at bounding box center [444, 388] width 21 height 12
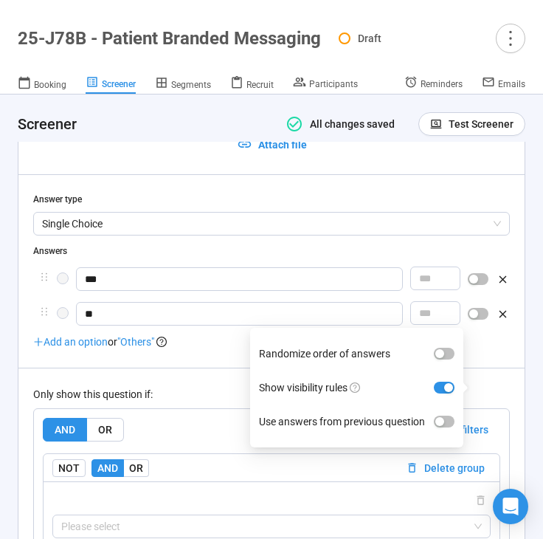
click at [235, 368] on div "Only show this question if: AND OR Delete all filters NOT AND OR Delete group P…" at bounding box center [271, 494] width 477 height 252
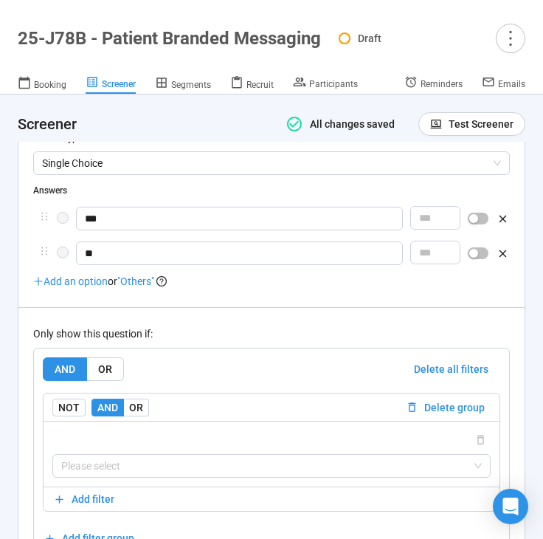
scroll to position [5779, 0]
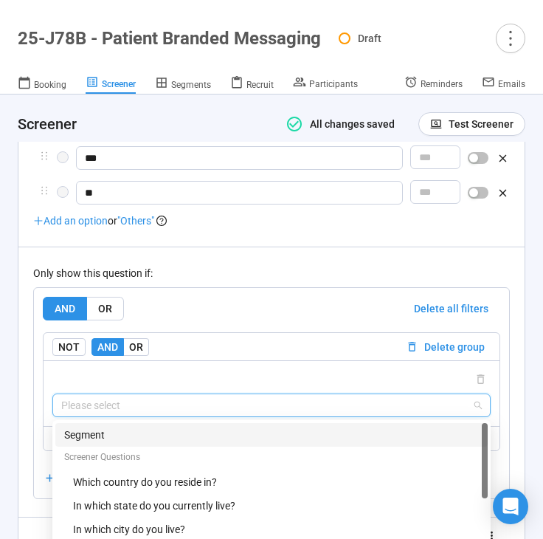
click at [231, 394] on input "search" at bounding box center [271, 405] width 421 height 22
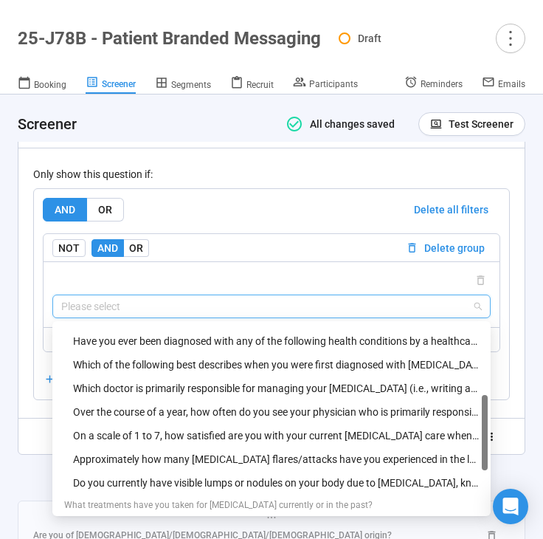
scroll to position [249, 0]
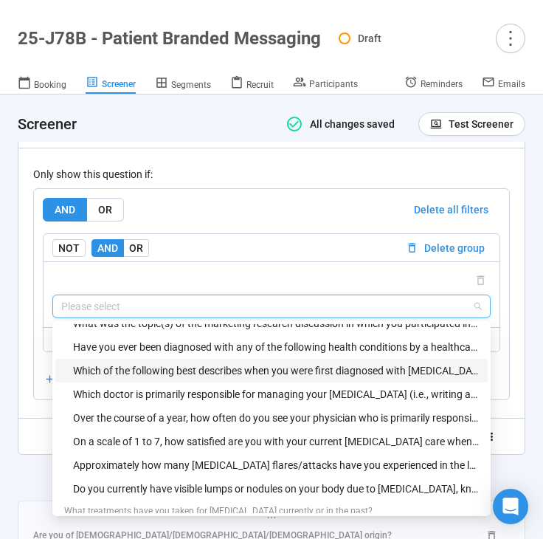
click at [227, 362] on div "Which of the following best describes when you were first diagnosed with [MEDIC…" at bounding box center [276, 370] width 406 height 16
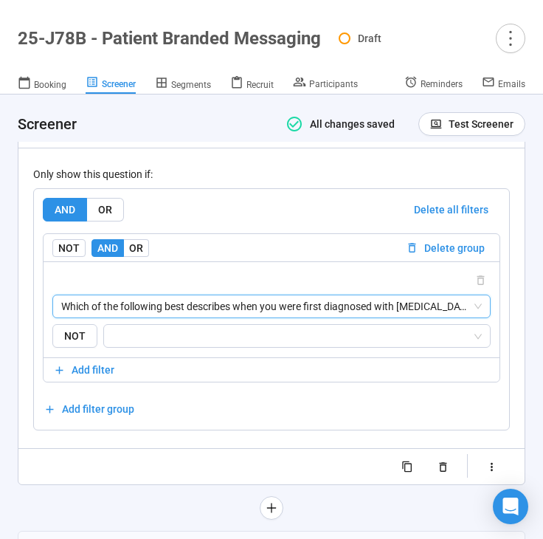
click at [261, 295] on span "Which of the following best describes when you were first diagnosed with [MEDIC…" at bounding box center [271, 306] width 421 height 22
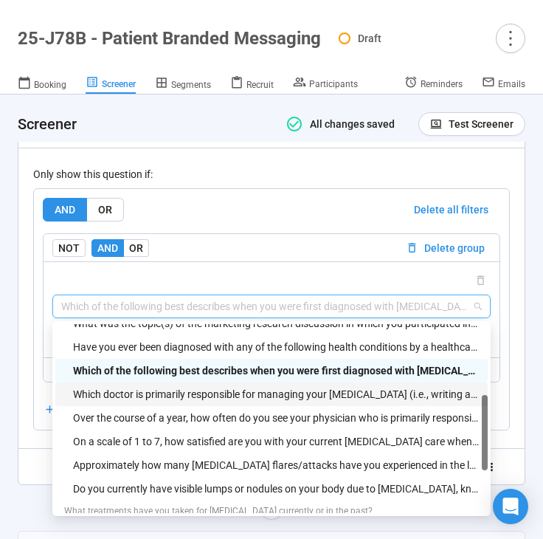
click at [234, 386] on div "Which doctor is primarily responsible for managing your [MEDICAL_DATA] (i.e., w…" at bounding box center [276, 394] width 406 height 16
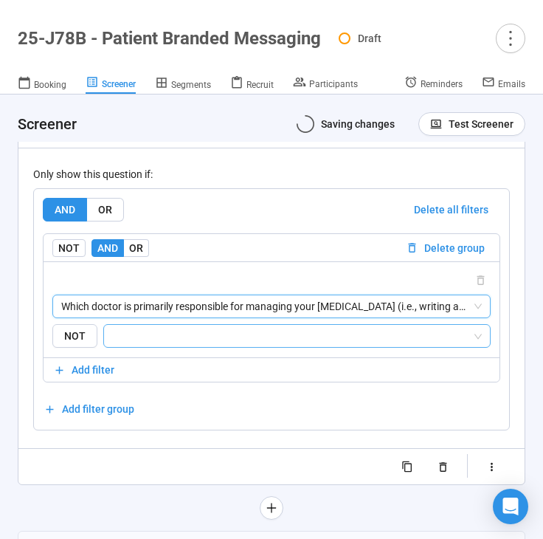
click at [249, 327] on input "search" at bounding box center [292, 336] width 359 height 18
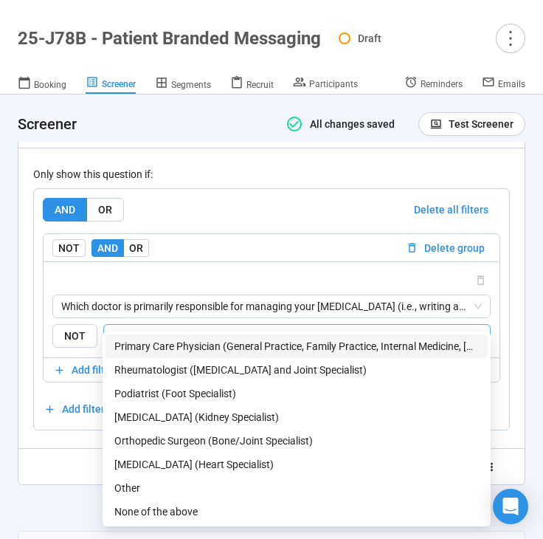
click at [225, 348] on div "Primary Care Physician (General Practice, Family Practice, Internal Medicine, […" at bounding box center [296, 346] width 365 height 16
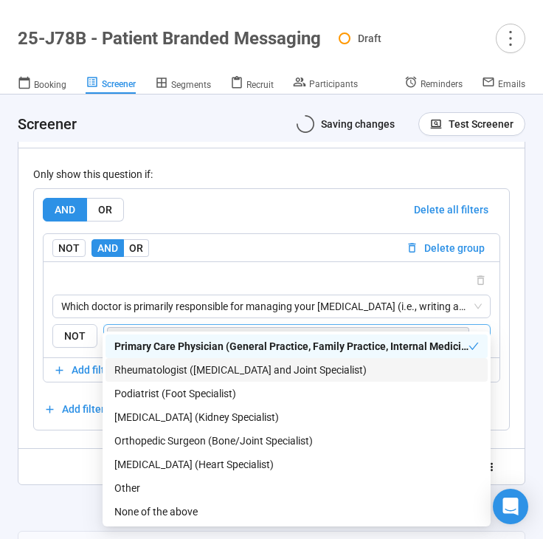
click at [216, 371] on div "Rheumatologist ([MEDICAL_DATA] and Joint Specialist)" at bounding box center [296, 370] width 365 height 16
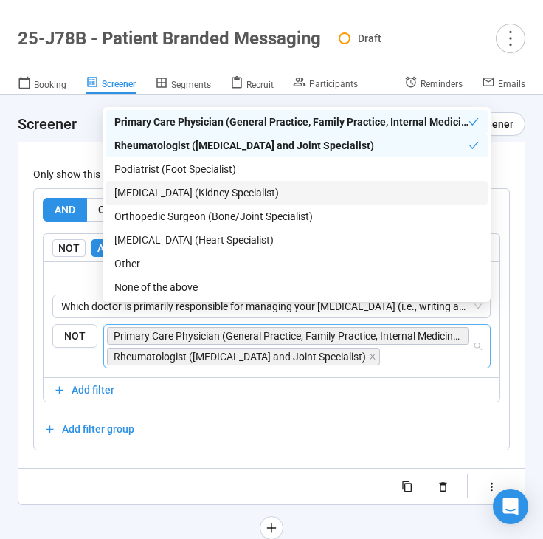
click at [219, 190] on div "[MEDICAL_DATA] (Kidney Specialist)" at bounding box center [296, 193] width 365 height 16
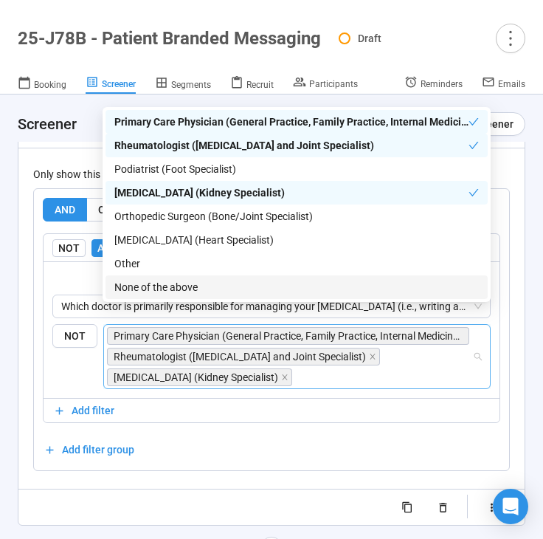
click at [21, 474] on div "**********" at bounding box center [271, 146] width 506 height 758
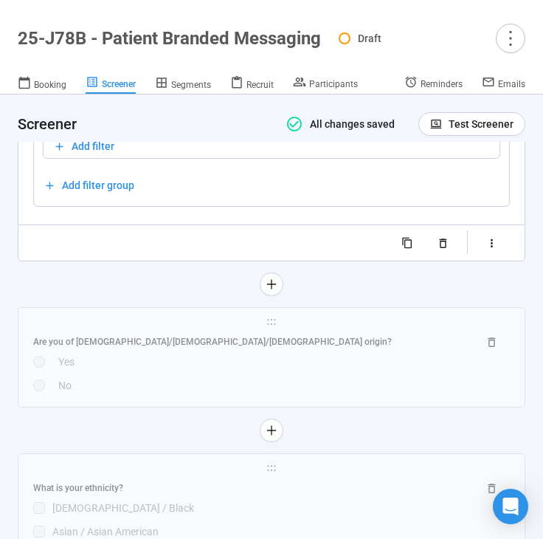
scroll to position [6159, 0]
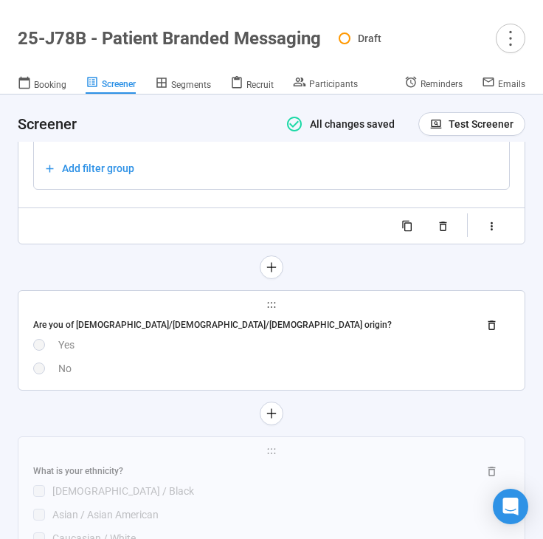
click at [185, 337] on div "Are you of [DEMOGRAPHIC_DATA]/[DEMOGRAPHIC_DATA]/[DEMOGRAPHIC_DATA] origin? Yes…" at bounding box center [271, 344] width 477 height 63
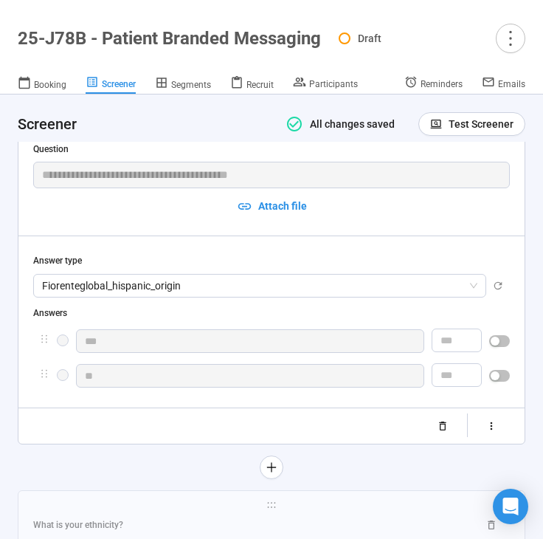
scroll to position [5727, 0]
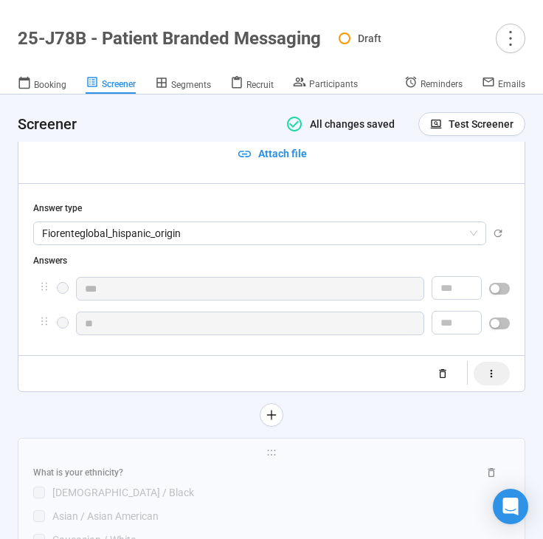
click at [500, 362] on button "button" at bounding box center [492, 374] width 36 height 24
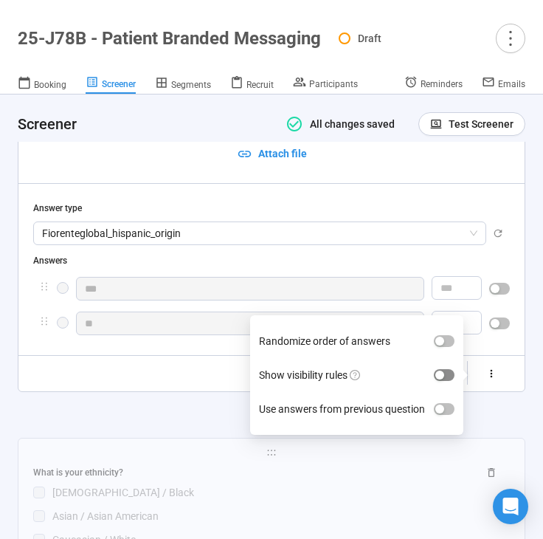
click at [449, 369] on span "button" at bounding box center [444, 375] width 21 height 12
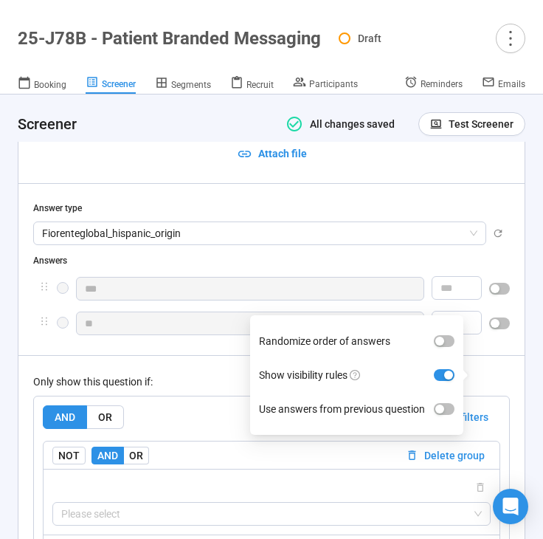
click at [238, 373] on div "Only show this question if:" at bounding box center [271, 381] width 477 height 16
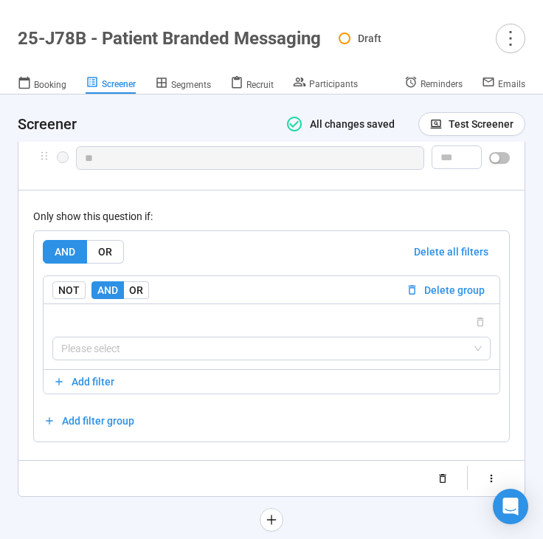
scroll to position [5895, 0]
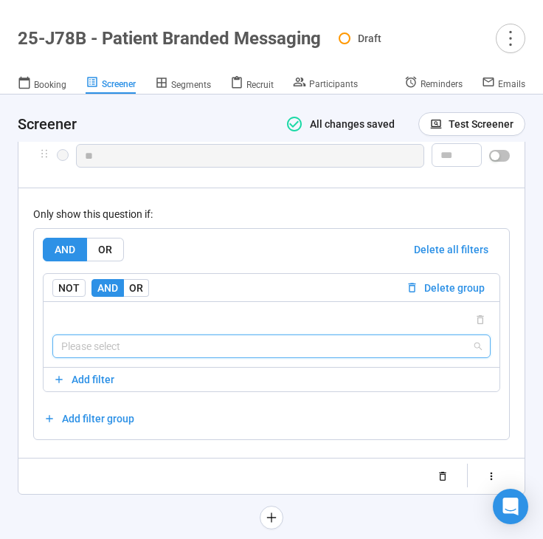
click at [217, 335] on input "search" at bounding box center [271, 346] width 421 height 22
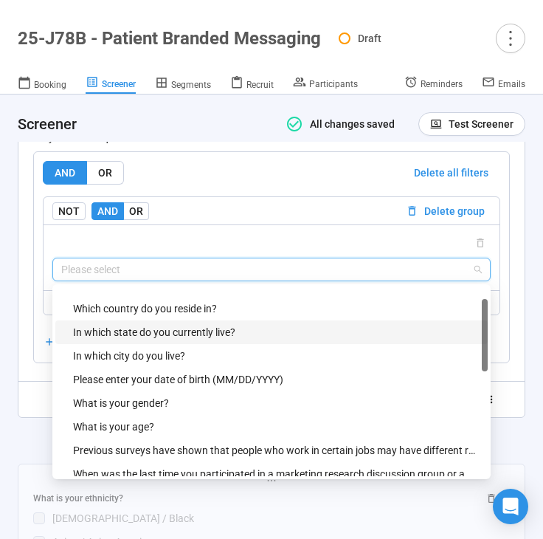
scroll to position [35, 0]
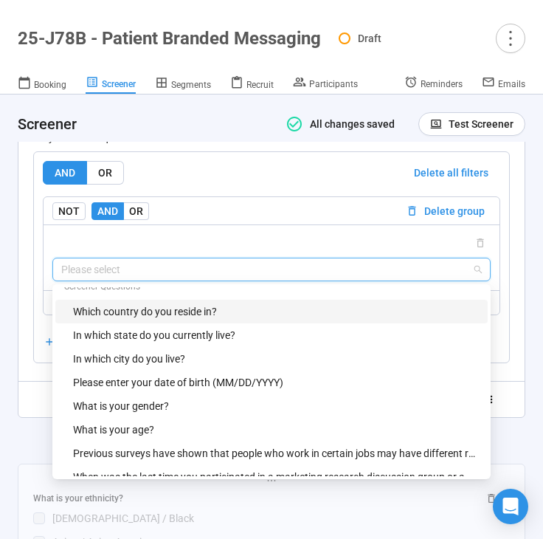
click at [268, 303] on div "Which country do you reside in?" at bounding box center [276, 311] width 406 height 16
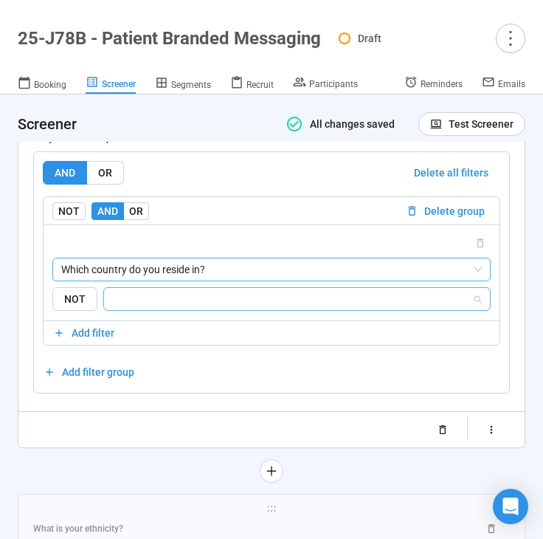
click at [258, 290] on input "search" at bounding box center [292, 299] width 359 height 18
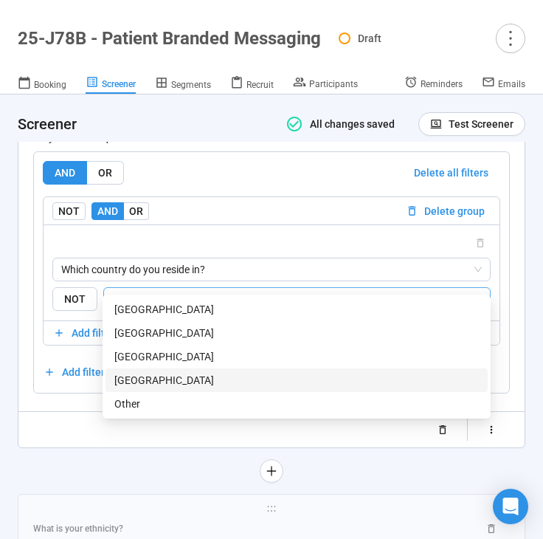
click at [210, 374] on div "[GEOGRAPHIC_DATA]" at bounding box center [296, 380] width 365 height 16
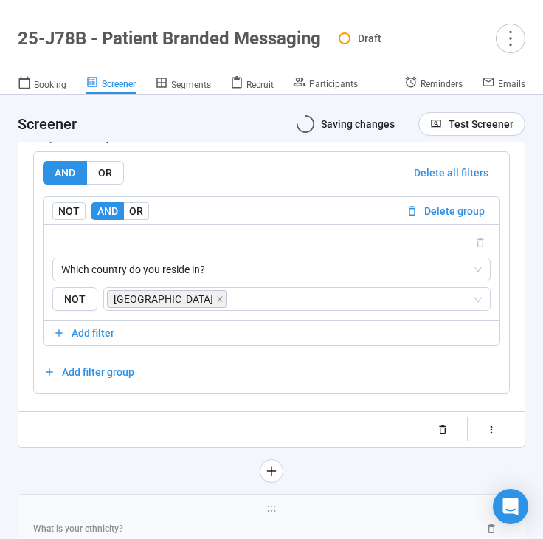
click at [72, 459] on div at bounding box center [272, 471] width 508 height 24
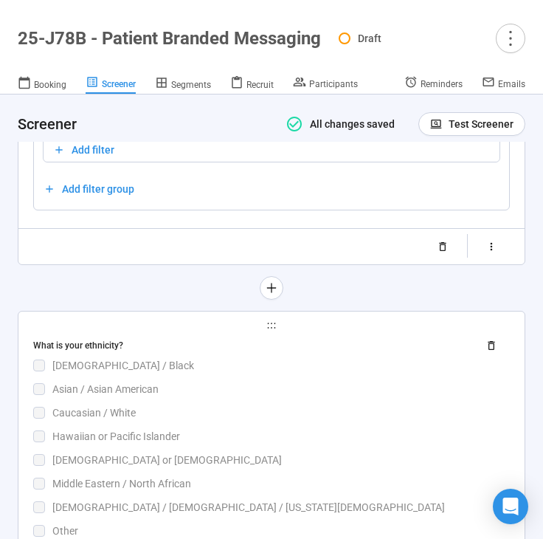
click at [208, 404] on div "Caucasian / White" at bounding box center [281, 412] width 458 height 16
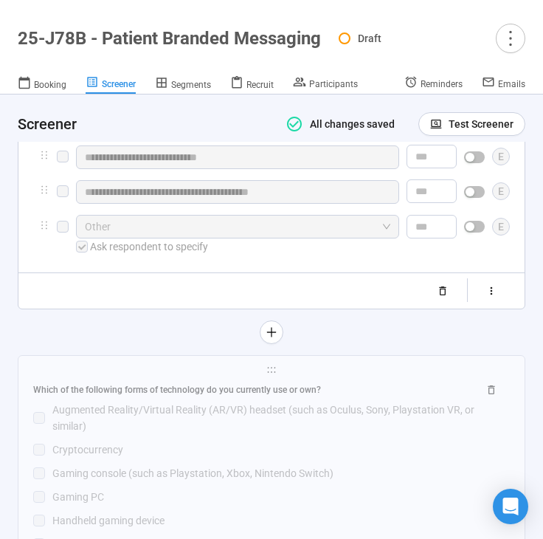
scroll to position [6194, 0]
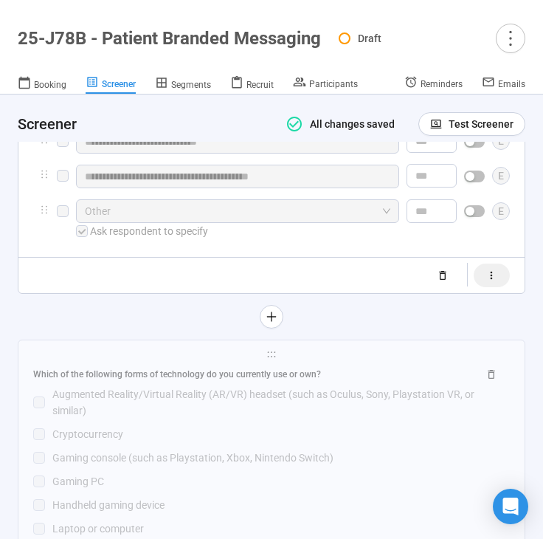
click at [499, 265] on button "button" at bounding box center [492, 275] width 36 height 24
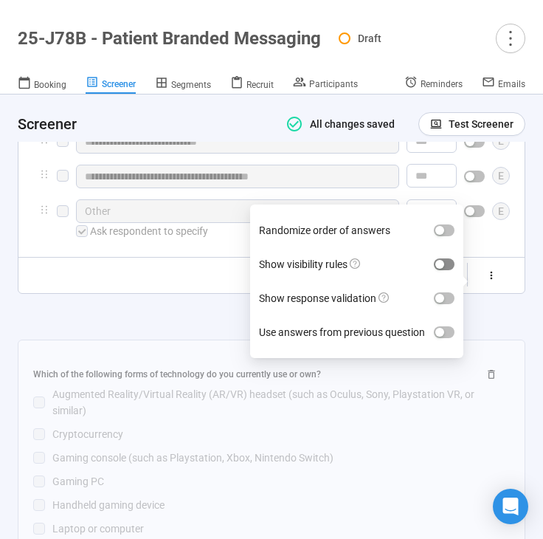
click at [441, 260] on div "button" at bounding box center [439, 264] width 9 height 9
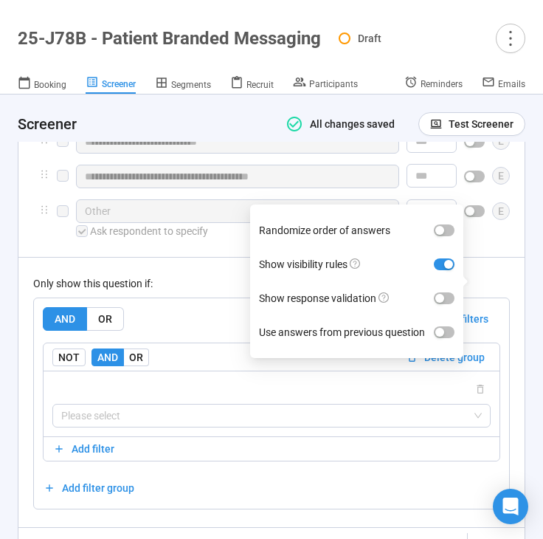
click at [174, 416] on div "Please select" at bounding box center [272, 403] width 456 height 66
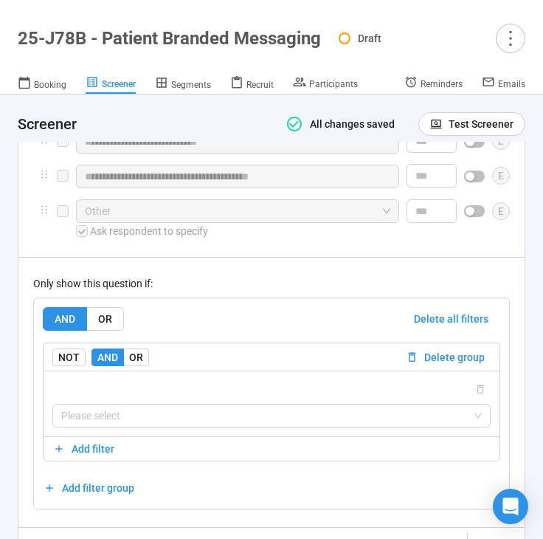
scroll to position [6331, 0]
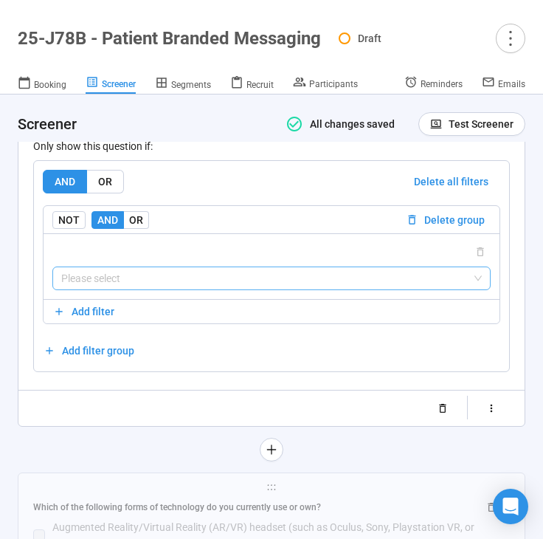
click at [208, 267] on input "search" at bounding box center [271, 278] width 421 height 22
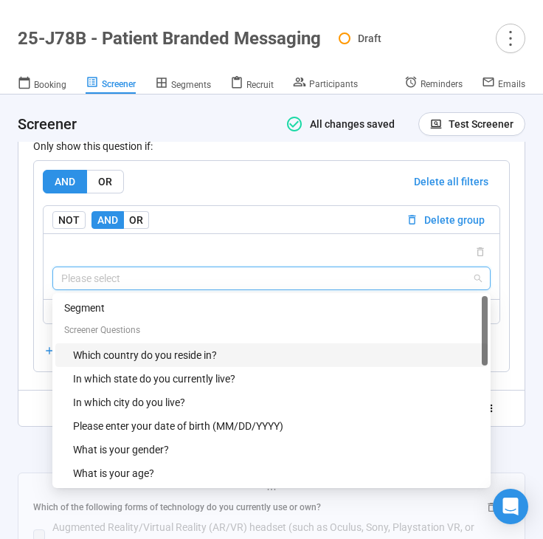
click at [189, 347] on div "Which country do you reside in?" at bounding box center [276, 355] width 406 height 16
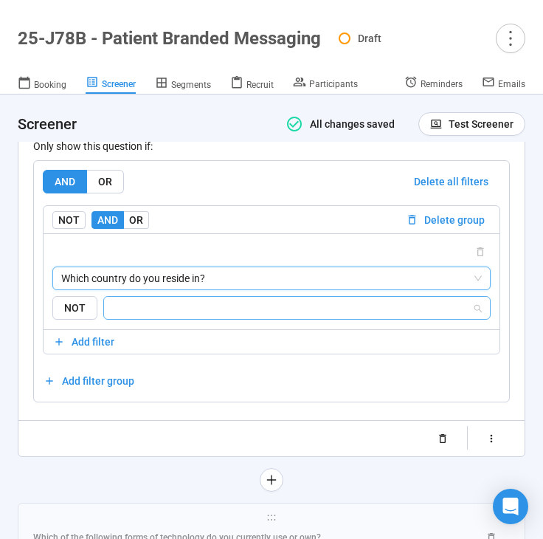
click at [209, 299] on input "search" at bounding box center [292, 308] width 359 height 18
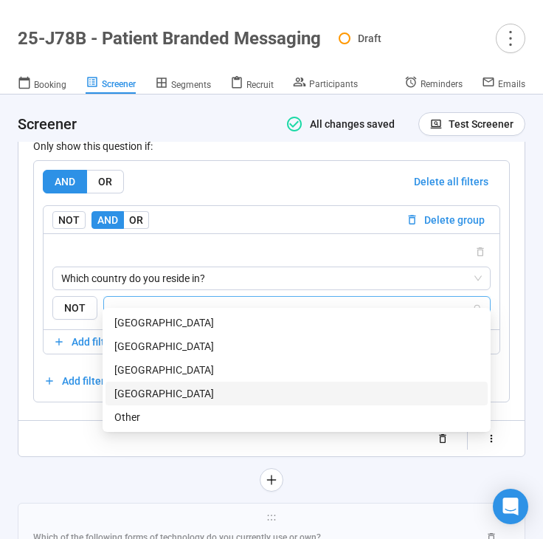
click at [190, 387] on div "[GEOGRAPHIC_DATA]" at bounding box center [296, 393] width 365 height 16
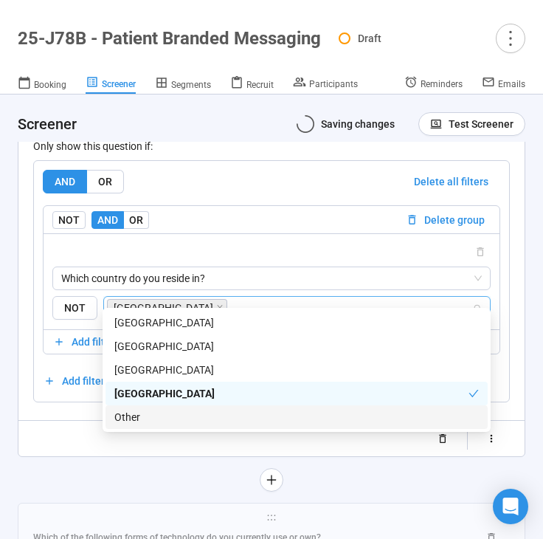
click at [60, 441] on div "**********" at bounding box center [272, 34] width 508 height 848
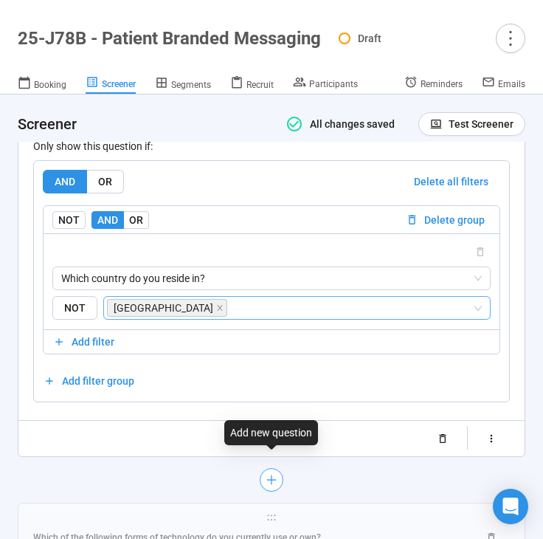
click at [267, 474] on icon "plus" at bounding box center [272, 480] width 12 height 12
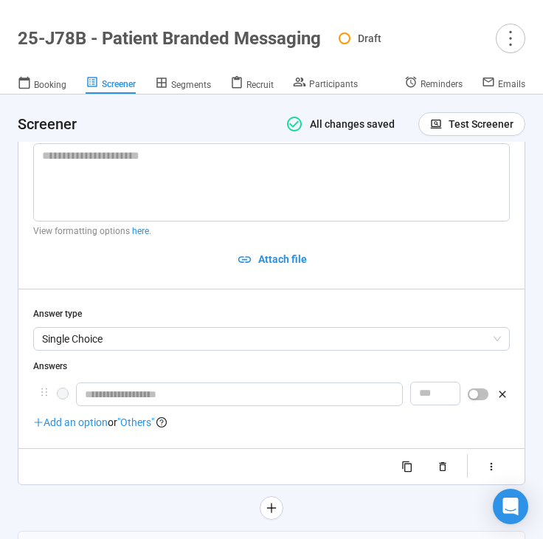
scroll to position [6116, 0]
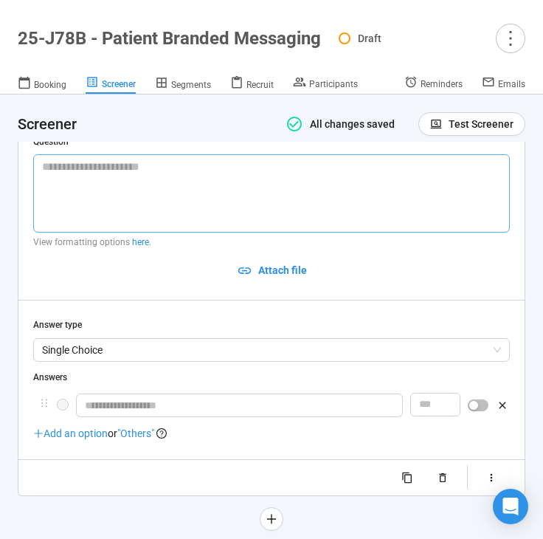
click at [204, 201] on textarea at bounding box center [271, 193] width 477 height 78
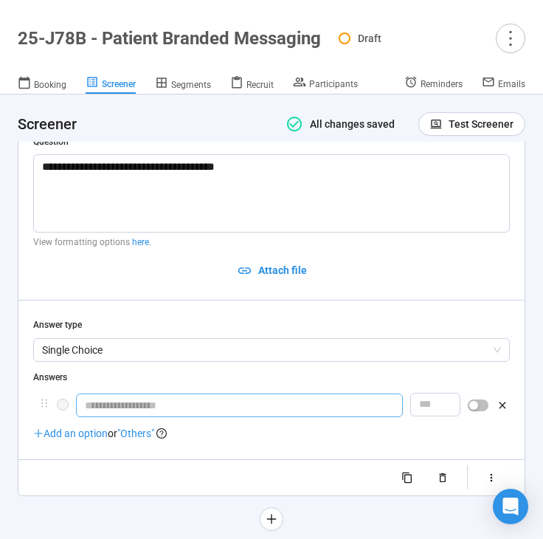
click at [203, 394] on input "text" at bounding box center [239, 405] width 327 height 24
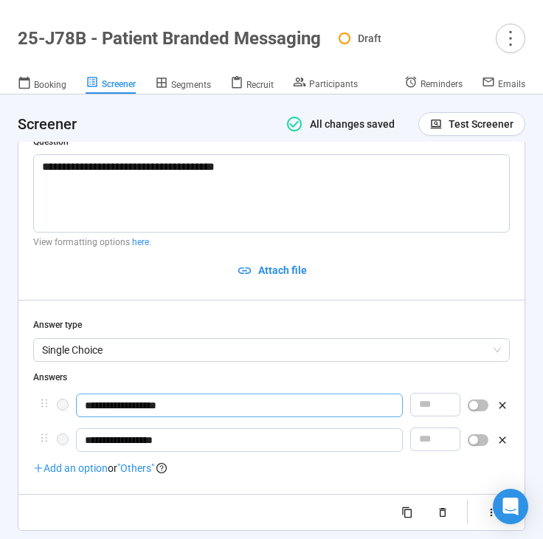
click at [244, 393] on input "**********" at bounding box center [239, 405] width 327 height 24
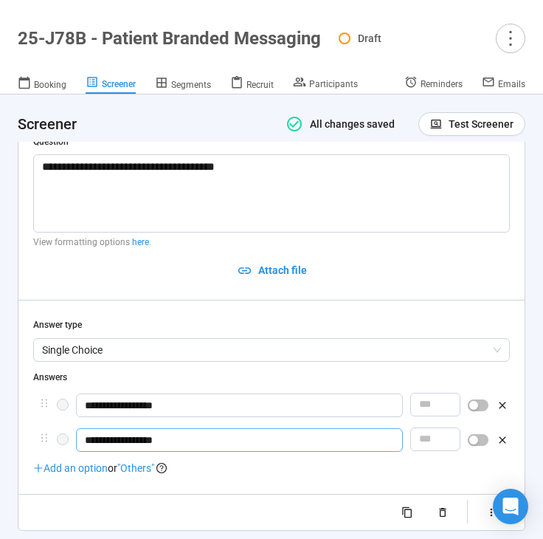
click at [232, 431] on input "**********" at bounding box center [239, 440] width 327 height 24
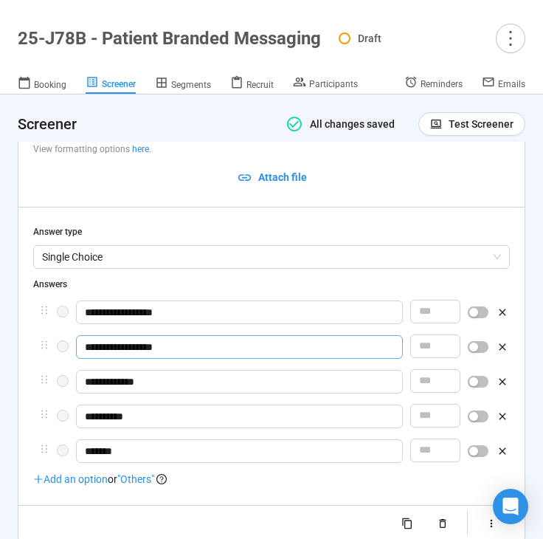
scroll to position [6230, 0]
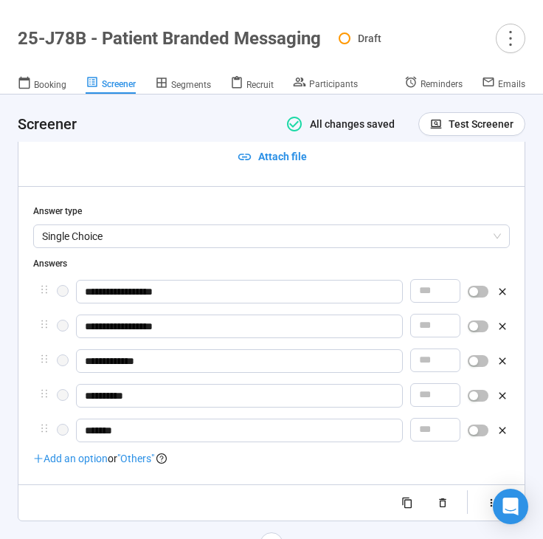
click at [138, 452] on span ""Others"" at bounding box center [135, 458] width 37 height 12
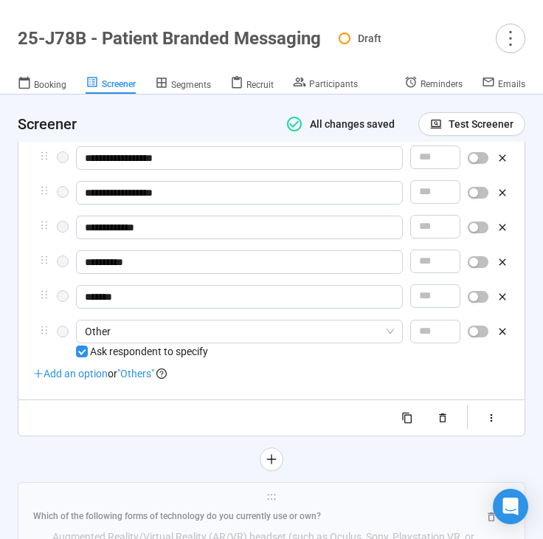
scroll to position [6365, 0]
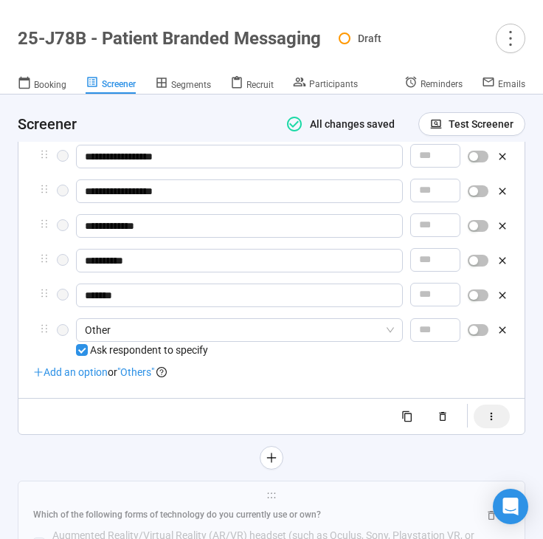
click at [492, 412] on icon "button" at bounding box center [492, 416] width 2 height 8
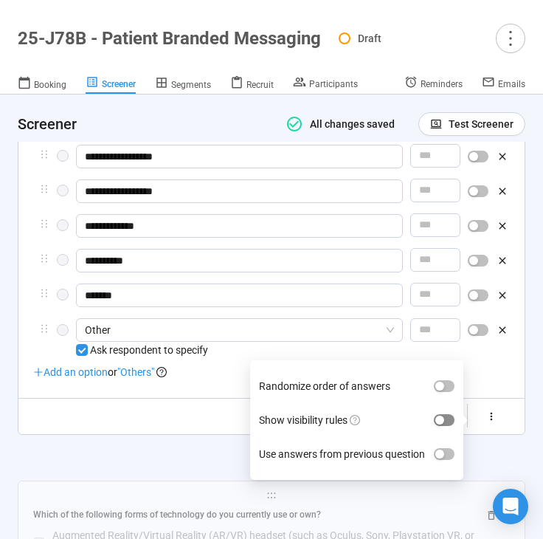
click at [441, 416] on div "button" at bounding box center [439, 420] width 9 height 9
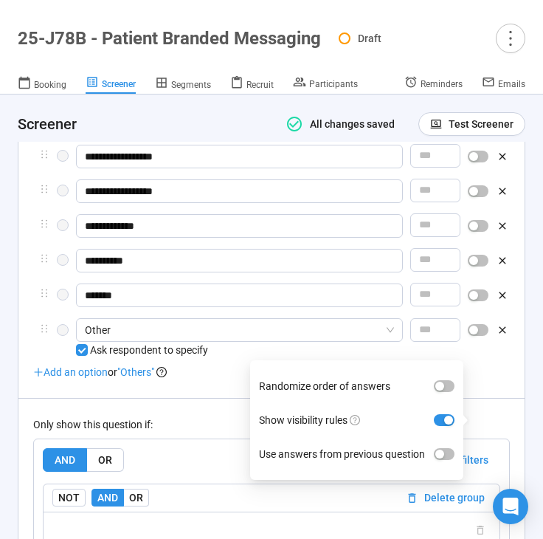
click at [193, 376] on div "**********" at bounding box center [271, 292] width 477 height 812
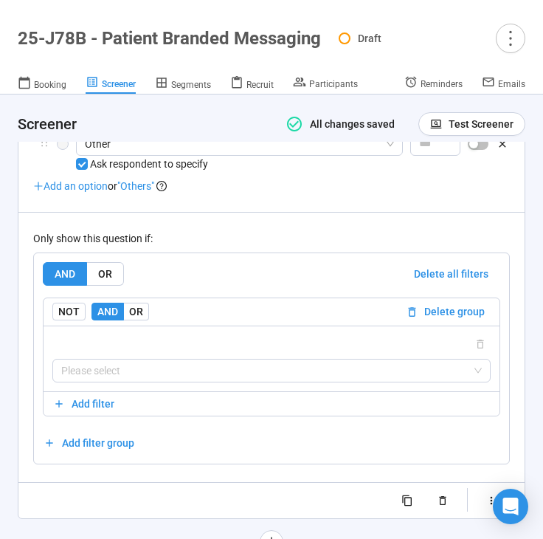
scroll to position [6593, 0]
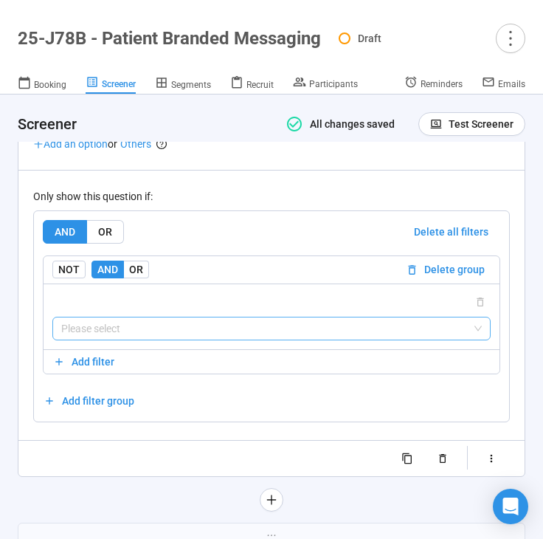
click at [196, 319] on input "search" at bounding box center [271, 328] width 421 height 22
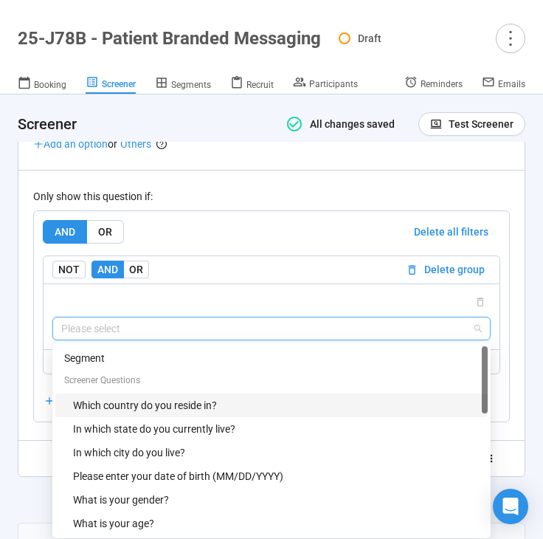
click at [168, 397] on div "Which country do you reside in?" at bounding box center [276, 405] width 406 height 16
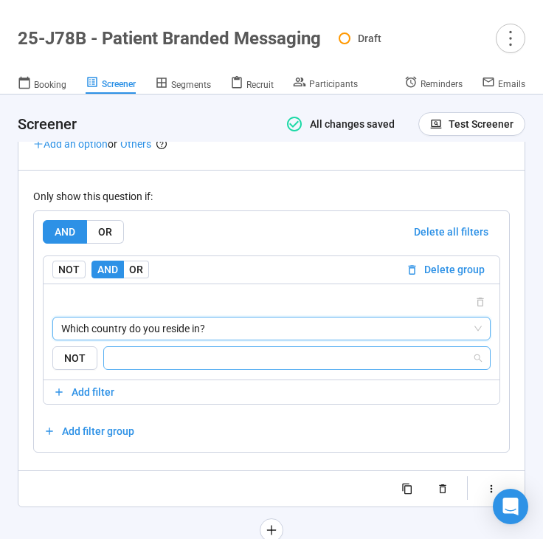
click at [185, 351] on input "search" at bounding box center [292, 358] width 359 height 18
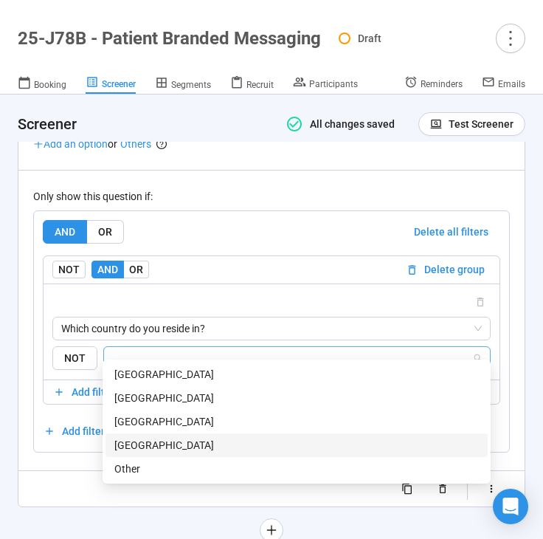
click at [154, 441] on div "[GEOGRAPHIC_DATA]" at bounding box center [296, 445] width 365 height 16
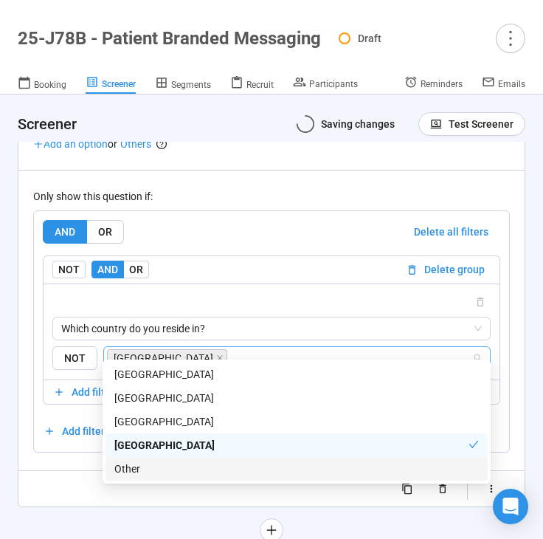
click at [49, 486] on div "Randomize order of answers Show visibility rules Use answers from previous ques…" at bounding box center [271, 489] width 477 height 24
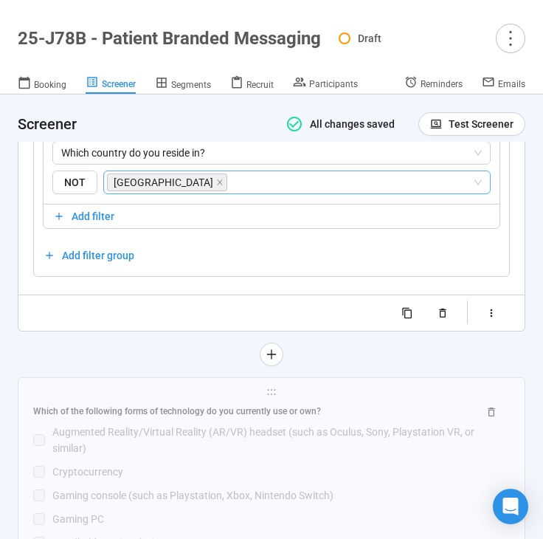
scroll to position [6782, 0]
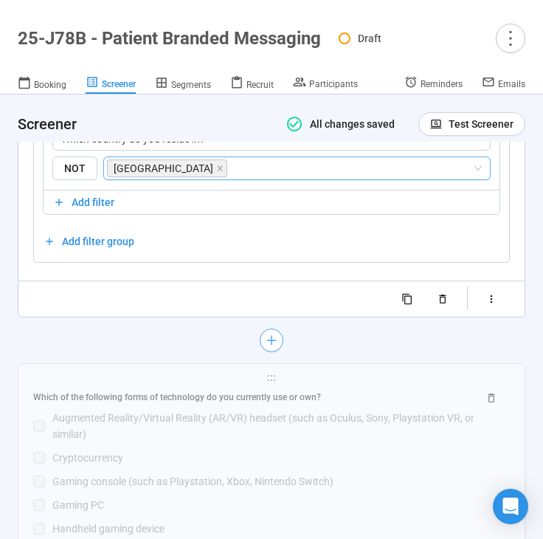
click at [275, 334] on icon "plus" at bounding box center [272, 340] width 12 height 12
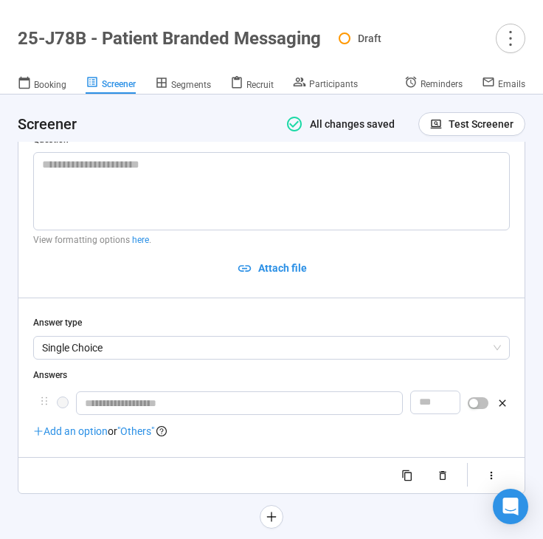
scroll to position [6357, 0]
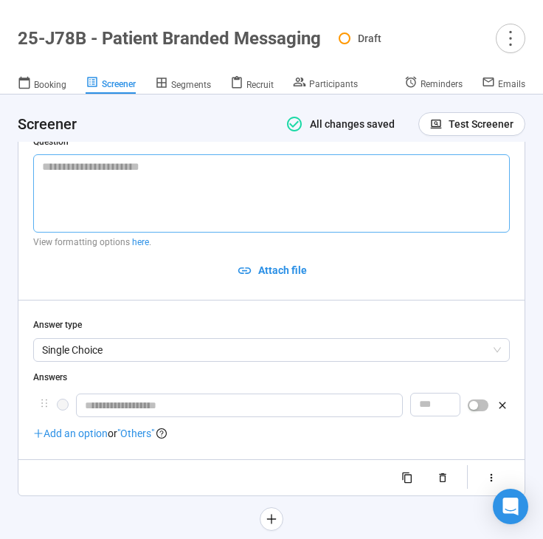
click at [145, 193] on textarea at bounding box center [271, 193] width 477 height 78
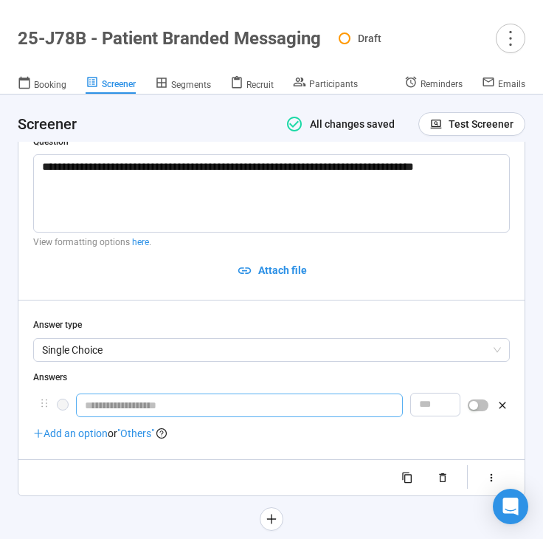
click at [116, 393] on input "text" at bounding box center [239, 405] width 327 height 24
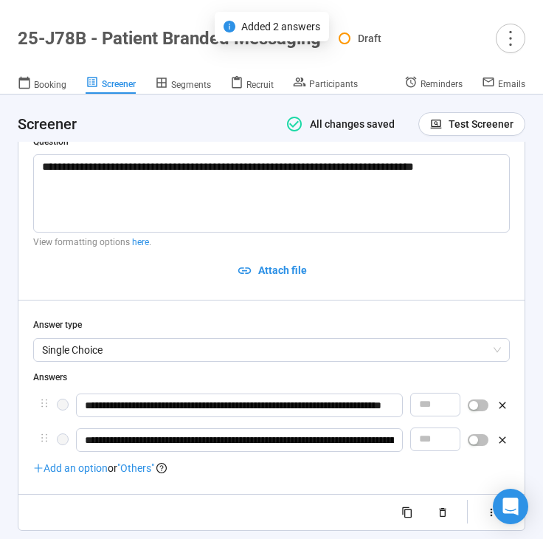
click at [139, 462] on span ""Others"" at bounding box center [135, 468] width 37 height 12
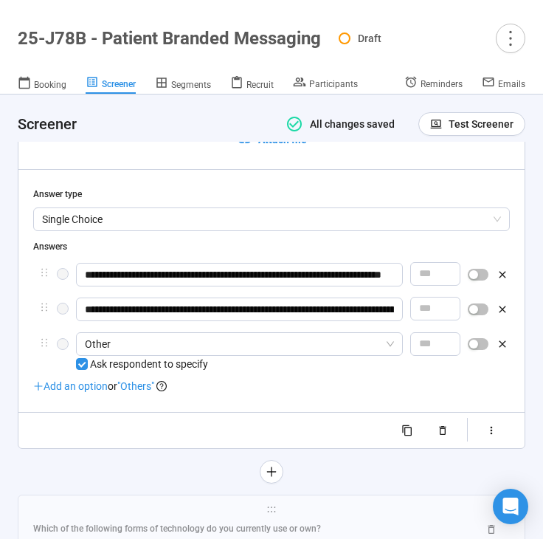
scroll to position [6489, 0]
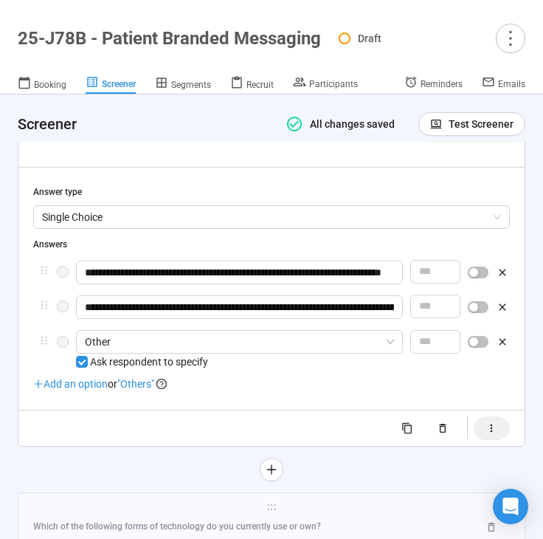
click at [493, 422] on icon "button" at bounding box center [492, 428] width 13 height 13
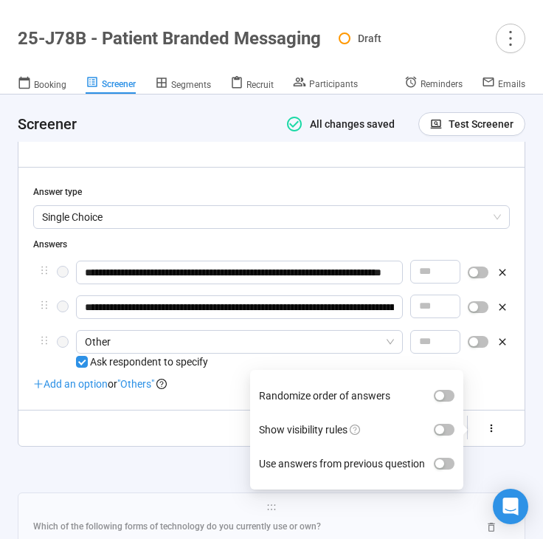
click at [441, 413] on label "Show visibility rules" at bounding box center [357, 430] width 196 height 34
click at [441, 424] on button "Show visibility rules" at bounding box center [444, 430] width 21 height 12
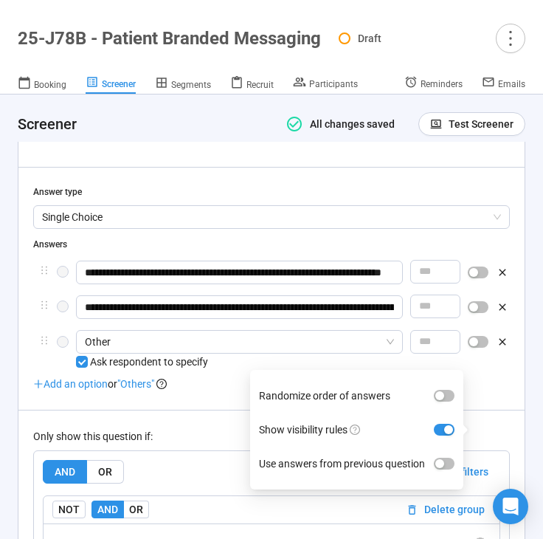
click at [188, 428] on div "Only show this question if:" at bounding box center [271, 436] width 477 height 16
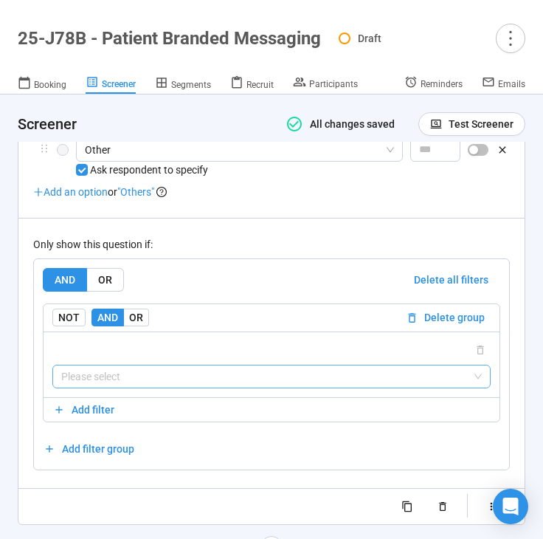
click at [199, 365] on input "search" at bounding box center [271, 376] width 421 height 22
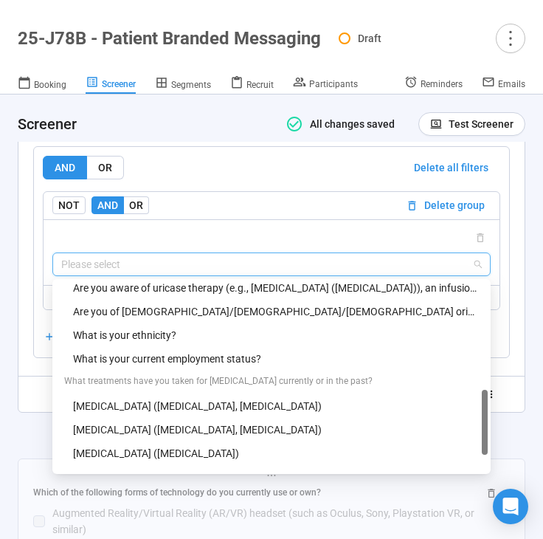
scroll to position [432, 0]
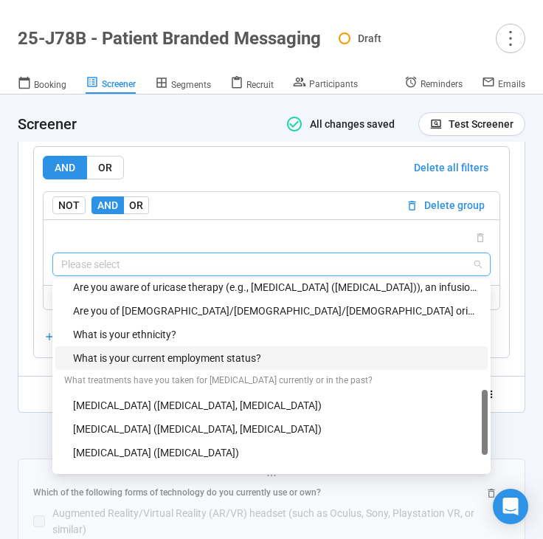
click at [220, 350] on div "What is your current employment status?" at bounding box center [276, 358] width 406 height 16
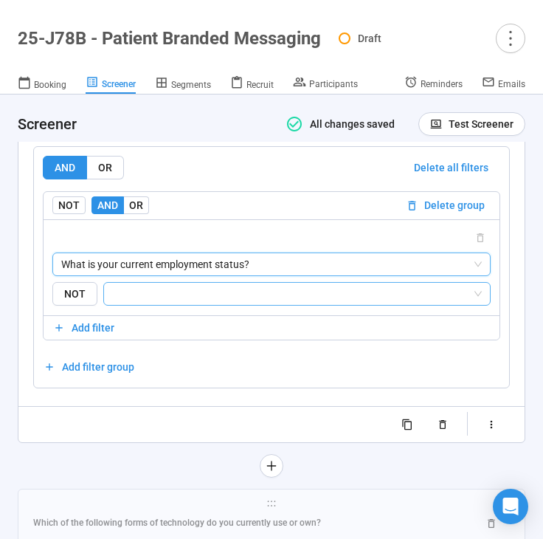
click at [226, 285] on input "search" at bounding box center [292, 294] width 359 height 18
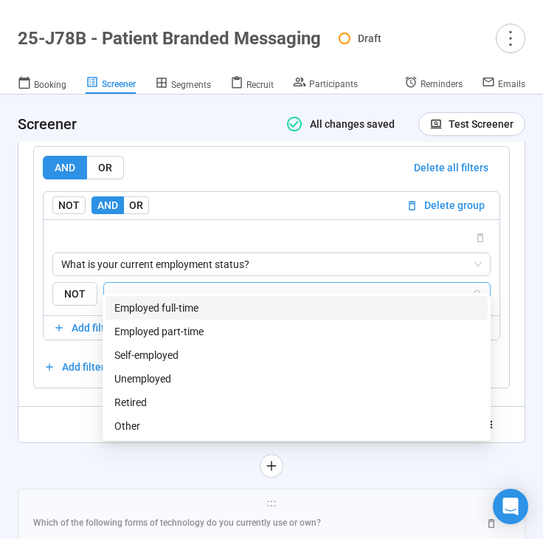
click at [204, 310] on div "Employed full-time" at bounding box center [296, 308] width 365 height 16
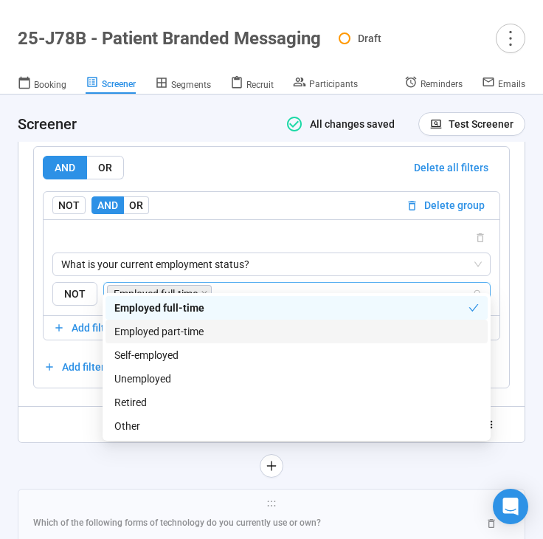
click at [199, 331] on div "Employed part-time" at bounding box center [296, 331] width 365 height 16
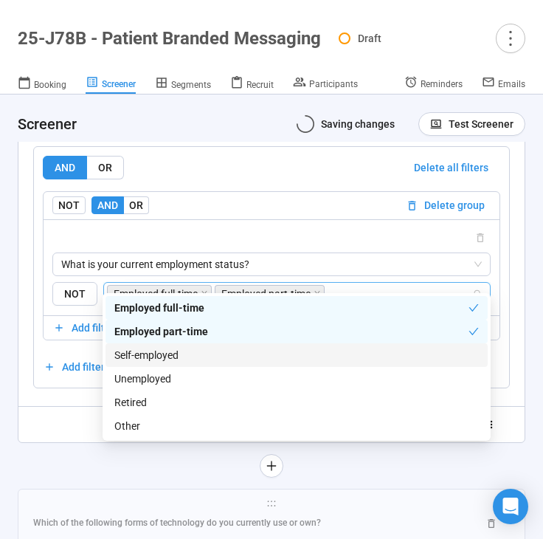
click at [179, 355] on div "Self-employed" at bounding box center [296, 355] width 365 height 16
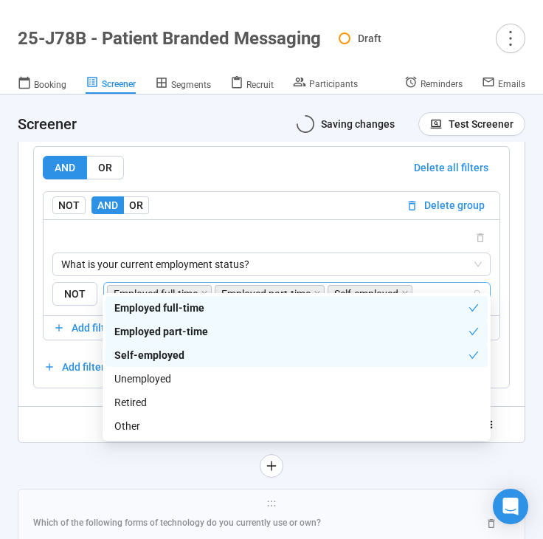
click at [61, 435] on div "**********" at bounding box center [272, 76] width 508 height 802
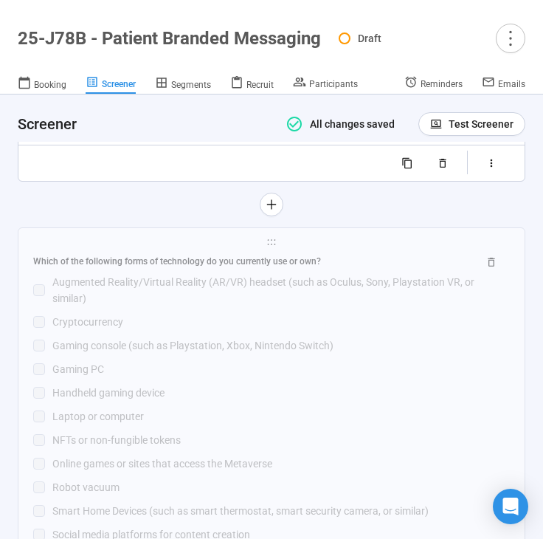
scroll to position [7074, 0]
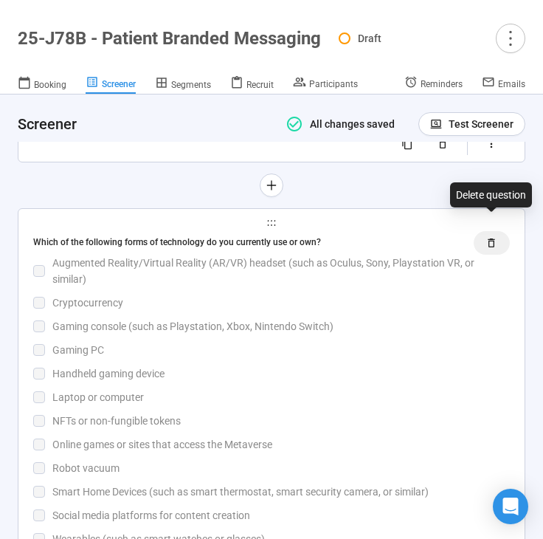
click at [490, 237] on icon "button" at bounding box center [492, 243] width 13 height 13
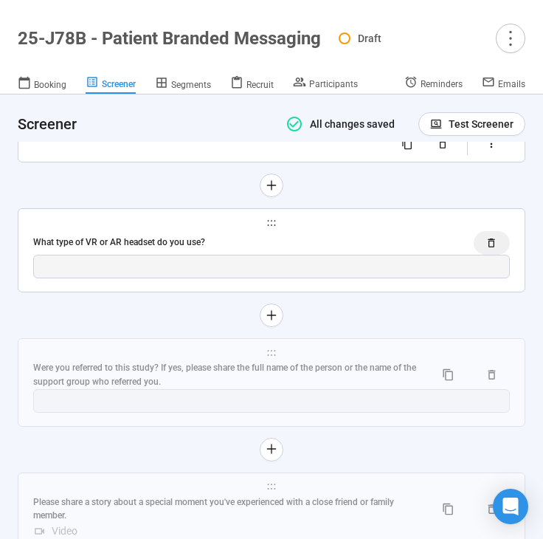
click at [486, 237] on icon "button" at bounding box center [492, 243] width 13 height 13
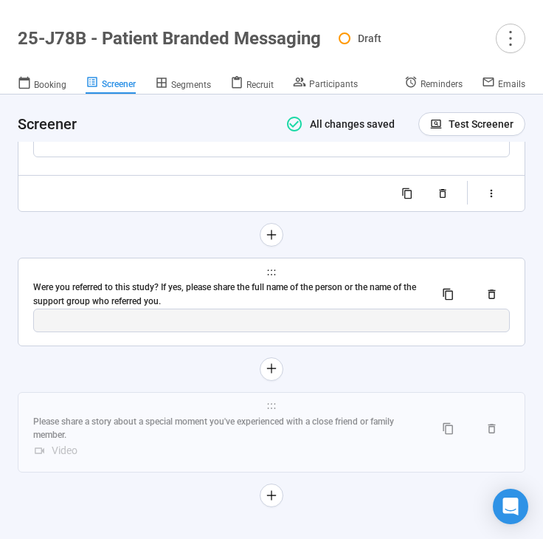
click at [337, 283] on div "Were you referred to this study? If yes, please share the full name of the pers…" at bounding box center [228, 294] width 390 height 28
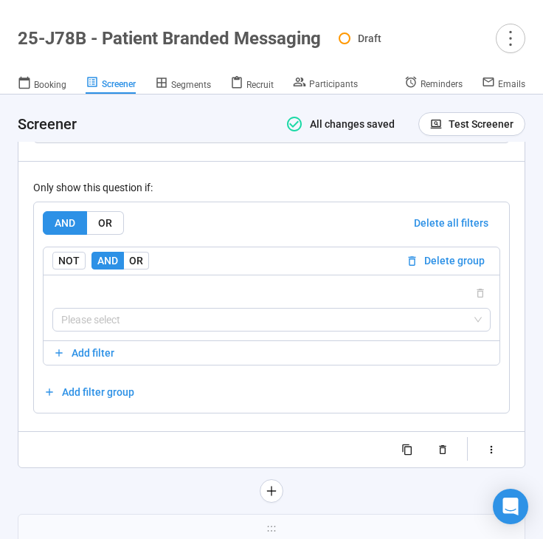
scroll to position [6936, 0]
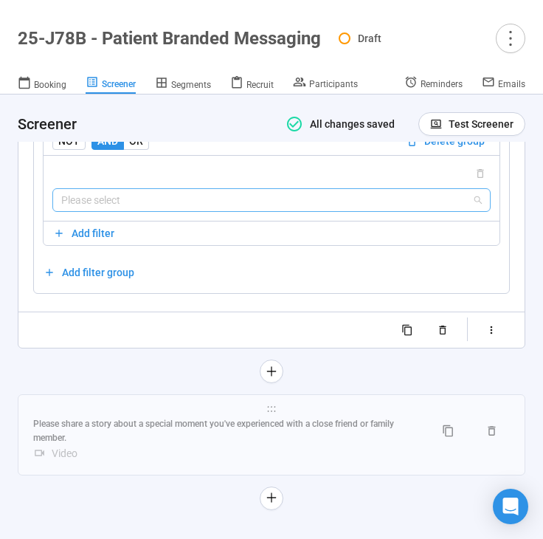
click at [256, 189] on input "search" at bounding box center [271, 200] width 421 height 22
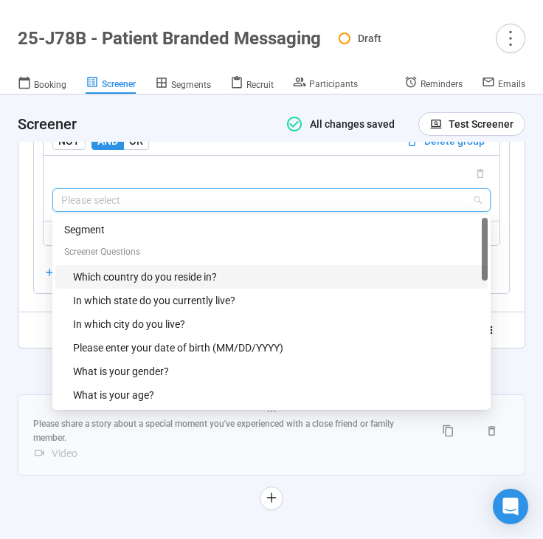
click at [198, 269] on div "Which country do you reside in?" at bounding box center [276, 277] width 406 height 16
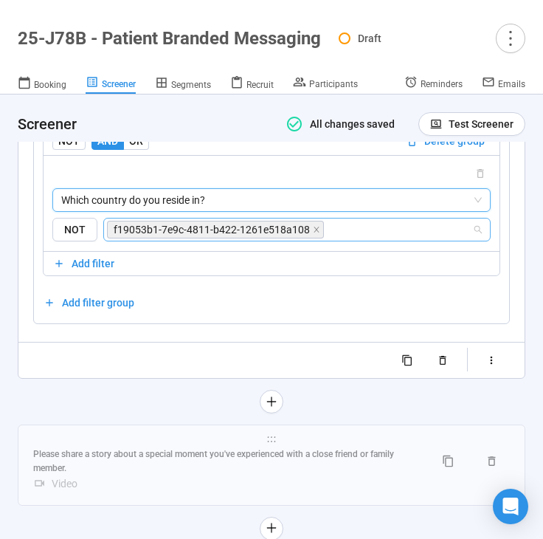
click at [224, 221] on span "f19053b1-7e9c-4811-b422-1261e518a108" at bounding box center [212, 229] width 196 height 16
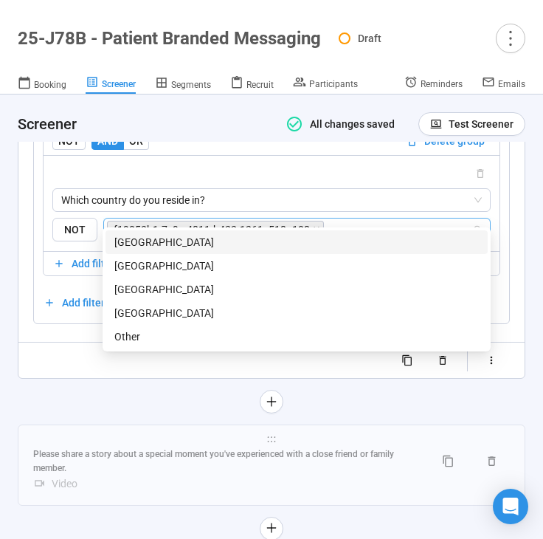
click at [314, 227] on icon "close" at bounding box center [316, 229] width 5 height 5
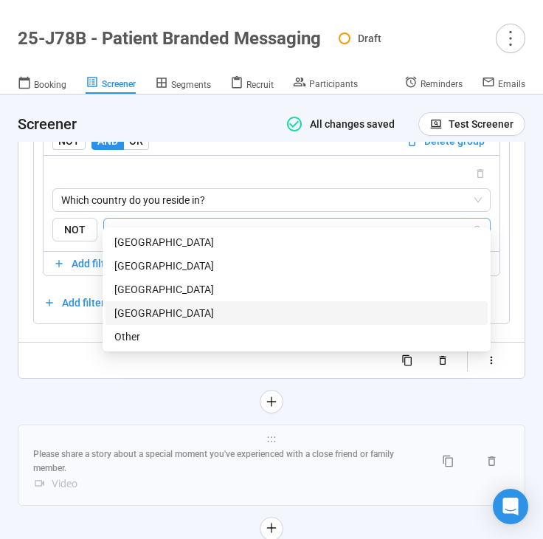
click at [235, 309] on div "[GEOGRAPHIC_DATA]" at bounding box center [296, 313] width 365 height 16
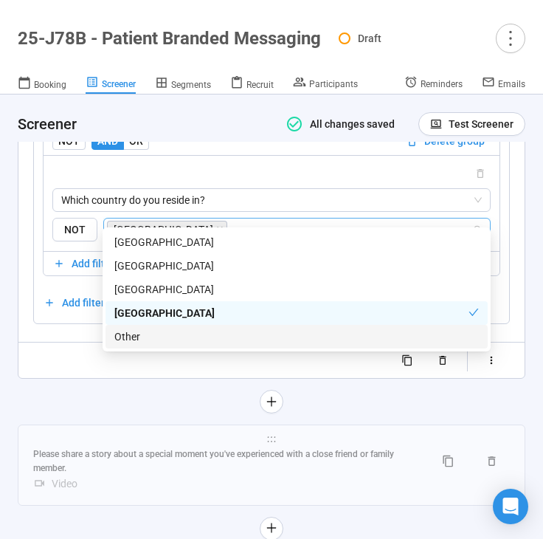
click at [81, 392] on div at bounding box center [272, 402] width 508 height 24
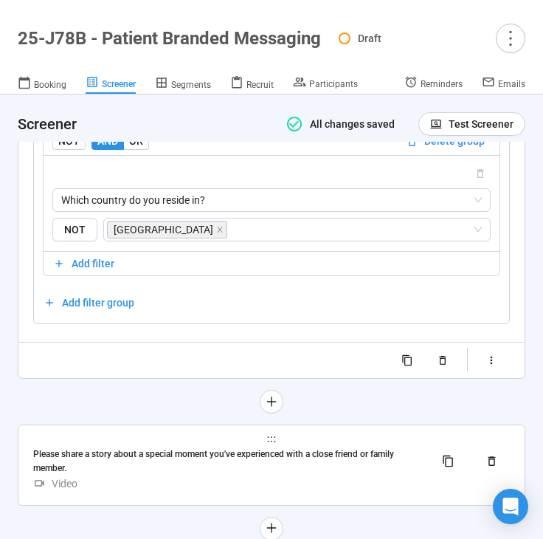
click at [153, 475] on div "Video" at bounding box center [271, 483] width 477 height 16
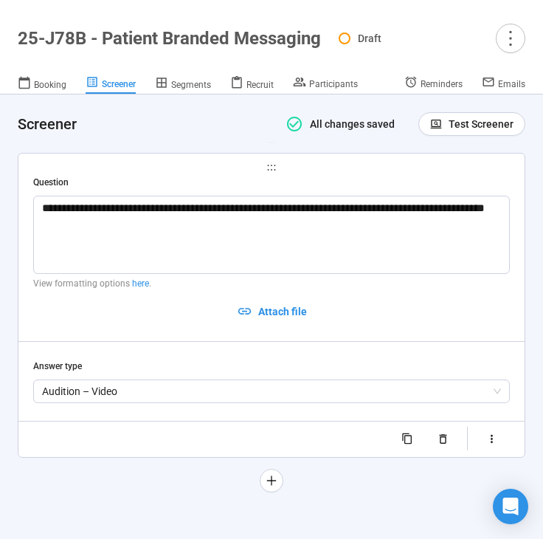
scroll to position [6602, 0]
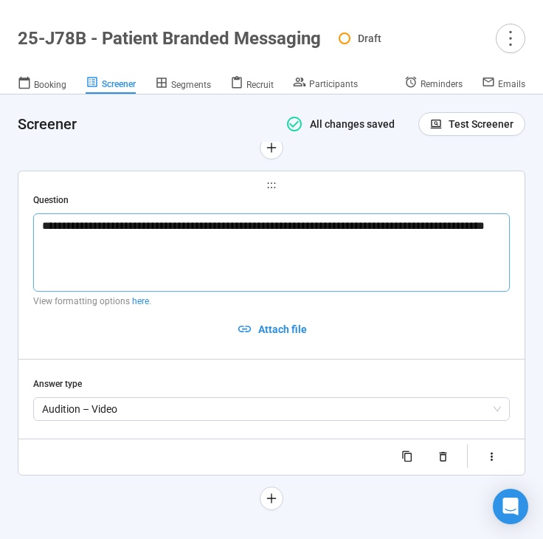
drag, startPoint x: 103, startPoint y: 231, endPoint x: 364, endPoint y: 207, distance: 262.3
click at [364, 213] on textarea "**********" at bounding box center [271, 252] width 477 height 78
drag, startPoint x: 376, startPoint y: 206, endPoint x: 40, endPoint y: 210, distance: 335.8
click at [40, 213] on textarea "**********" at bounding box center [271, 252] width 477 height 78
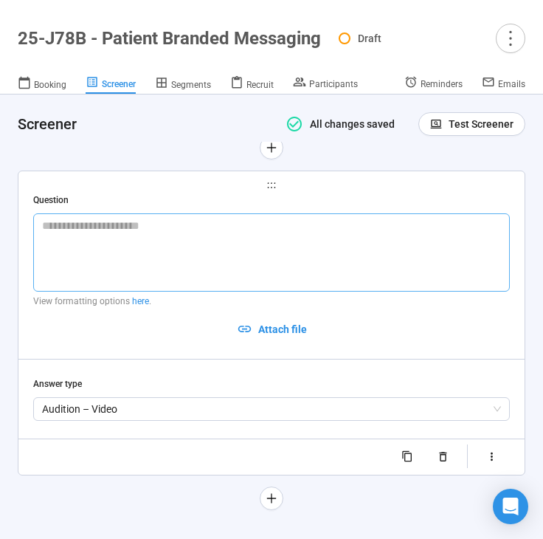
click at [67, 221] on textarea at bounding box center [271, 252] width 477 height 78
paste textarea "**********"
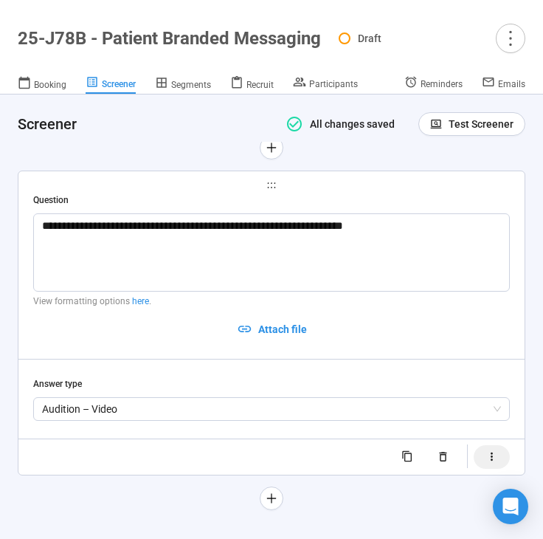
click at [499, 445] on button "button" at bounding box center [492, 457] width 36 height 24
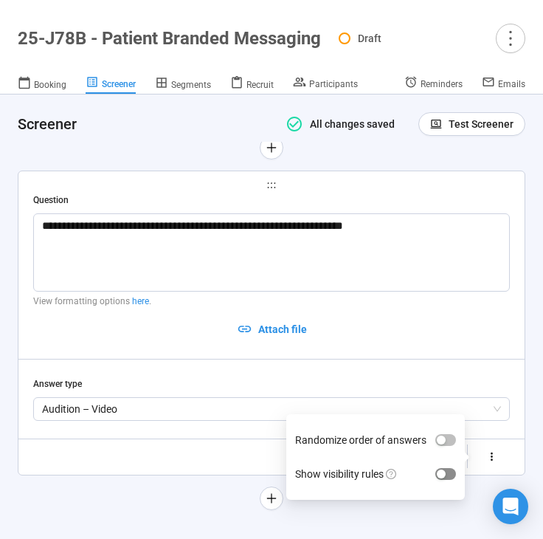
click at [450, 468] on span "button" at bounding box center [445, 474] width 21 height 12
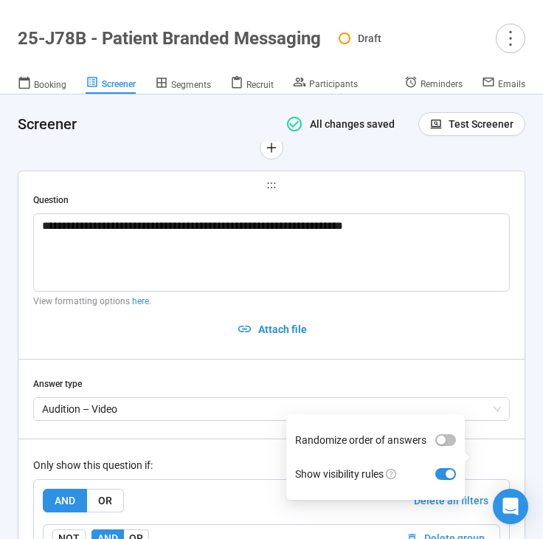
click at [224, 457] on div "Only show this question if:" at bounding box center [271, 465] width 477 height 16
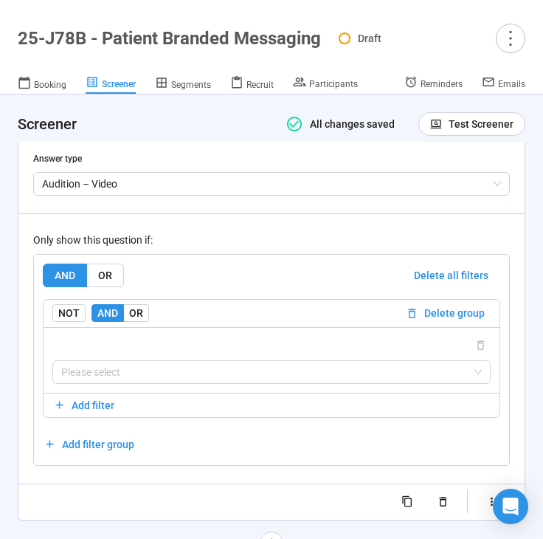
scroll to position [6858, 0]
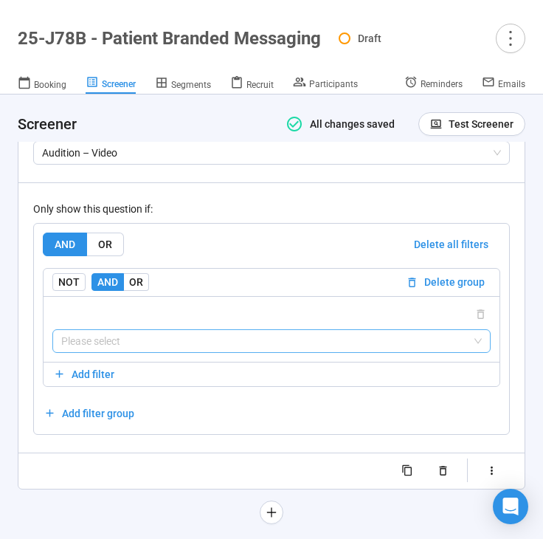
click at [205, 330] on input "search" at bounding box center [271, 341] width 421 height 22
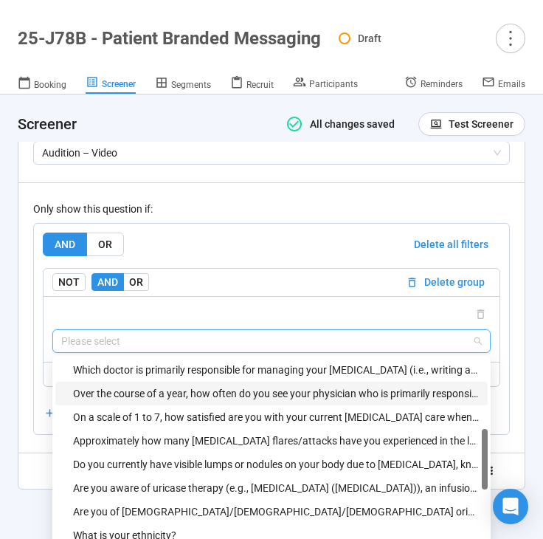
scroll to position [289, 0]
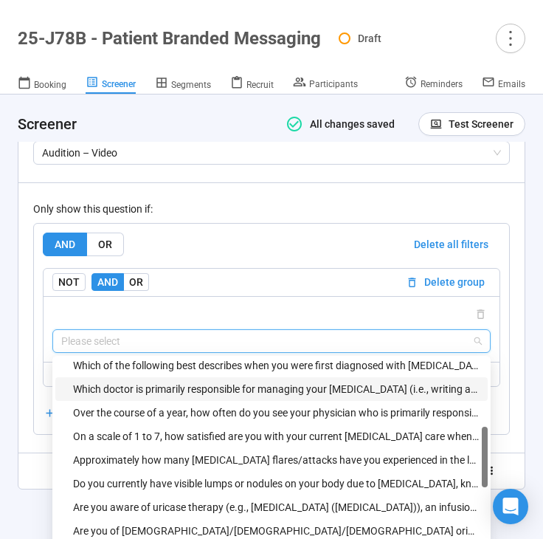
click at [217, 381] on div "Which doctor is primarily responsible for managing your [MEDICAL_DATA] (i.e., w…" at bounding box center [276, 389] width 406 height 16
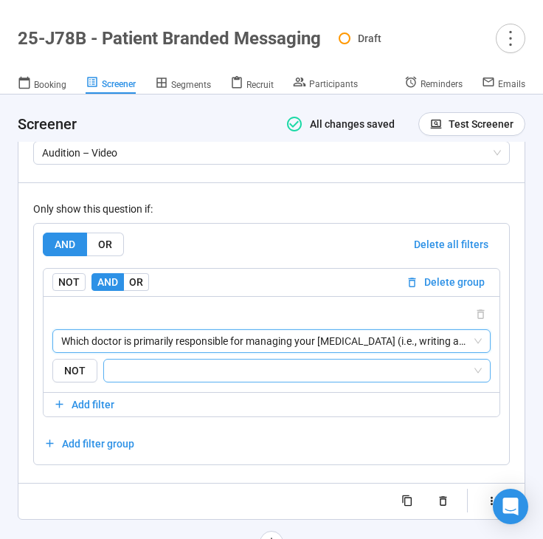
click at [220, 362] on input "search" at bounding box center [292, 371] width 359 height 18
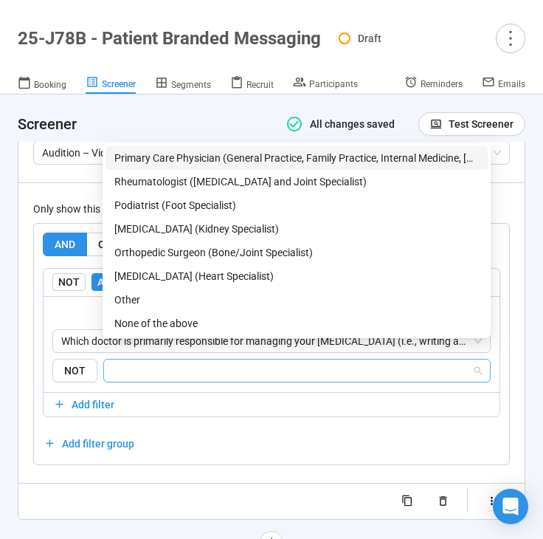
click at [248, 159] on div "Primary Care Physician (General Practice, Family Practice, Internal Medicine, […" at bounding box center [296, 158] width 365 height 16
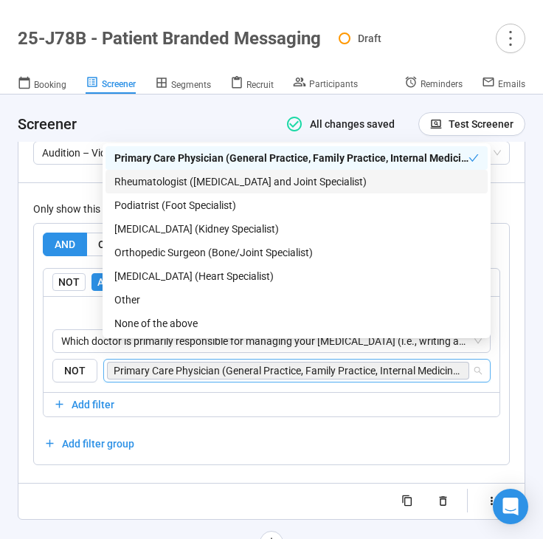
click at [247, 181] on div "Rheumatologist ([MEDICAL_DATA] and Joint Specialist)" at bounding box center [296, 181] width 365 height 16
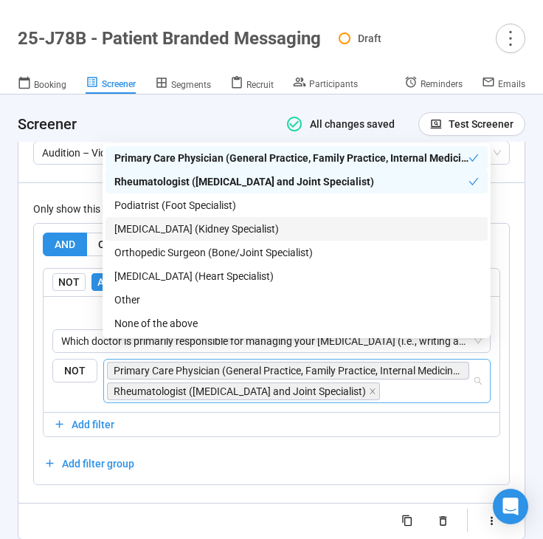
click at [235, 226] on div "[MEDICAL_DATA] (Kidney Specialist)" at bounding box center [296, 229] width 365 height 16
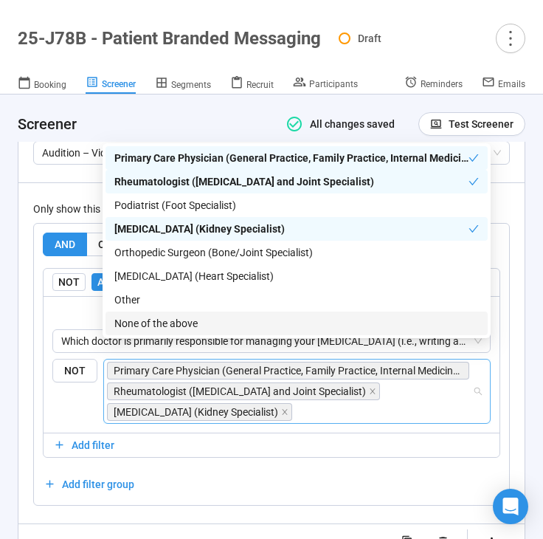
click at [77, 510] on div "**********" at bounding box center [271, 245] width 477 height 616
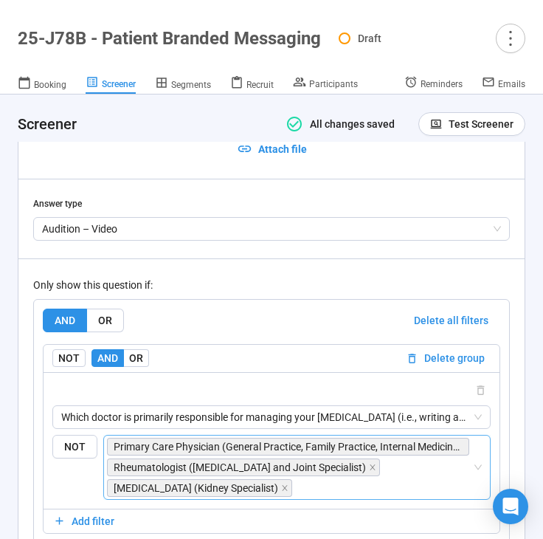
scroll to position [6692, 0]
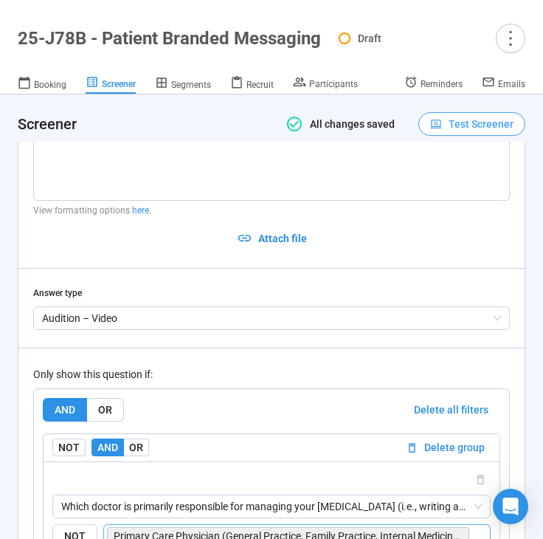
click at [447, 118] on span "Test Screener" at bounding box center [471, 124] width 83 height 16
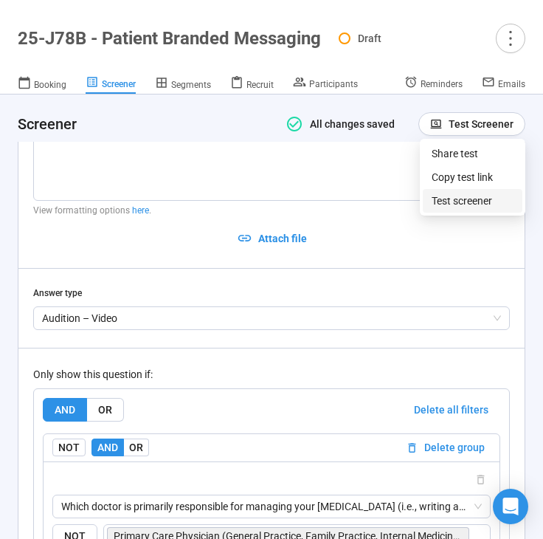
click at [458, 197] on link "Test screener" at bounding box center [462, 201] width 61 height 12
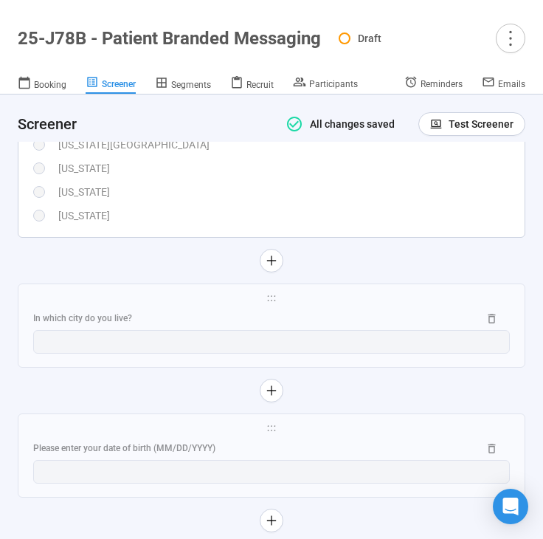
scroll to position [1642, 0]
click at [203, 313] on div "In which city do you live?" at bounding box center [249, 320] width 433 height 14
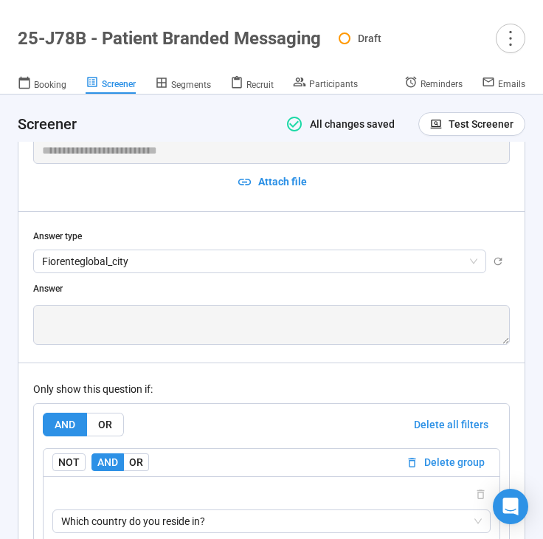
scroll to position [1959, 0]
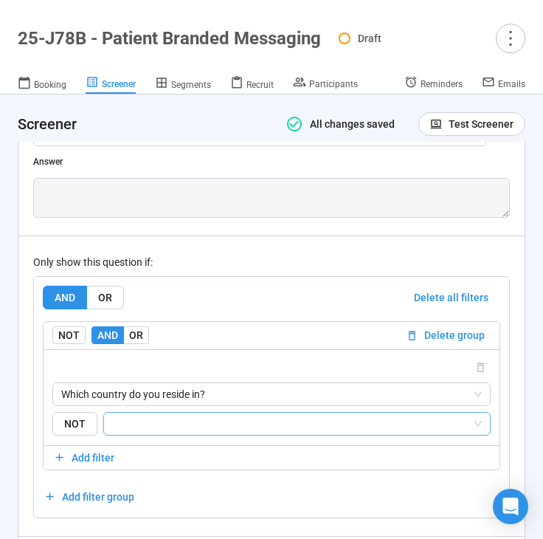
click at [193, 429] on input "search" at bounding box center [292, 424] width 359 height 18
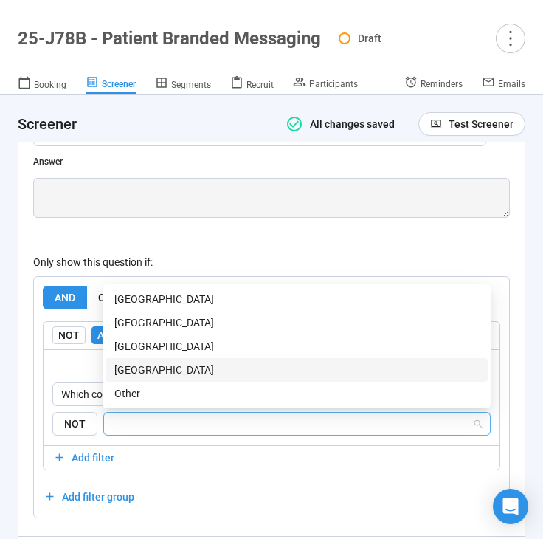
click at [203, 367] on div "[GEOGRAPHIC_DATA]" at bounding box center [296, 370] width 365 height 16
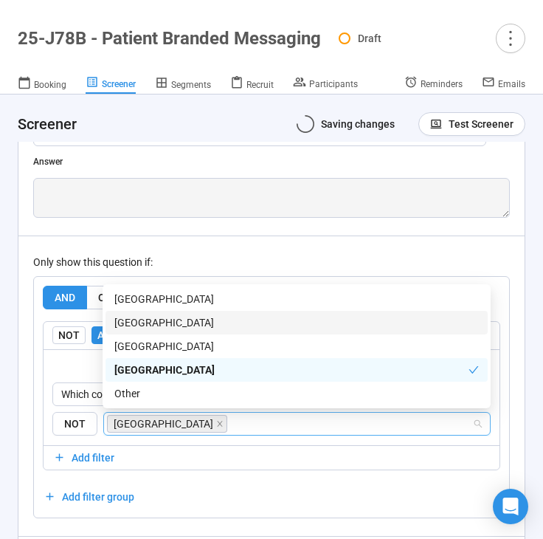
click at [238, 263] on div "Only show this question if:" at bounding box center [271, 262] width 477 height 16
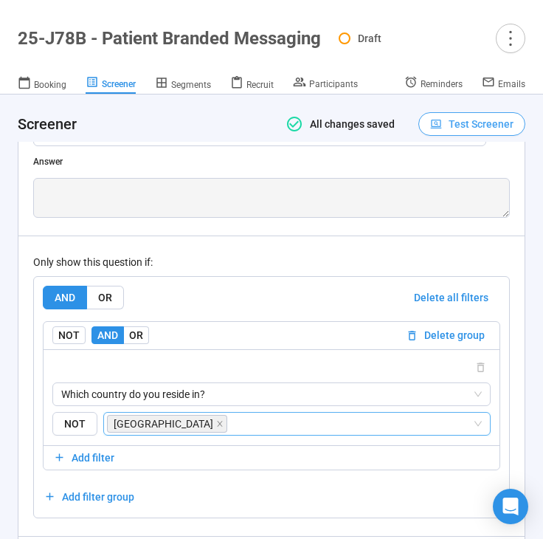
click at [476, 127] on span "Test Screener" at bounding box center [481, 124] width 65 height 16
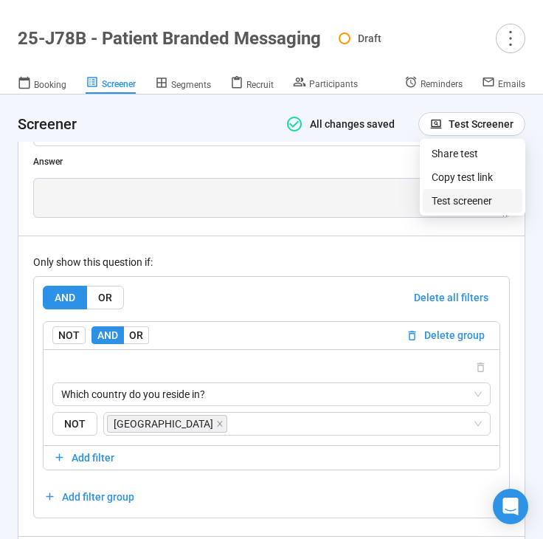
click at [459, 196] on link "Test screener" at bounding box center [462, 201] width 61 height 12
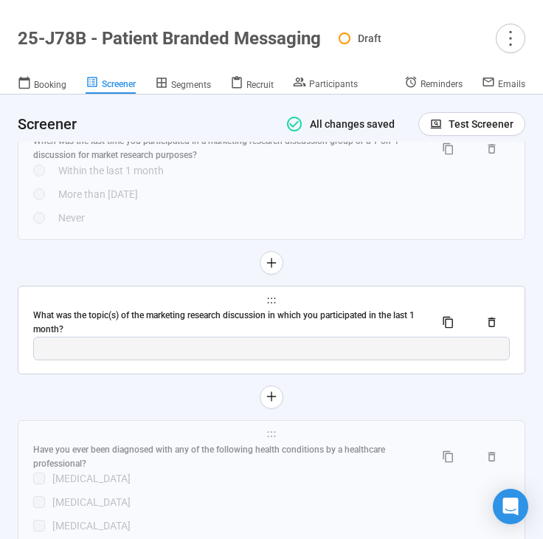
click at [310, 328] on div "What was the topic(s) of the marketing research discussion in which you partici…" at bounding box center [228, 322] width 390 height 28
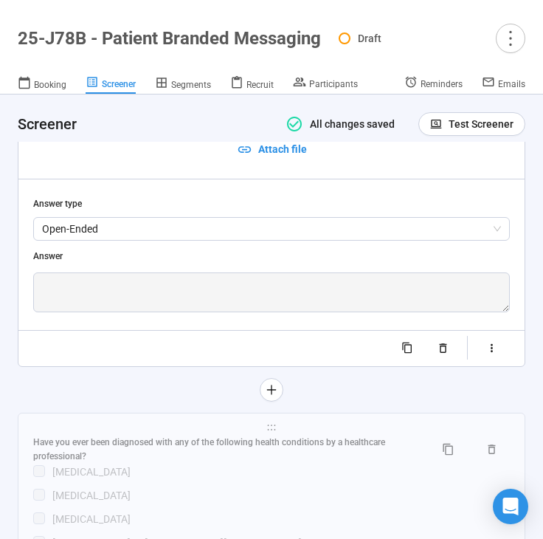
scroll to position [3026, 0]
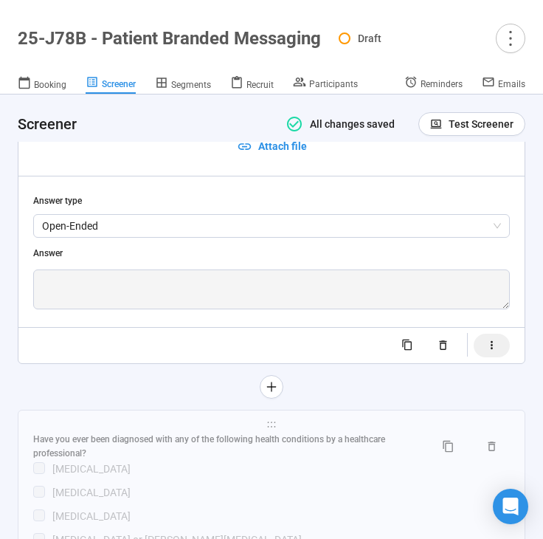
click at [483, 346] on button "button" at bounding box center [492, 346] width 36 height 24
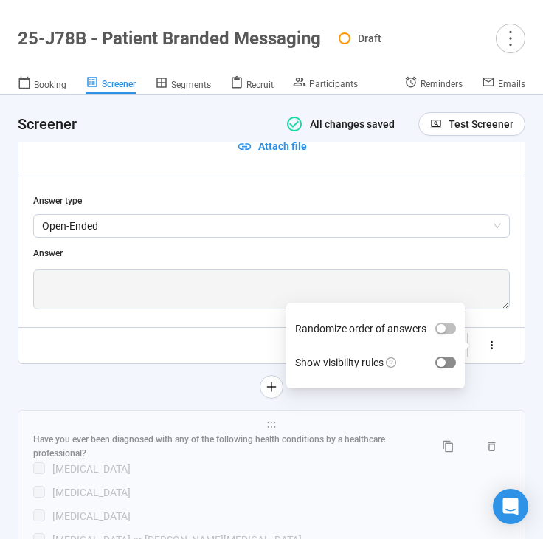
click at [447, 359] on span "button" at bounding box center [445, 362] width 21 height 12
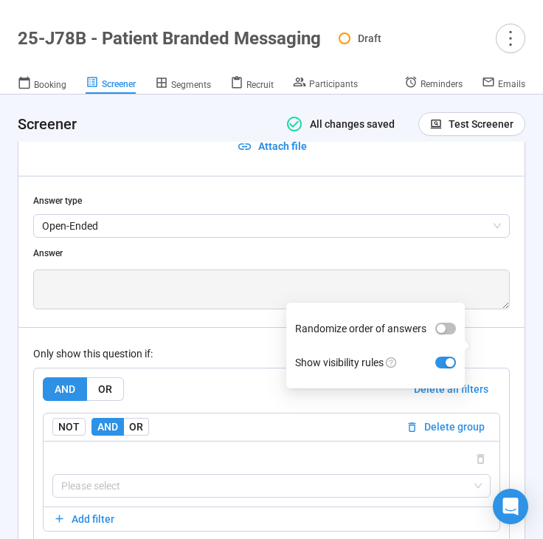
click at [230, 370] on div "AND OR Delete all filters NOT AND OR Delete group Please select Add filter Add …" at bounding box center [271, 473] width 475 height 210
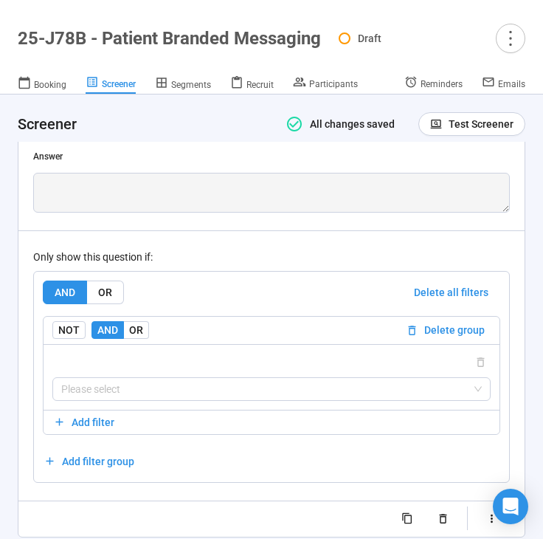
scroll to position [3155, 0]
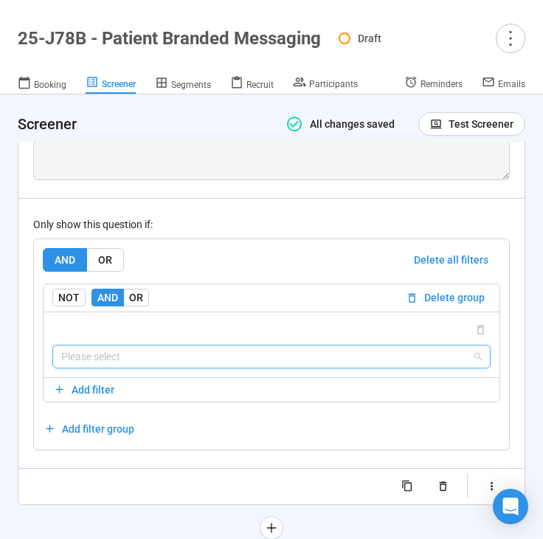
click at [216, 355] on input "search" at bounding box center [271, 356] width 421 height 22
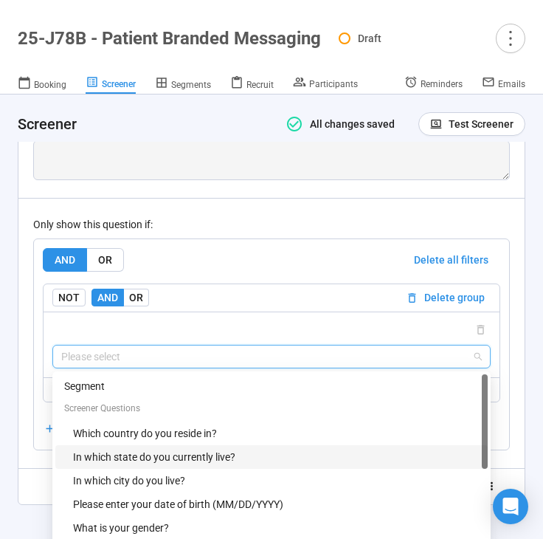
scroll to position [47, 0]
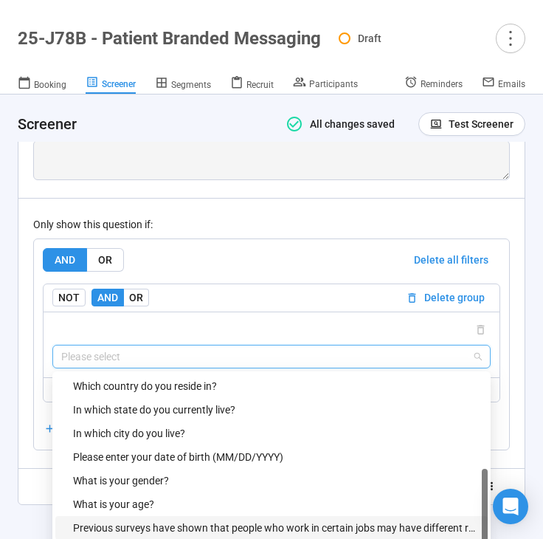
click at [174, 524] on div "Previous surveys have shown that people who work in certain jobs may have diffe…" at bounding box center [276, 528] width 406 height 16
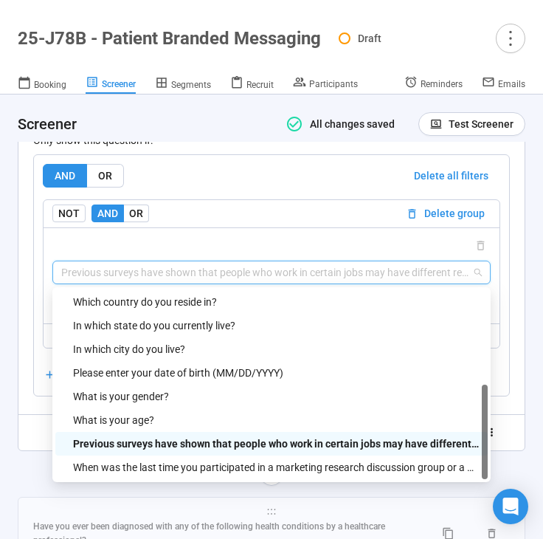
click at [248, 283] on span "Previous surveys have shown that people who work in certain jobs may have diffe…" at bounding box center [271, 272] width 421 height 22
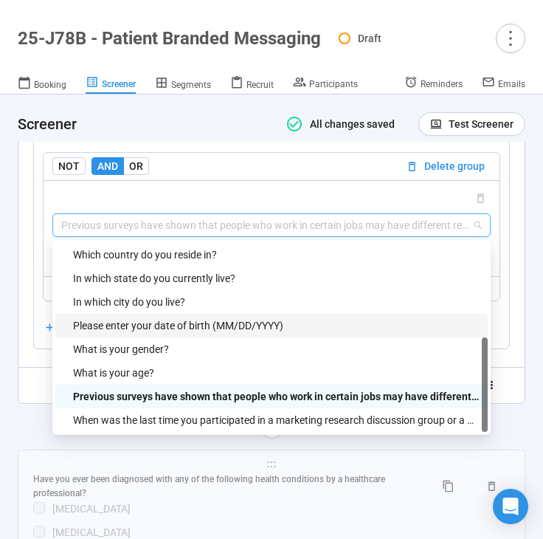
scroll to position [3316, 0]
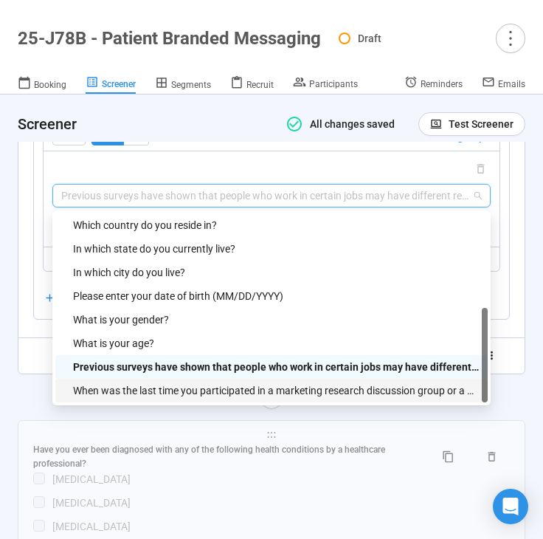
click at [231, 395] on div "When was the last time you participated in a marketing research discussion grou…" at bounding box center [276, 390] width 406 height 16
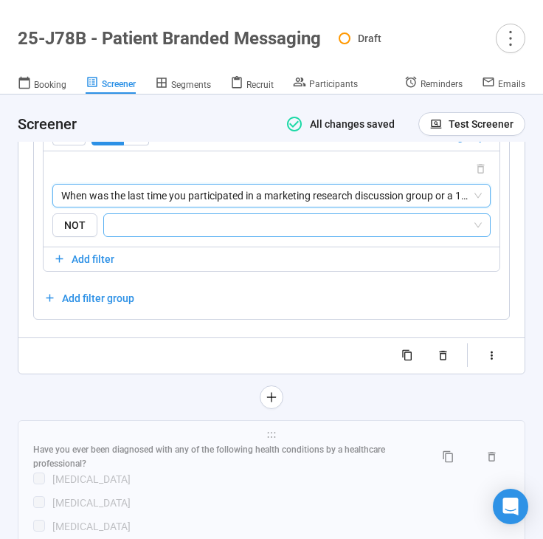
click at [261, 230] on input "search" at bounding box center [292, 225] width 359 height 18
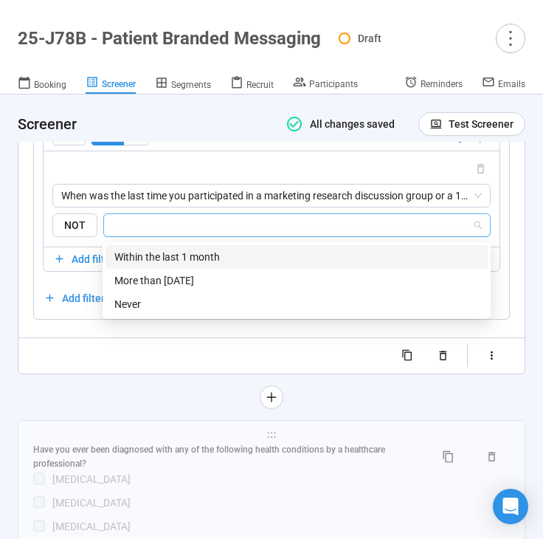
click at [255, 249] on div "Within the last 1 month" at bounding box center [296, 257] width 365 height 16
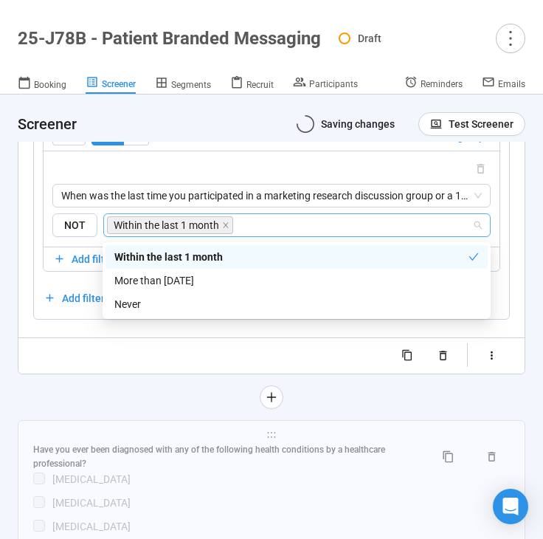
click at [123, 393] on div at bounding box center [272, 397] width 508 height 24
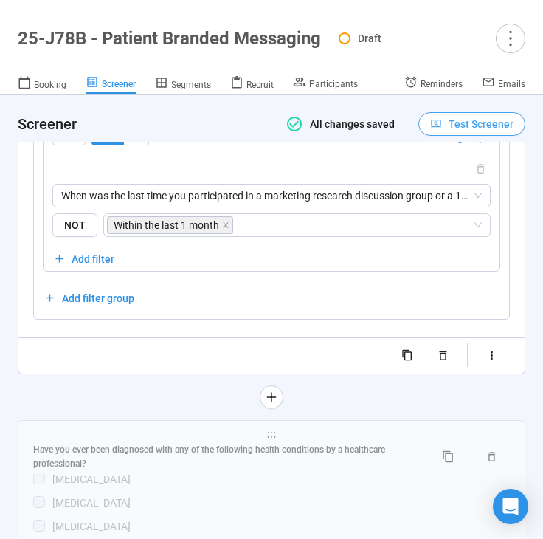
click at [449, 124] on span "Test Screener" at bounding box center [481, 124] width 65 height 16
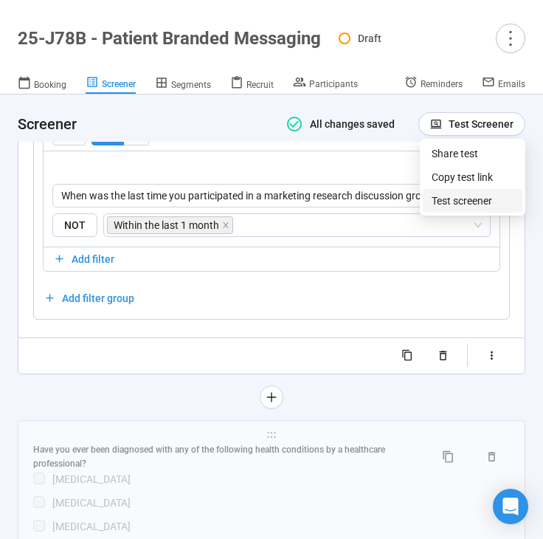
click at [448, 199] on link "Test screener" at bounding box center [462, 201] width 61 height 12
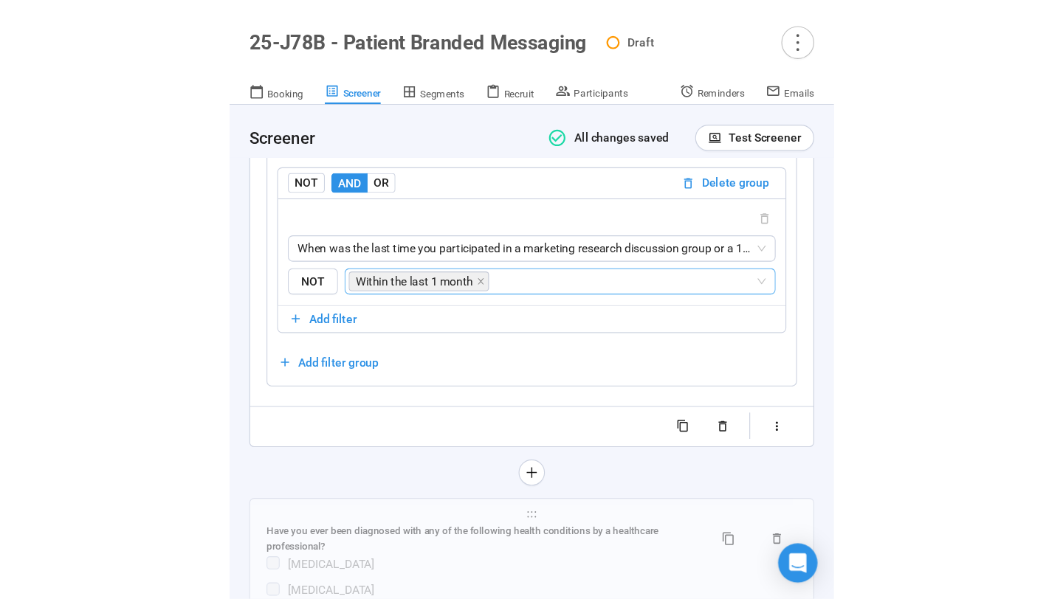
scroll to position [3283, 0]
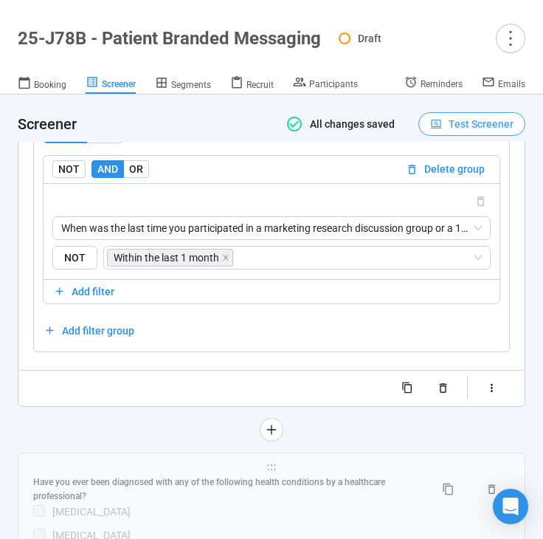
click at [442, 134] on button "Test Screener" at bounding box center [471, 124] width 107 height 24
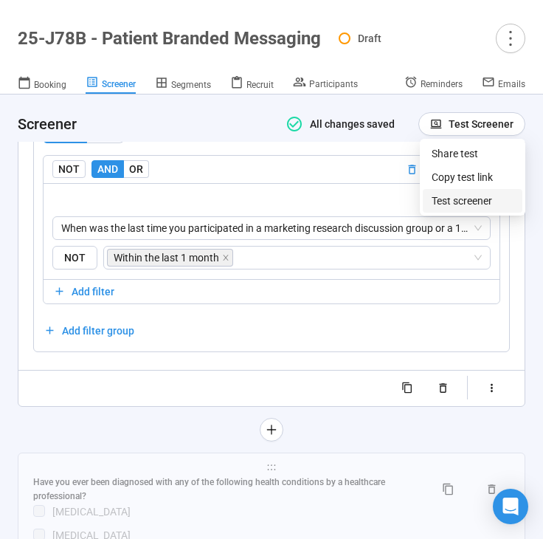
click at [436, 199] on link "Test screener" at bounding box center [462, 201] width 61 height 12
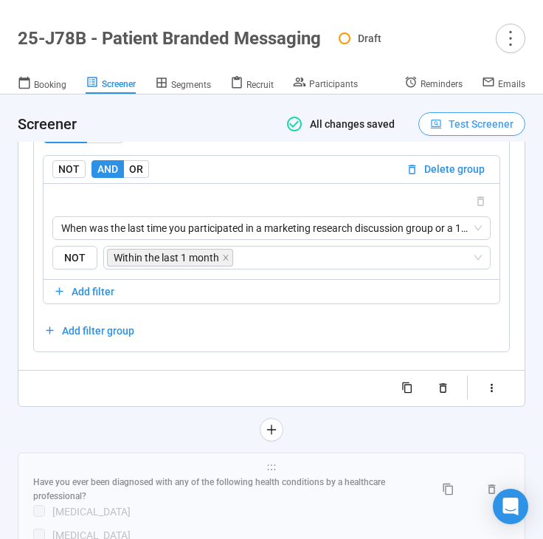
click at [480, 125] on span "Test Screener" at bounding box center [481, 124] width 65 height 16
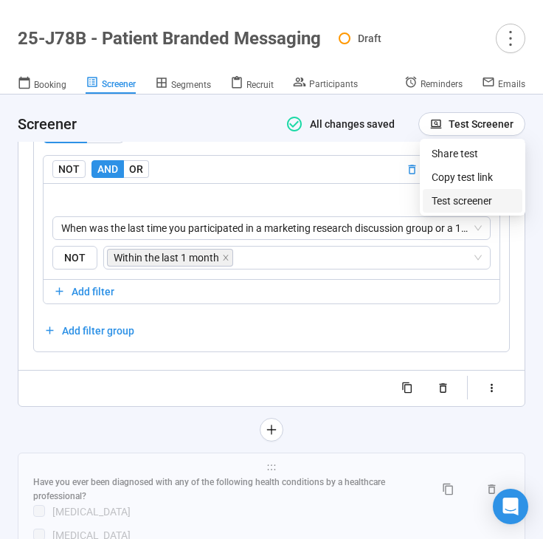
click at [480, 196] on link "Test screener" at bounding box center [462, 201] width 61 height 12
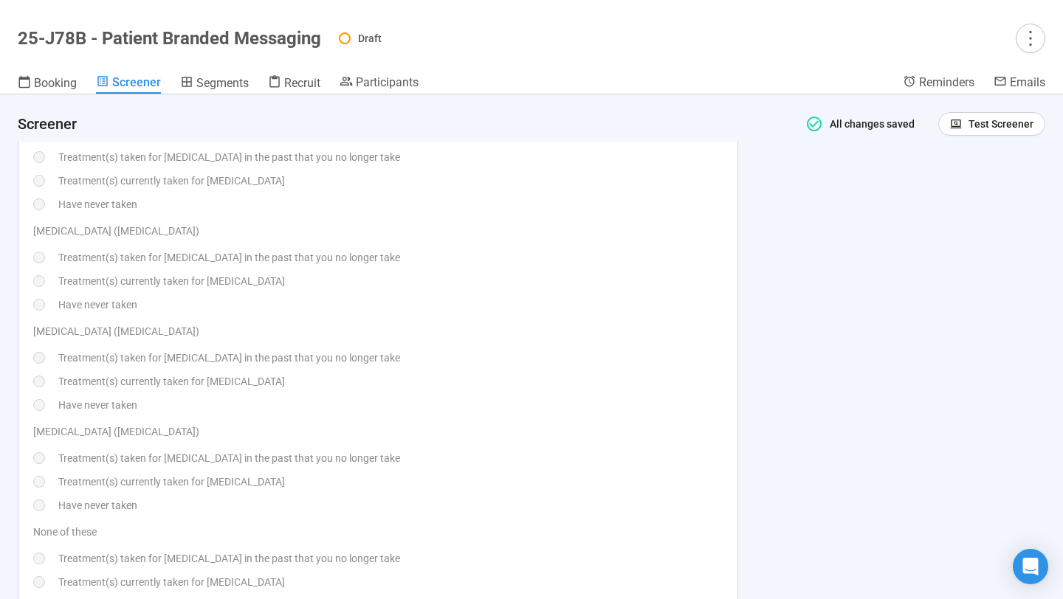
click at [613, 320] on div "What treatments have you taken for [MEDICAL_DATA] currently or in the past? [ME…" at bounding box center [377, 301] width 689 height 626
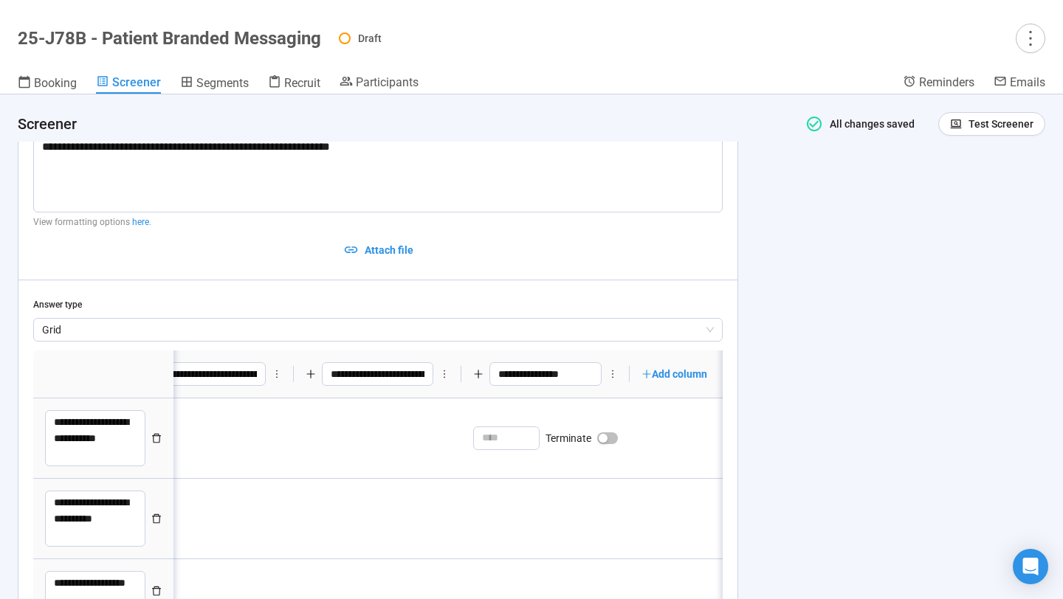
scroll to position [4089, 0]
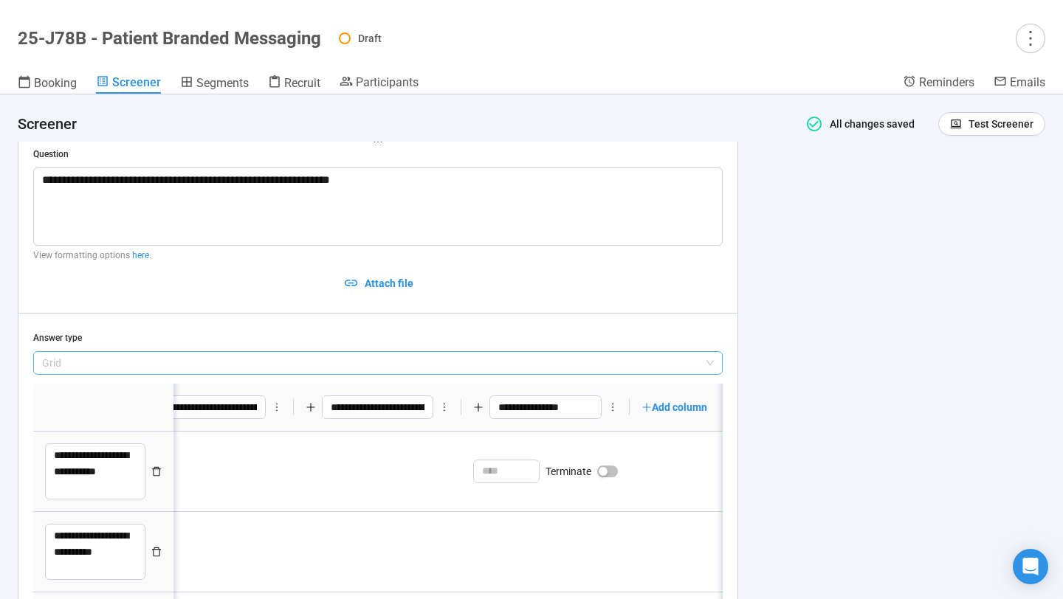
click at [458, 363] on span "Grid" at bounding box center [378, 363] width 672 height 22
click at [795, 321] on div "**********" at bounding box center [531, 346] width 1063 height 505
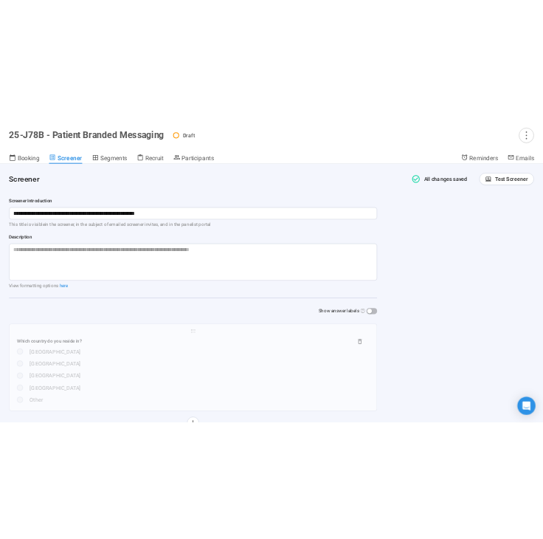
scroll to position [0, 0]
